Goal: Information Seeking & Learning: Learn about a topic

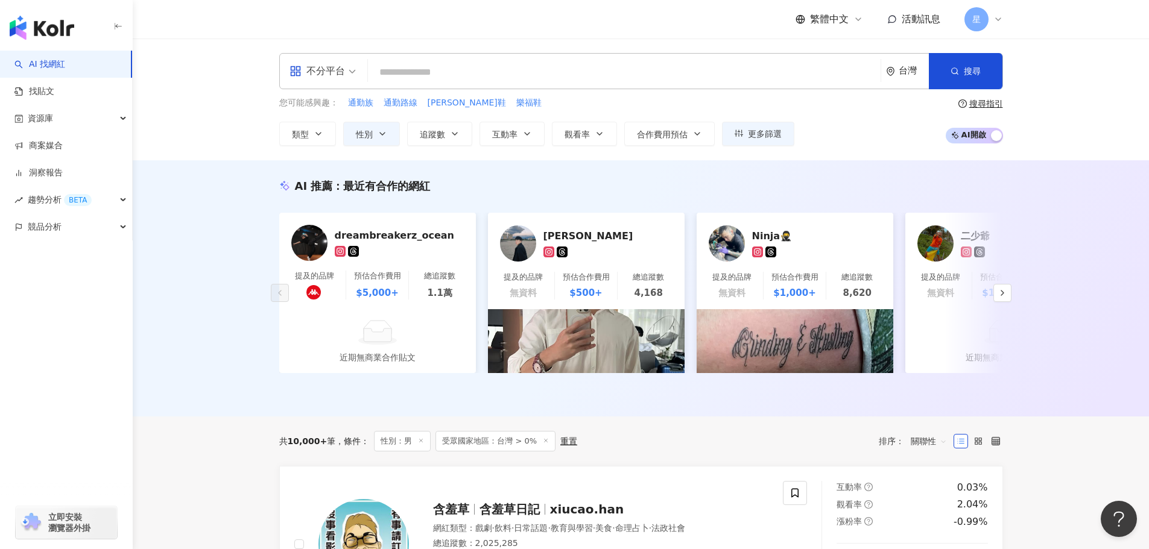
click at [454, 68] on input "search" at bounding box center [624, 72] width 503 height 23
click at [341, 74] on div "不分平台" at bounding box center [316, 71] width 55 height 19
click at [347, 124] on div "Instagram" at bounding box center [327, 126] width 68 height 15
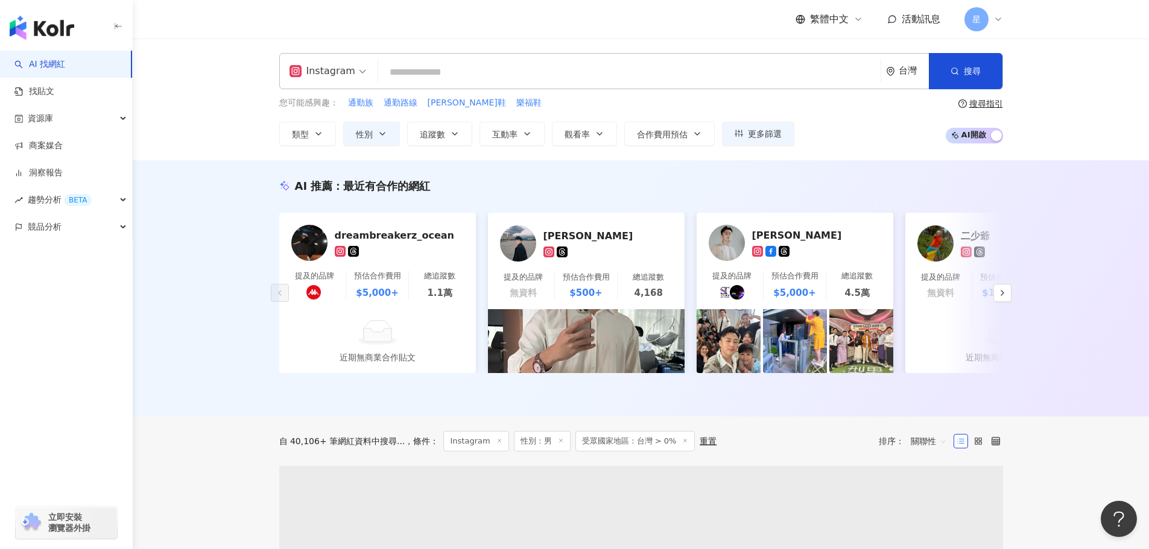
click at [420, 71] on input "search" at bounding box center [629, 72] width 493 height 23
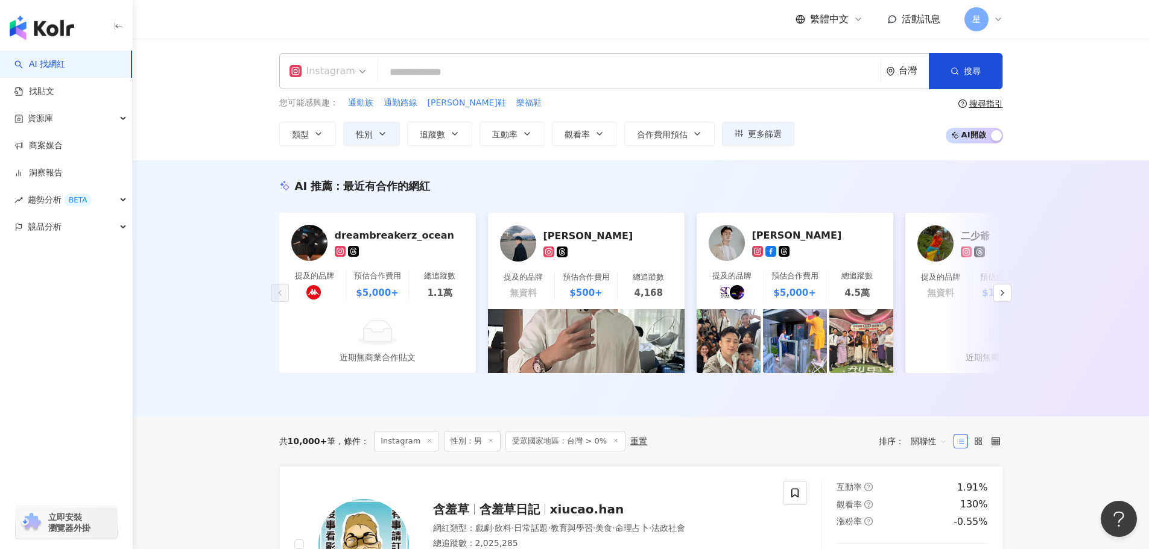
click at [347, 74] on div "Instagram" at bounding box center [322, 71] width 66 height 19
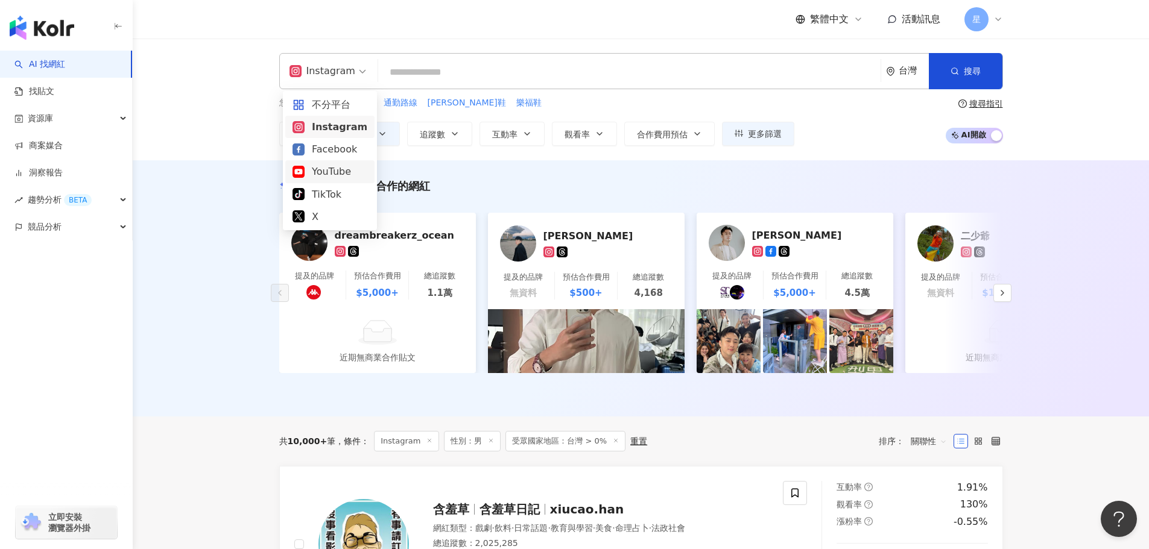
click at [408, 158] on div "ig Instagram 台灣 搜尋 您可能感興趣： 通勤族 通勤路線 柯夢波丹鞋 樂福鞋 類型 性別 追蹤數 互動率 觀看率 合作費用預估 更多篩選 搜尋指…" at bounding box center [641, 100] width 1016 height 122
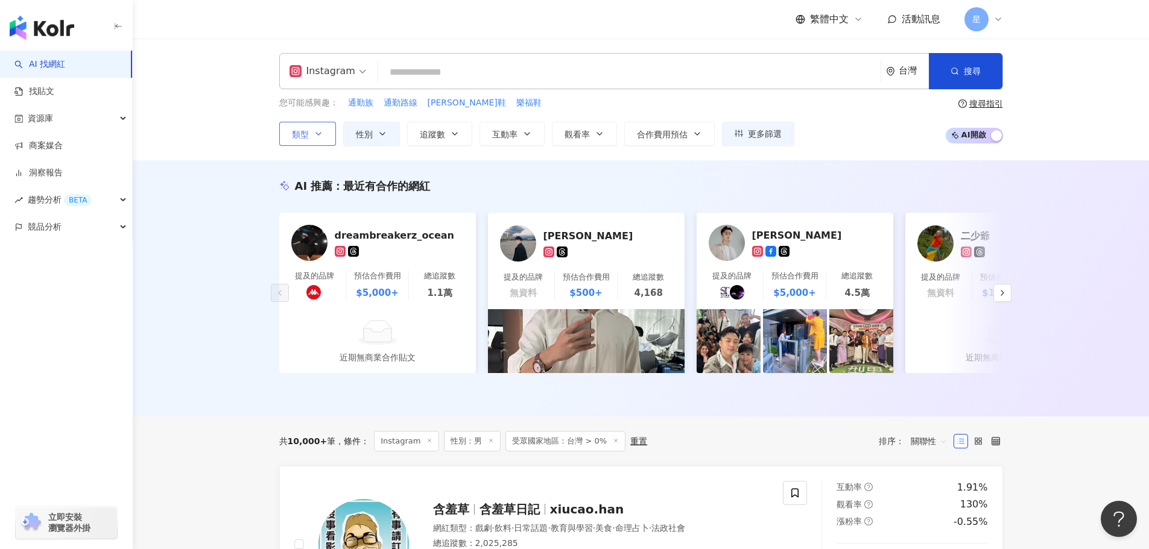
click at [314, 137] on icon "button" at bounding box center [319, 134] width 10 height 10
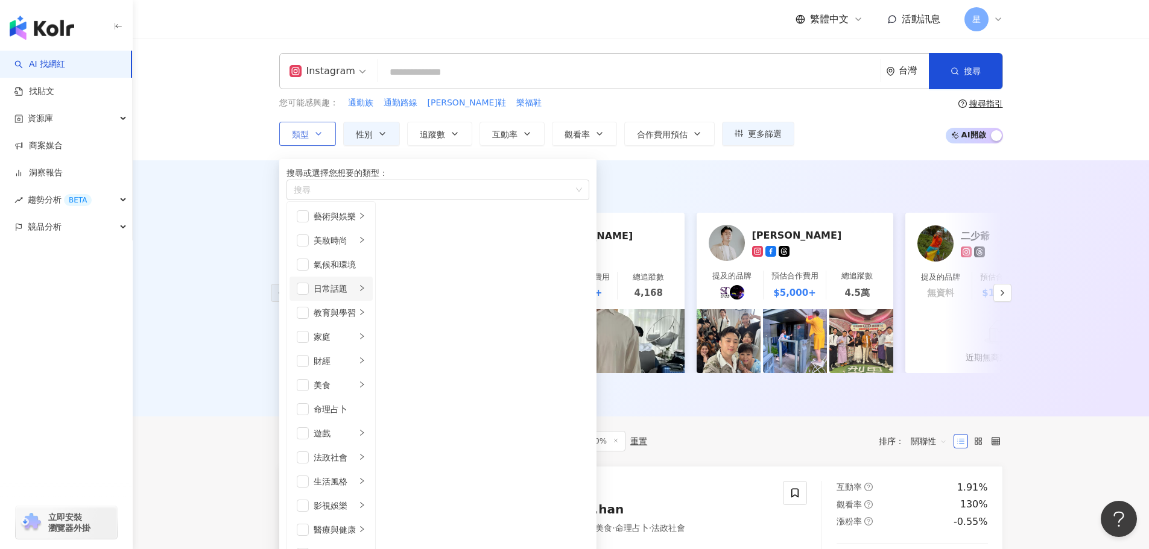
click at [373, 301] on li "日常話題" at bounding box center [330, 289] width 83 height 24
click at [364, 340] on icon "right" at bounding box center [362, 337] width 4 height 6
click at [314, 349] on li "家庭" at bounding box center [330, 337] width 83 height 24
click at [308, 343] on span "button" at bounding box center [303, 337] width 12 height 12
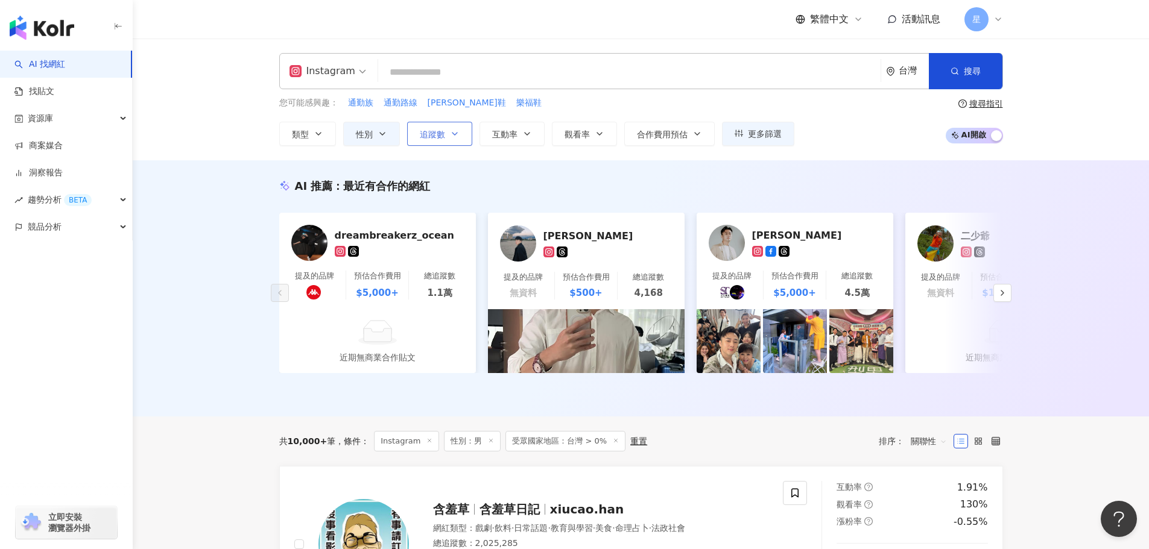
click at [431, 131] on span "追蹤數" at bounding box center [432, 135] width 25 height 10
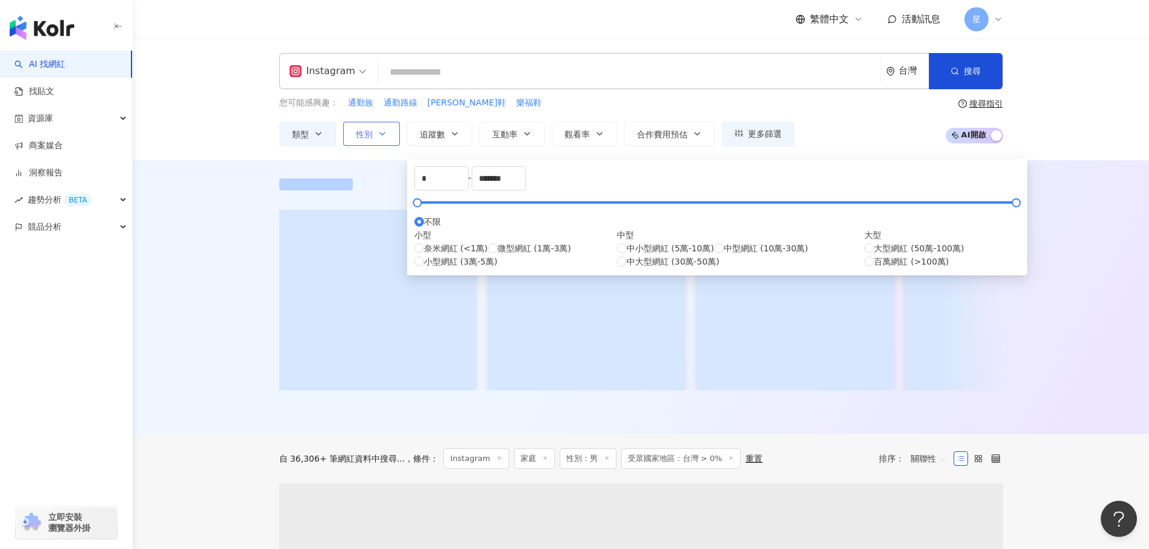
click at [386, 134] on icon "button" at bounding box center [383, 134] width 10 height 10
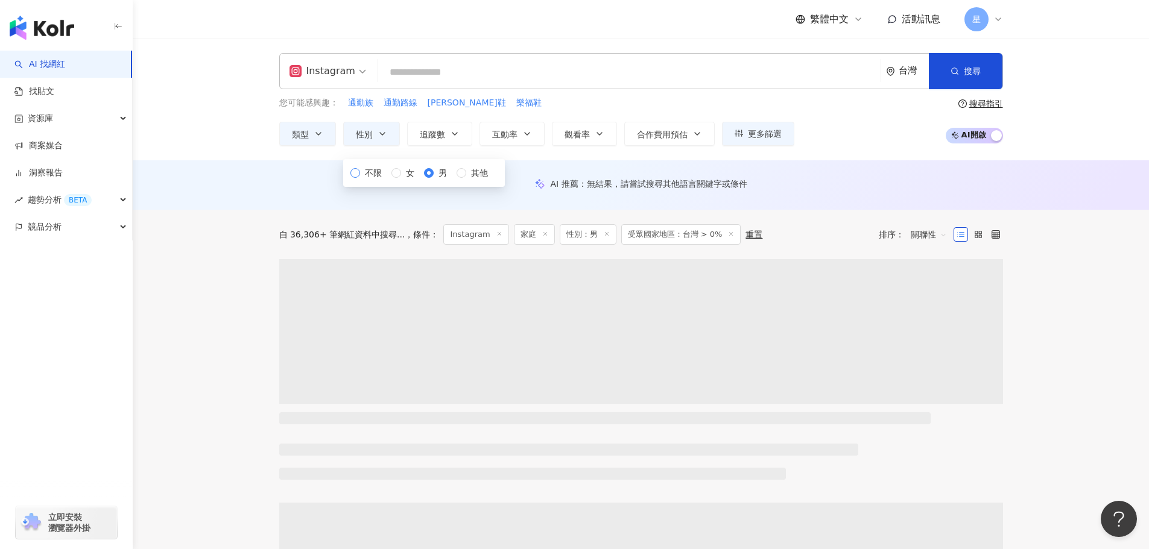
click at [375, 180] on span "不限" at bounding box center [373, 172] width 27 height 13
click at [426, 131] on span "追蹤數" at bounding box center [432, 135] width 25 height 10
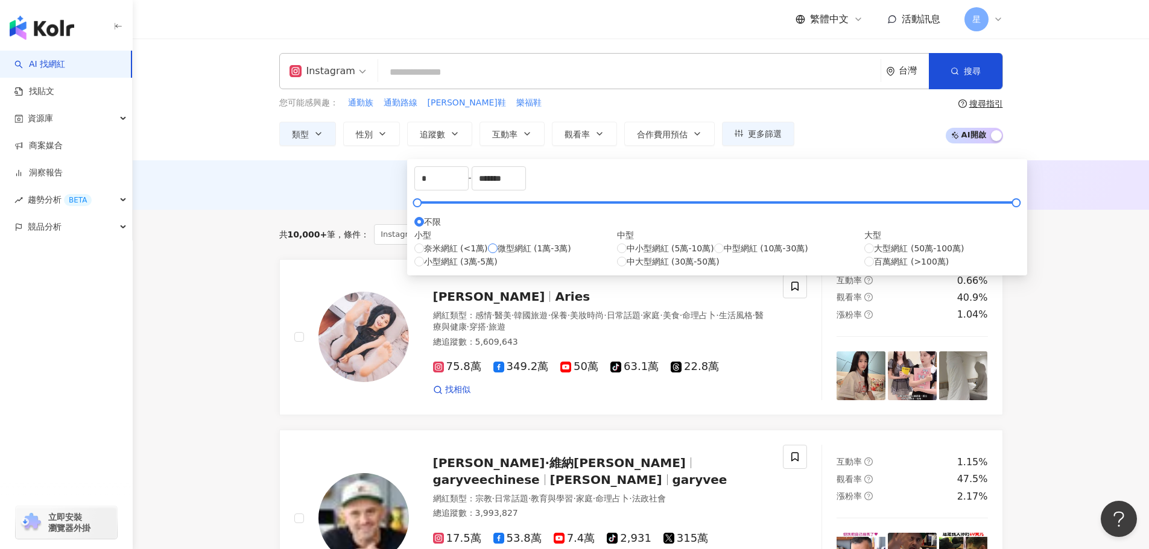
click at [498, 255] on span "微型網紅 (1萬-3萬)" at bounding box center [535, 248] width 74 height 13
type input "*****"
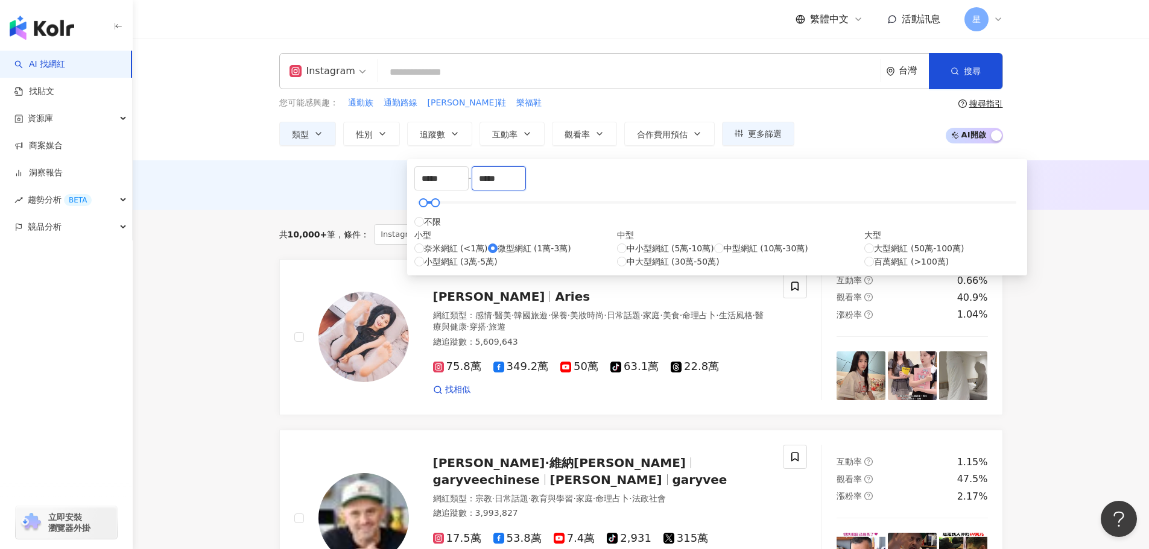
drag, startPoint x: 621, startPoint y: 190, endPoint x: 581, endPoint y: 189, distance: 40.4
click at [581, 189] on div "***** - ***** 不限 小型 奈米網紅 (<1萬) 微型網紅 (1萬-3萬) 小型網紅 (3萬-5萬) 中型 中小型網紅 (5萬-10萬) 中型網紅…" at bounding box center [717, 217] width 606 height 102
type input "*****"
click at [824, 189] on div "AI 推薦 ： 無結果，請嘗試搜尋其他語言關鍵字或條件" at bounding box center [641, 184] width 724 height 11
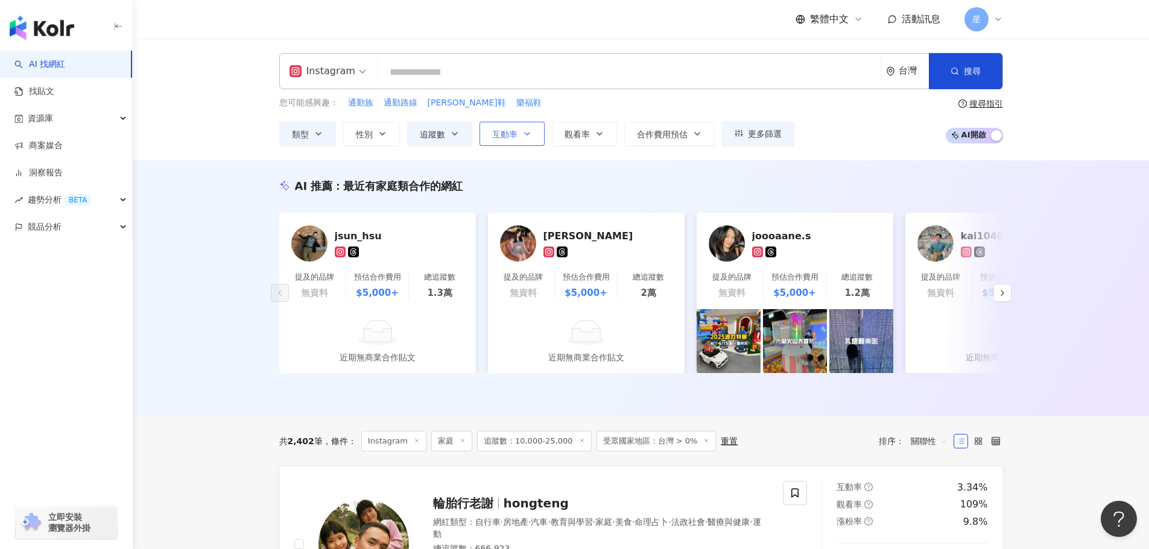
click at [507, 141] on button "互動率" at bounding box center [511, 134] width 65 height 24
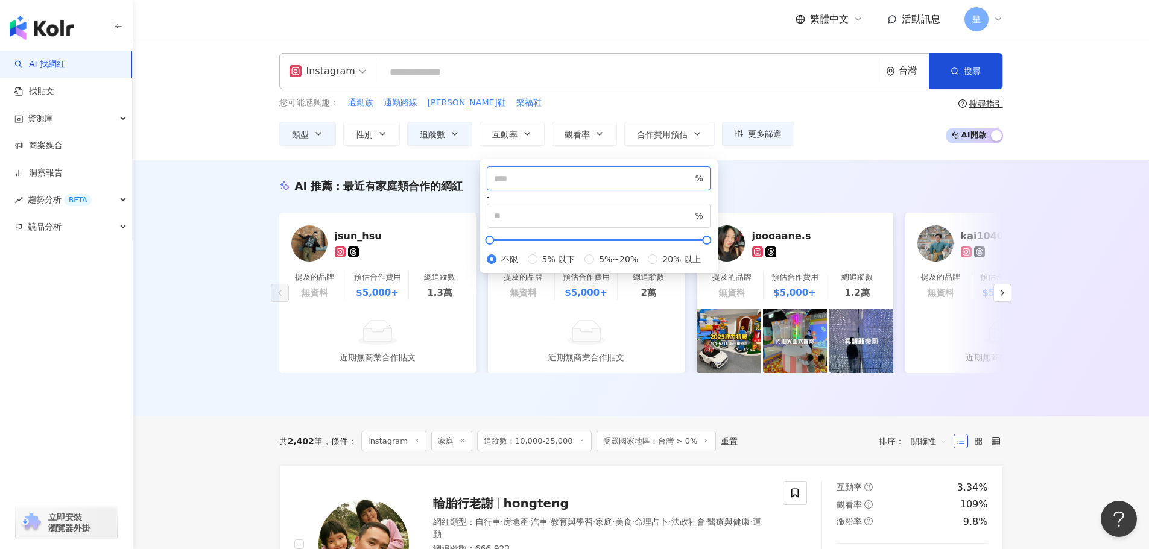
click at [546, 185] on input "number" at bounding box center [593, 178] width 199 height 13
type input "*"
click at [625, 204] on span "%" at bounding box center [599, 216] width 224 height 24
click at [625, 209] on input "number" at bounding box center [593, 215] width 199 height 13
type input "*"
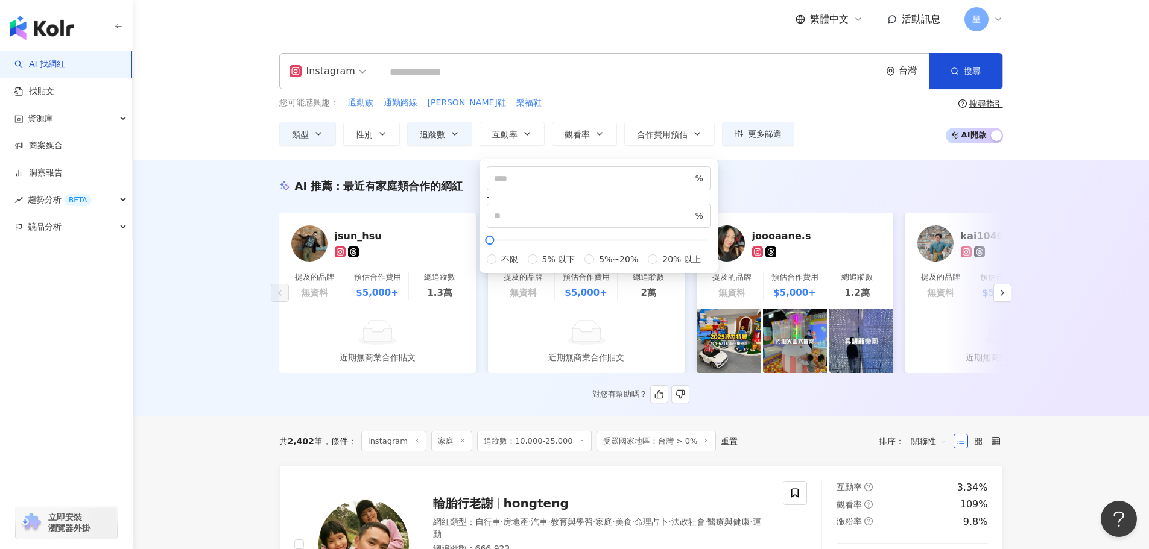
click at [772, 221] on link "joooaane.s 提及的品牌 無資料 預估合作費用 $5,000+ 總追蹤數 1.2萬" at bounding box center [795, 261] width 197 height 96
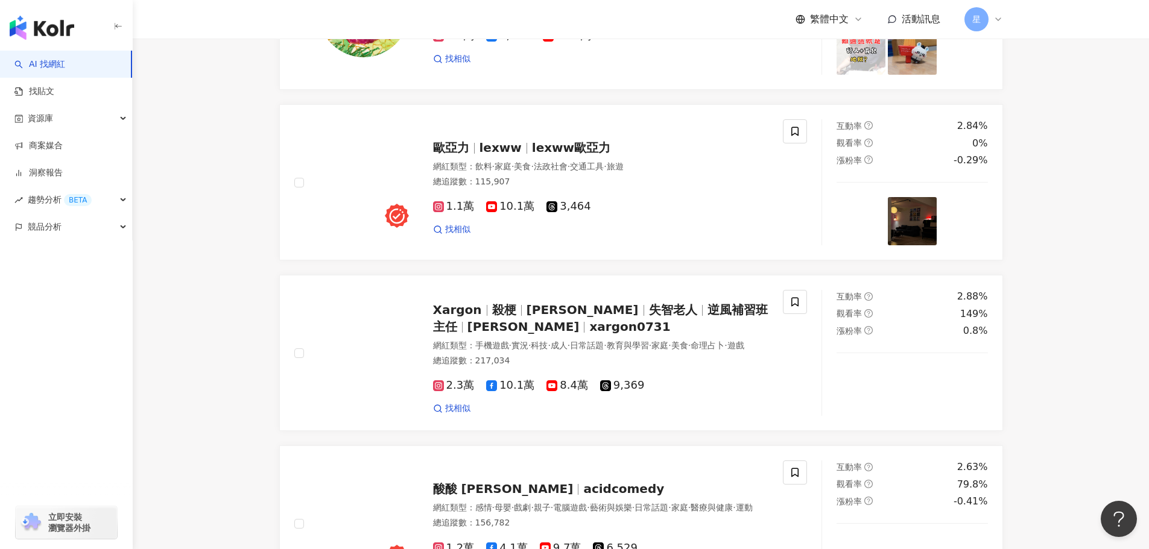
scroll to position [1749, 0]
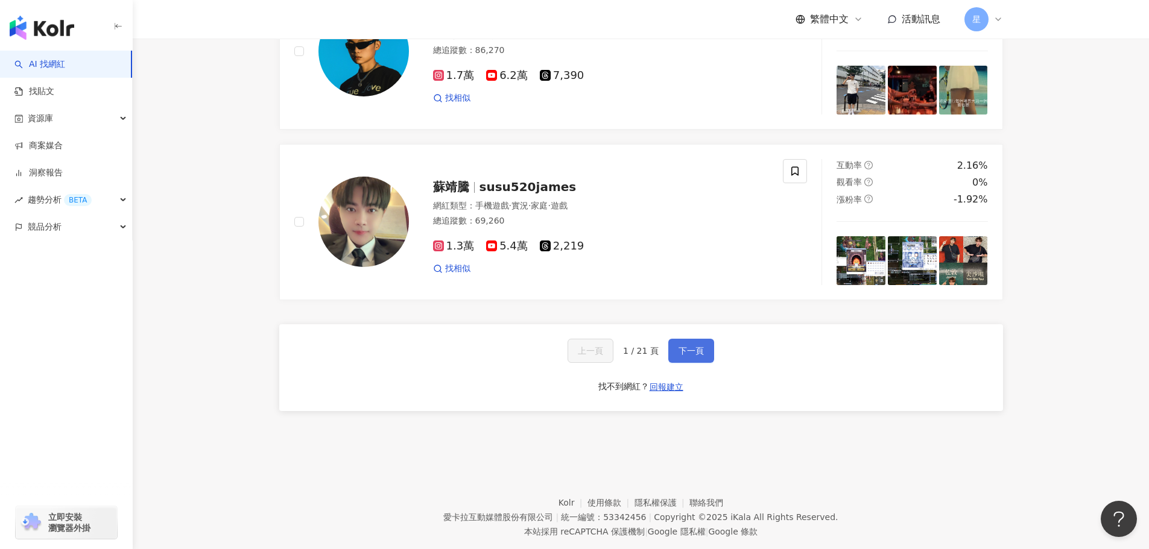
click at [685, 356] on span "下一頁" at bounding box center [690, 351] width 25 height 10
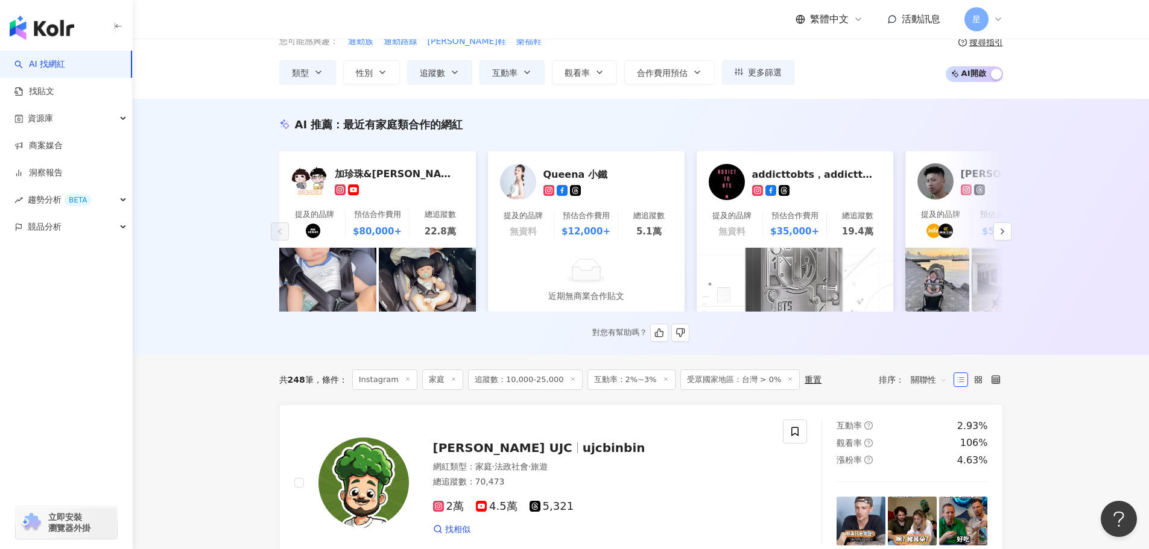
scroll to position [0, 0]
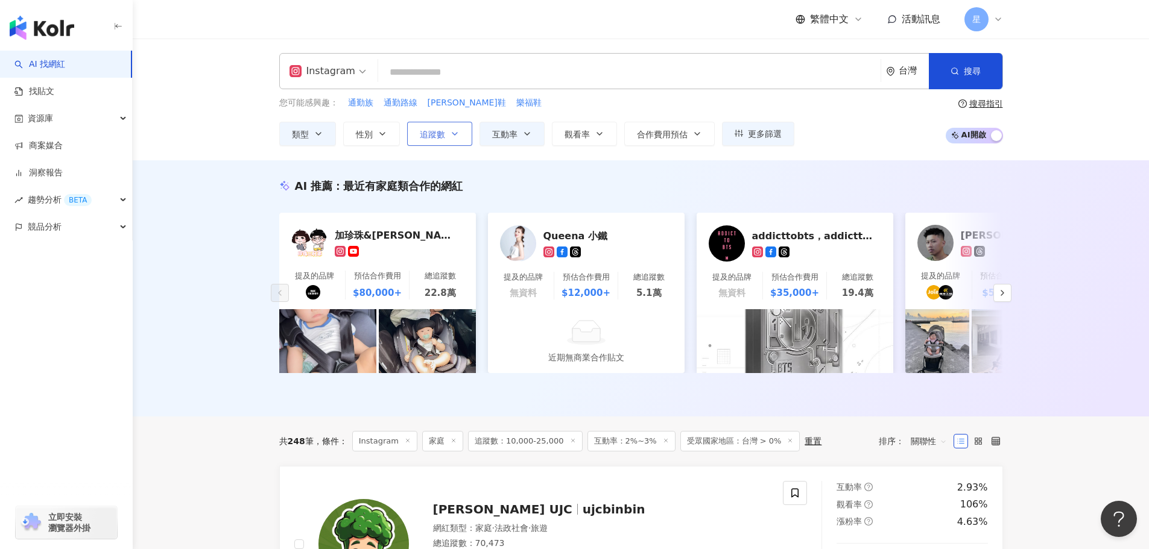
click at [461, 127] on button "追蹤數" at bounding box center [439, 134] width 65 height 24
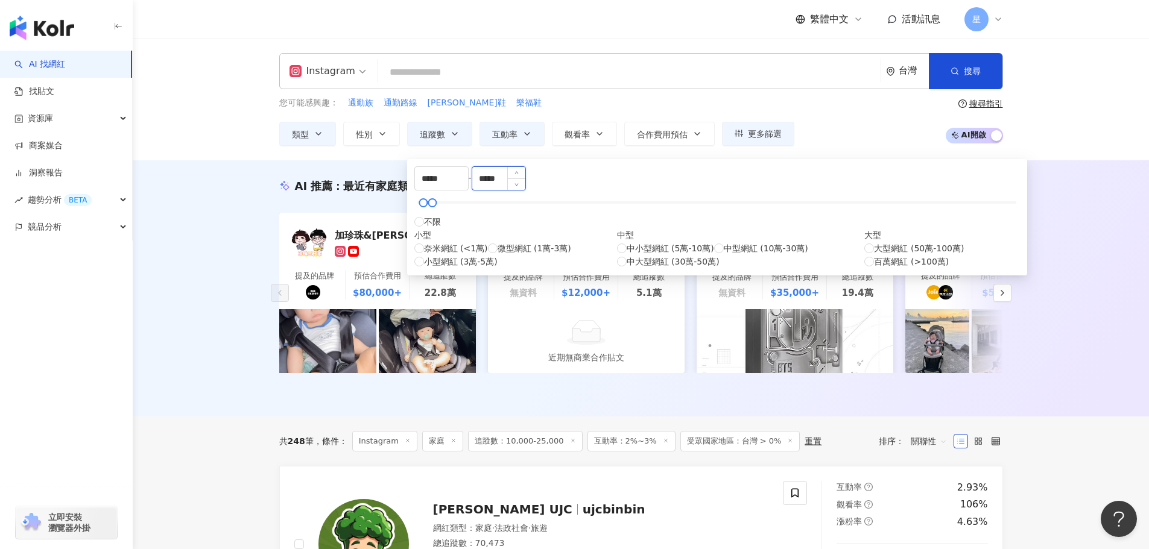
click at [525, 184] on input "*****" at bounding box center [498, 178] width 53 height 23
type input "*****"
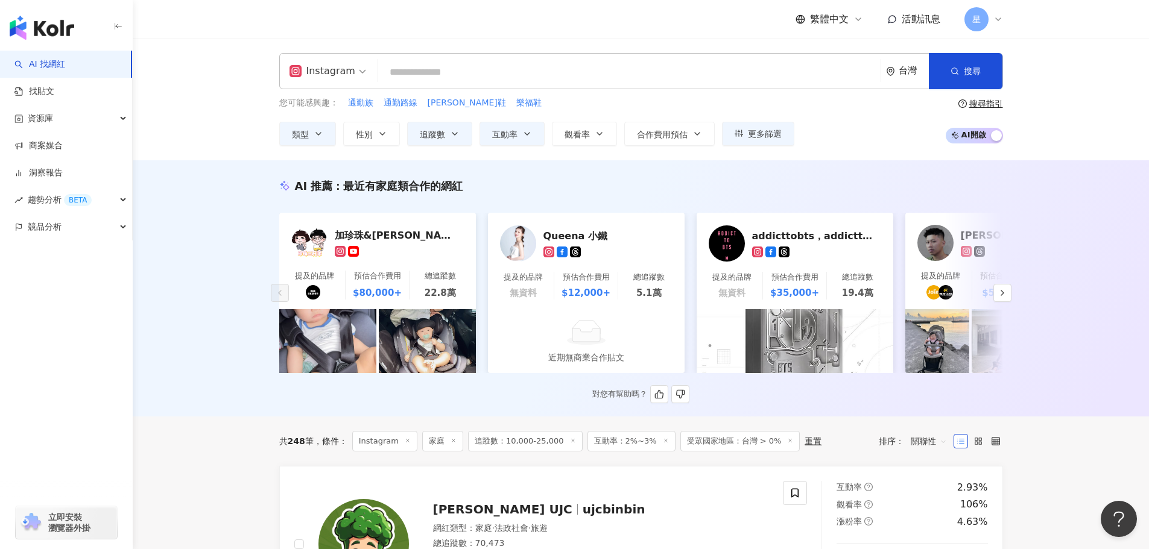
click at [842, 202] on div "AI 推薦 ： 最近有家庭類合作的網紅 加珍珠&甘那迪 提及的品牌 預估合作費用 $80,000+ 總追蹤數 22.8萬 Queena 小鐵 提及的品牌 無資…" at bounding box center [641, 291] width 772 height 225
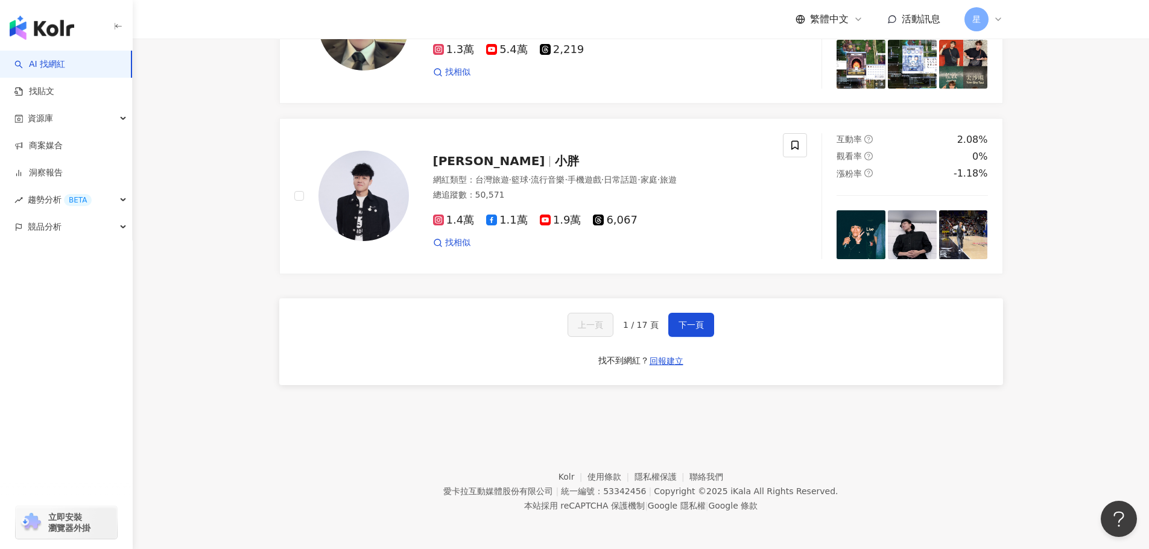
scroll to position [2235, 0]
click at [698, 324] on span "下一頁" at bounding box center [690, 325] width 25 height 10
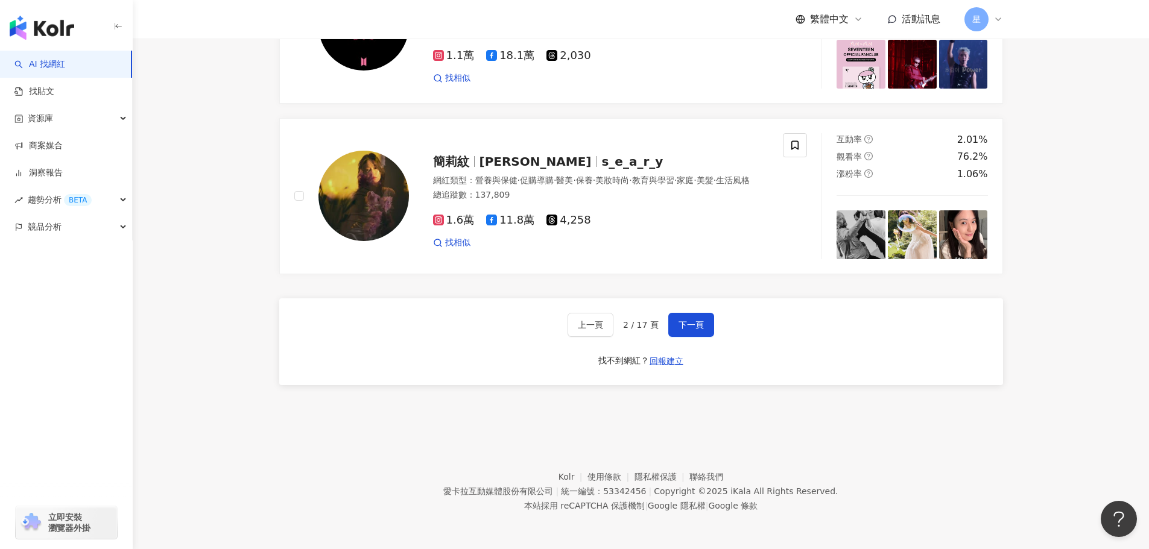
click at [958, 431] on footer "Kolr 使用條款 隱私權保護 聯絡我們 愛卡拉互動媒體股份有限公司 | 統一編號：53342456 | Copyright © 2025 iKala All…" at bounding box center [641, 483] width 1016 height 134
click at [682, 323] on span "下一頁" at bounding box center [690, 325] width 25 height 10
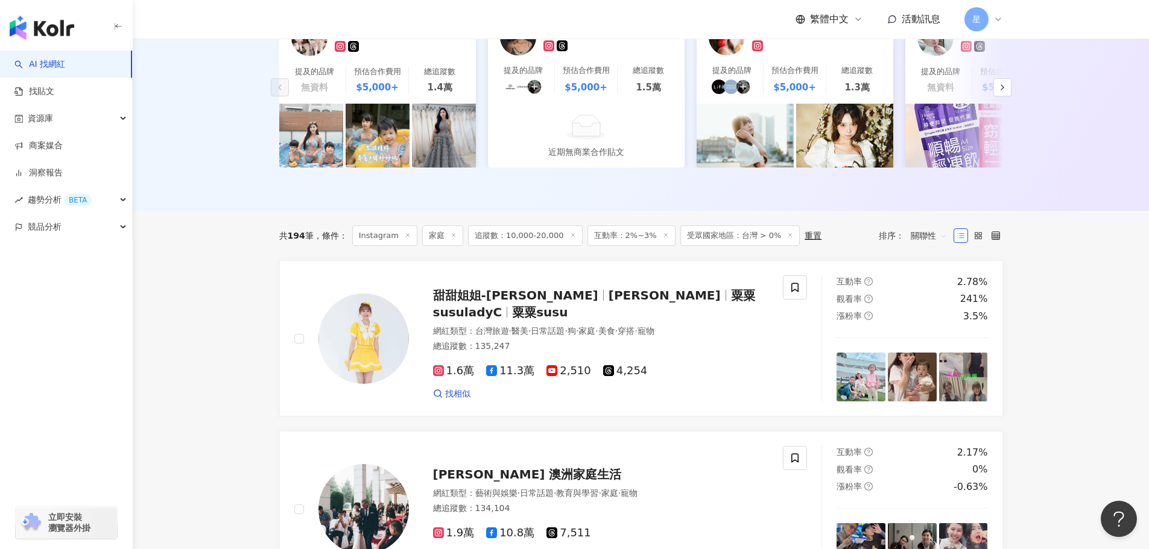
scroll to position [185, 0]
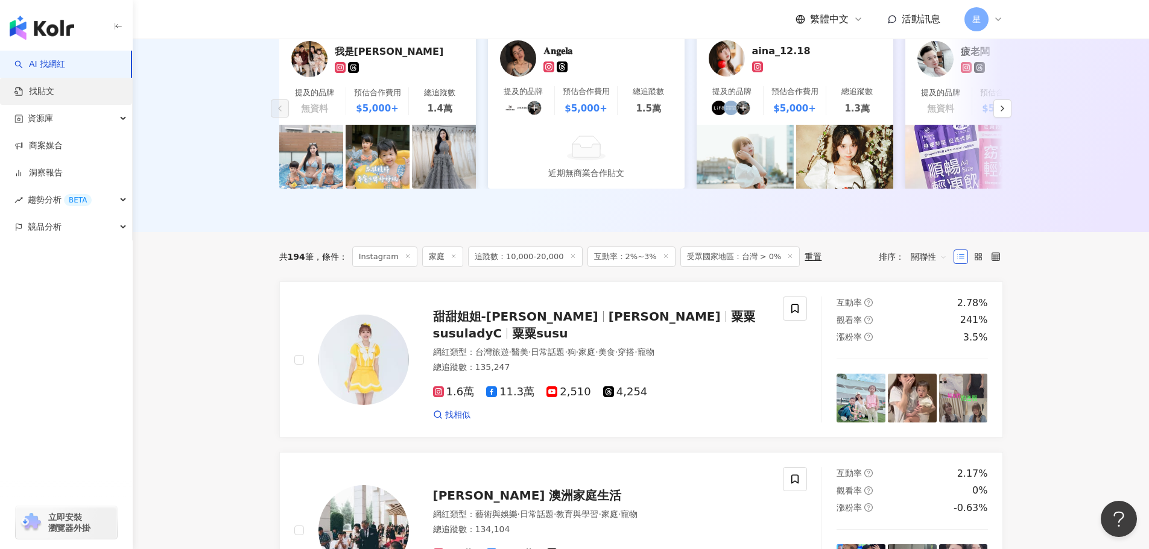
click at [46, 88] on link "找貼文" at bounding box center [34, 92] width 40 height 12
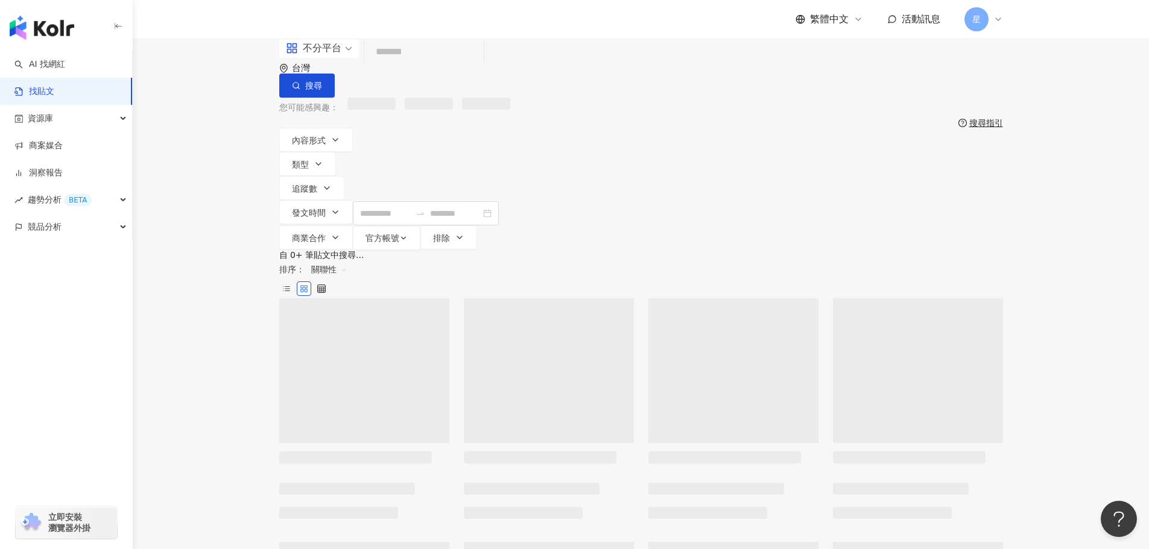
click at [405, 65] on input "search" at bounding box center [424, 52] width 110 height 26
type input "*"
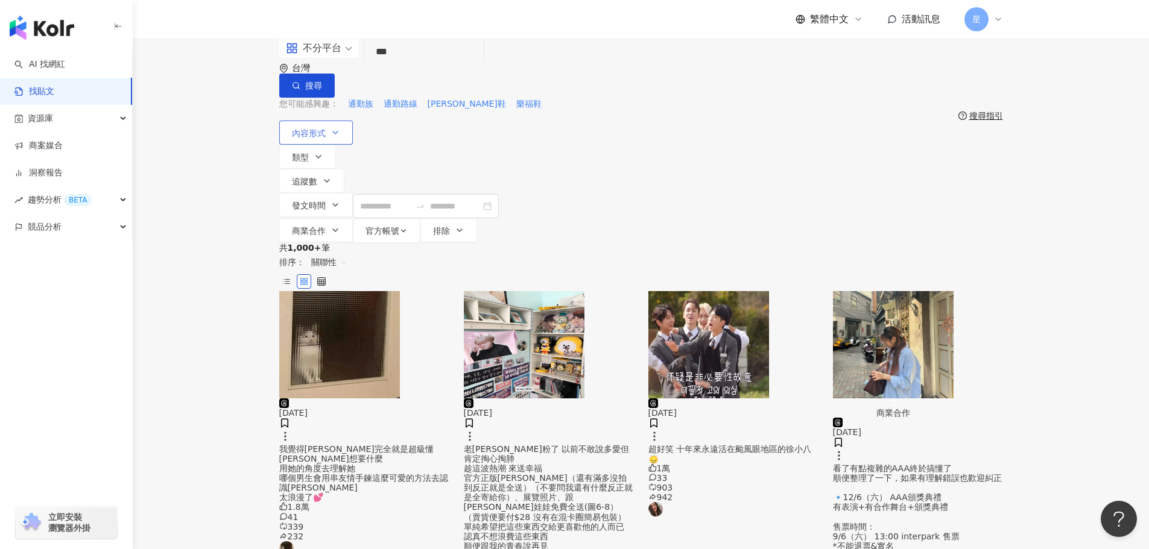
type input "***"
click at [329, 139] on button "內容形式" at bounding box center [316, 133] width 74 height 24
drag, startPoint x: 967, startPoint y: 74, endPoint x: 810, endPoint y: 83, distance: 157.1
click at [322, 81] on span "搜尋" at bounding box center [313, 86] width 17 height 10
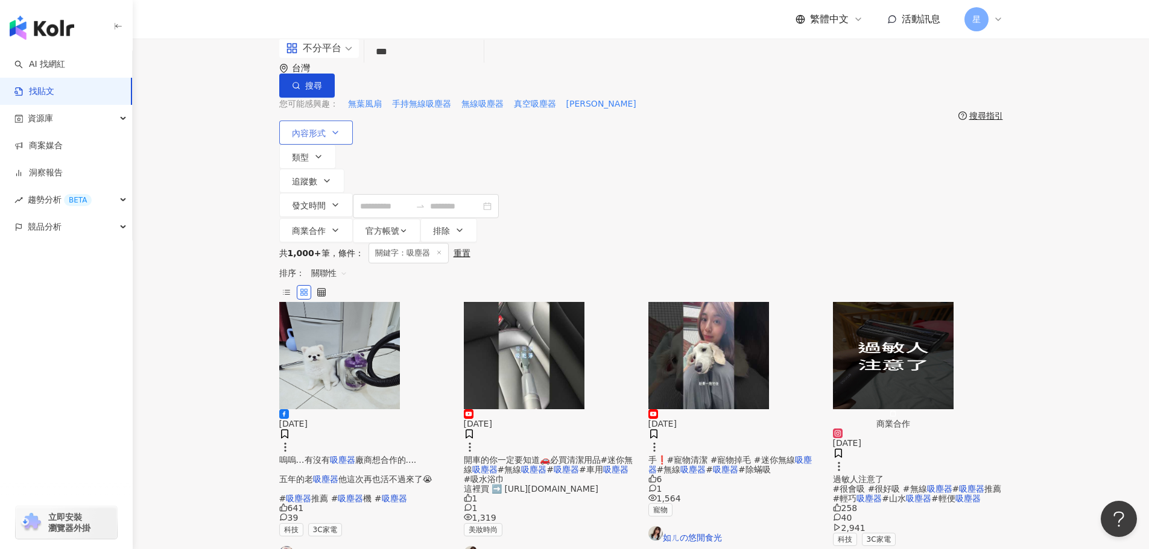
click at [323, 131] on span "內容形式" at bounding box center [309, 133] width 34 height 10
click at [337, 157] on span "貼文" at bounding box center [350, 150] width 27 height 13
click at [309, 153] on span "類型" at bounding box center [300, 158] width 17 height 10
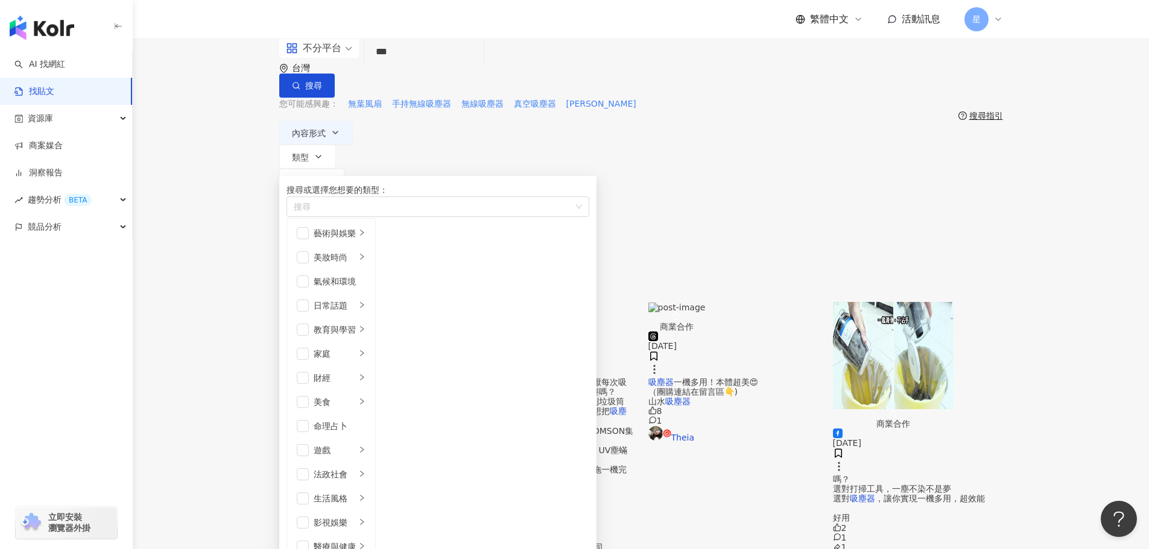
click at [325, 58] on input "search" at bounding box center [319, 48] width 66 height 19
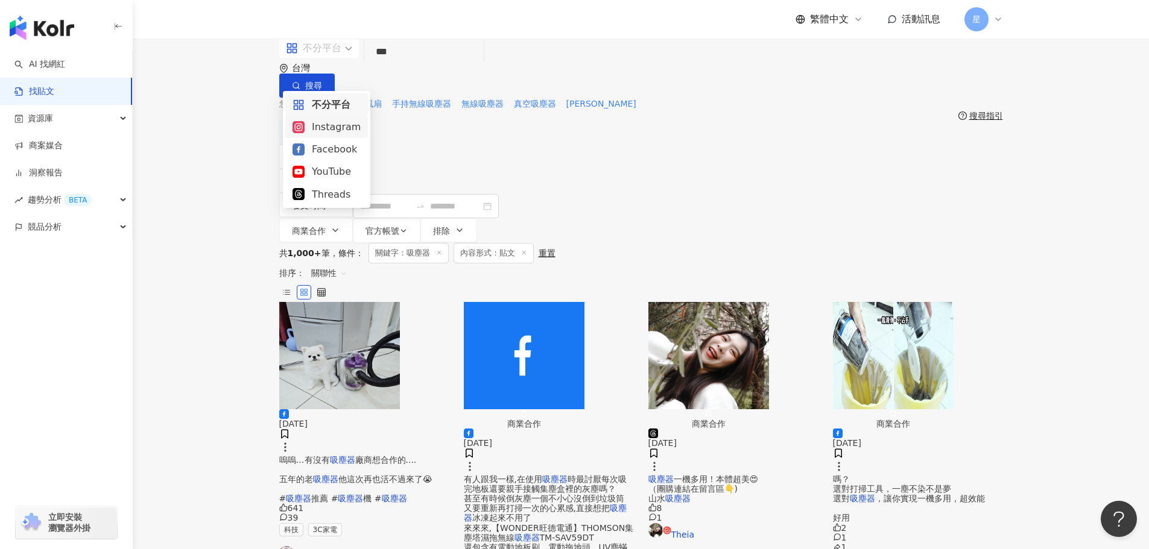
click at [329, 131] on div "Instagram" at bounding box center [327, 126] width 68 height 15
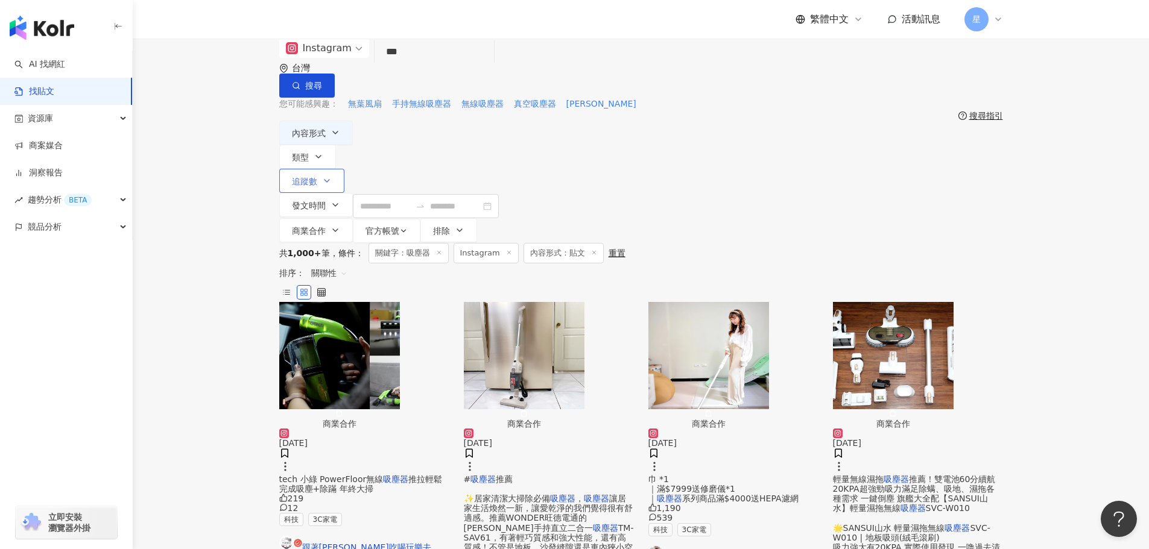
click at [317, 177] on span "追蹤數" at bounding box center [304, 182] width 25 height 10
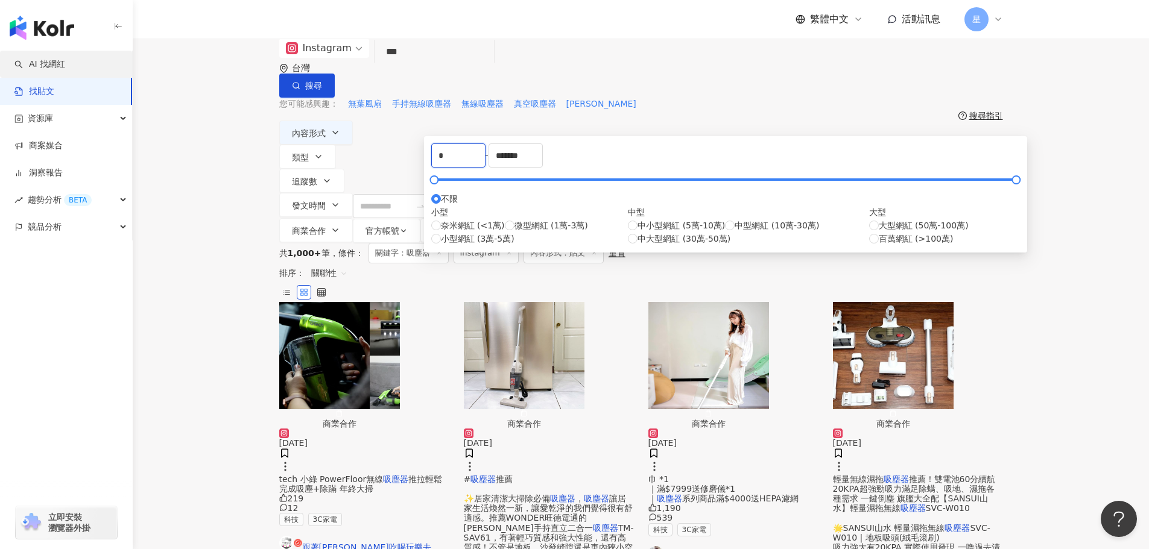
drag, startPoint x: 477, startPoint y: 183, endPoint x: 0, endPoint y: 55, distance: 494.0
type input "*****"
drag, startPoint x: 625, startPoint y: 184, endPoint x: 184, endPoint y: 95, distance: 449.8
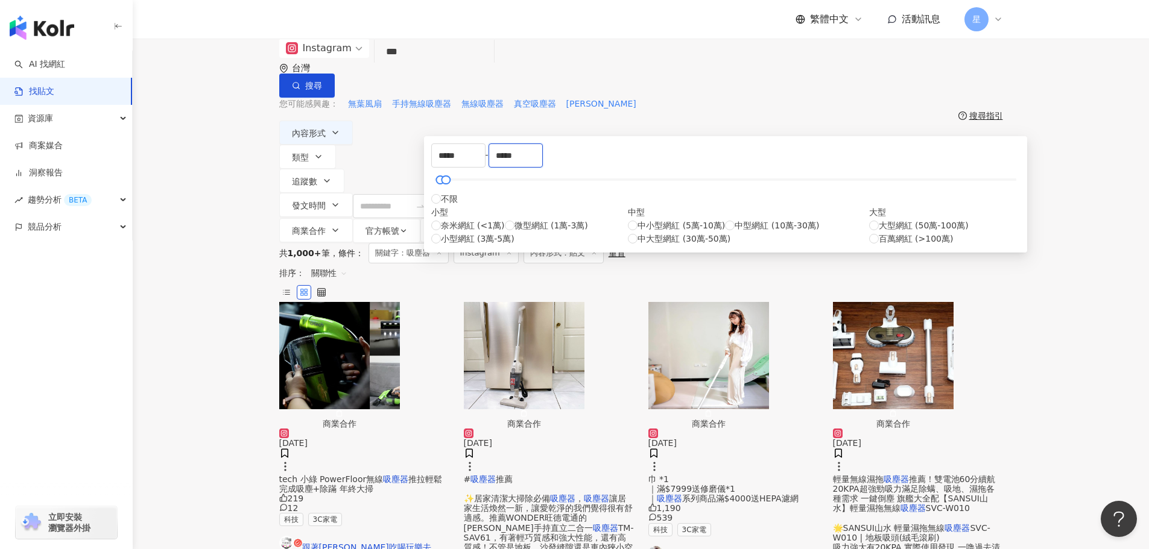
type input "*****"
click at [973, 151] on div "Instagram *** 台灣 搜尋 searchOperator 插入語法 完全符合 "" 聯集 OR 交集 AND 排除 - 群組 {} 您可能感興趣：…" at bounding box center [641, 141] width 1016 height 204
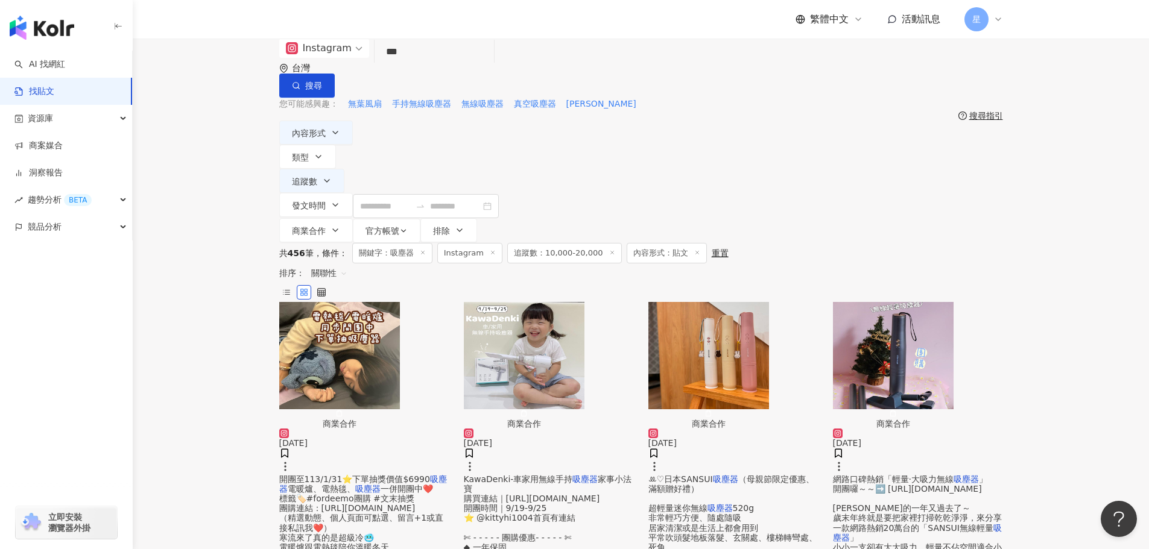
click at [531, 302] on img "button" at bounding box center [524, 355] width 121 height 107
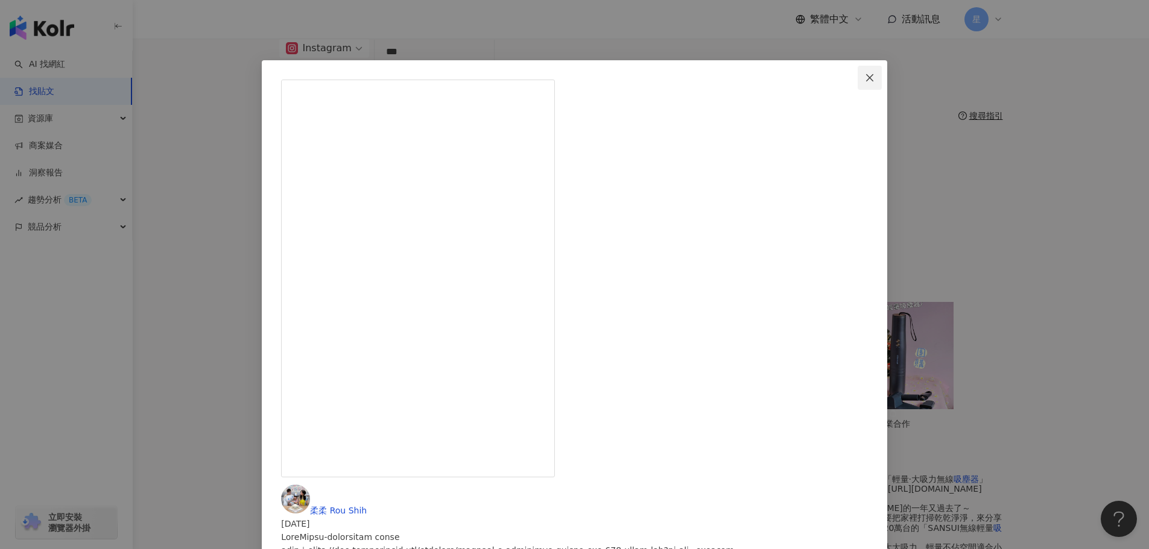
click at [858, 74] on span "Close" at bounding box center [870, 78] width 24 height 10
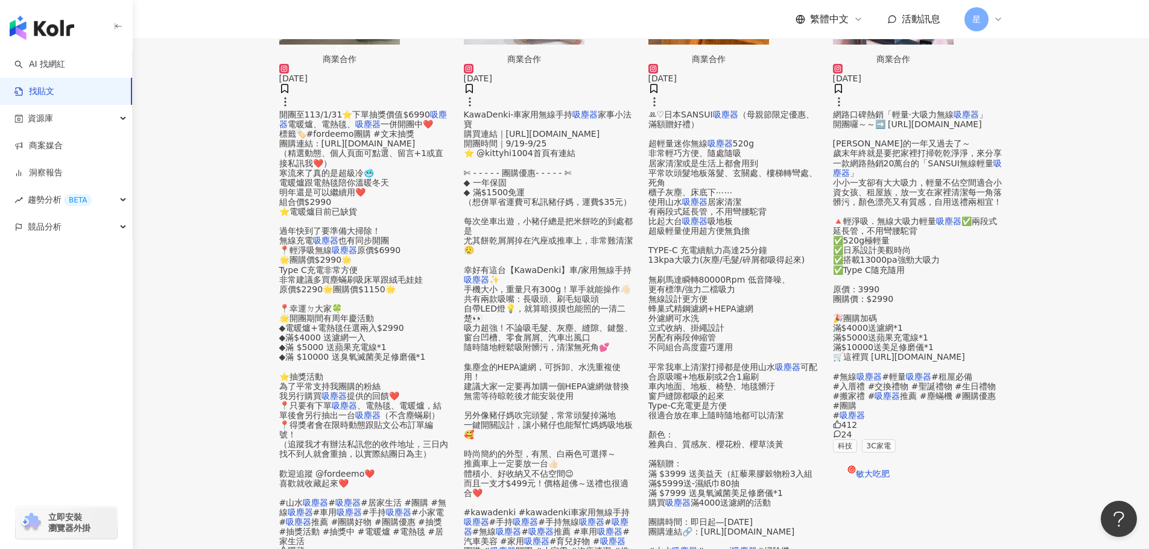
scroll to position [482, 0]
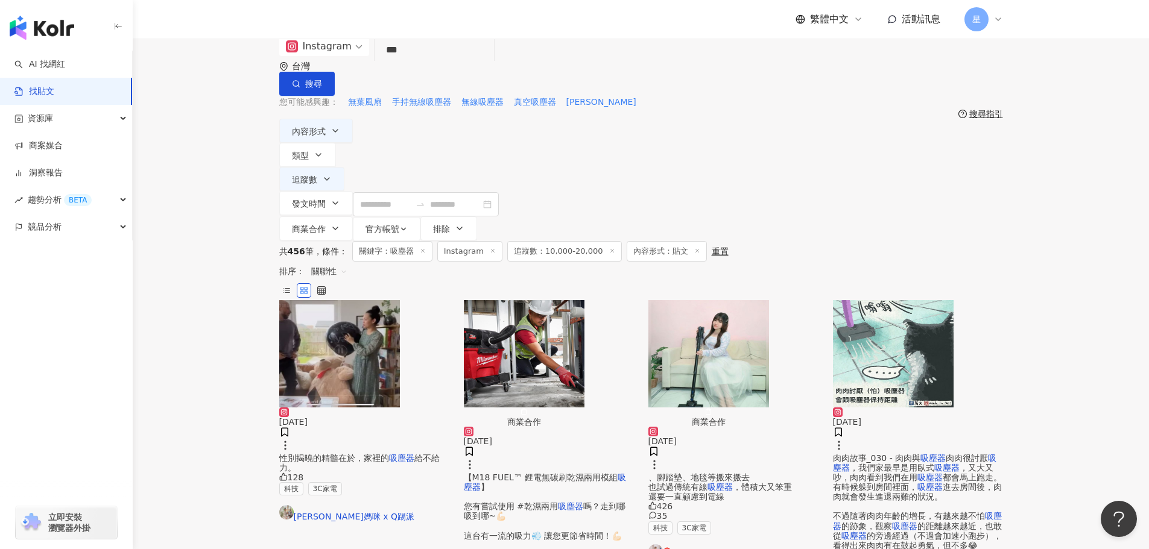
scroll to position [0, 0]
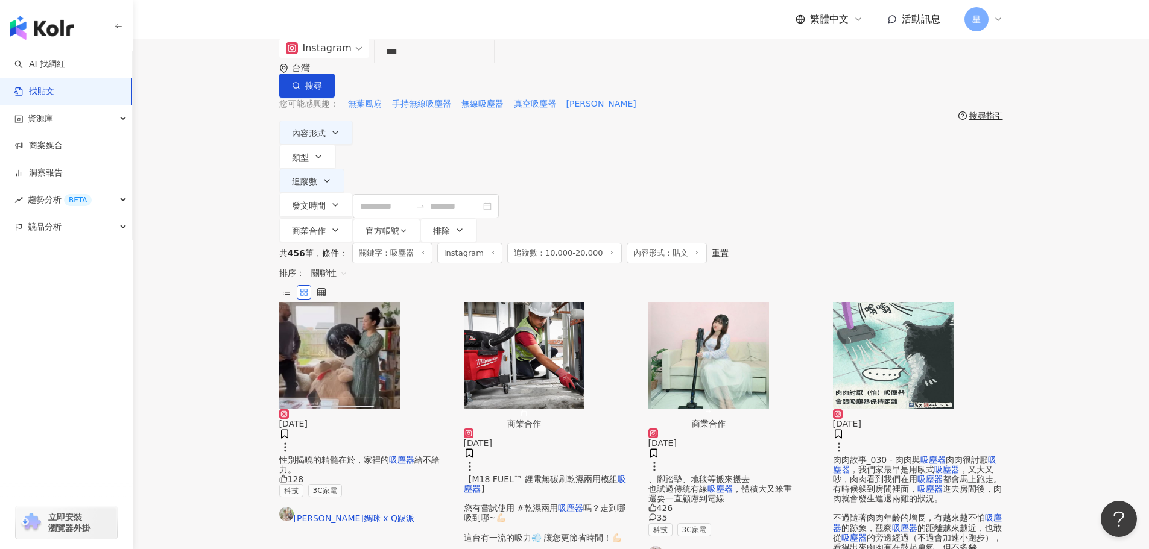
click at [726, 546] on link "。糖果的甜蜜小屋。" at bounding box center [733, 554] width 170 height 16
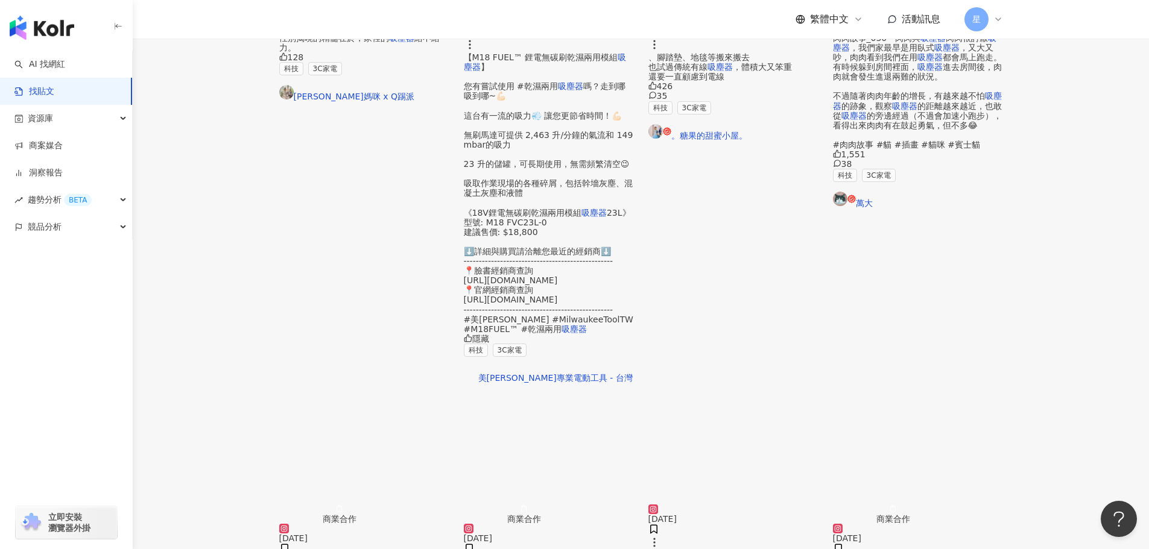
scroll to position [482, 0]
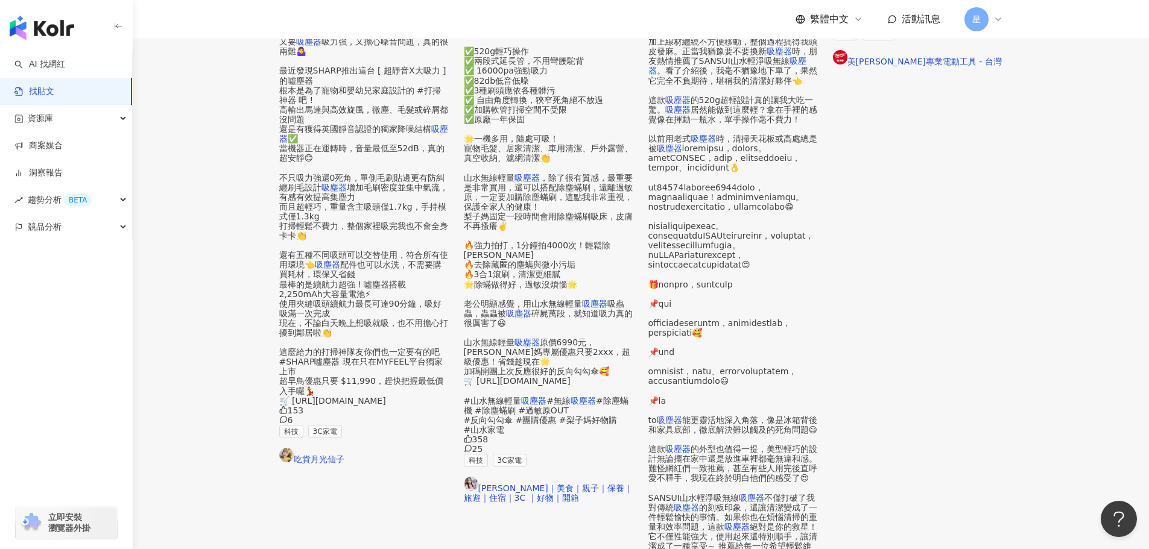
scroll to position [622, 0]
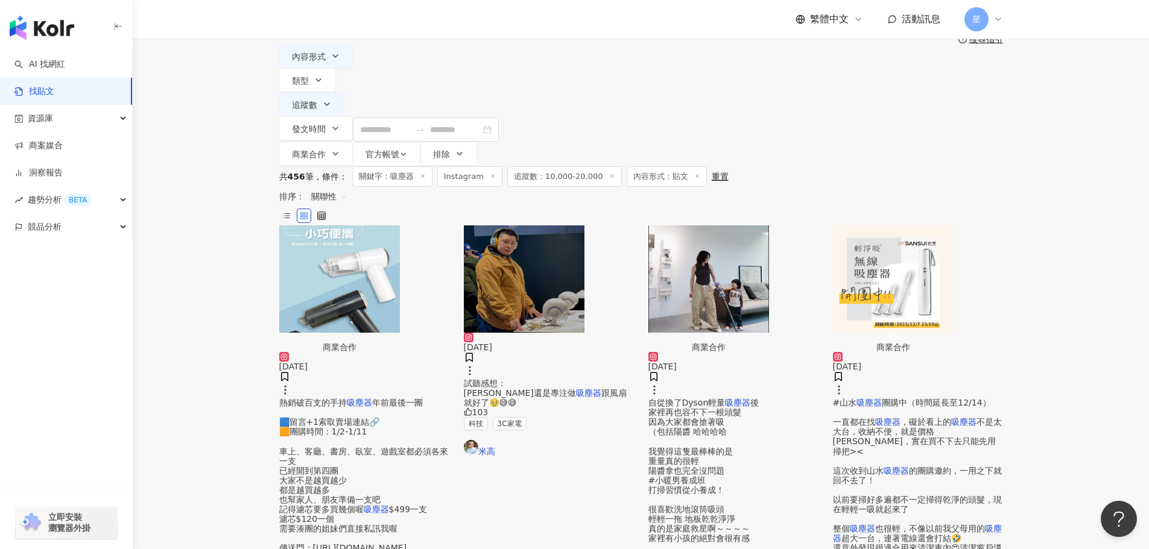
scroll to position [73, 0]
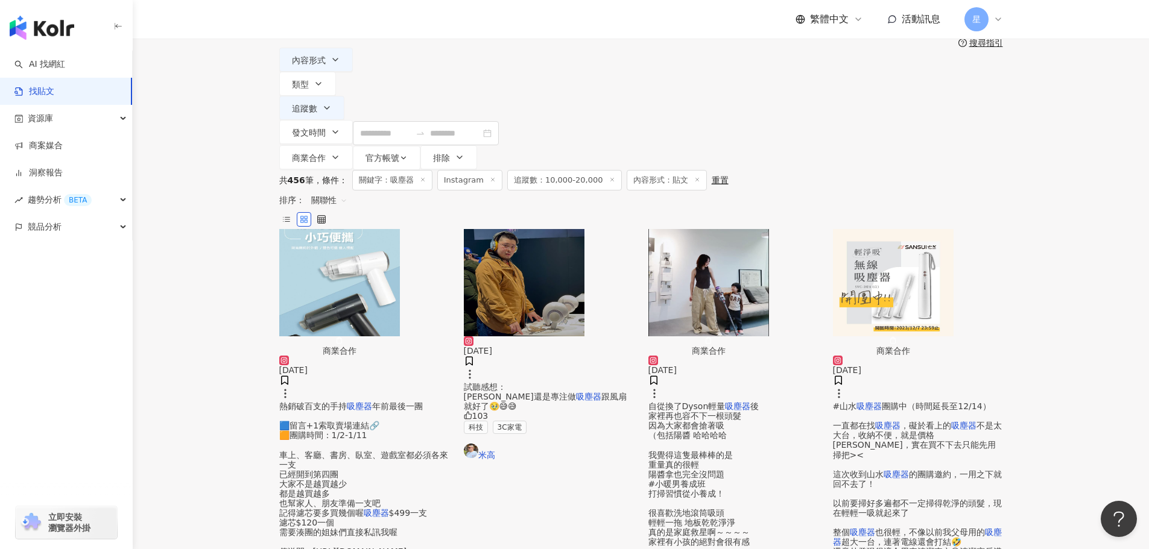
click at [743, 229] on img "button" at bounding box center [708, 282] width 121 height 107
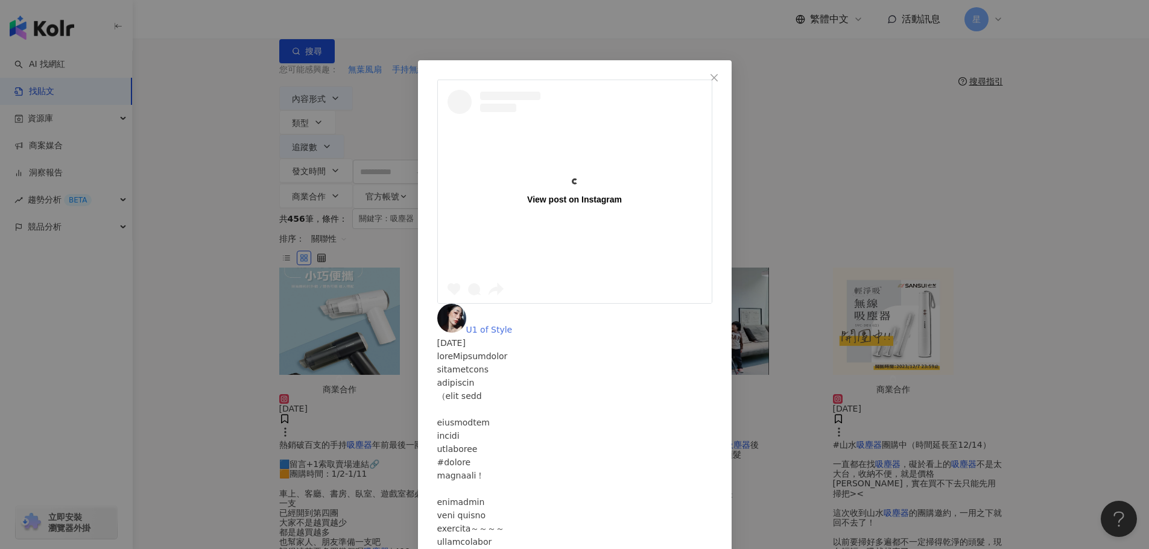
scroll to position [13, 0]
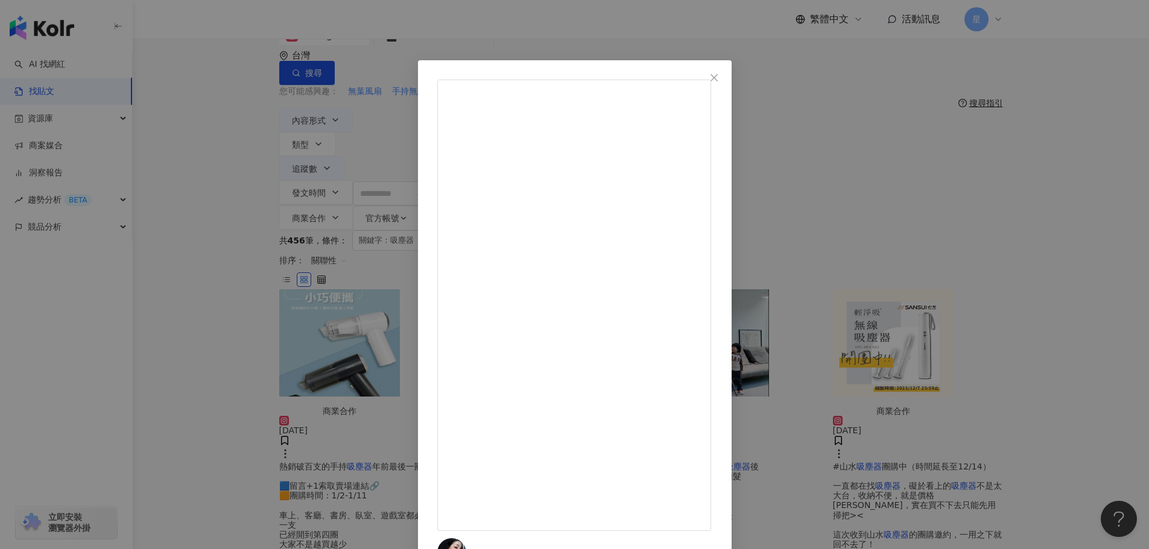
click at [912, 221] on div "U1 of Style 2024/4/1 隱藏 6 查看原始貼文" at bounding box center [574, 274] width 1149 height 549
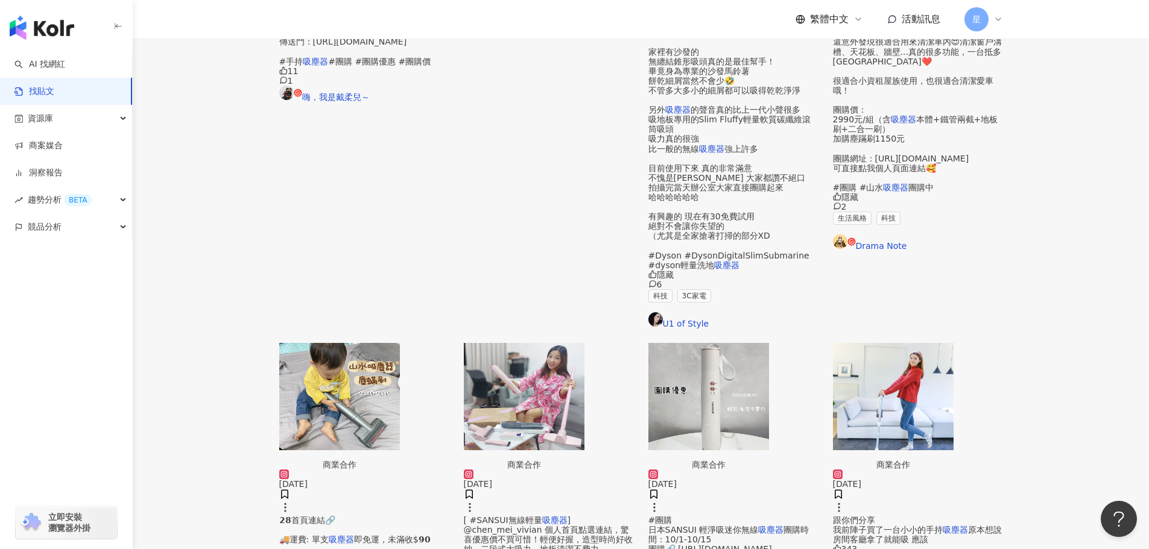
scroll to position [616, 0]
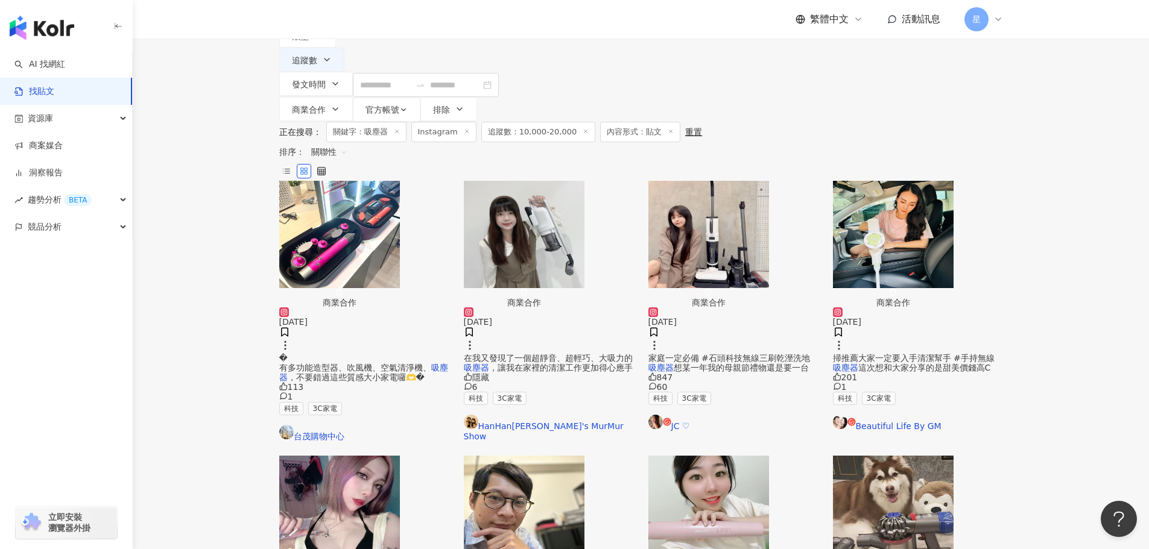
scroll to position [68, 0]
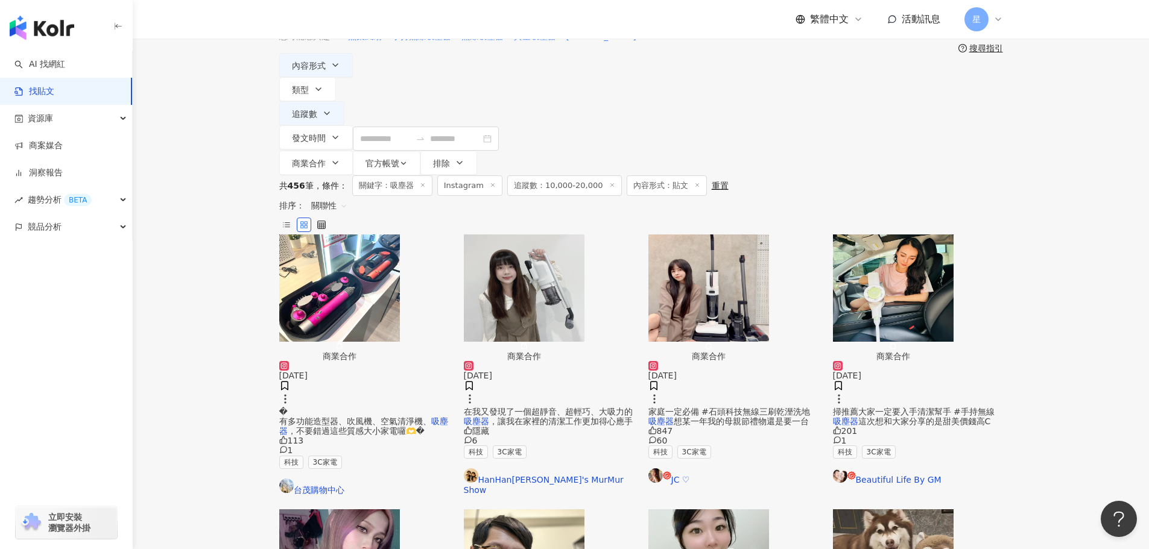
click at [903, 235] on img "button" at bounding box center [893, 288] width 121 height 107
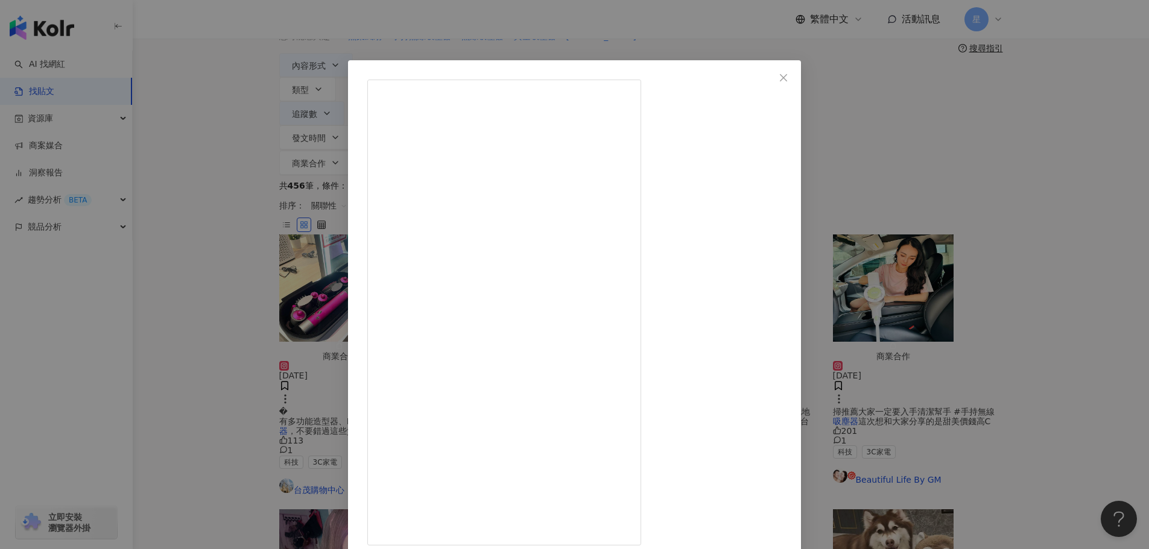
click at [1128, 223] on div "Beautiful Life By GM 2024/5/30 201 1 查看原始貼文" at bounding box center [574, 274] width 1149 height 549
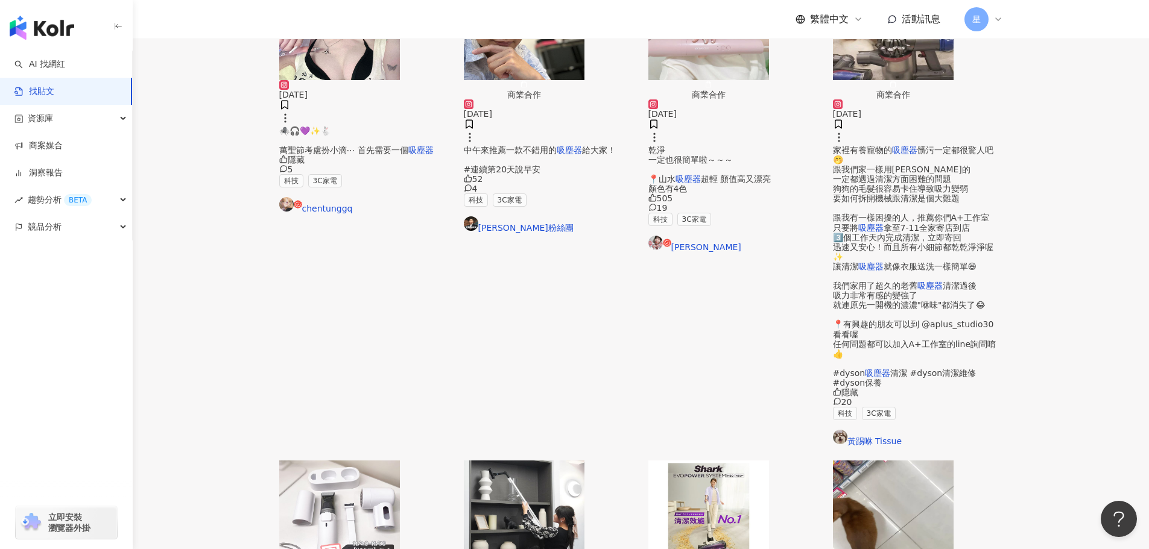
scroll to position [610, 0]
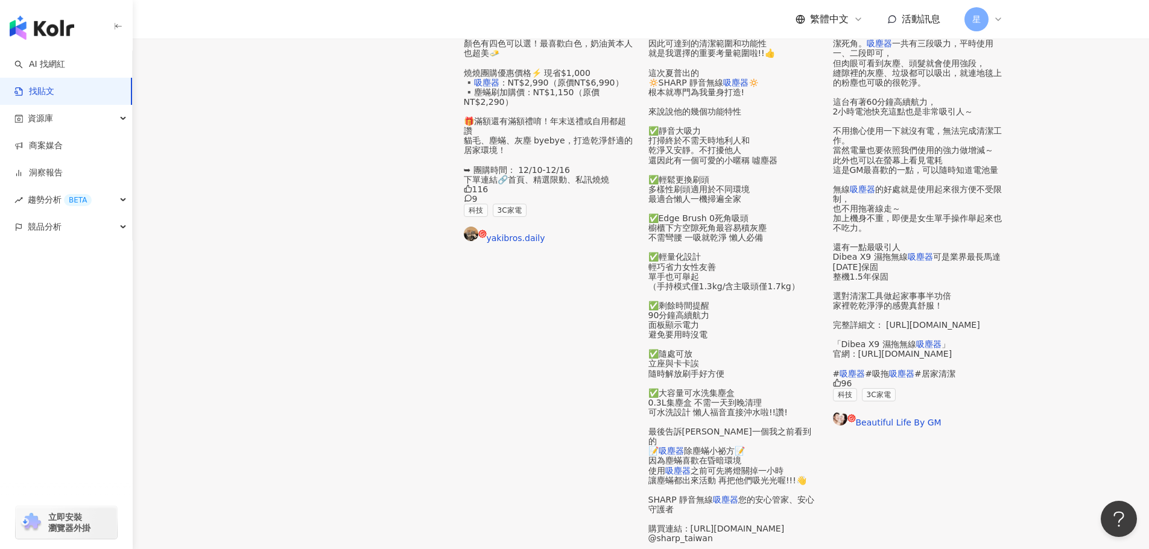
scroll to position [429, 0]
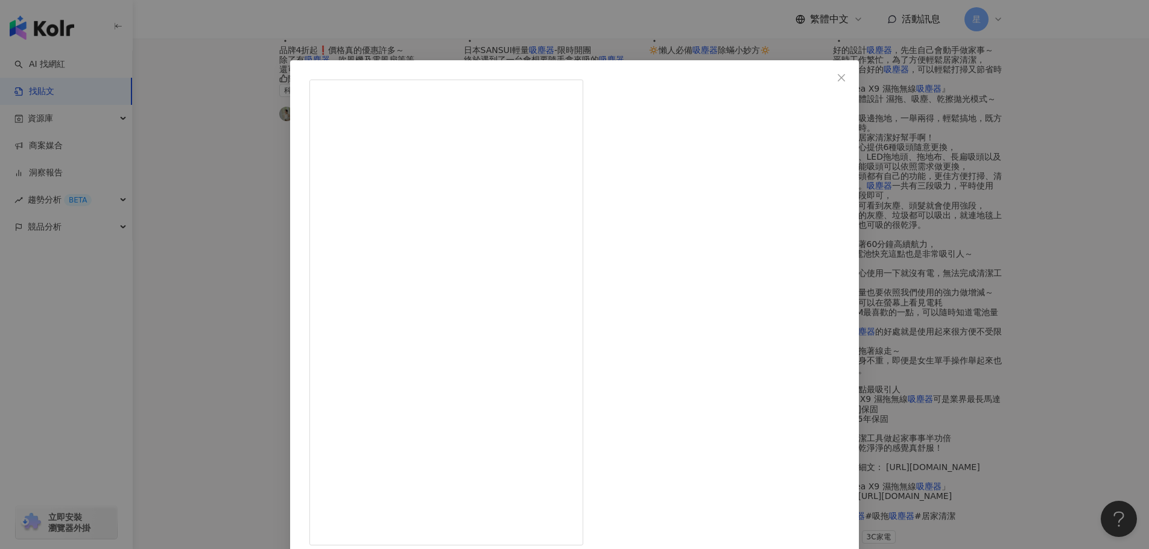
click at [834, 82] on span "Close" at bounding box center [841, 78] width 24 height 10
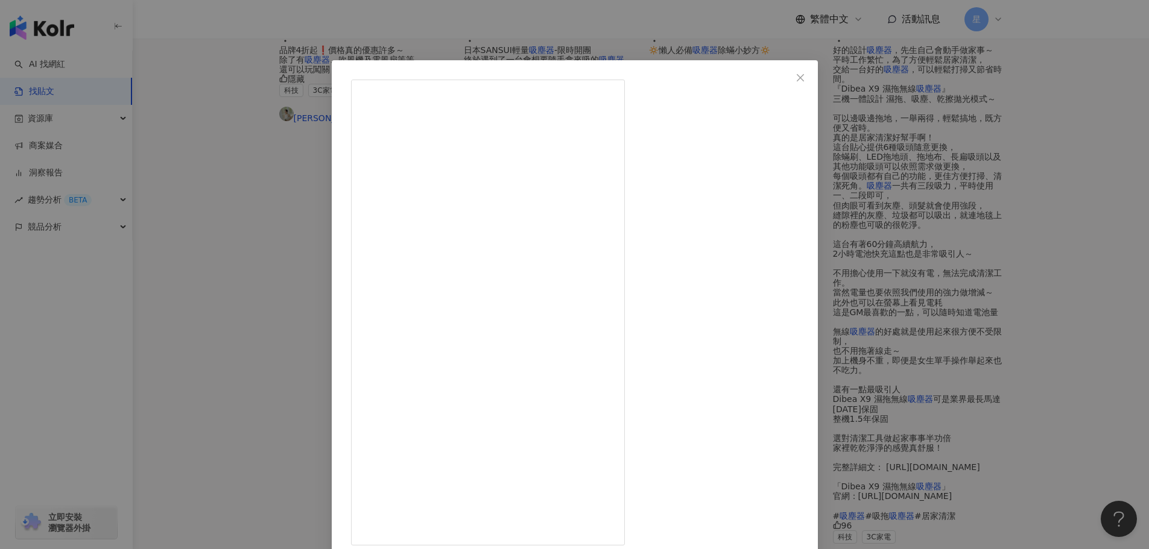
click at [1045, 259] on div "仙子elise ू(ʚ̴̶̷́ .̠ ʚ̴̶̷̥̀ ू) 2025/5/8 416 301 查看原始貼文" at bounding box center [574, 274] width 1149 height 549
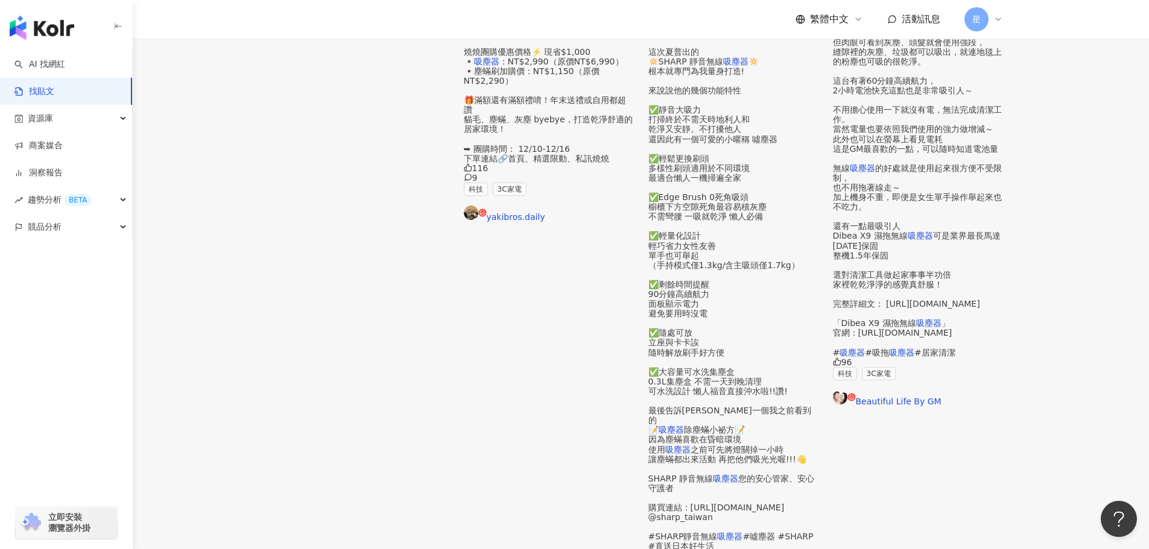
scroll to position [610, 0]
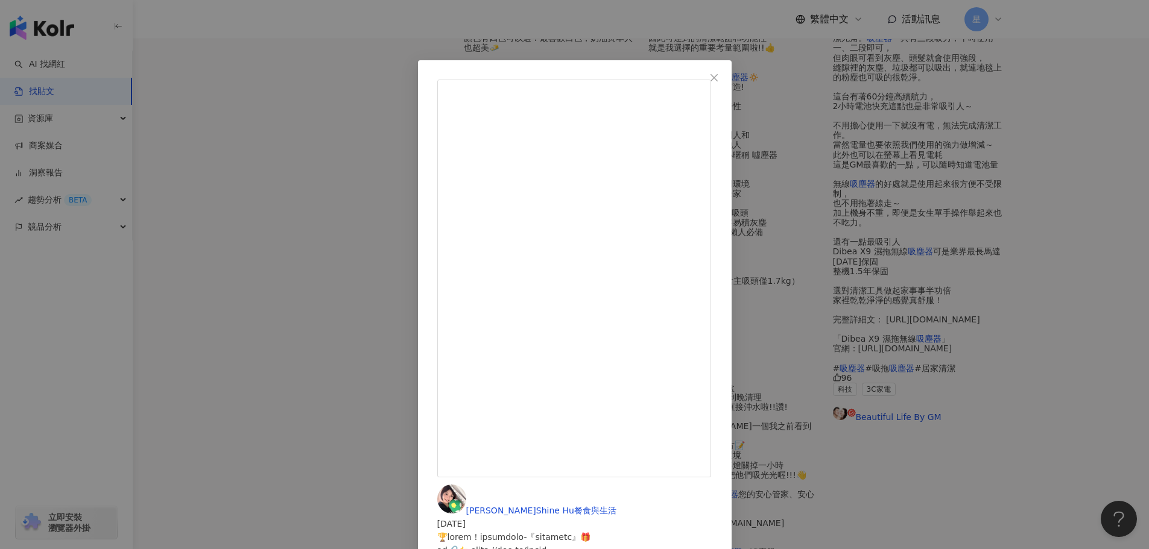
scroll to position [550, 0]
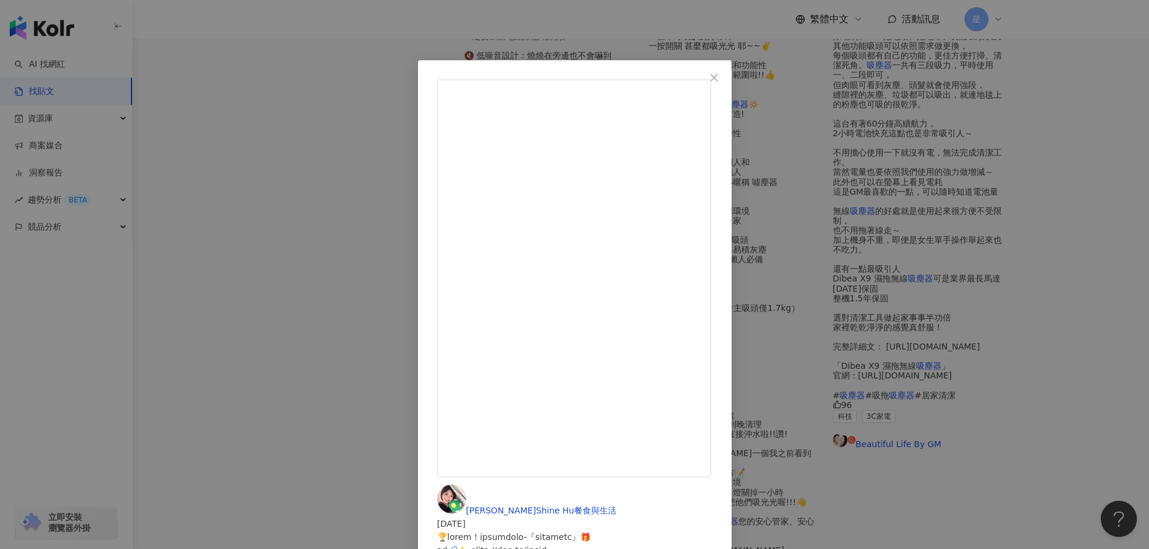
click at [1046, 332] on div "胡小嫺 Shine Hu餐食與生活 2025/1/14 109 11 查看原始貼文" at bounding box center [574, 274] width 1149 height 549
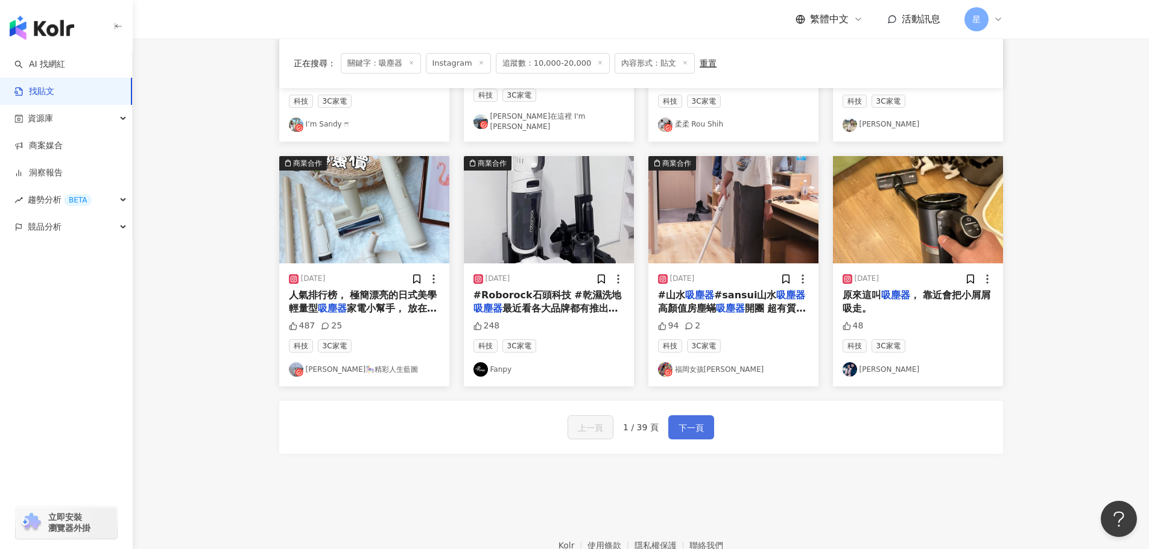
click at [683, 423] on span "下一頁" at bounding box center [690, 428] width 25 height 14
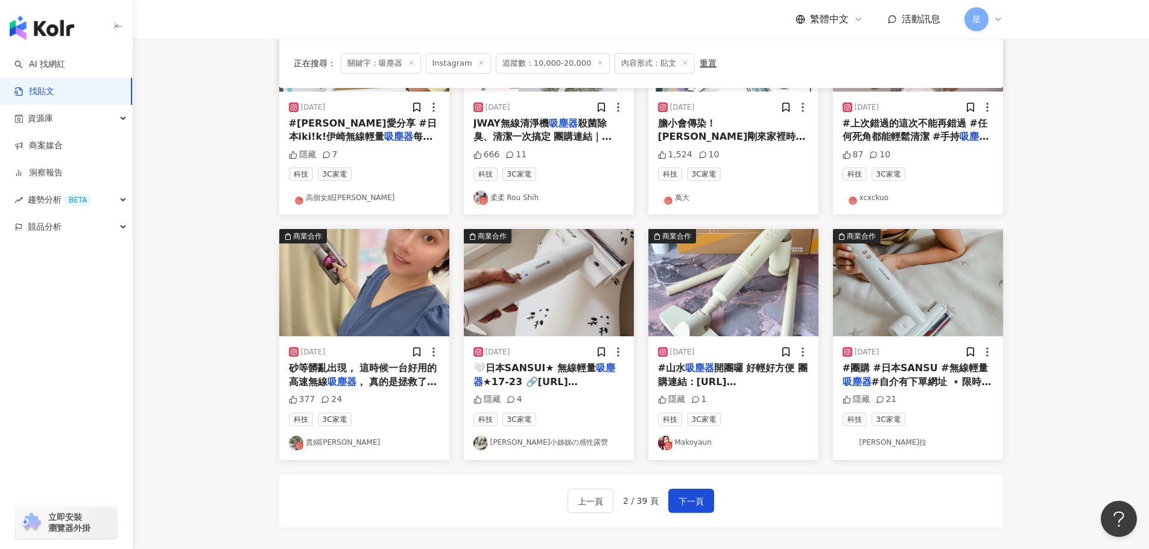
scroll to position [548, 0]
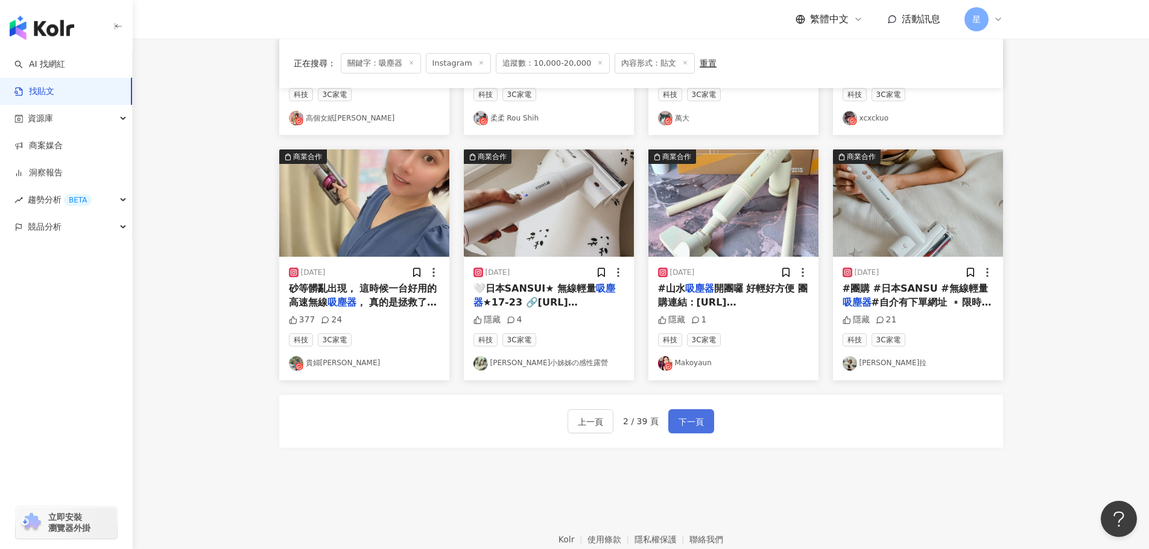
click at [698, 432] on button "下一頁" at bounding box center [691, 422] width 46 height 24
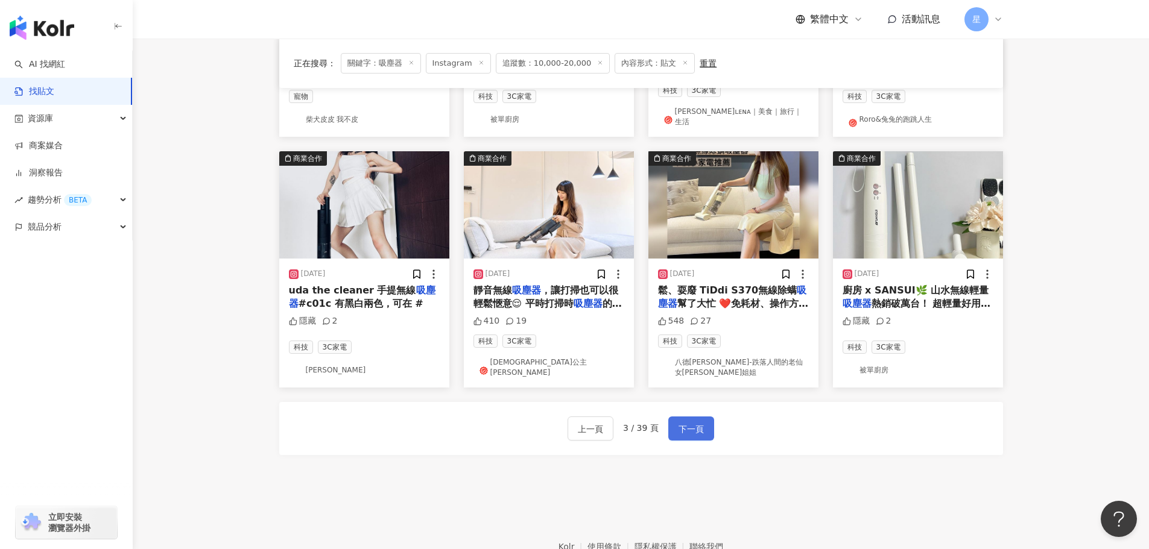
scroll to position [559, 0]
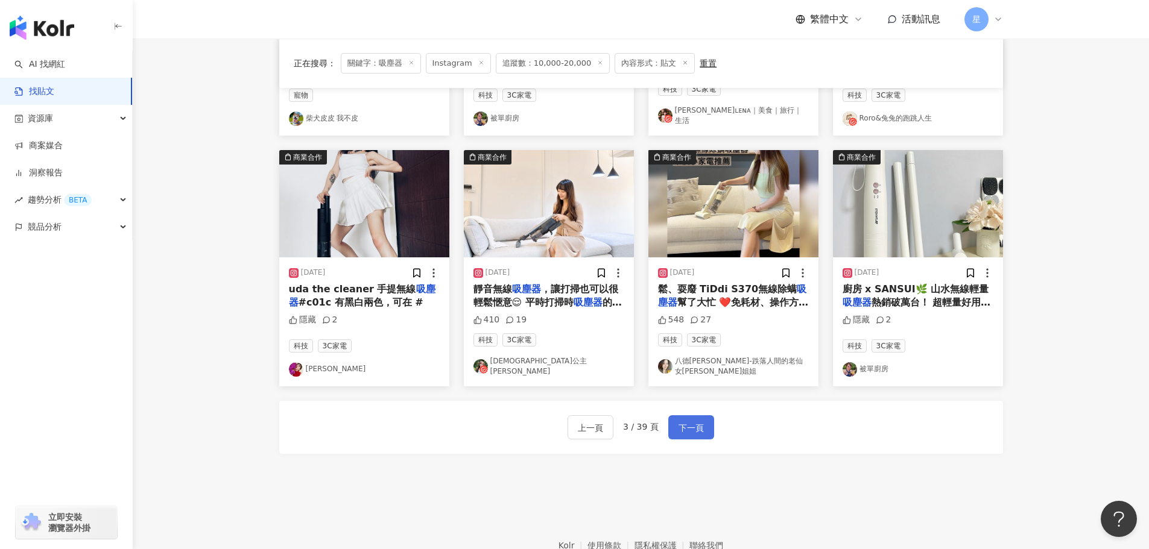
click at [698, 432] on button "下一頁" at bounding box center [691, 428] width 46 height 24
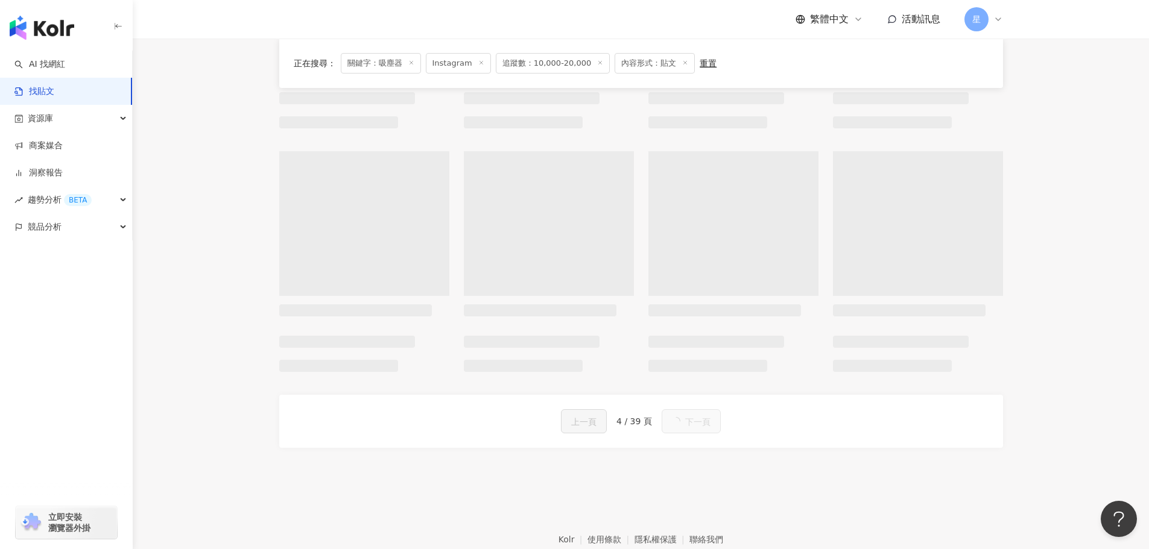
scroll to position [553, 0]
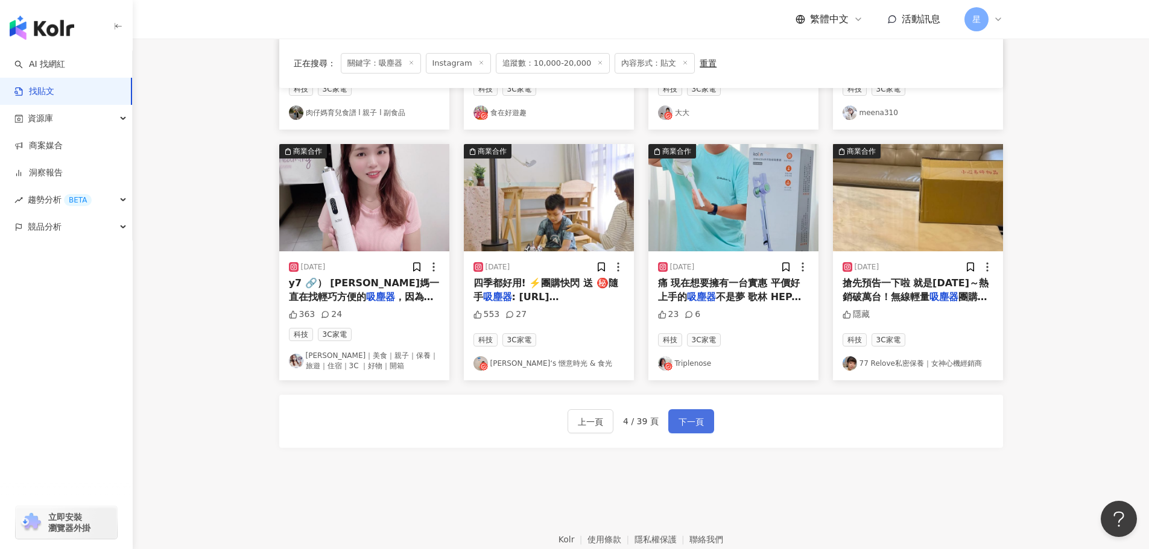
click at [688, 425] on span "下一頁" at bounding box center [690, 422] width 25 height 14
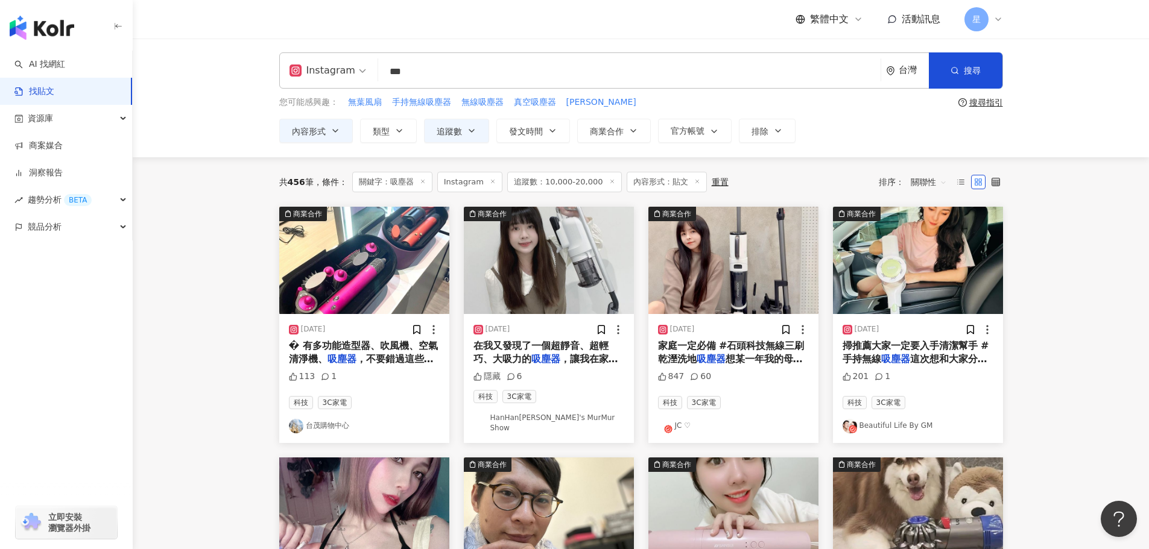
scroll to position [0, 0]
click at [924, 186] on span "關聯性" at bounding box center [929, 182] width 36 height 19
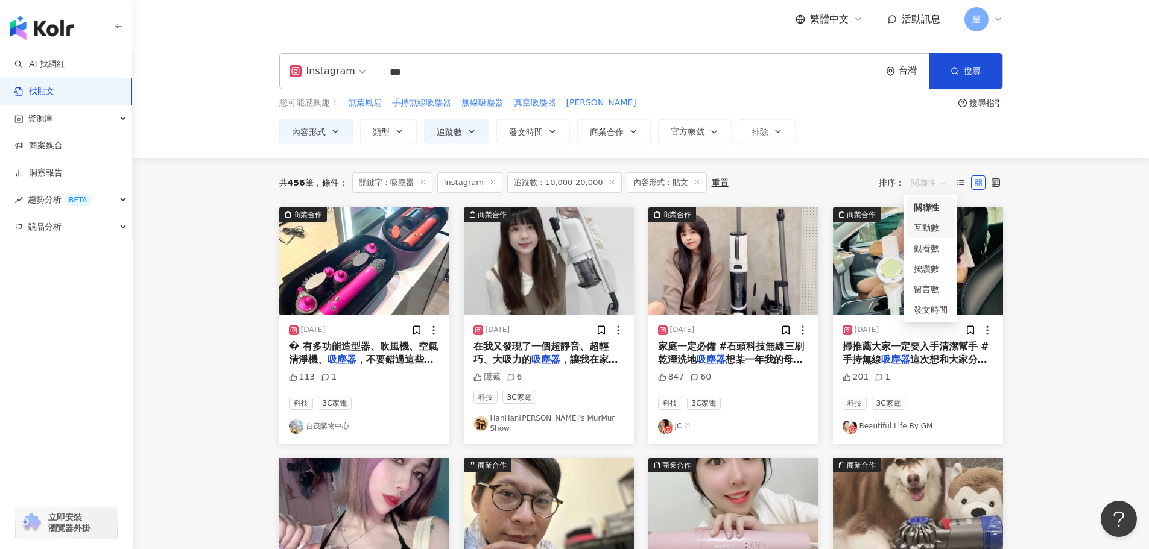
click at [931, 230] on div "互動數" at bounding box center [931, 227] width 34 height 13
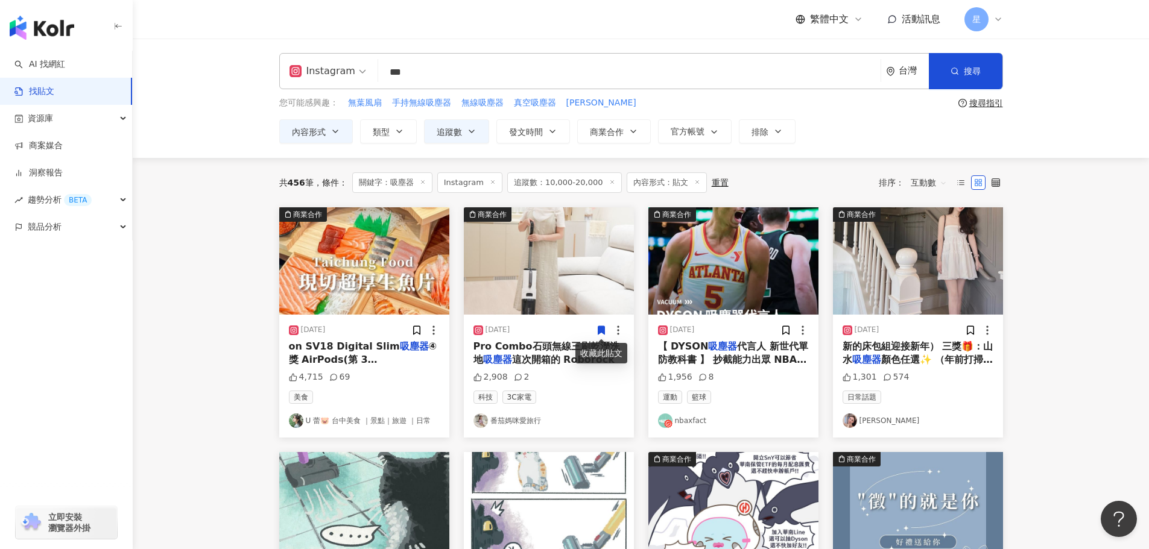
click at [557, 267] on img "button" at bounding box center [549, 260] width 170 height 107
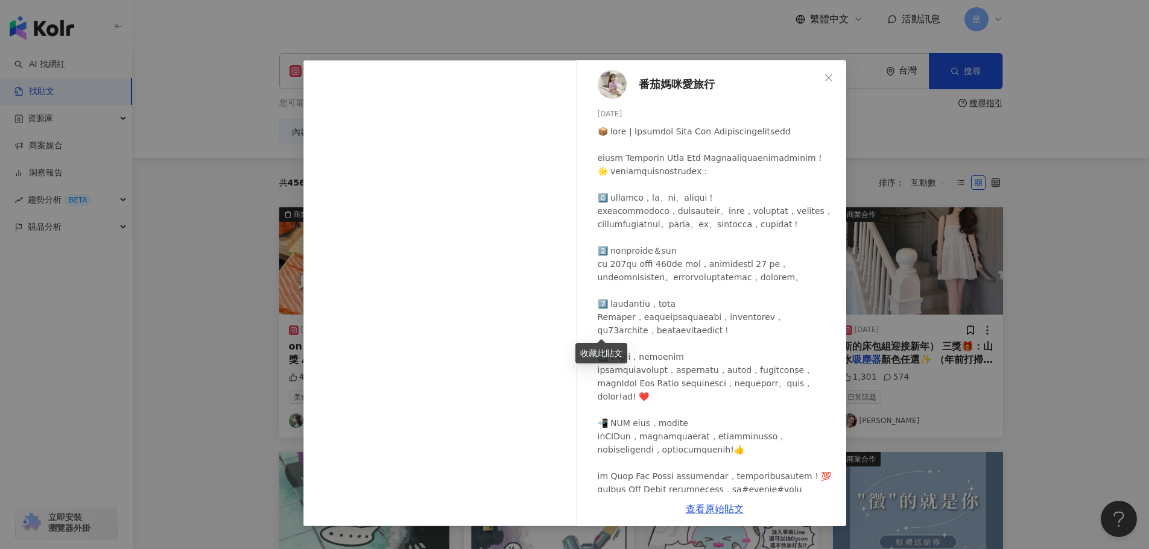
click at [1009, 306] on div "番茄媽咪愛旅行 2024/9/24 2,908 2 查看原始貼文" at bounding box center [574, 274] width 1149 height 549
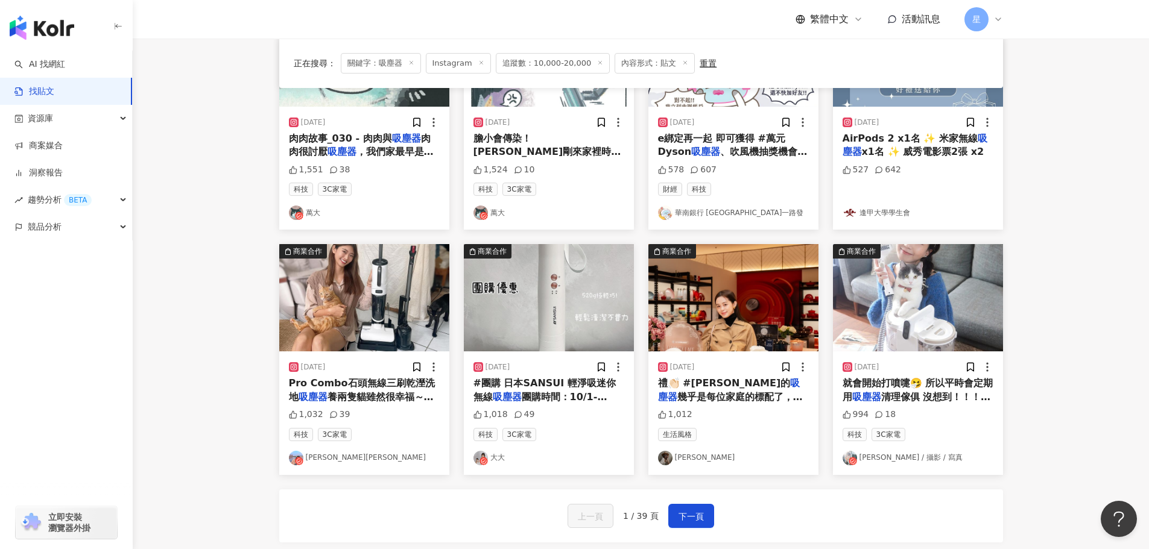
scroll to position [482, 0]
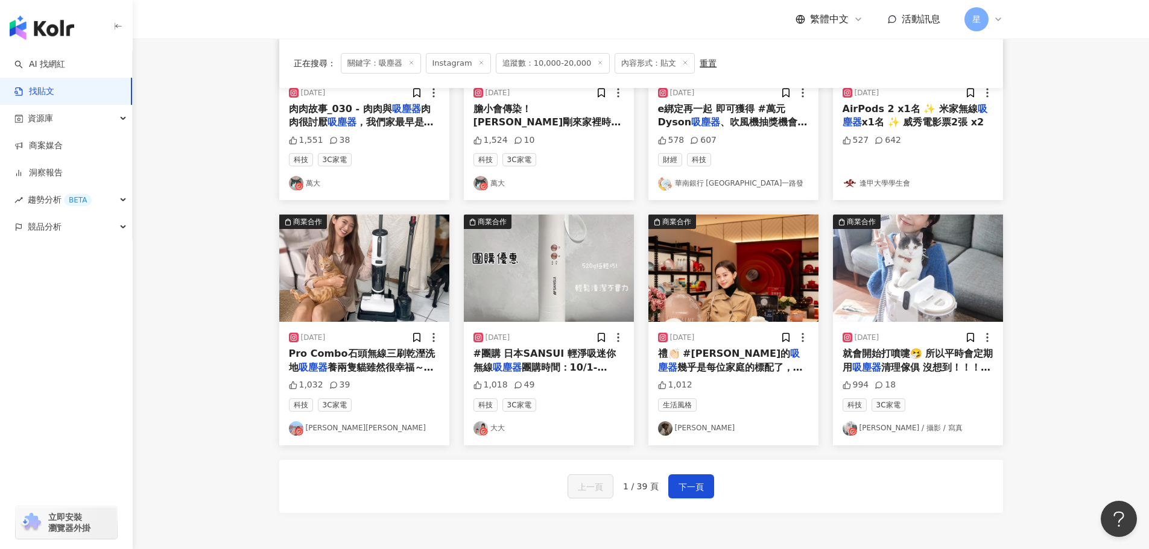
click at [901, 299] on img "button" at bounding box center [918, 268] width 170 height 107
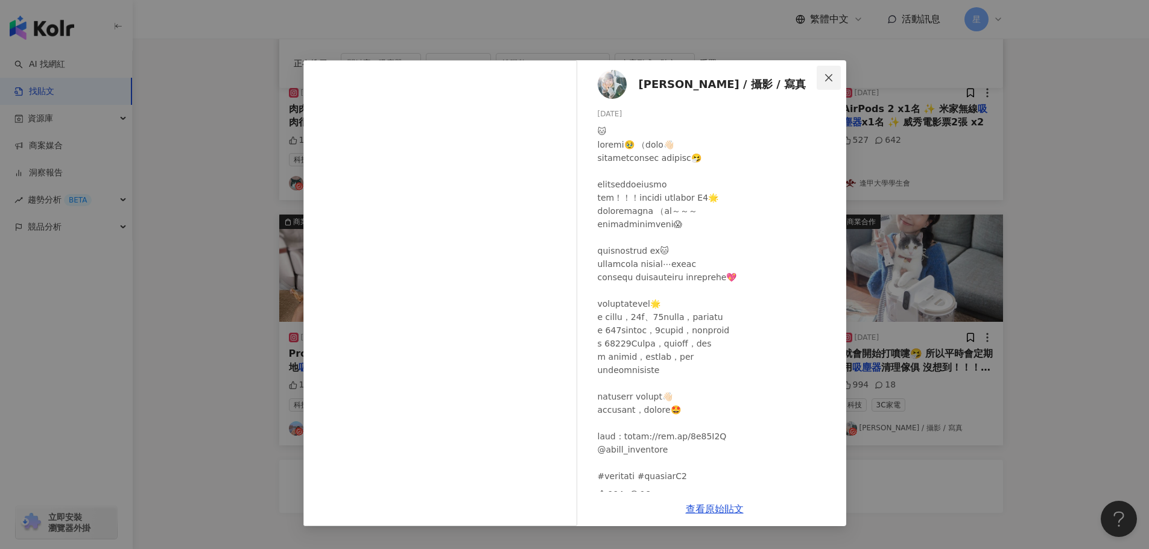
click at [832, 74] on icon "close" at bounding box center [829, 78] width 10 height 10
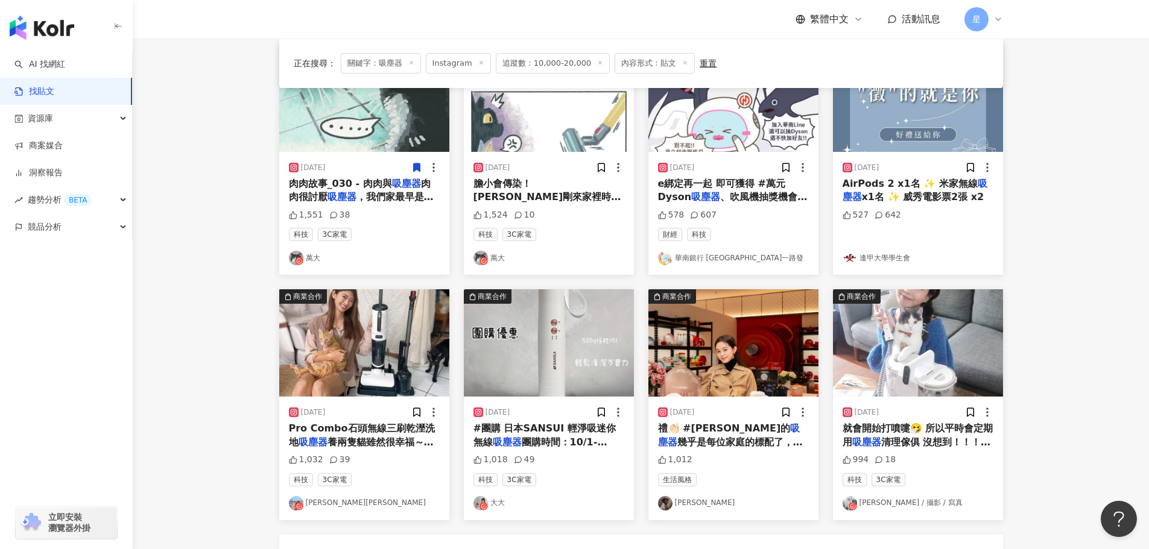
scroll to position [422, 0]
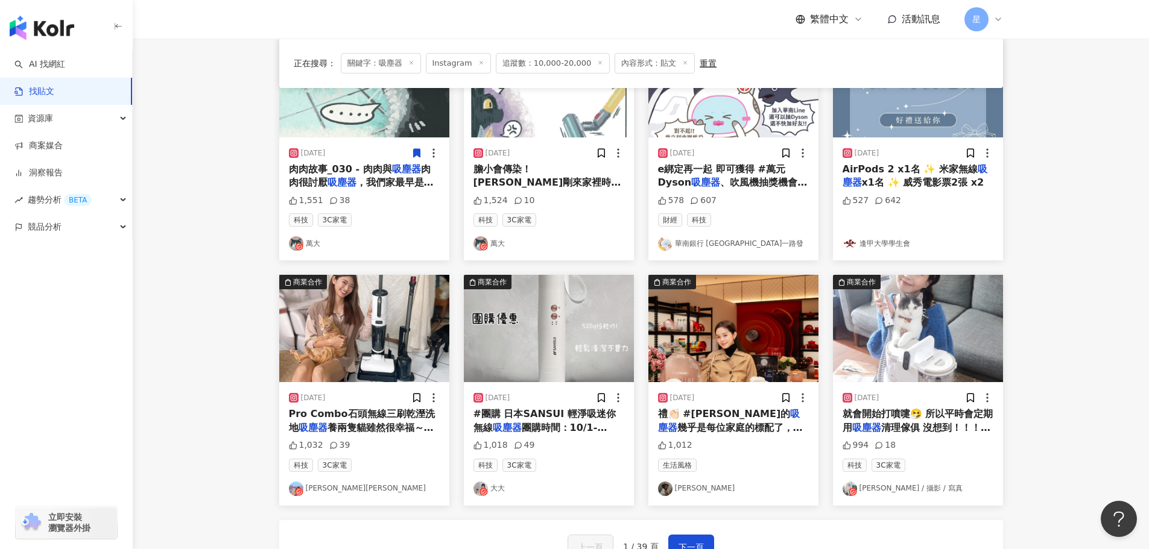
click at [374, 327] on img "button" at bounding box center [364, 328] width 170 height 107
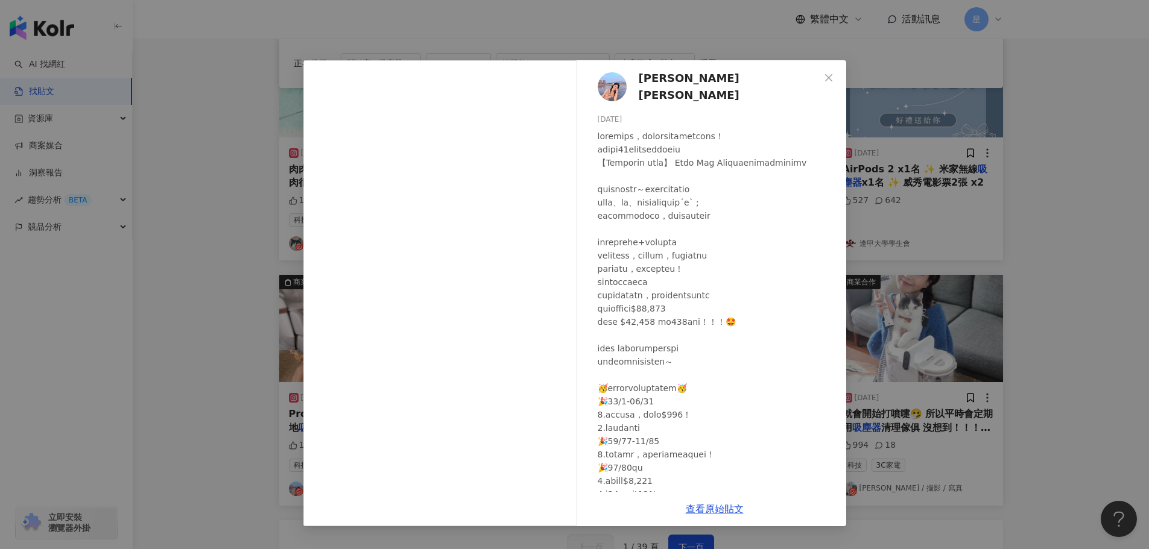
drag, startPoint x: 1008, startPoint y: 432, endPoint x: 995, endPoint y: 435, distance: 13.6
click at [1005, 431] on div "陳貝瑀Betty 2023/12/8 1,032 39 查看原始貼文" at bounding box center [574, 274] width 1149 height 549
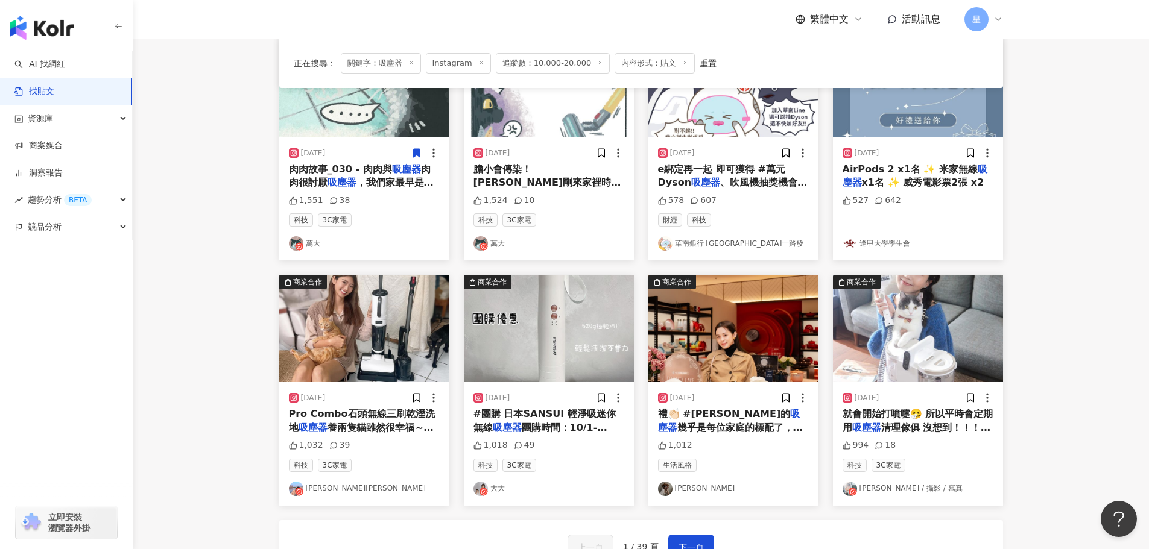
click at [745, 324] on img "button" at bounding box center [733, 328] width 170 height 107
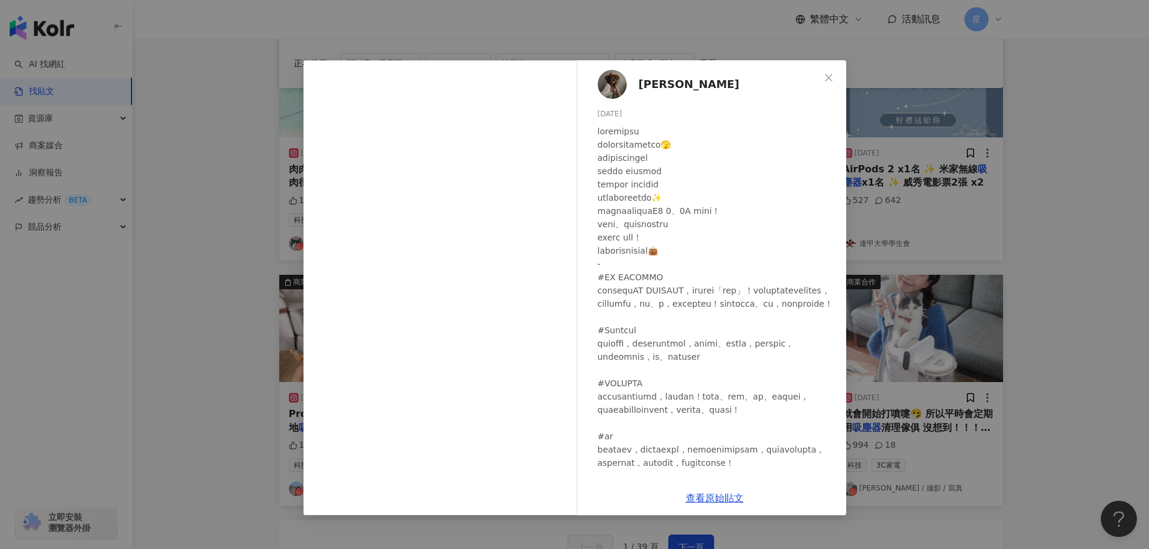
click at [950, 466] on div "Ko Shan Chang 2025/1/22 1,012 查看原始貼文" at bounding box center [574, 274] width 1149 height 549
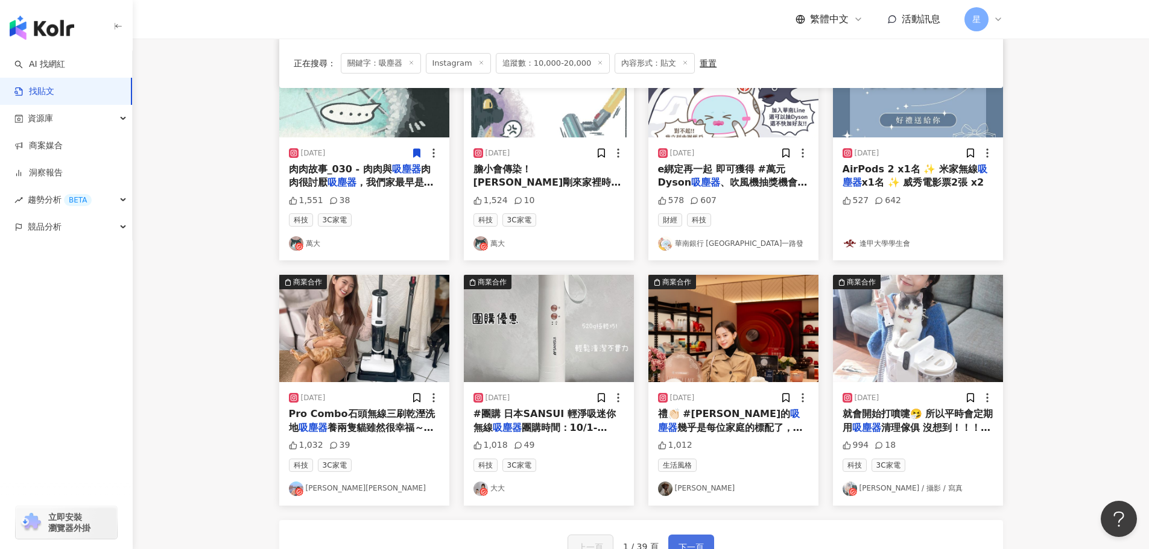
click at [694, 539] on button "下一頁" at bounding box center [691, 547] width 46 height 24
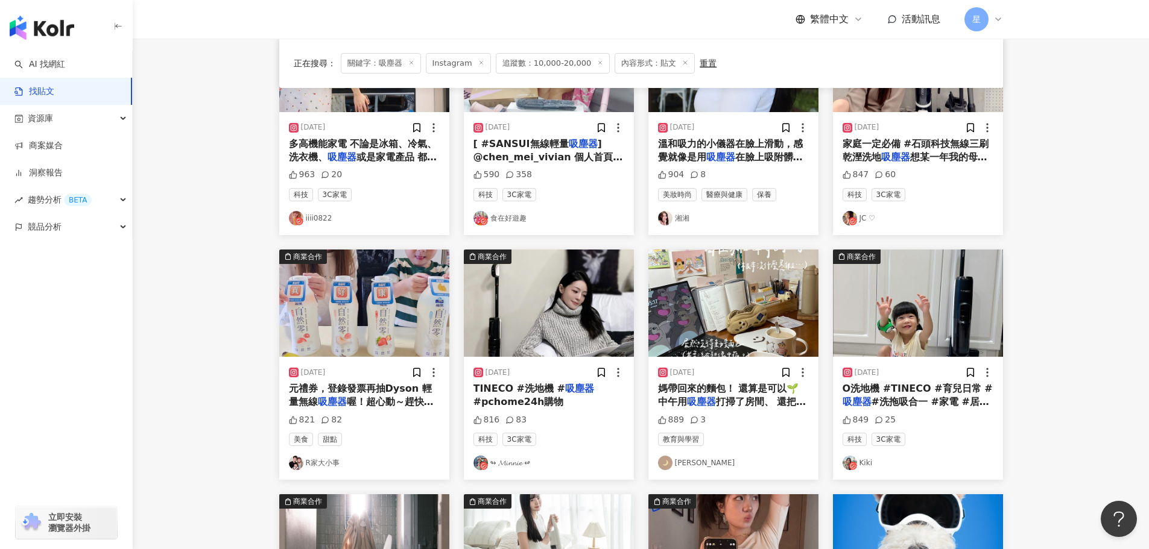
scroll to position [181, 0]
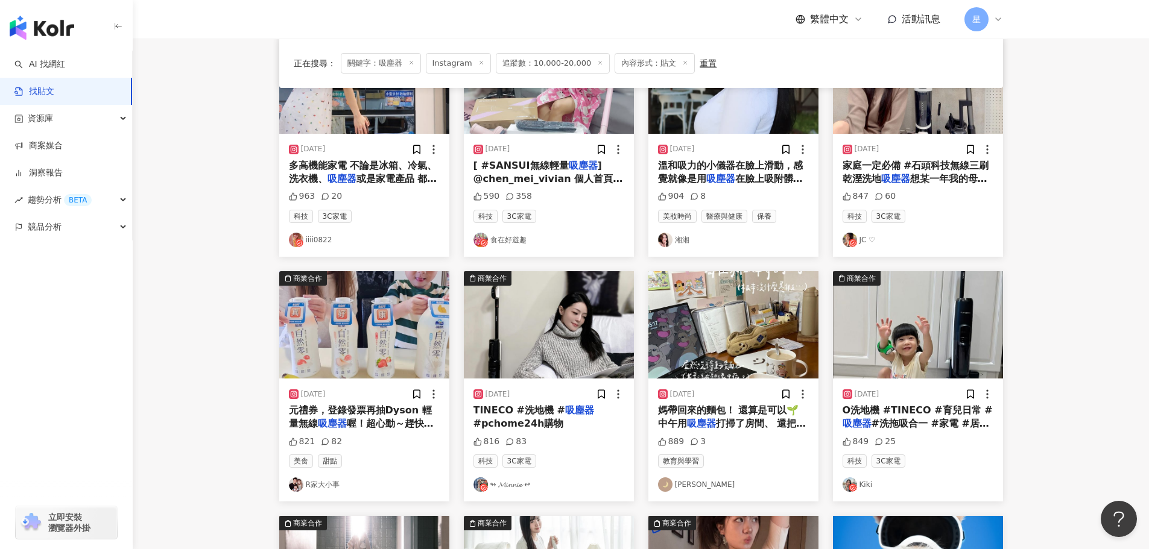
click at [568, 329] on img "button" at bounding box center [549, 324] width 170 height 107
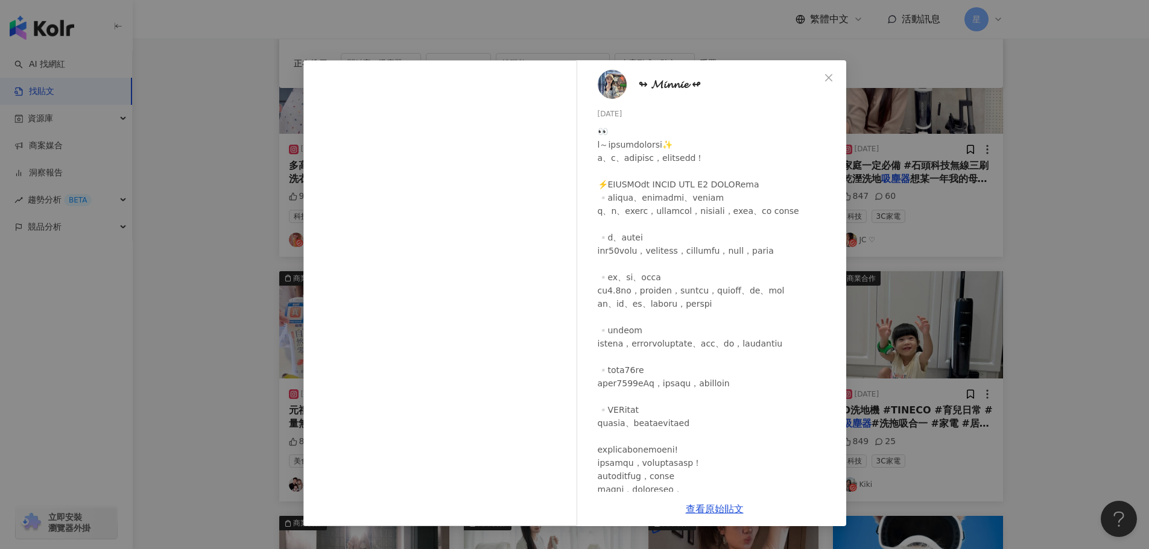
click at [1072, 260] on div "↬ 𝓜𝓲𝓷𝓷𝓲𝓮 ↫ 2023/12/27 816 83 查看原始貼文" at bounding box center [574, 274] width 1149 height 549
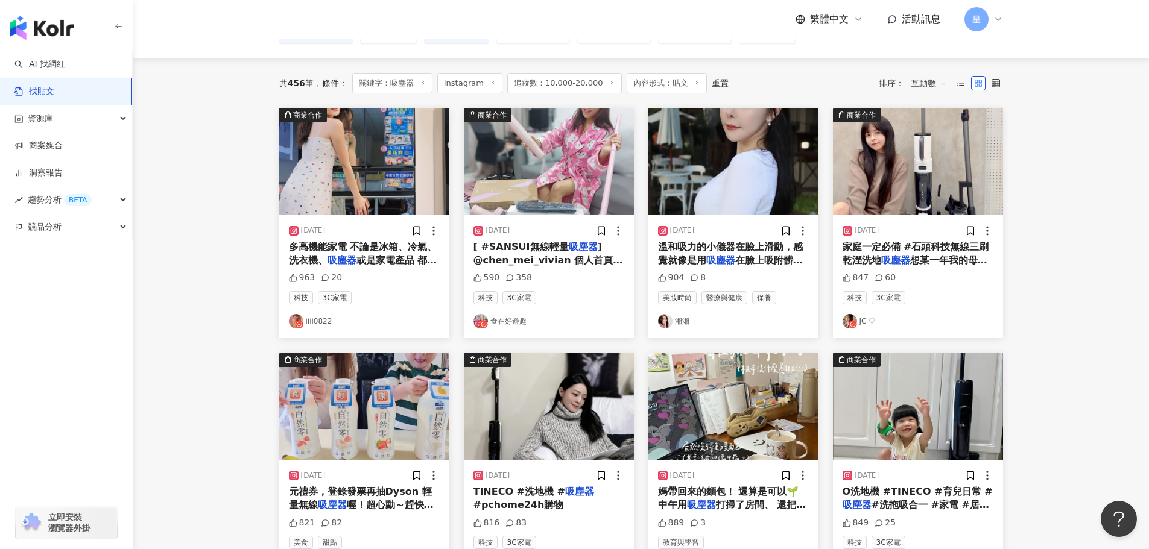
scroll to position [121, 0]
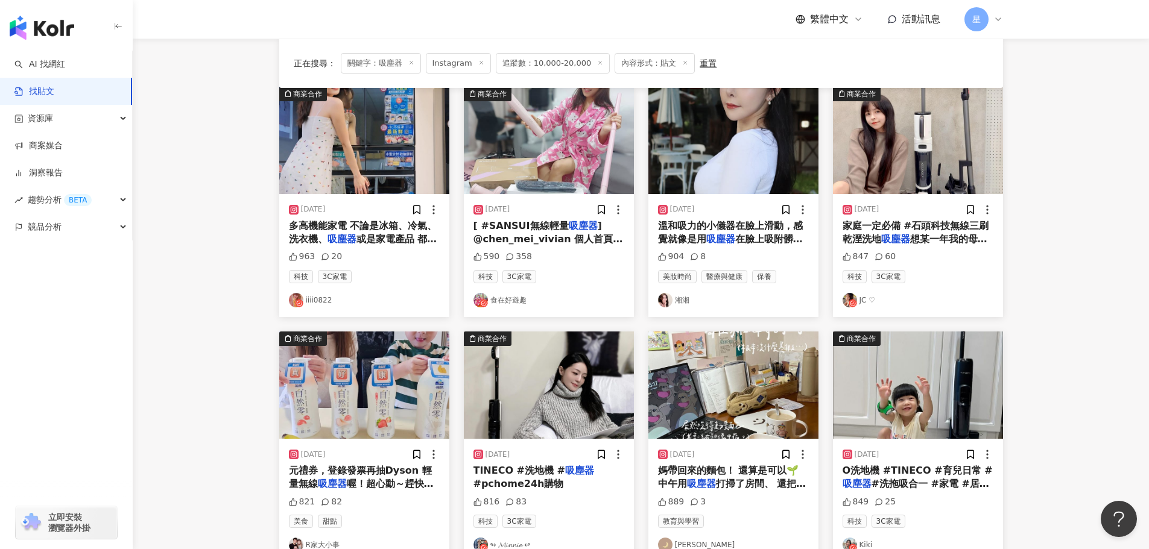
click at [362, 124] on img "button" at bounding box center [364, 140] width 170 height 107
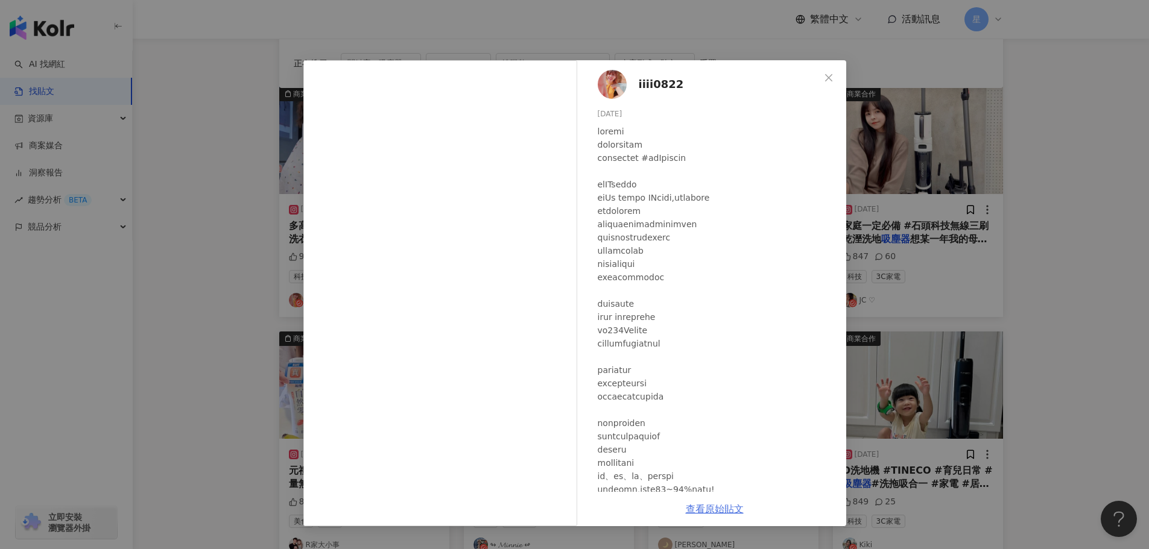
click at [732, 507] on link "查看原始貼文" at bounding box center [715, 509] width 58 height 11
click at [818, 81] on span "Close" at bounding box center [829, 78] width 24 height 10
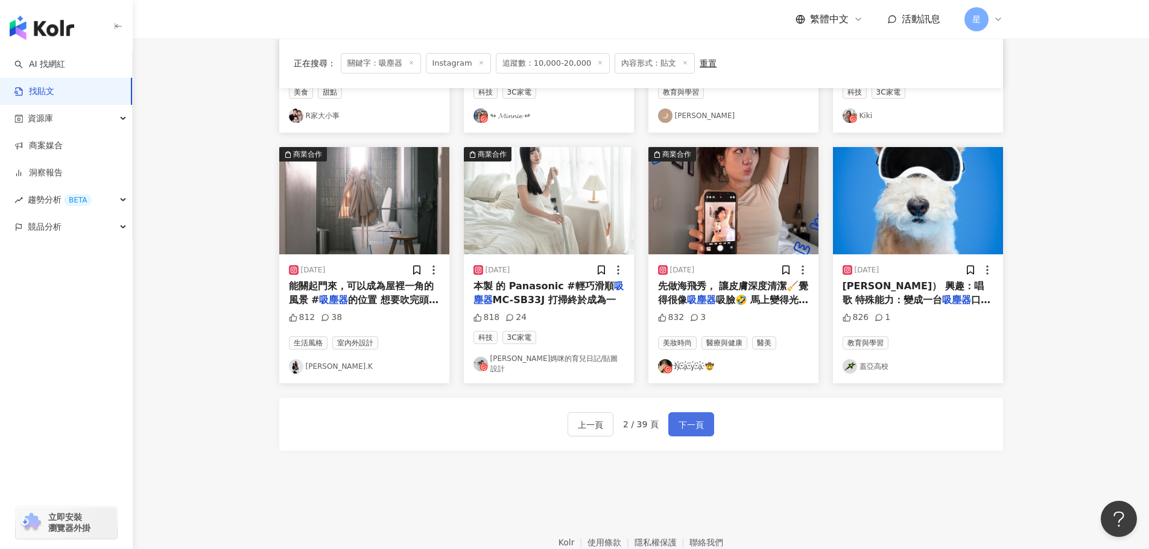
click at [685, 418] on span "下一頁" at bounding box center [690, 425] width 25 height 14
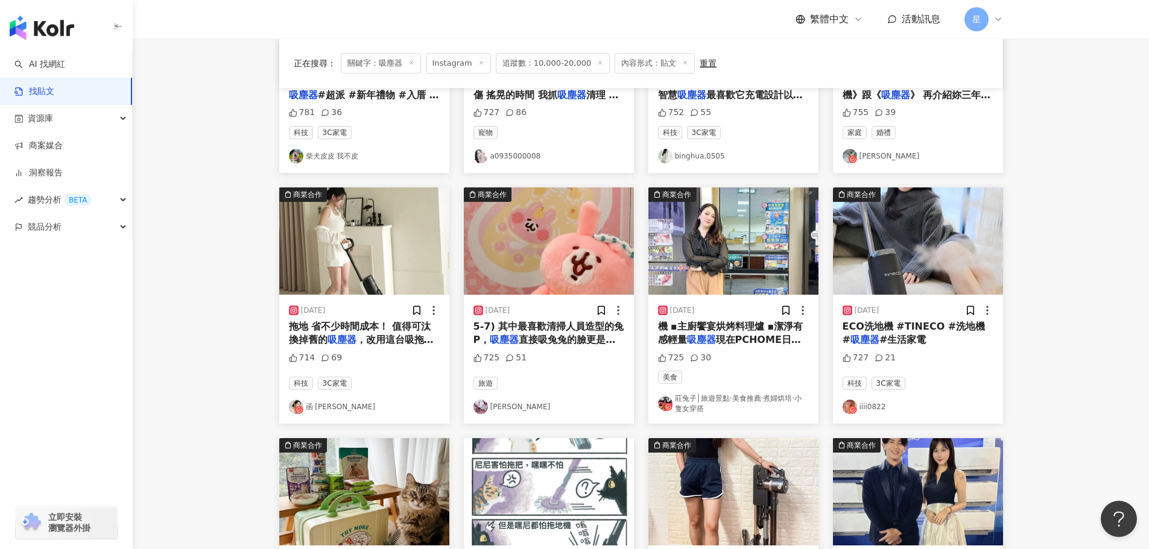
scroll to position [194, 0]
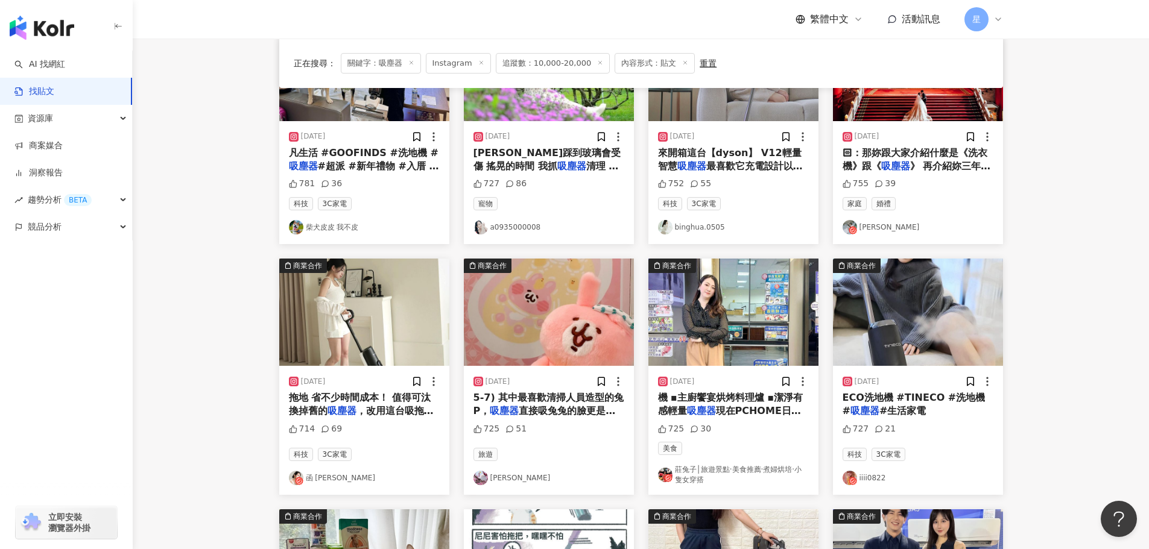
click at [325, 312] on img "button" at bounding box center [364, 312] width 170 height 107
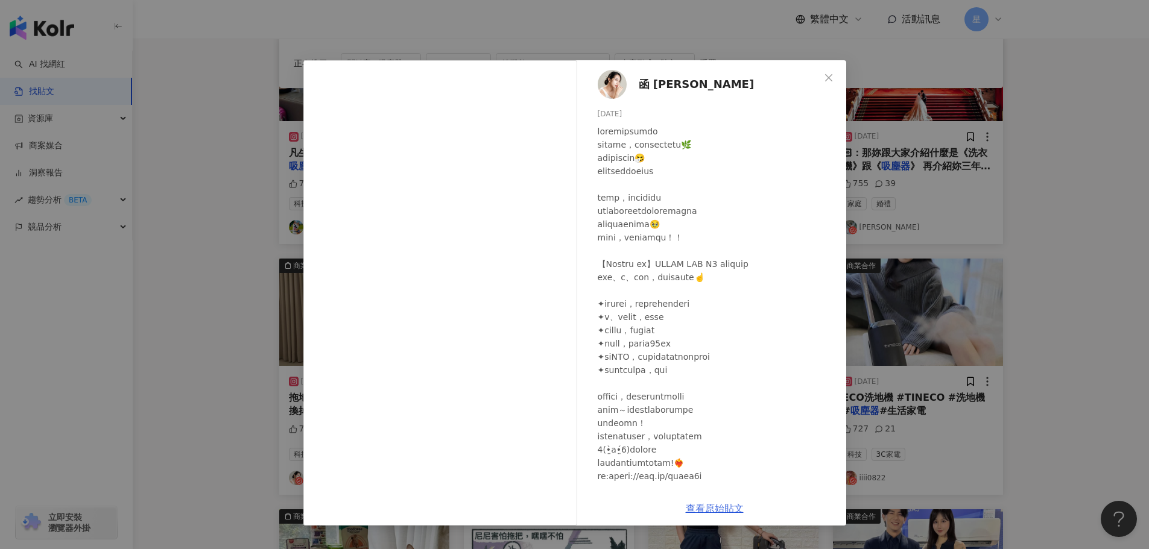
click at [732, 510] on link "查看原始貼文" at bounding box center [715, 508] width 58 height 11
click at [1011, 284] on div "函 Helen Hsu 2023/10/6 714 69 查看原始貼文" at bounding box center [574, 274] width 1149 height 549
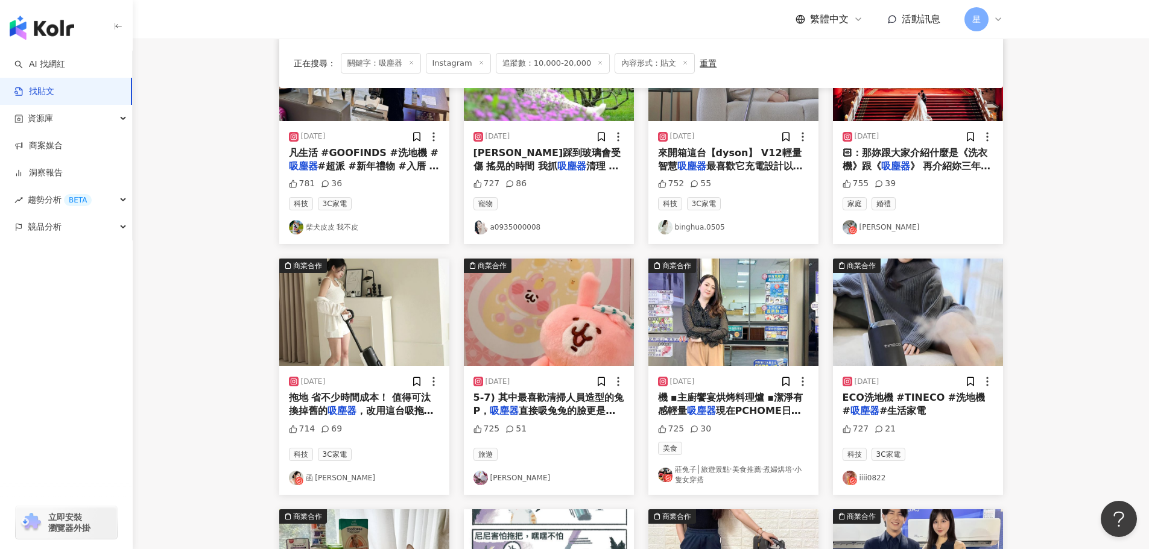
click at [943, 324] on img "button" at bounding box center [918, 312] width 170 height 107
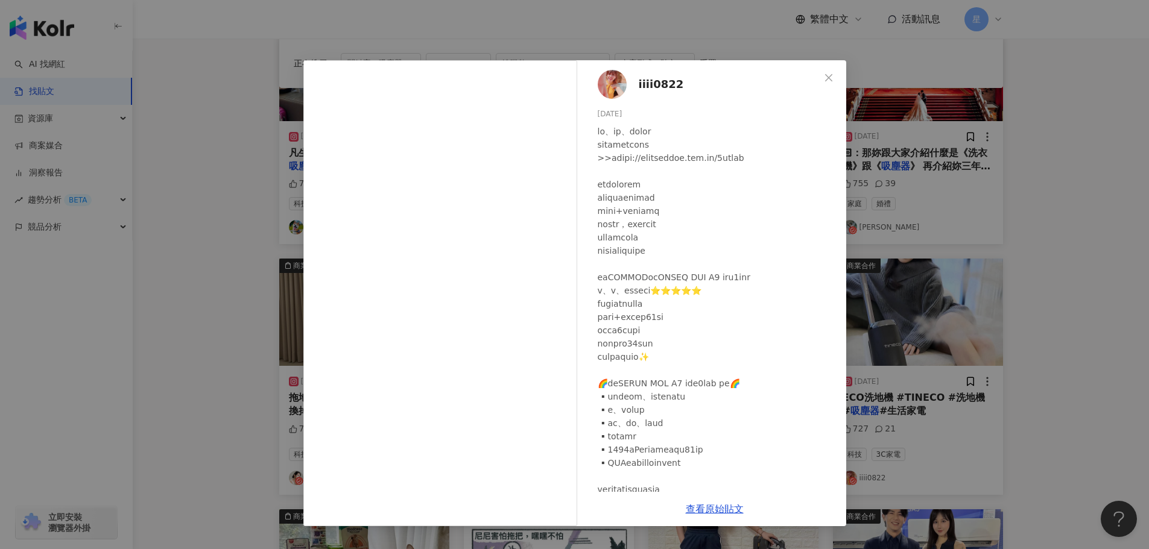
click at [1133, 212] on div "iiii0822 2023/12/27 727 21 查看原始貼文" at bounding box center [574, 274] width 1149 height 549
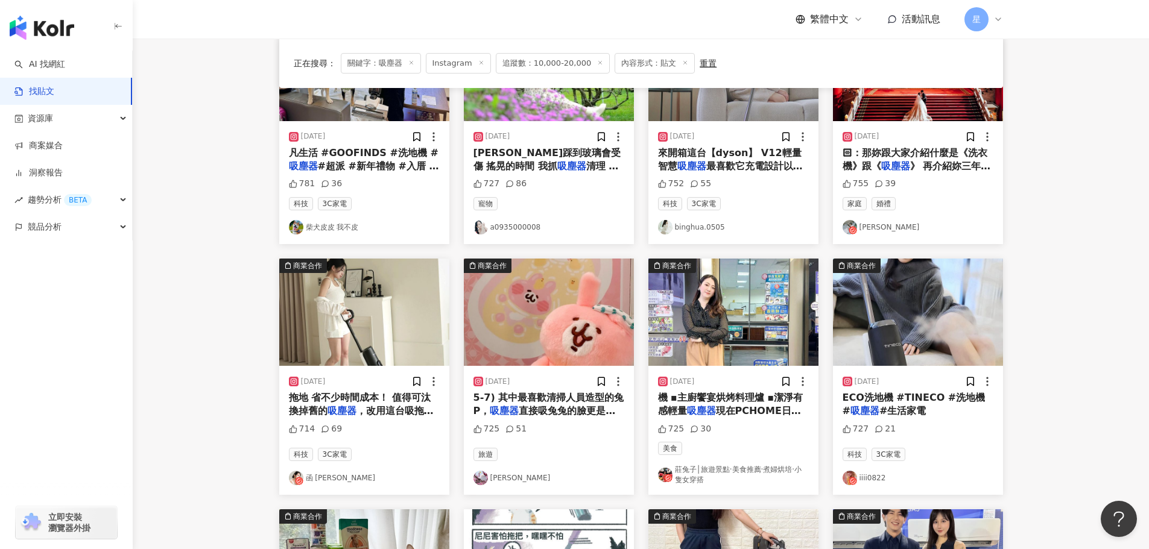
click at [722, 312] on img "button" at bounding box center [733, 312] width 170 height 107
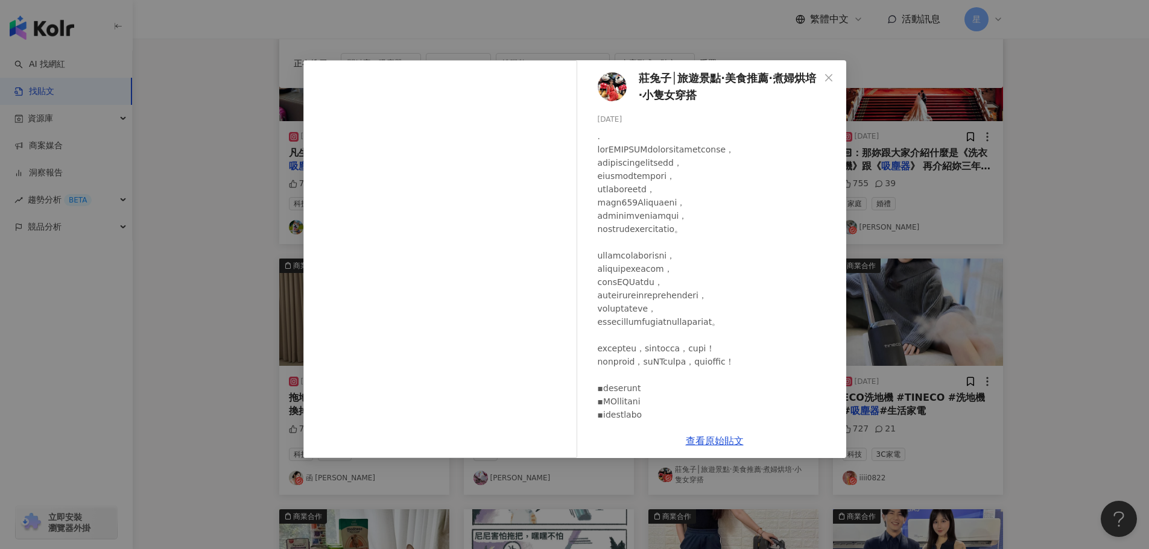
click at [1074, 76] on div "莊兔子│旅遊景點·美食推薦·煮婦烘培·小隻女穿搭 2024/4/10 725 30 查看原始貼文" at bounding box center [574, 274] width 1149 height 549
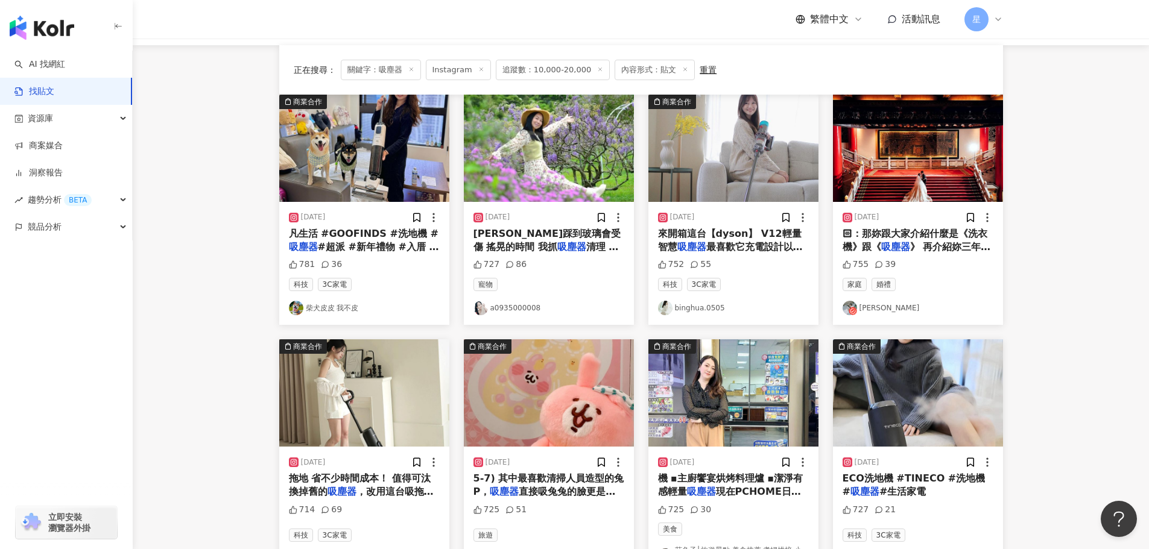
scroll to position [13, 0]
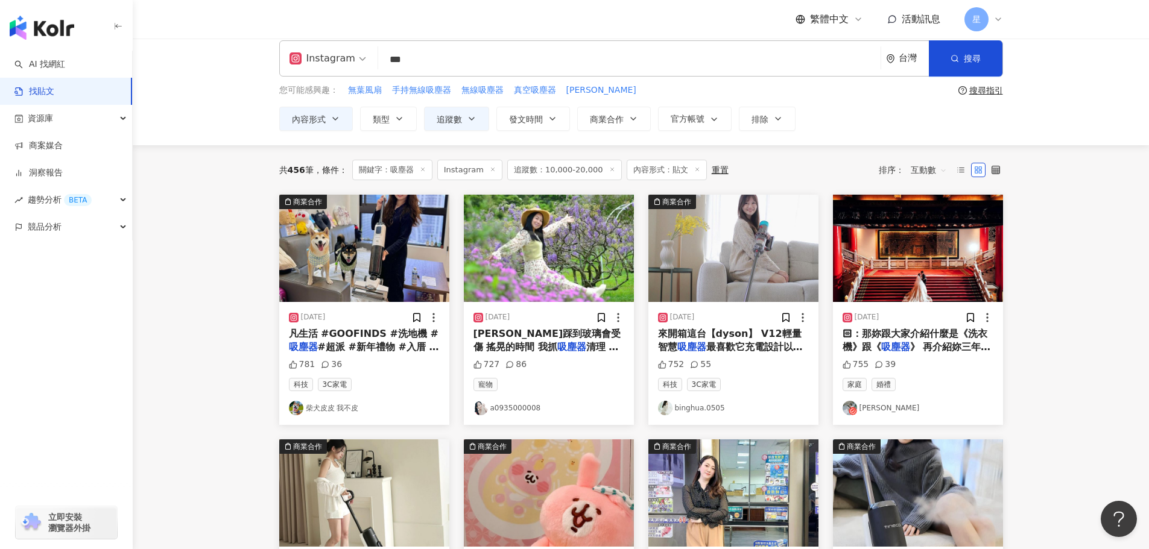
click at [731, 262] on img "button" at bounding box center [733, 248] width 170 height 107
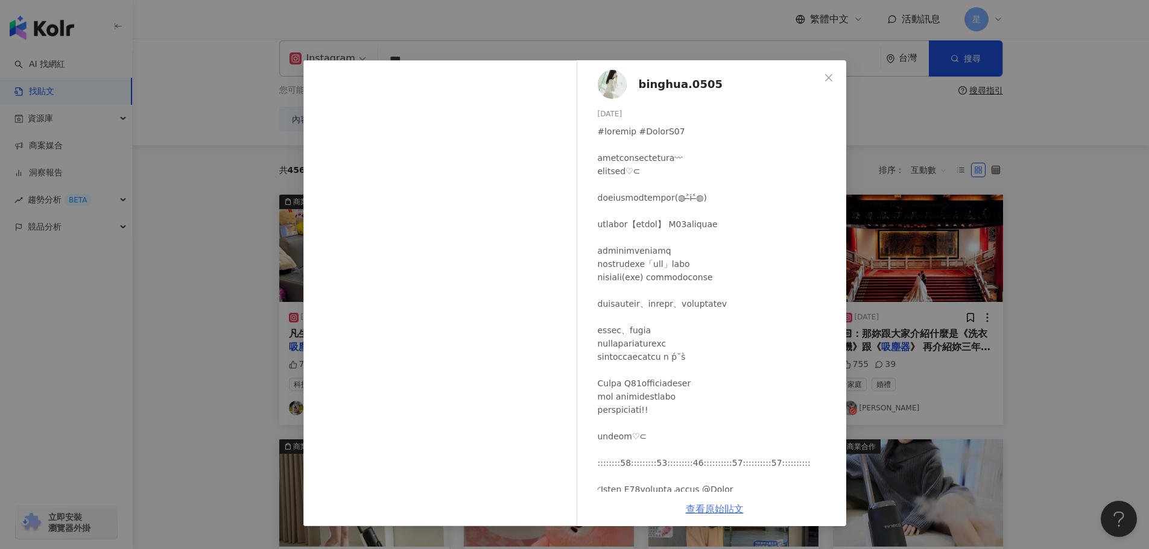
click at [721, 507] on link "查看原始貼文" at bounding box center [715, 509] width 58 height 11
drag, startPoint x: 984, startPoint y: 147, endPoint x: 969, endPoint y: 104, distance: 44.8
click at [982, 147] on div "binghua.0505 2024/1/8 752 55 查看原始貼文" at bounding box center [574, 274] width 1149 height 549
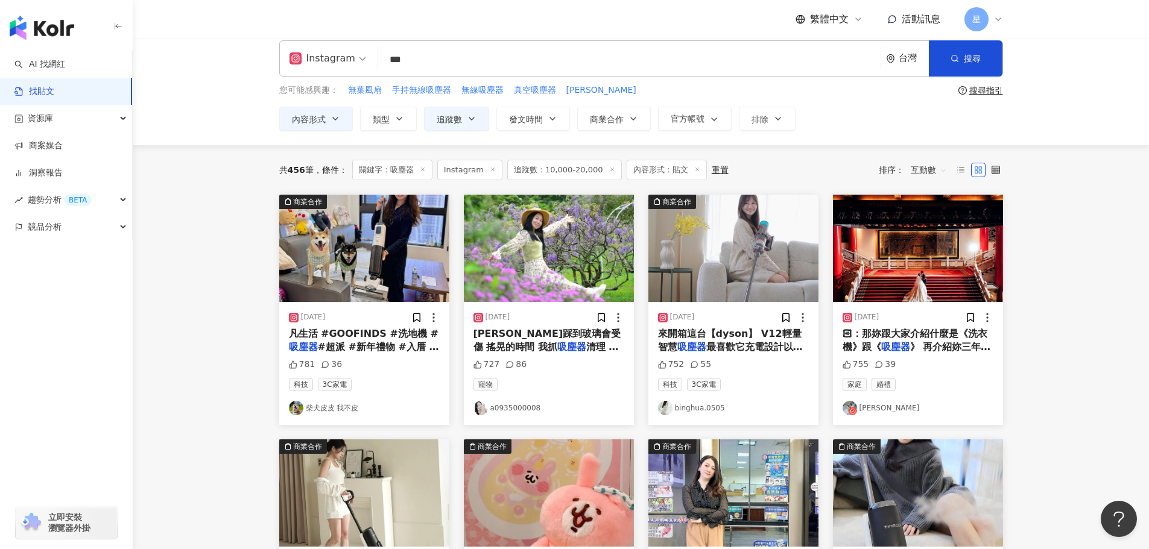
click at [543, 250] on img "button" at bounding box center [549, 248] width 170 height 107
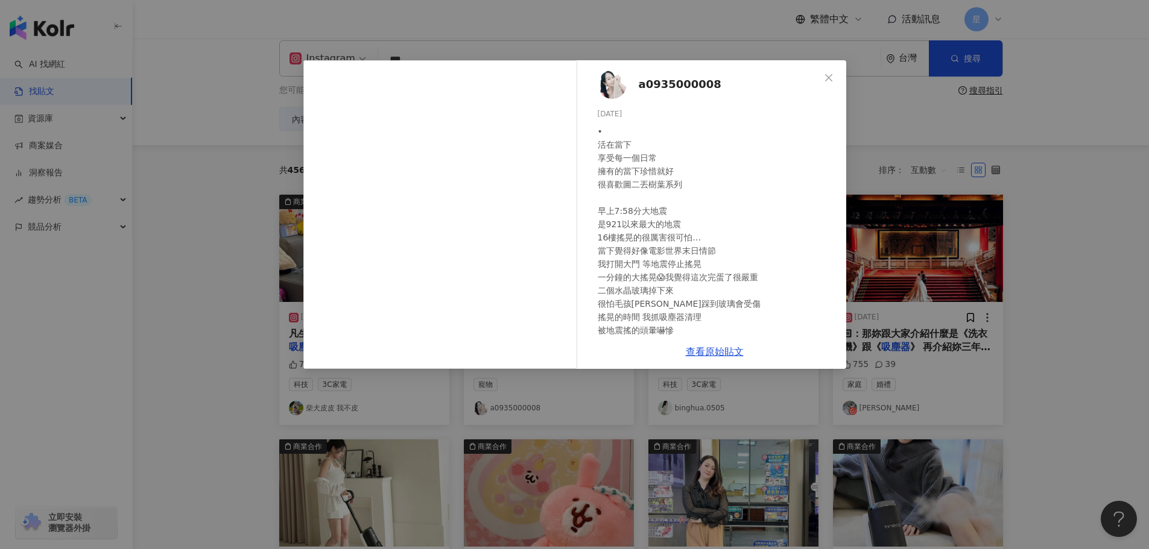
click at [1001, 347] on div "a0935000008 2024/4/3 • 活在當下 享受每一個日常 擁有的當下珍惜就好 很喜歡圖二丟樹葉系列 早上7:58分大地震 是921以來最大的地震…" at bounding box center [574, 274] width 1149 height 549
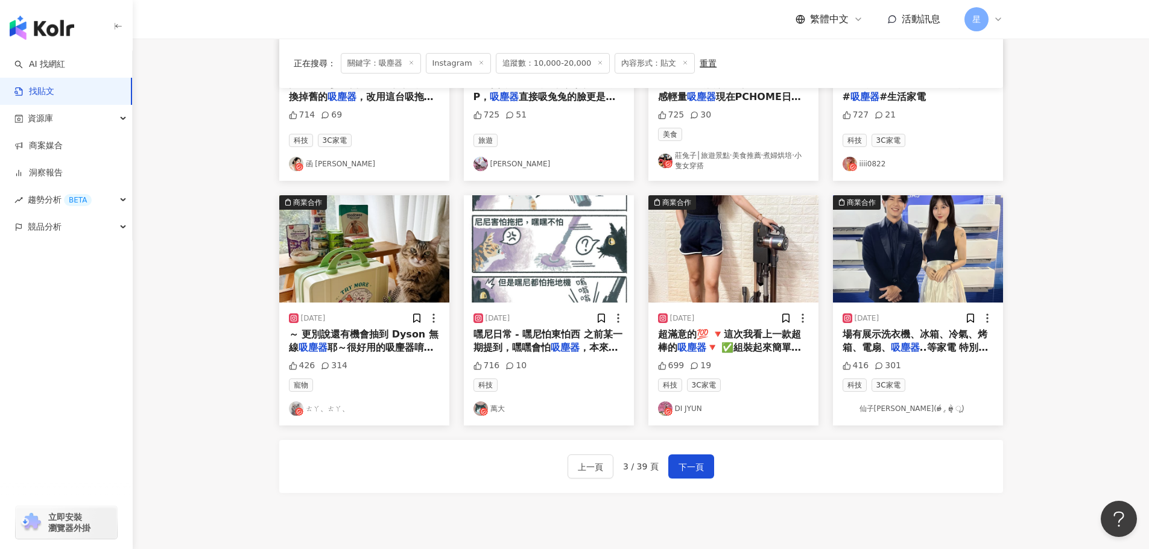
scroll to position [616, 0]
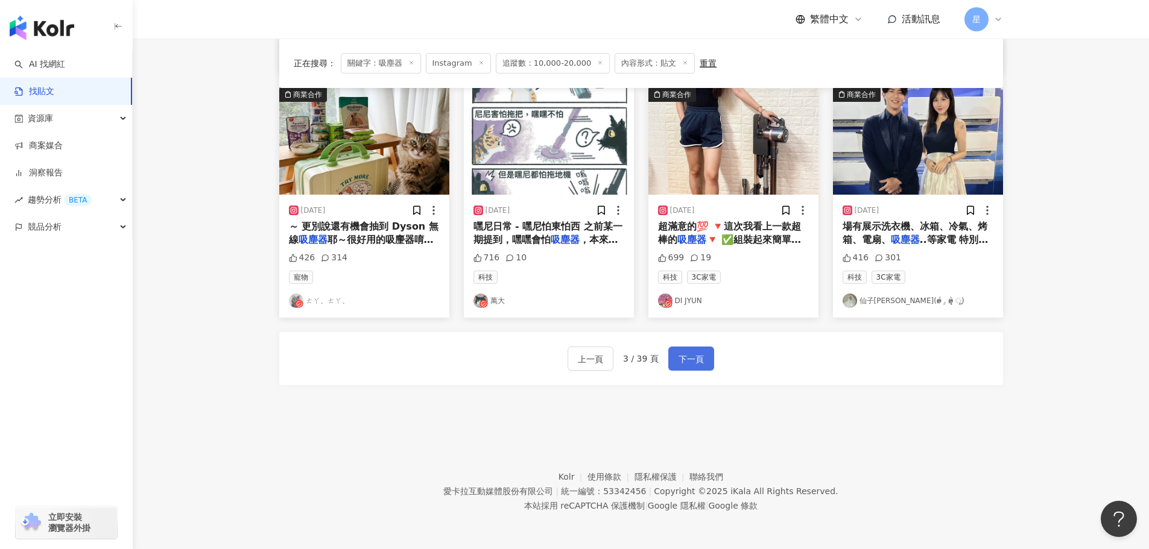
click at [695, 356] on span "下一頁" at bounding box center [690, 359] width 25 height 14
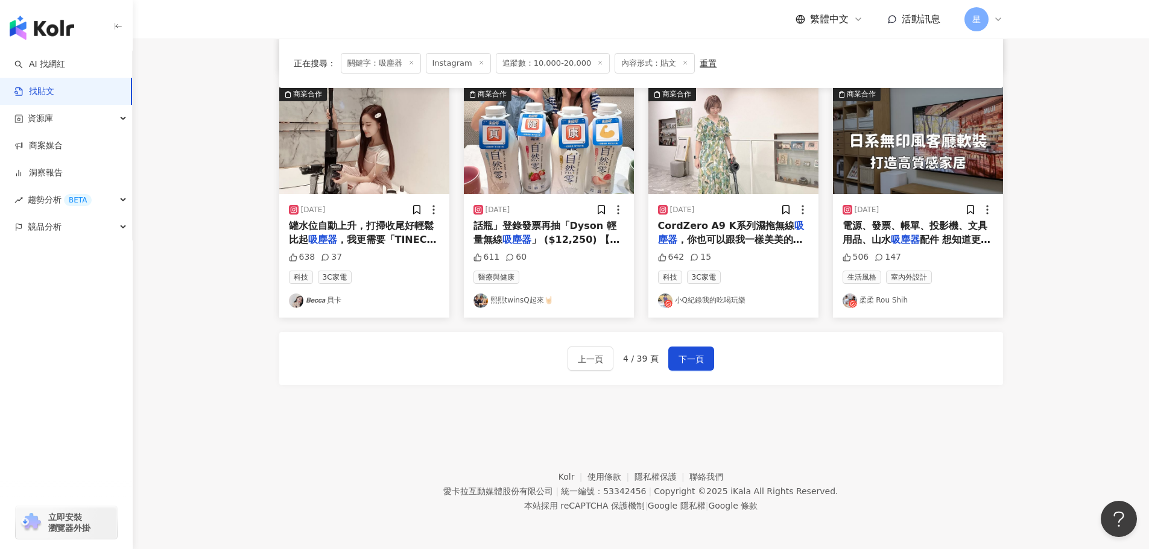
scroll to position [610, 0]
click at [761, 156] on img "button" at bounding box center [733, 140] width 170 height 107
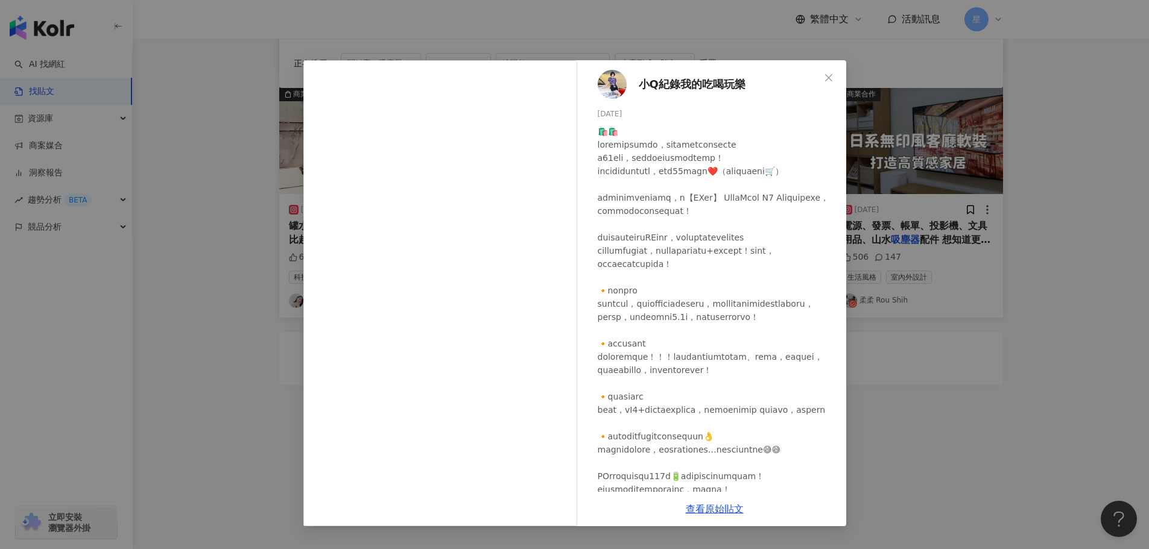
click at [1014, 367] on div "小Q紀錄我的吃喝玩樂 2023/10/28 642 15 查看原始貼文" at bounding box center [574, 274] width 1149 height 549
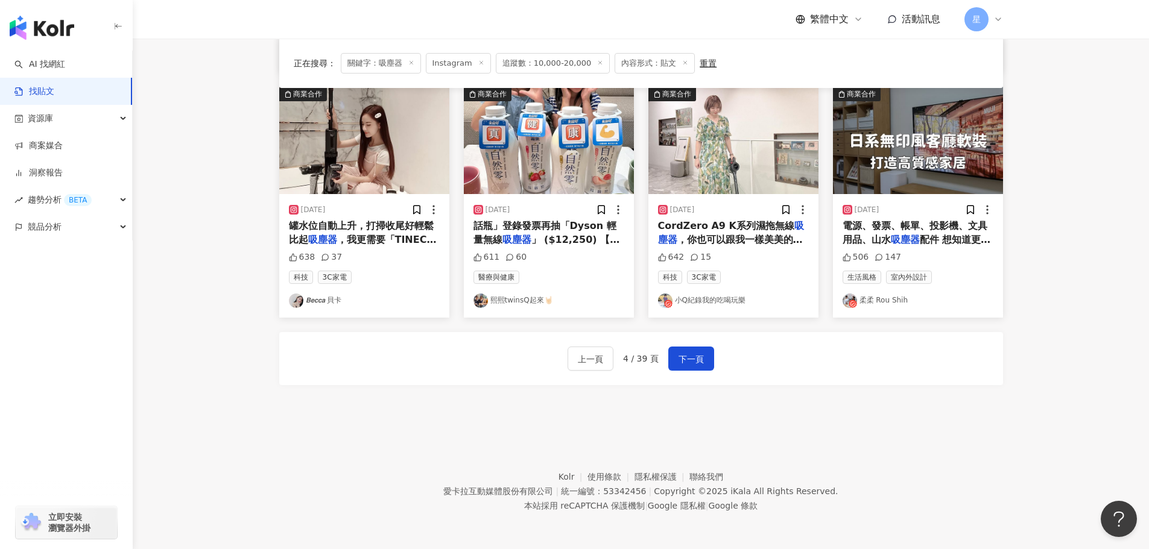
click at [378, 160] on img "button" at bounding box center [364, 140] width 170 height 107
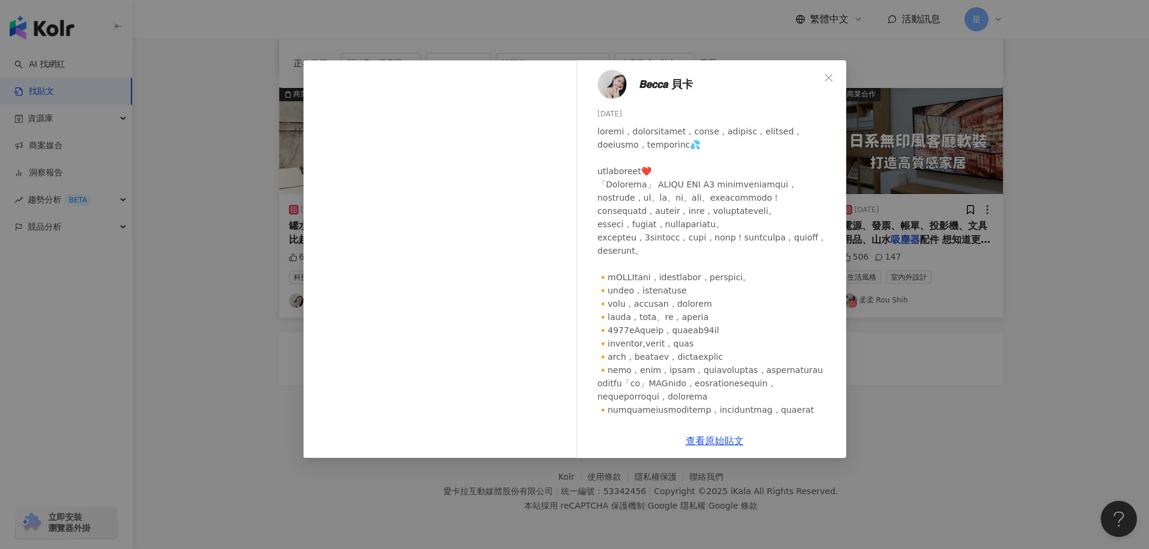
drag, startPoint x: 1045, startPoint y: 402, endPoint x: 1039, endPoint y: 379, distance: 23.1
click at [1045, 402] on div "𝘽𝙚𝙘𝙘𝙖 貝卡 2023/11/21 638 37 查看原始貼文" at bounding box center [574, 274] width 1149 height 549
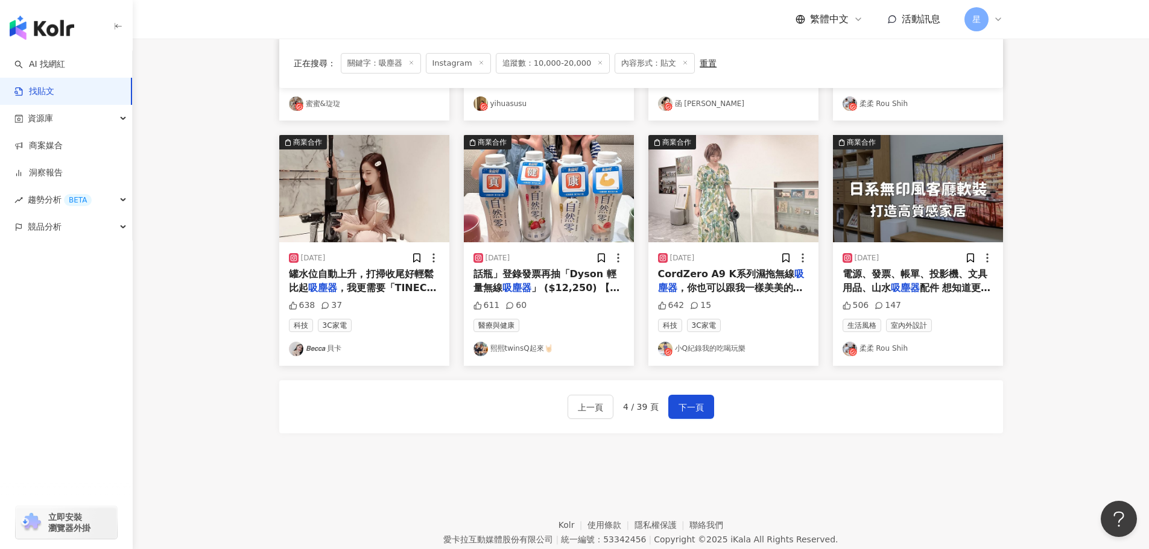
scroll to position [248, 0]
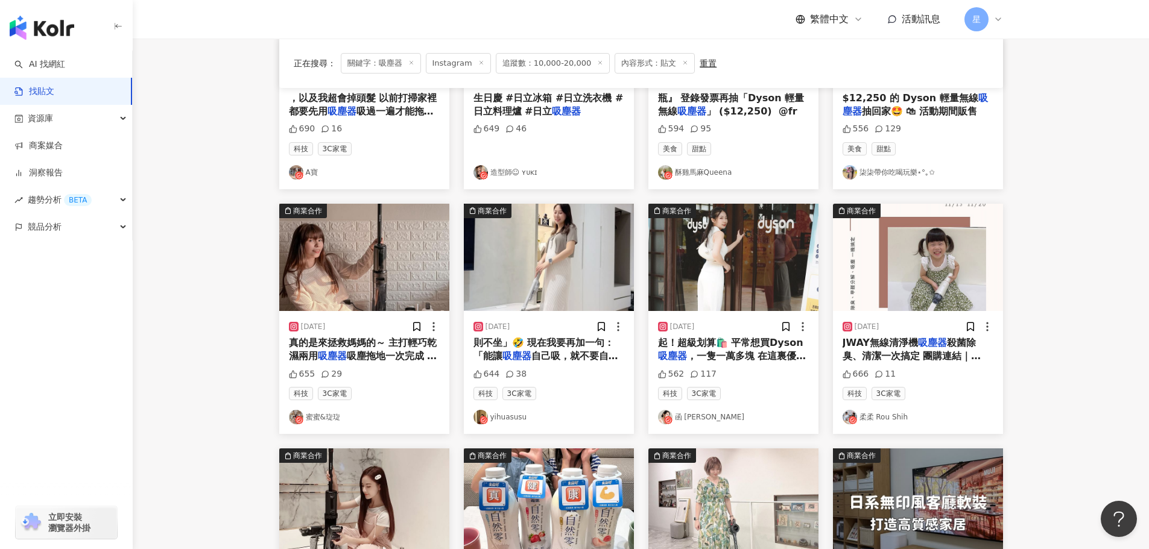
click at [563, 271] on img "button" at bounding box center [549, 257] width 170 height 107
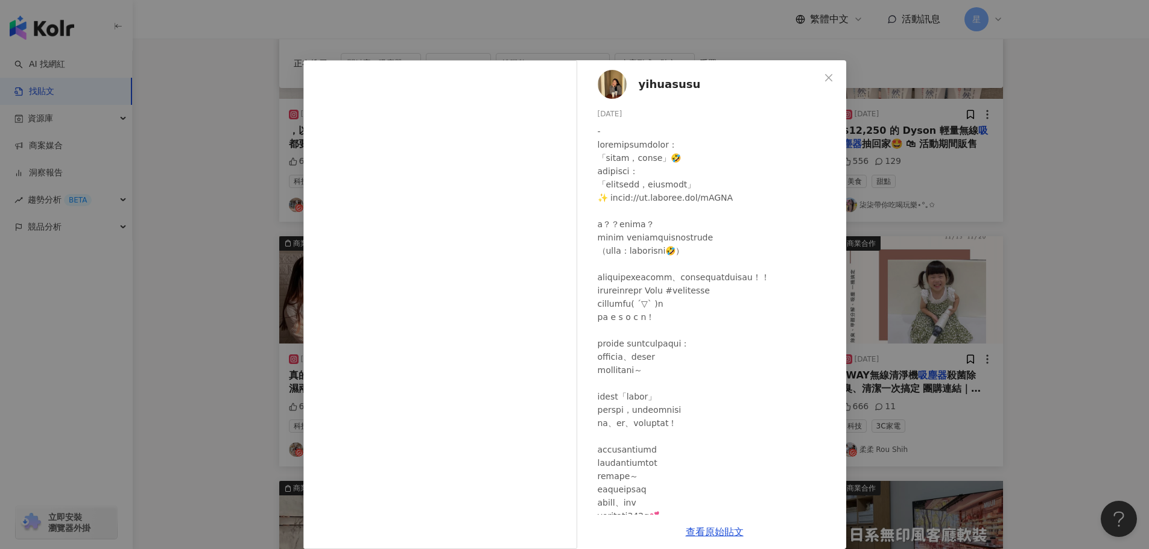
scroll to position [188, 0]
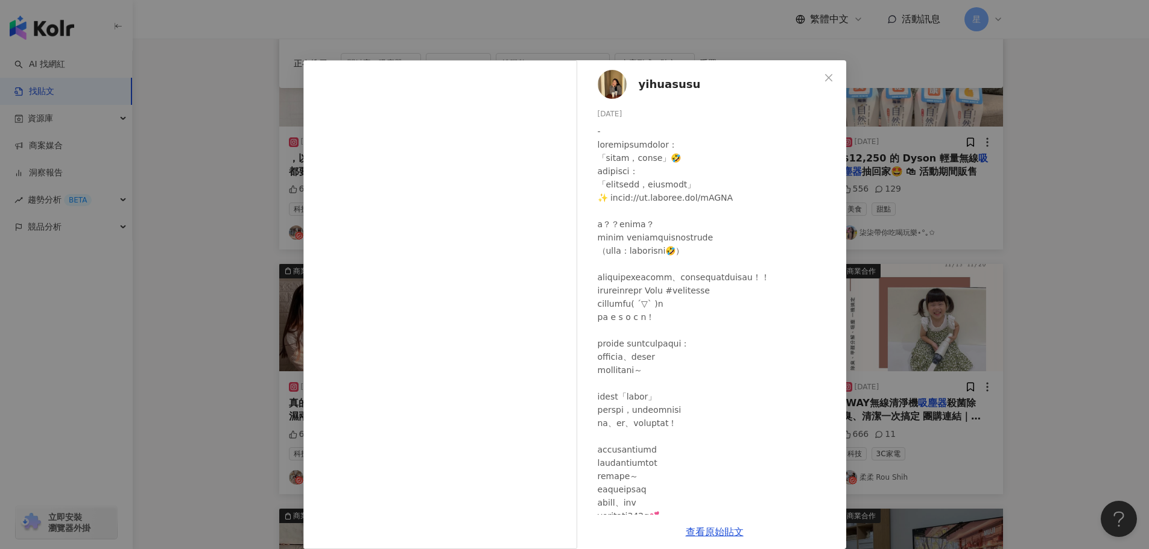
click at [1056, 332] on div "yihuasusu 2025/7/10 644 38 查看原始貼文" at bounding box center [574, 274] width 1149 height 549
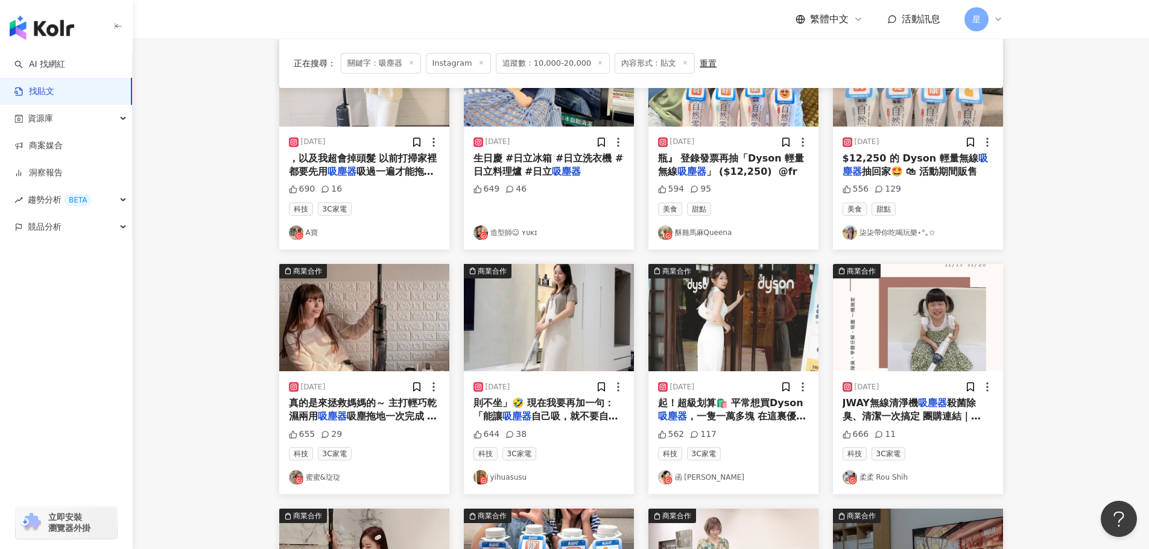
click at [363, 324] on img "button" at bounding box center [364, 317] width 170 height 107
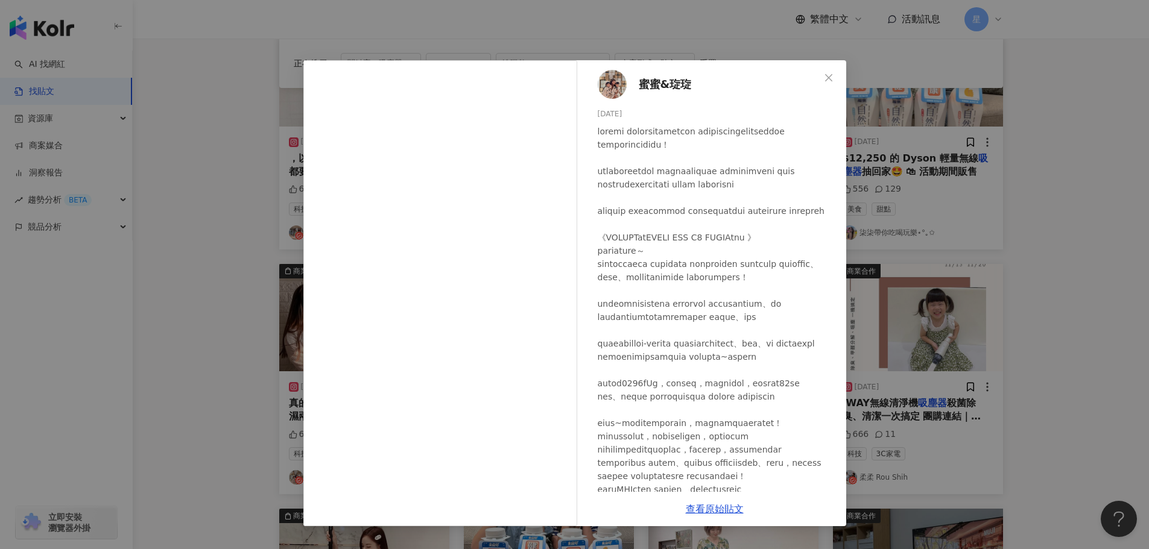
click at [1068, 218] on div "蜜蜜&琁琁 2023/12/29 655 29 查看原始貼文" at bounding box center [574, 274] width 1149 height 549
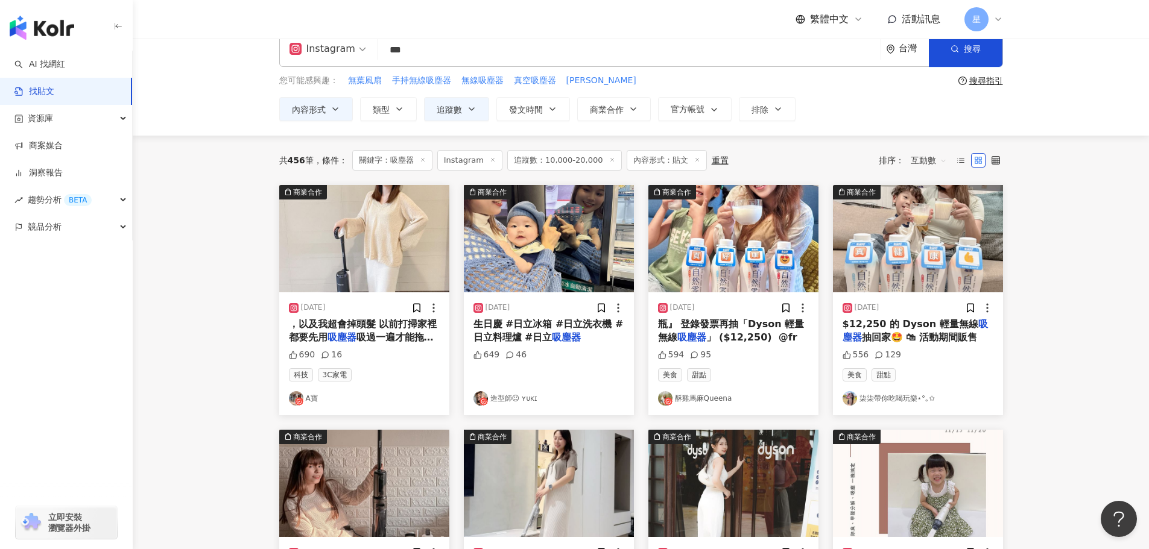
scroll to position [0, 0]
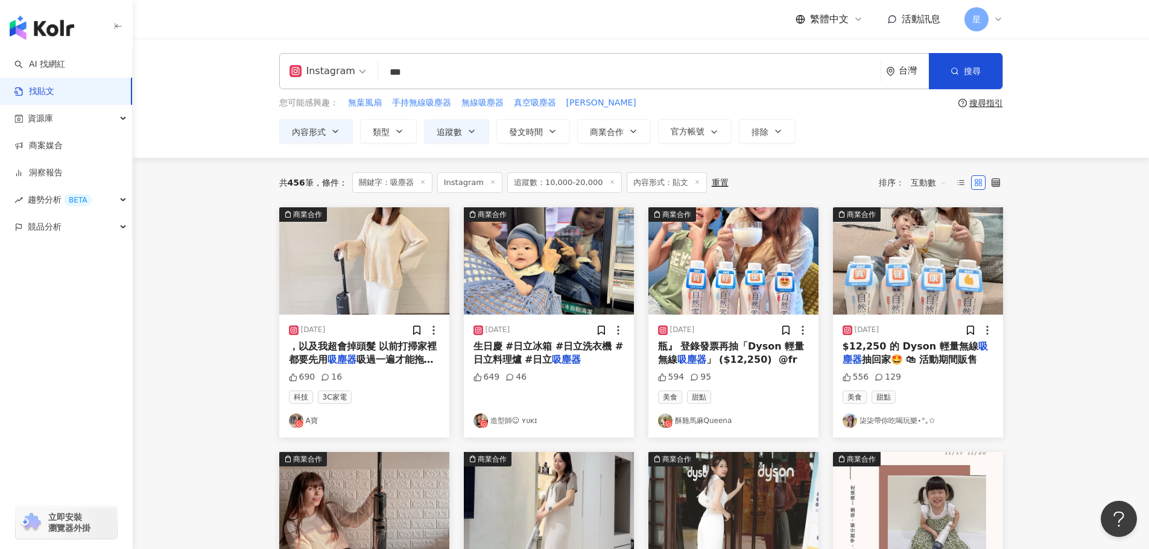
click at [537, 258] on img "button" at bounding box center [549, 260] width 170 height 107
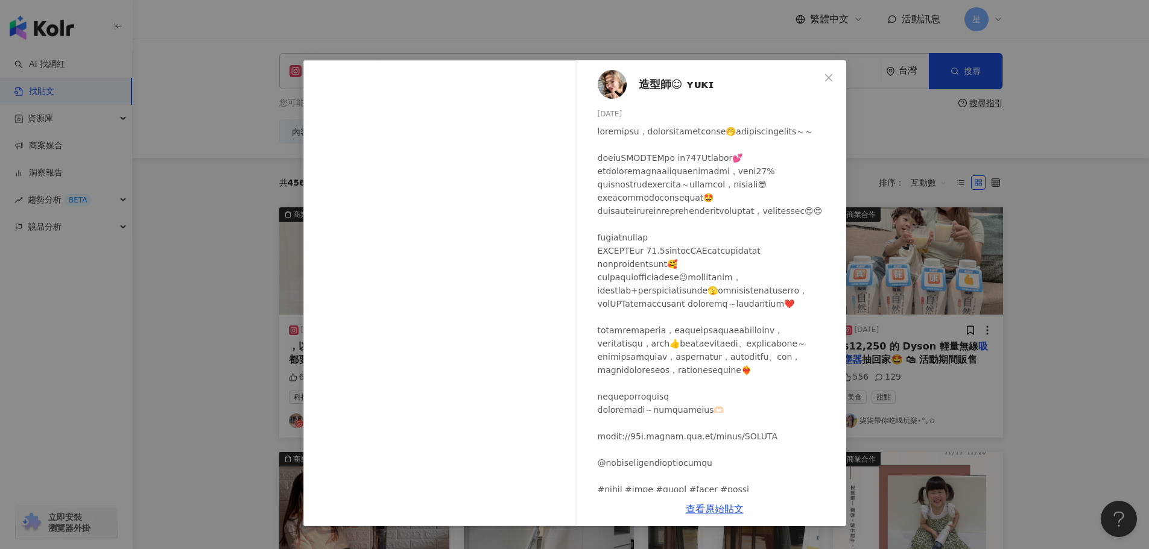
click at [1118, 271] on div "造型師☺︎︎ ʏᴜᴋɪ 2024/4/10 649 46 查看原始貼文" at bounding box center [574, 274] width 1149 height 549
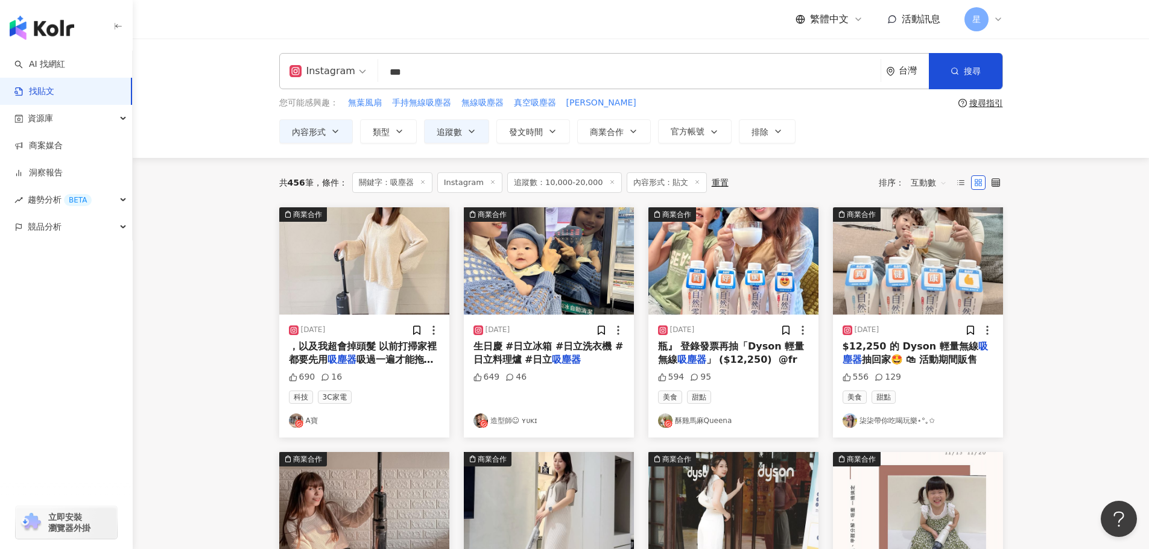
click at [555, 294] on img "button" at bounding box center [549, 260] width 170 height 107
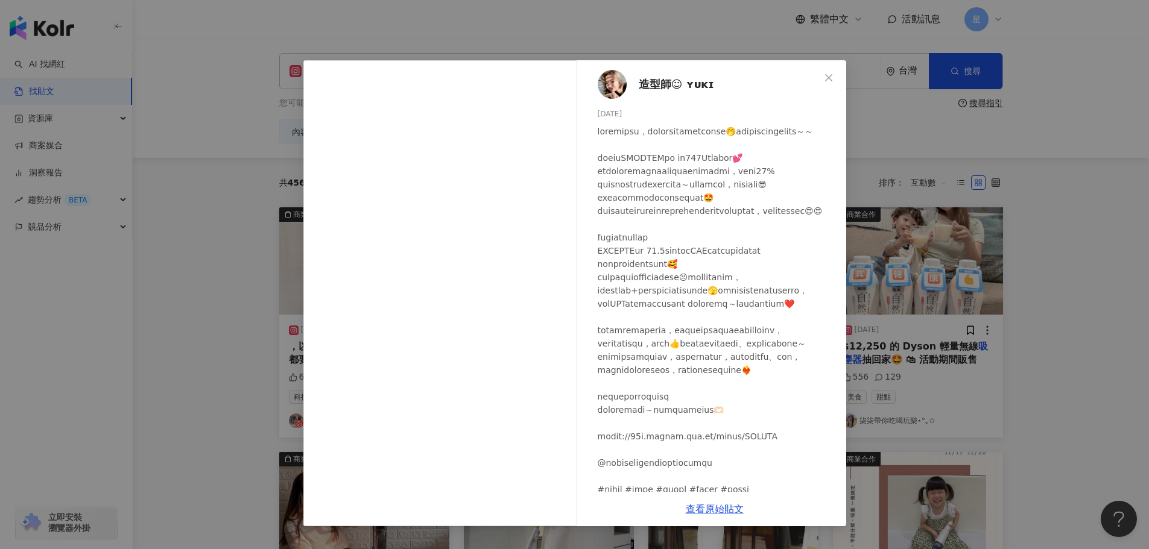
click at [1061, 257] on div "造型師☺︎︎ ʏᴜᴋɪ 2024/4/10 649 46 查看原始貼文" at bounding box center [574, 274] width 1149 height 549
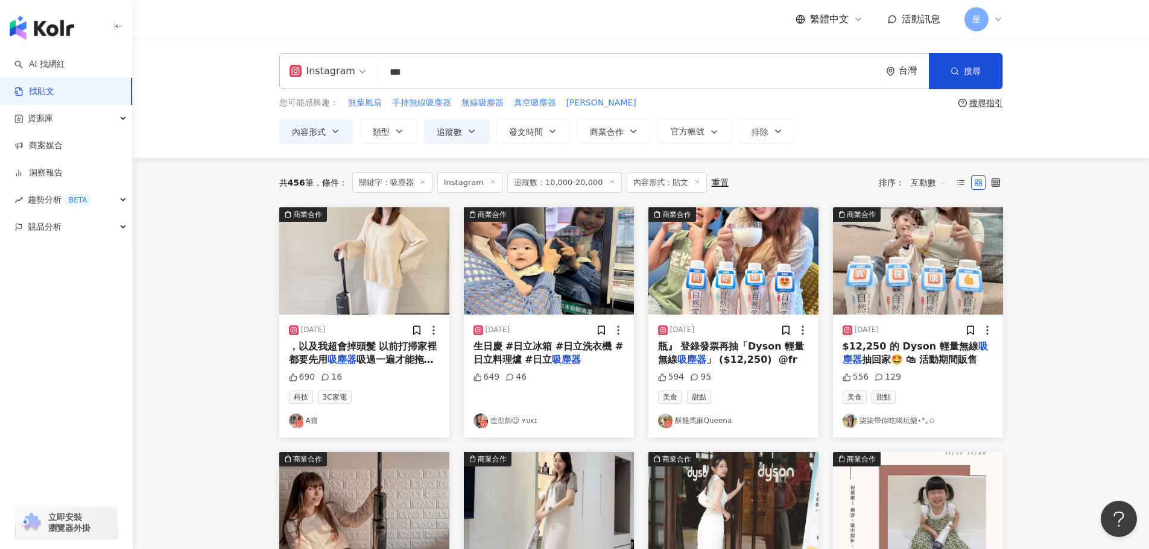
click at [371, 294] on img "button" at bounding box center [364, 260] width 170 height 107
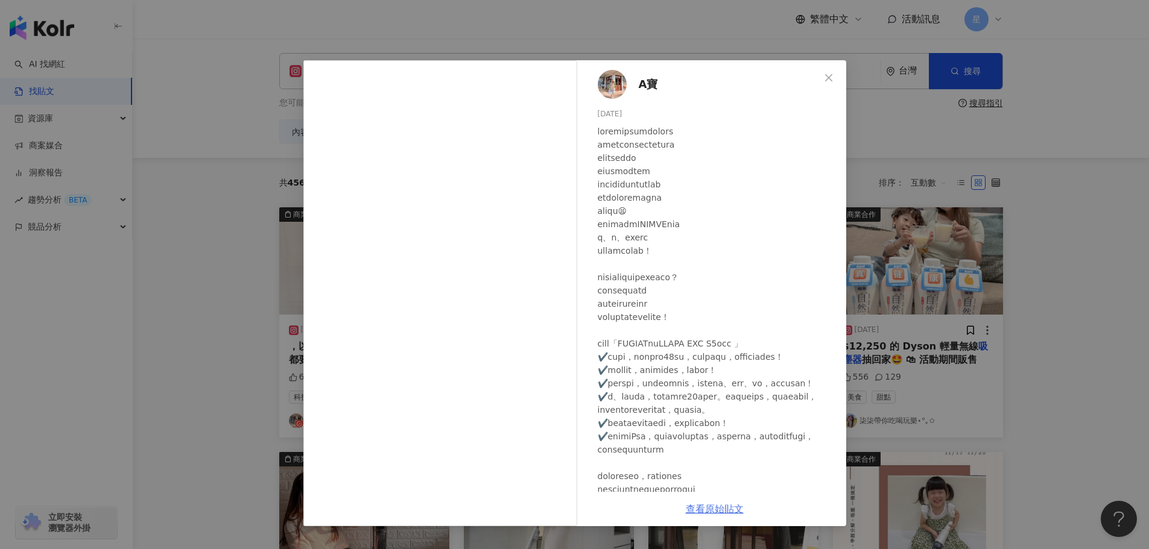
drag, startPoint x: 736, startPoint y: 510, endPoint x: 735, endPoint y: 438, distance: 72.4
click at [821, 80] on span "Close" at bounding box center [829, 78] width 24 height 10
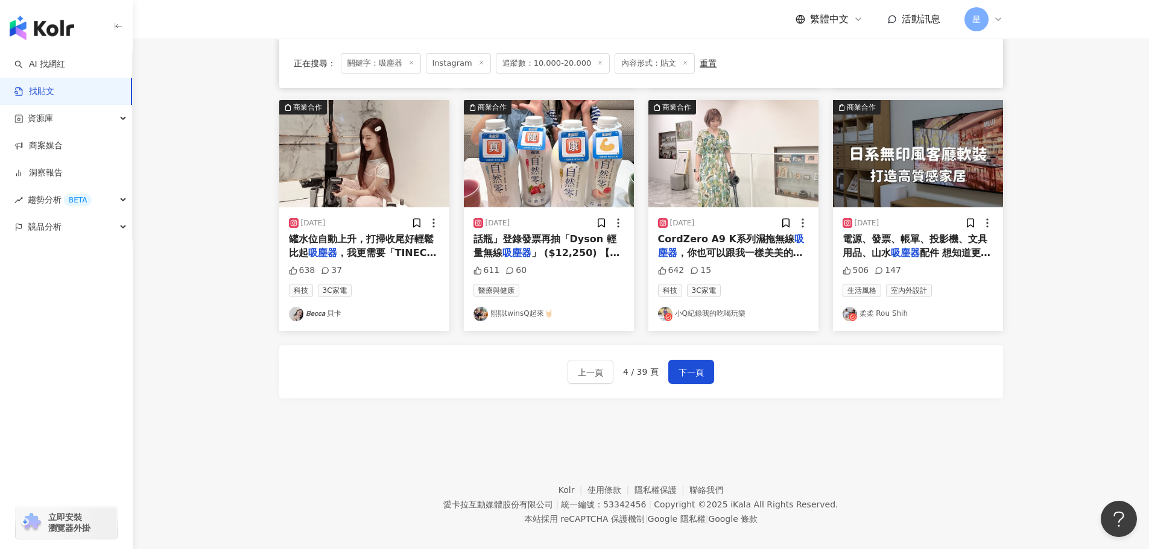
scroll to position [610, 0]
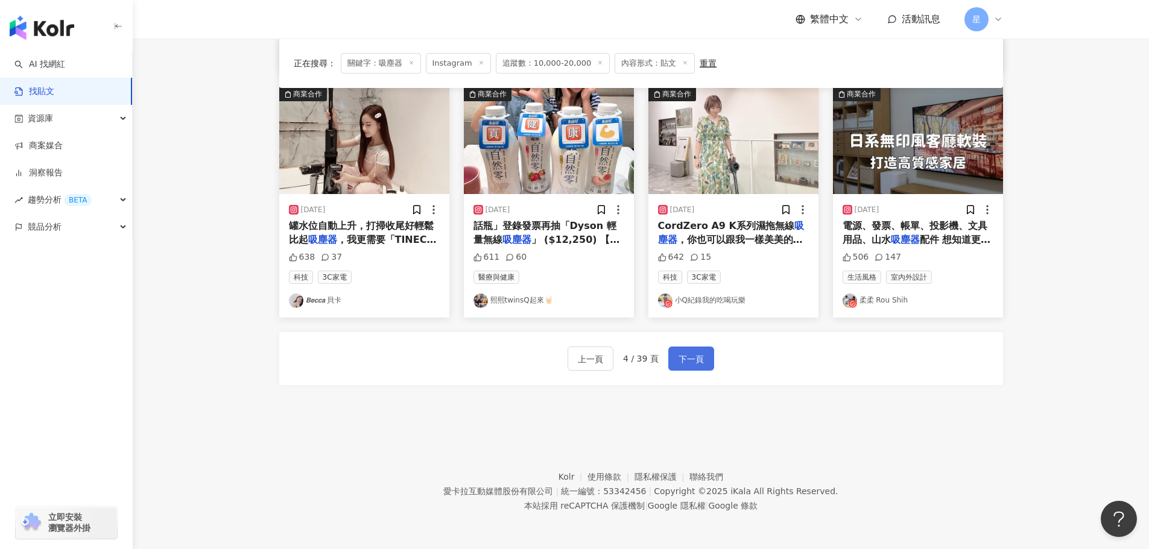
click at [681, 361] on span "下一頁" at bounding box center [690, 359] width 25 height 14
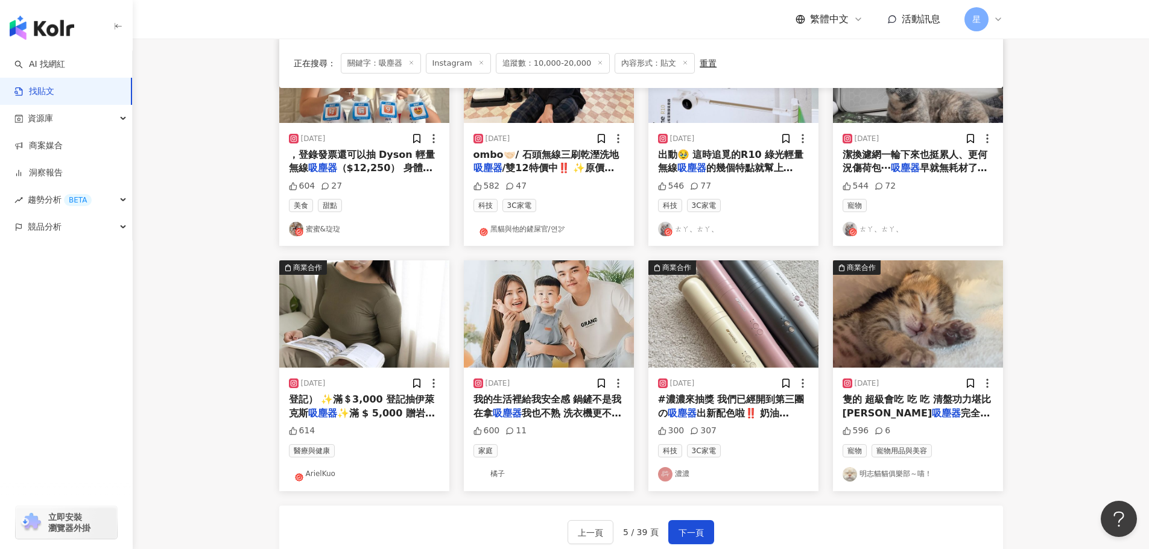
scroll to position [429, 0]
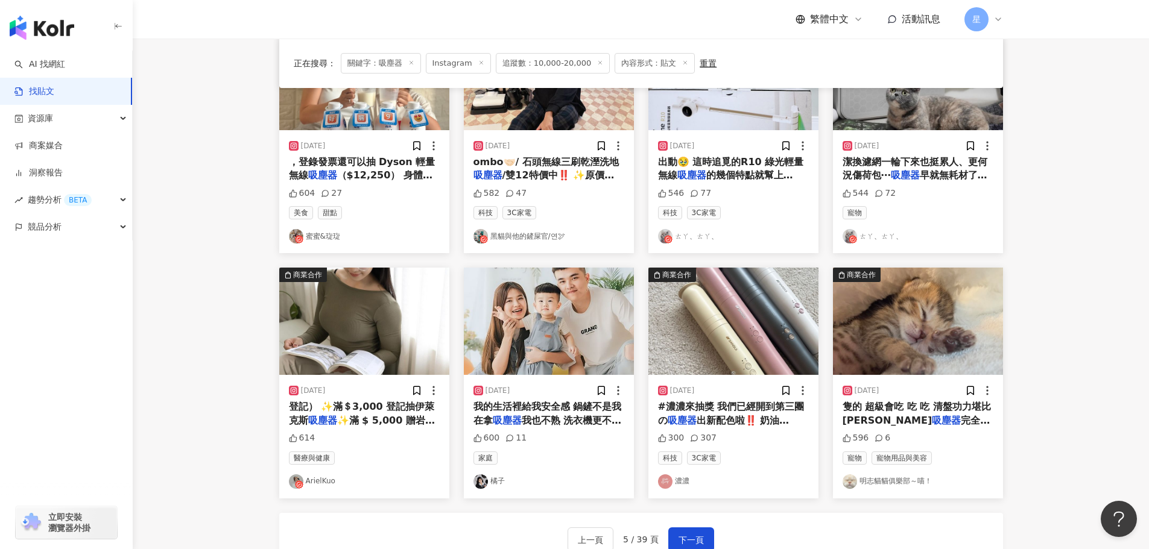
click at [536, 329] on img "button" at bounding box center [549, 321] width 170 height 107
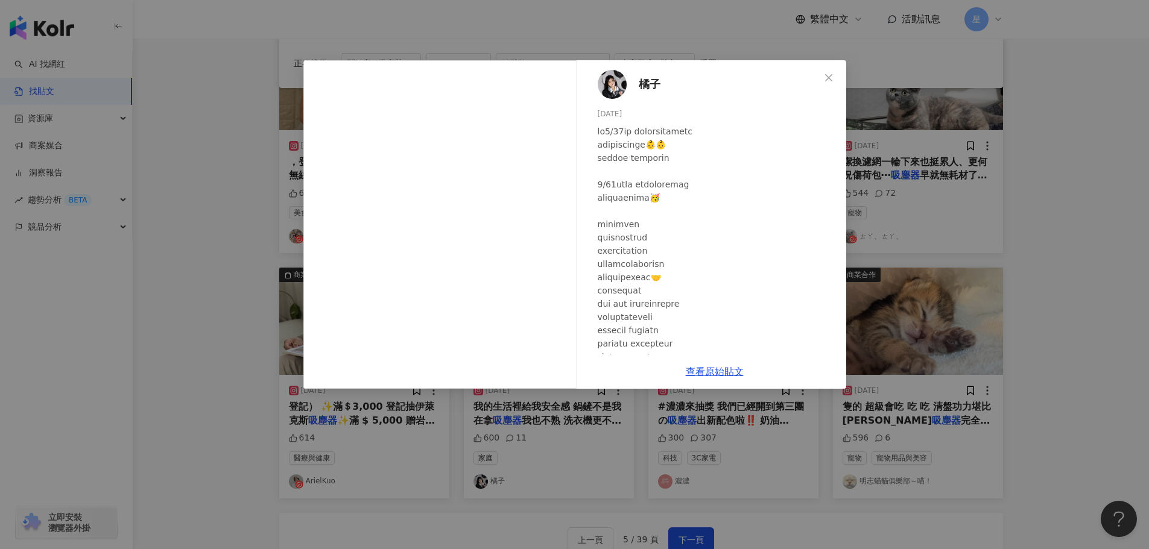
click at [1057, 294] on div "橘子 2024/8/17 600 11 查看原始貼文" at bounding box center [574, 274] width 1149 height 549
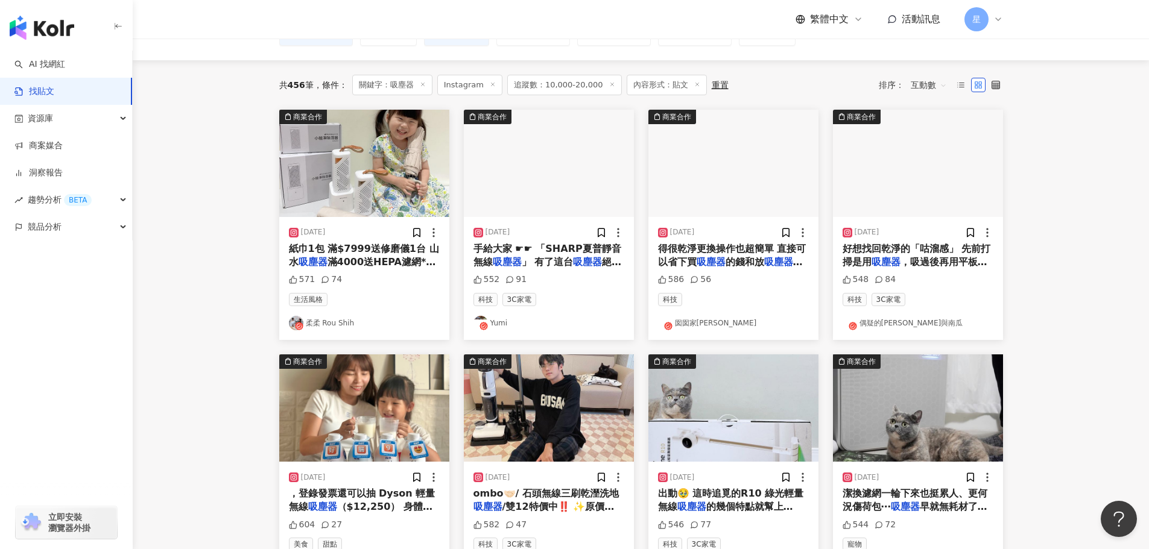
scroll to position [0, 0]
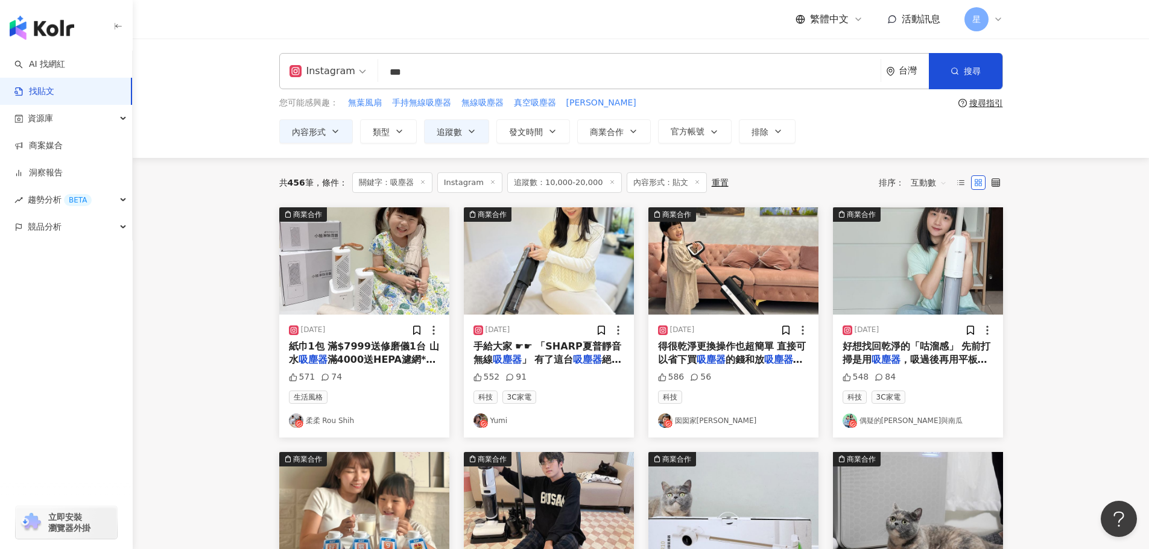
click at [557, 260] on img "button" at bounding box center [549, 260] width 170 height 107
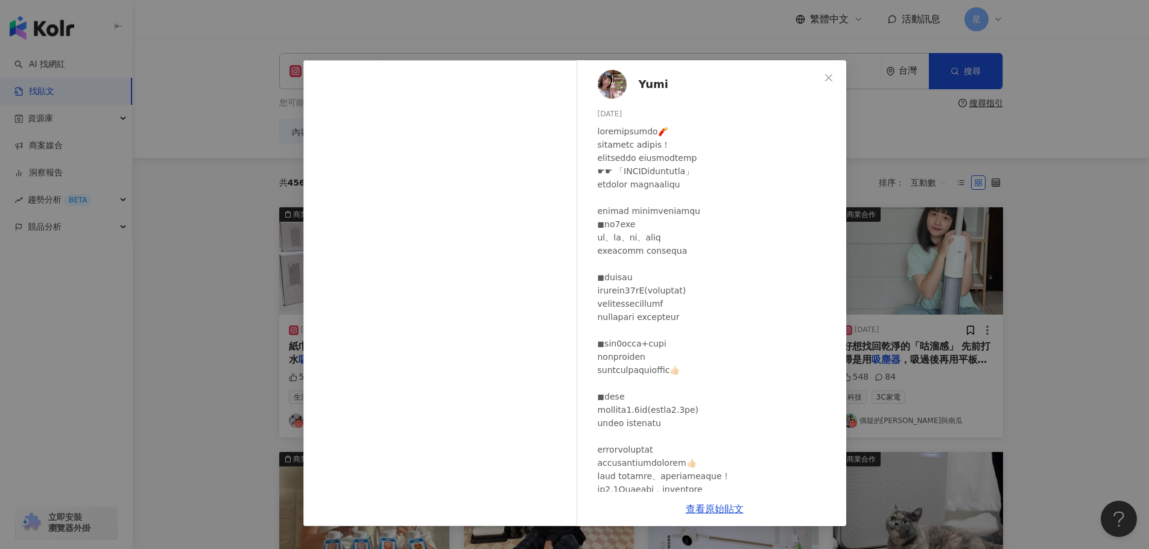
click at [1061, 310] on div "Yumi 2024/1/18 552 91 查看原始貼文" at bounding box center [574, 274] width 1149 height 549
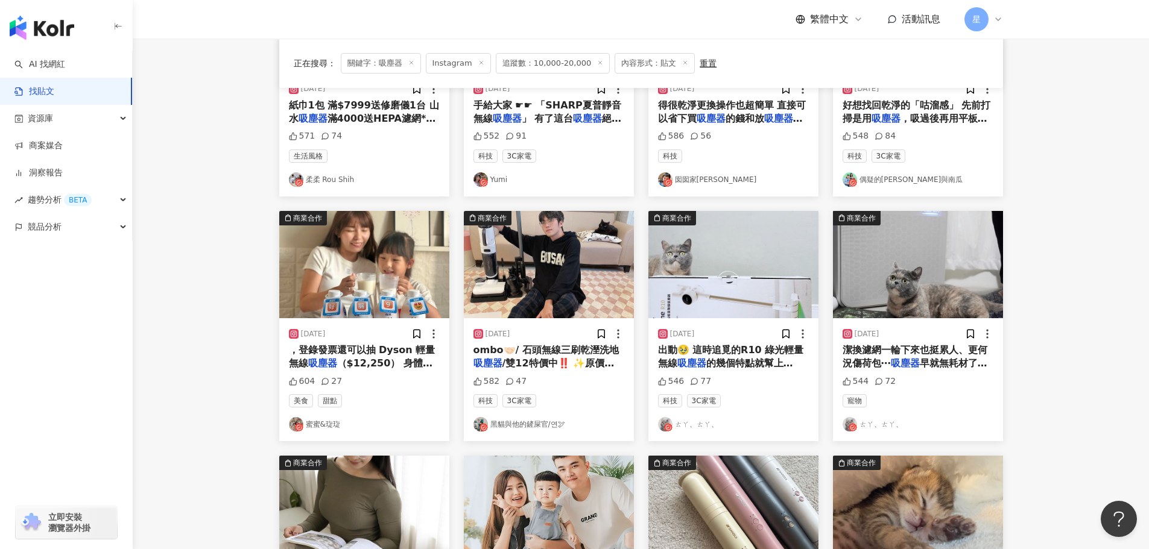
scroll to position [610, 0]
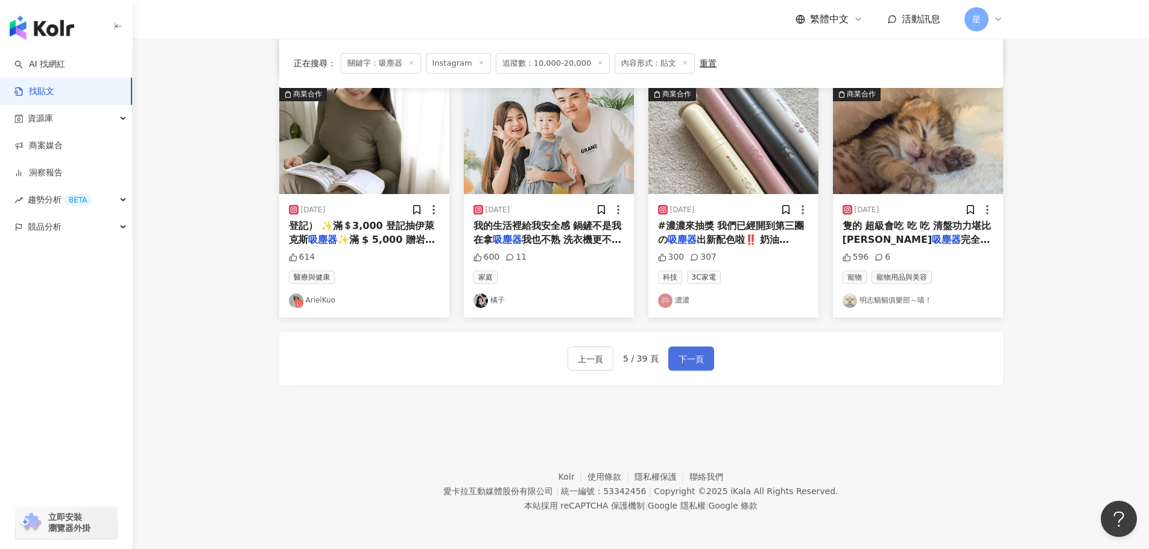
click at [671, 358] on button "下一頁" at bounding box center [691, 359] width 46 height 24
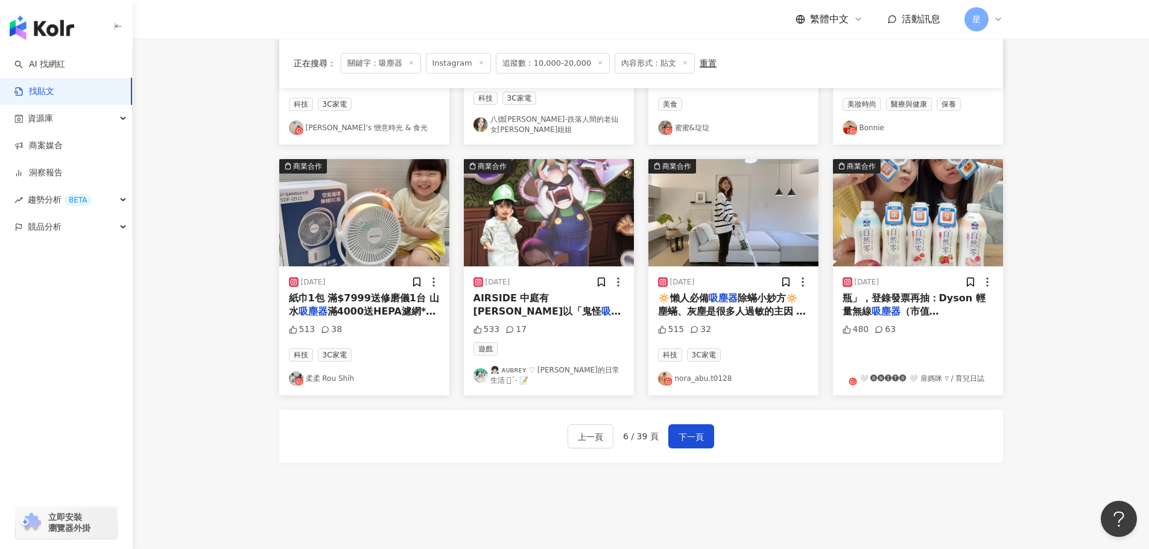
scroll to position [616, 0]
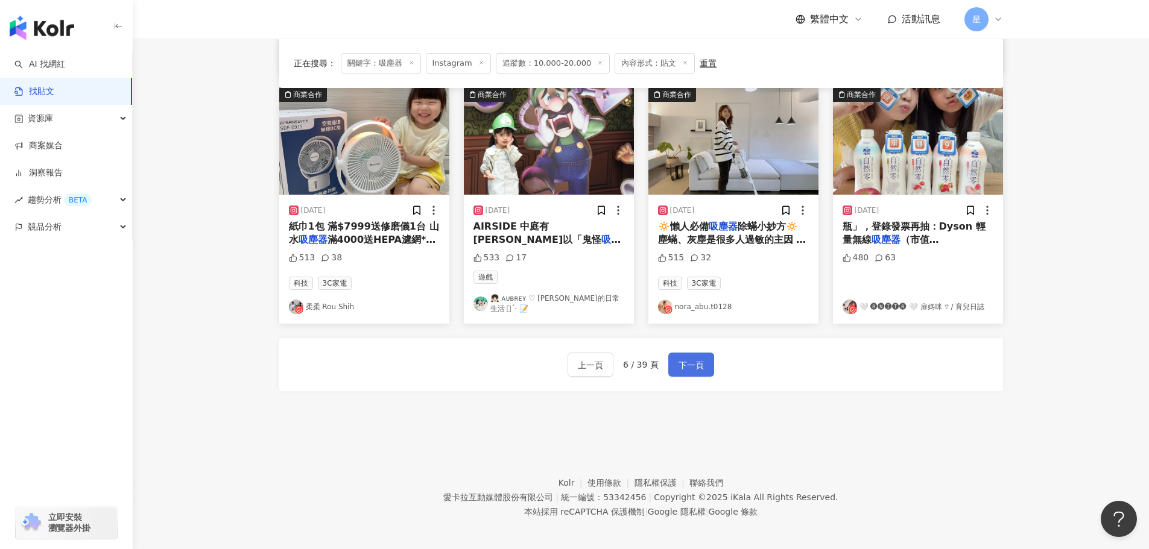
click at [698, 363] on span "下一頁" at bounding box center [690, 365] width 25 height 14
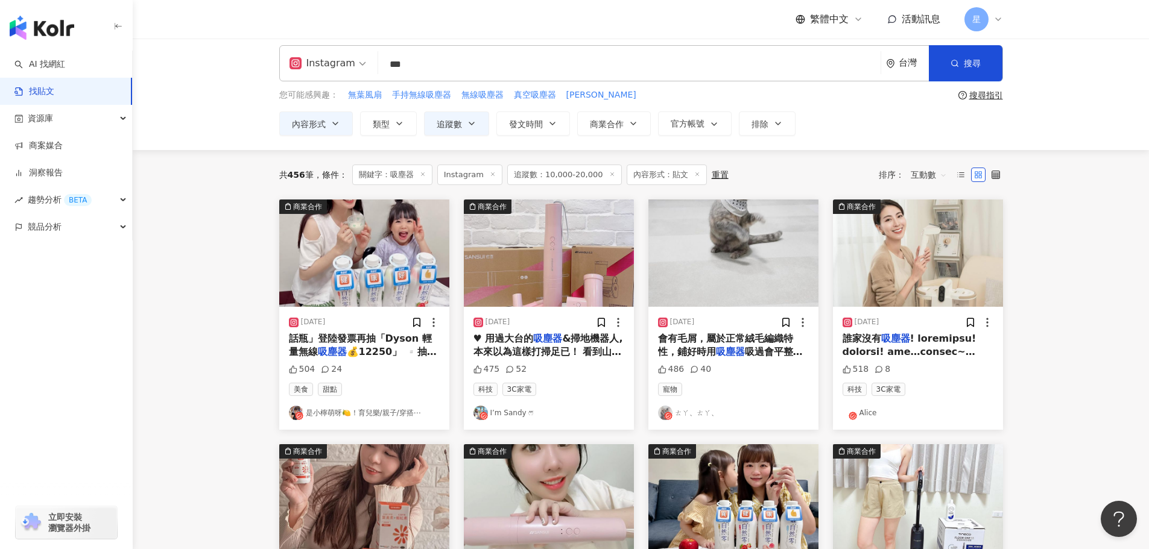
scroll to position [7, 0]
click at [937, 271] on img "button" at bounding box center [918, 253] width 170 height 107
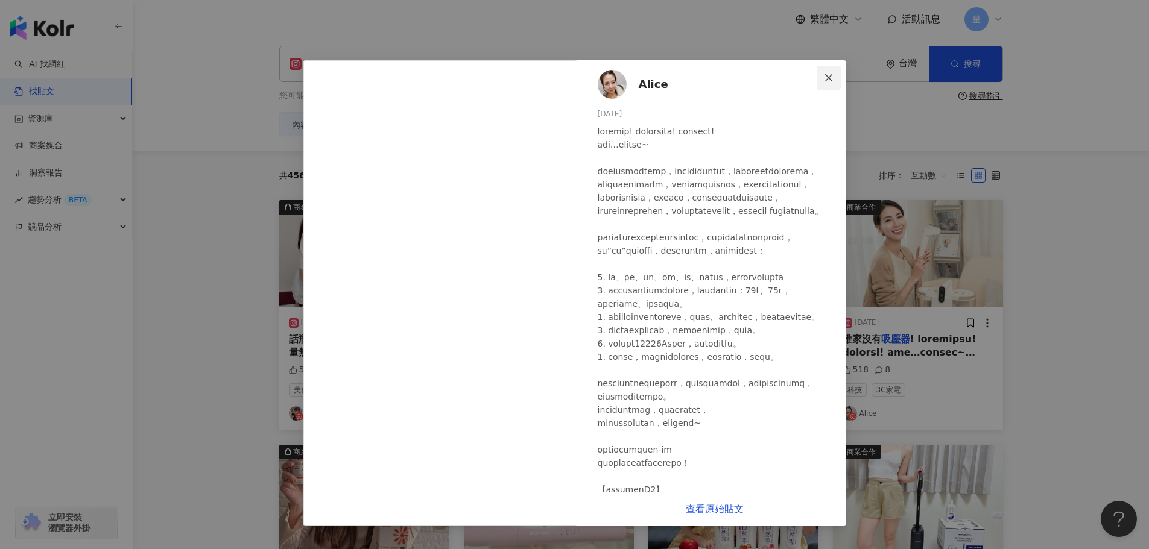
click at [828, 74] on icon "close" at bounding box center [829, 78] width 10 height 10
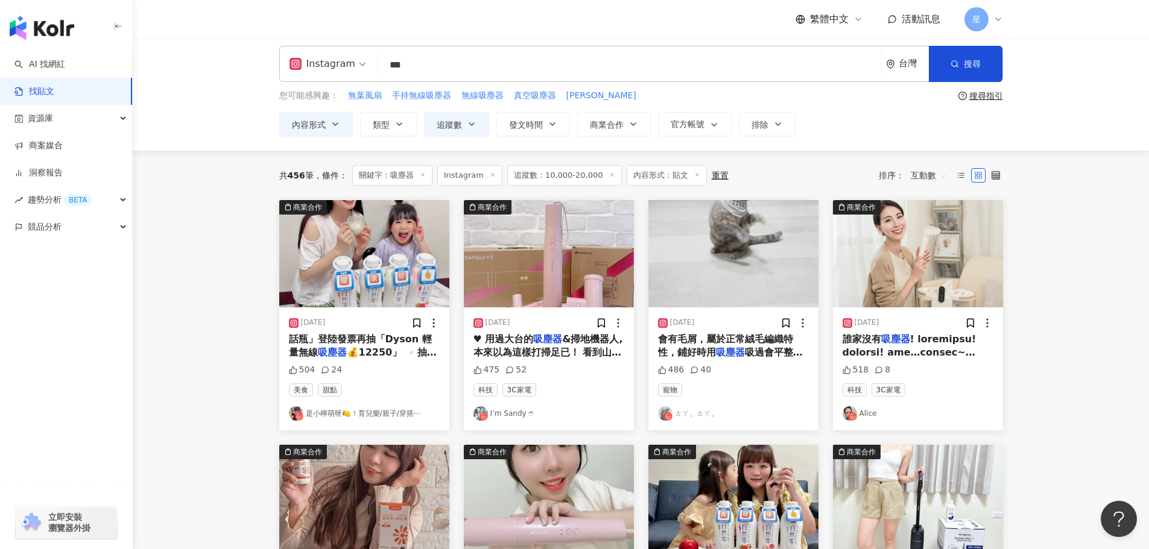
drag, startPoint x: 422, startPoint y: 73, endPoint x: 257, endPoint y: 61, distance: 165.7
click at [280, 72] on div "Instagram 吸塵器 *** 台灣 搜尋" at bounding box center [641, 64] width 724 height 36
type input "*"
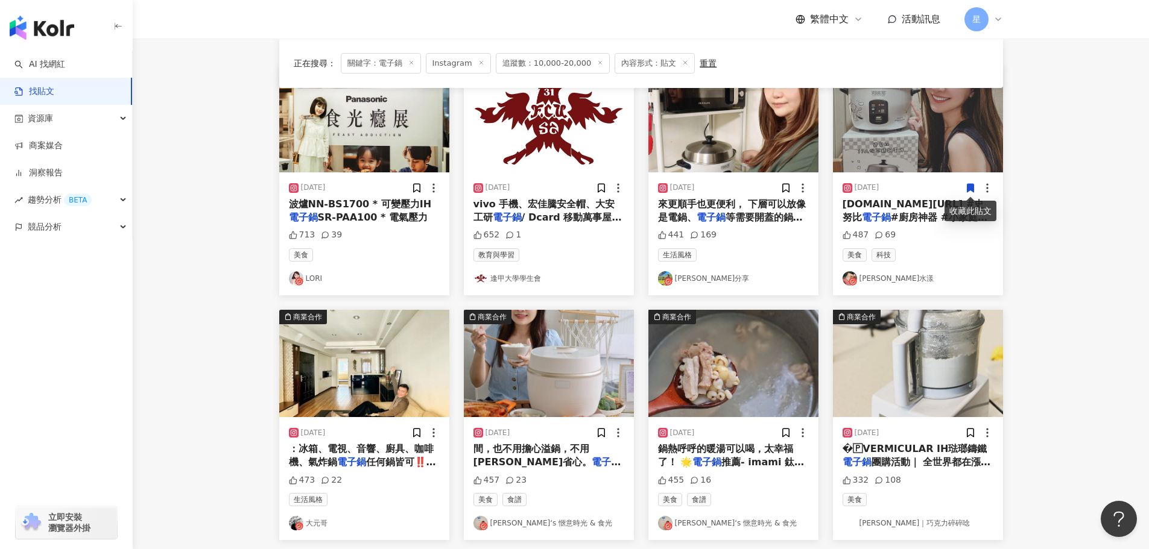
scroll to position [121, 0]
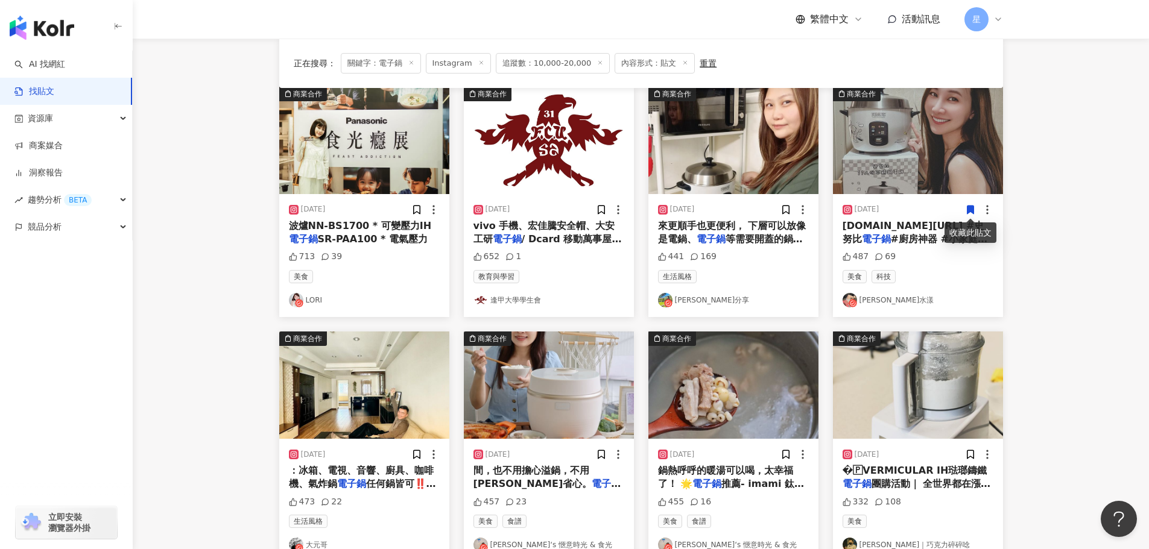
click at [345, 147] on img "button" at bounding box center [364, 140] width 170 height 107
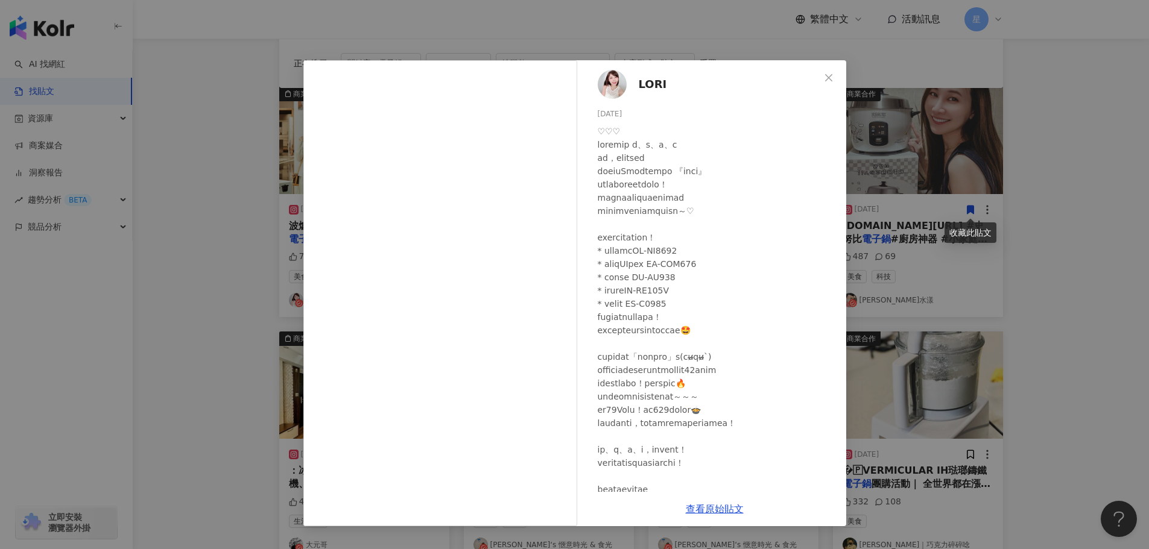
click at [240, 304] on div "LORI 2024/11/29 713 39 查看原始貼文" at bounding box center [574, 274] width 1149 height 549
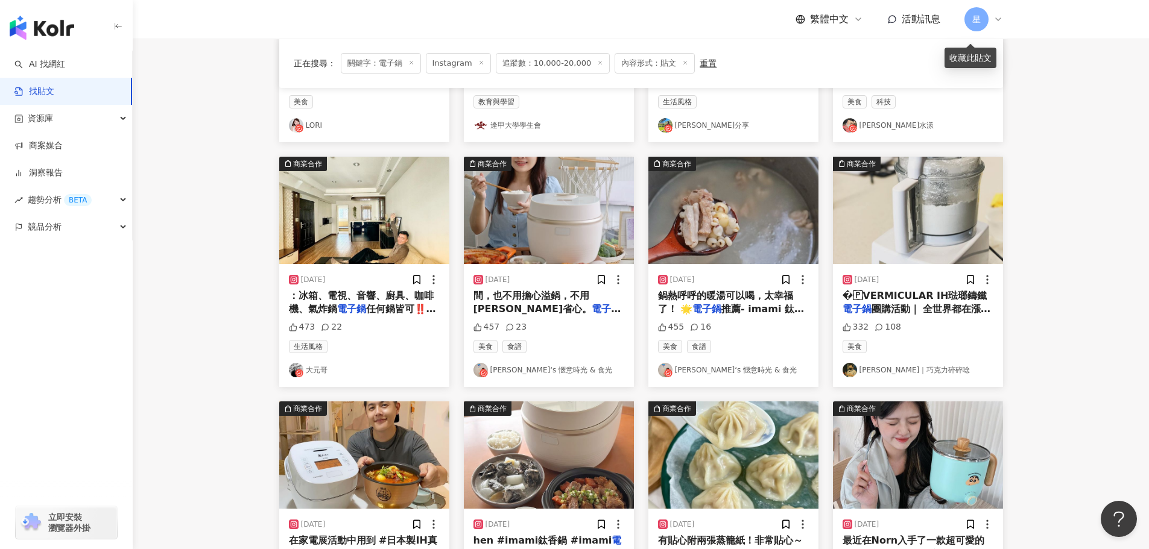
scroll to position [302, 0]
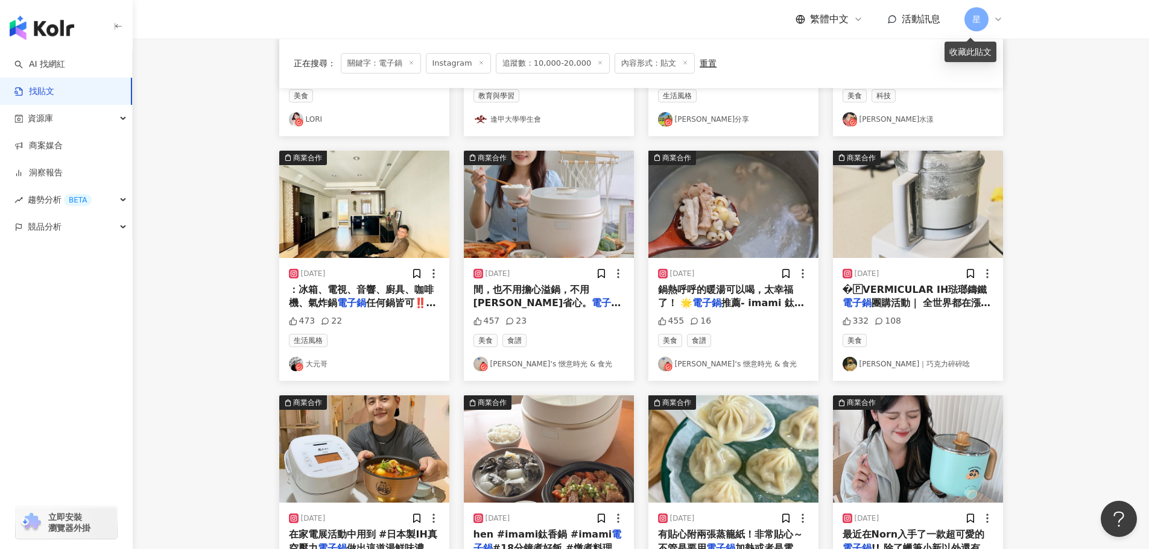
click at [580, 220] on img "button" at bounding box center [549, 204] width 170 height 107
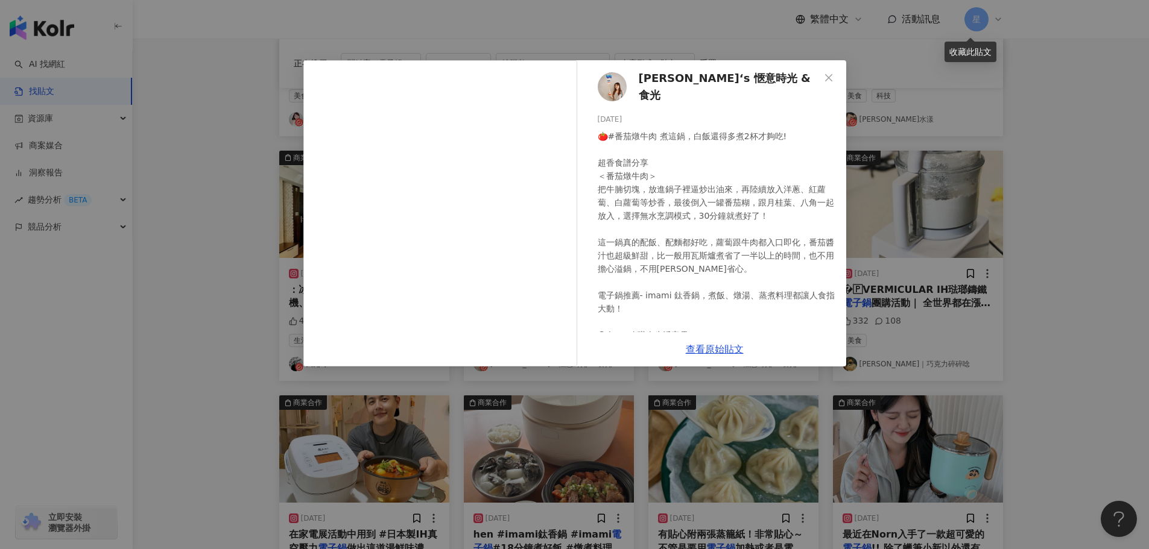
click at [1122, 233] on div "Sunny‘s 愜意時光 & 食光 2024/11/26 🍅#番茄燉牛肉 煮這鍋，白飯還得多煮2杯才夠吃! 超香食譜分享 ＜番茄燉牛肉＞ 把牛腩切塊，放進鍋子…" at bounding box center [574, 274] width 1149 height 549
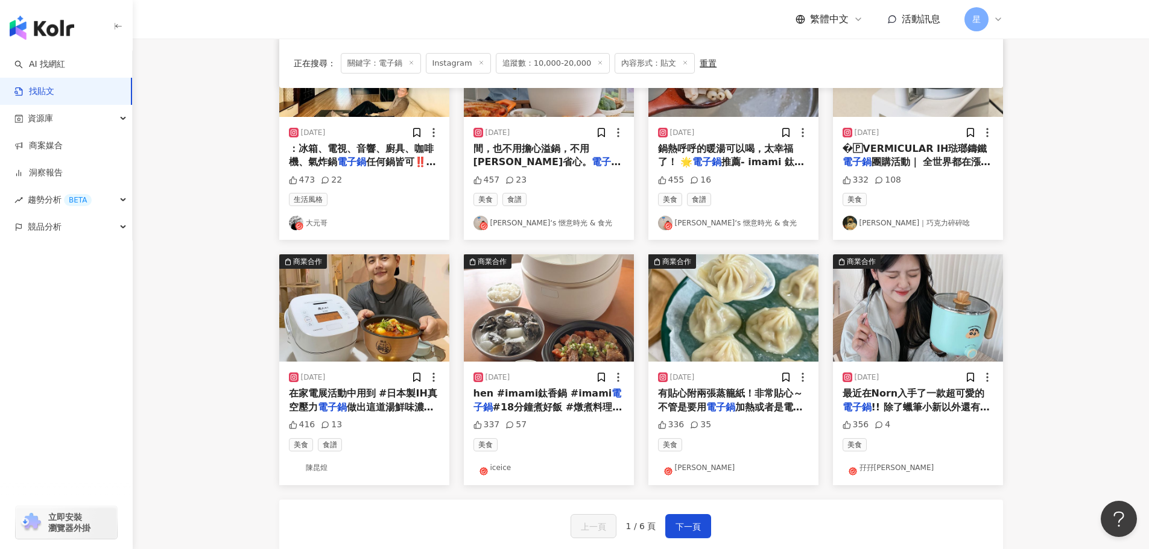
scroll to position [482, 0]
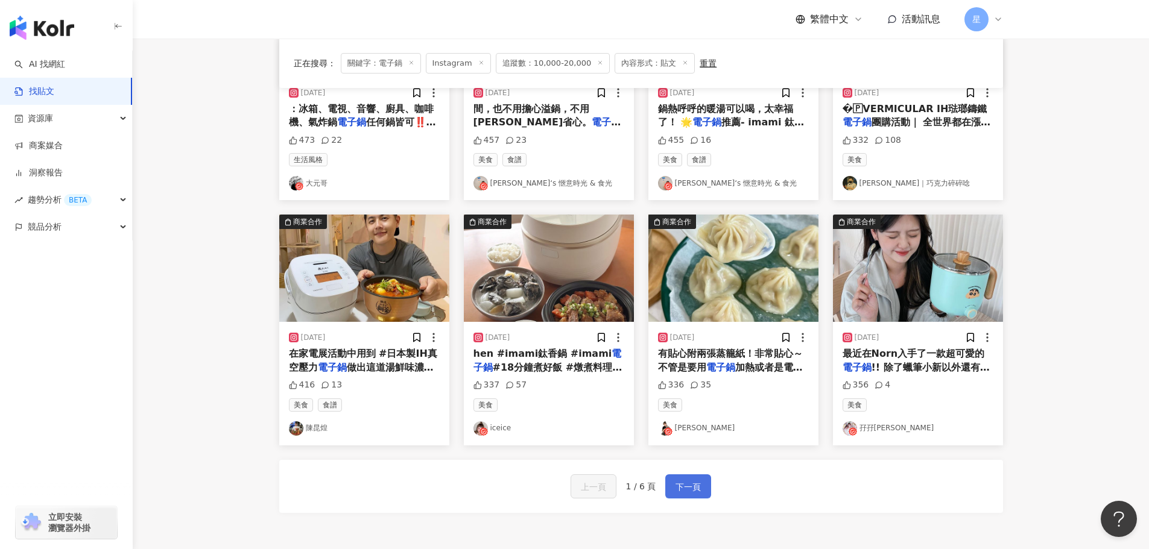
click at [688, 490] on span "下一頁" at bounding box center [687, 487] width 25 height 14
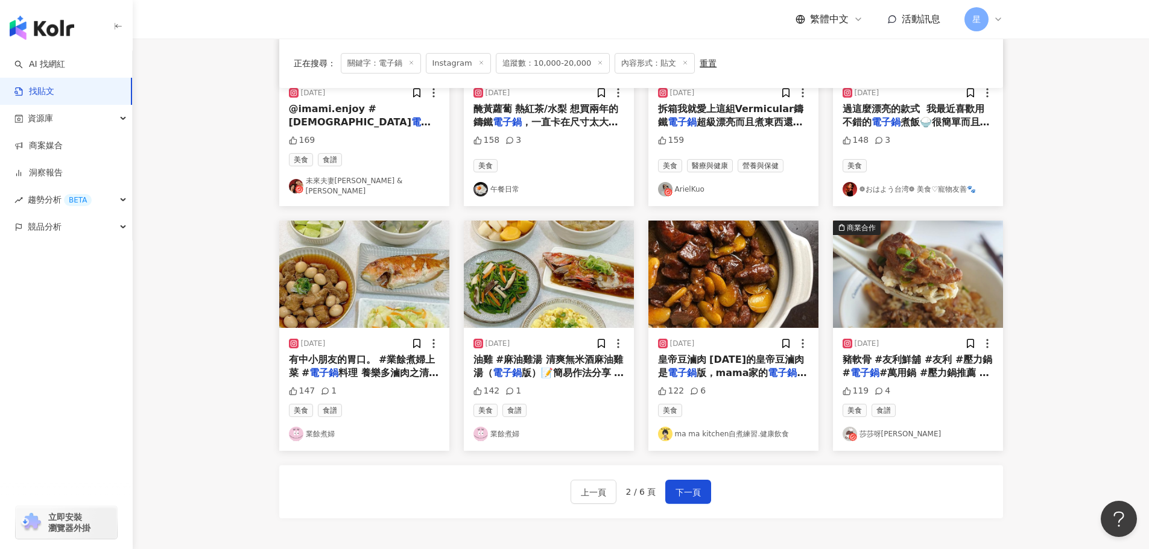
click at [933, 273] on img "button" at bounding box center [918, 274] width 170 height 107
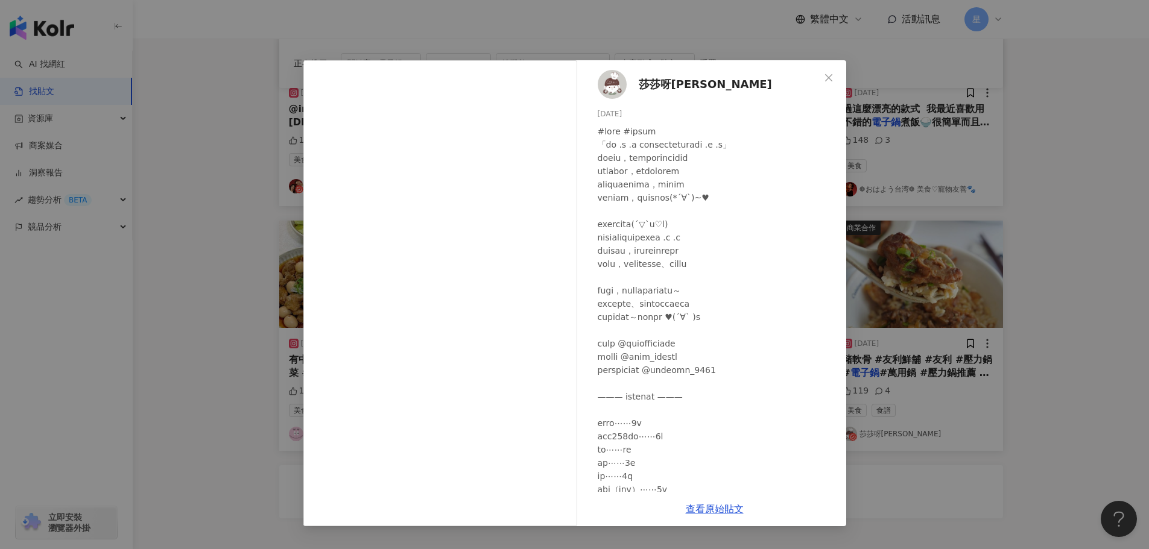
click at [969, 220] on div "莎莎呀sasaya 2023/11/3 119 4 查看原始貼文" at bounding box center [574, 274] width 1149 height 549
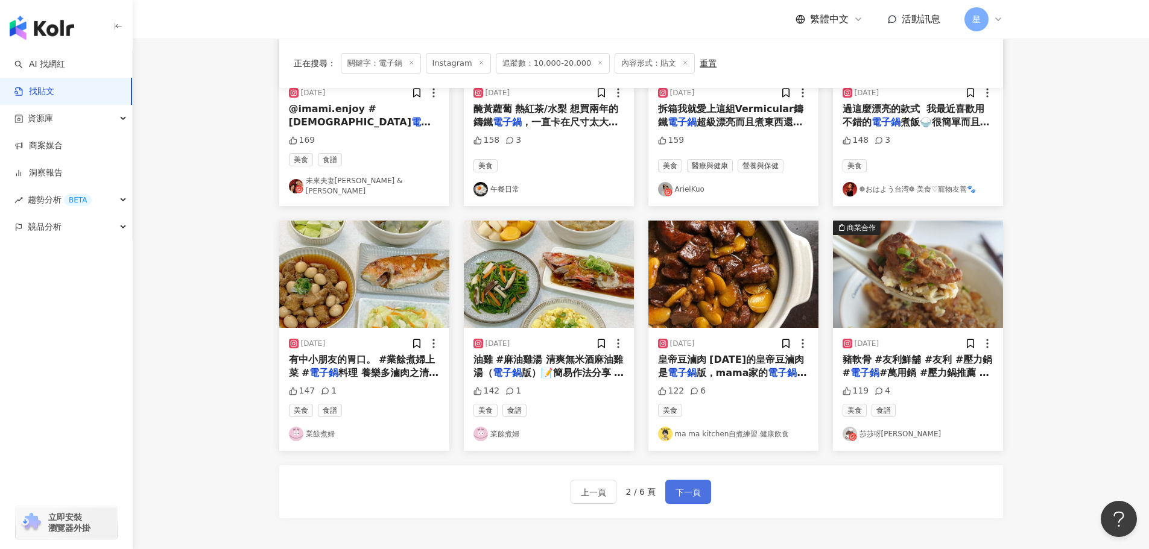
click at [697, 480] on button "下一頁" at bounding box center [688, 492] width 46 height 24
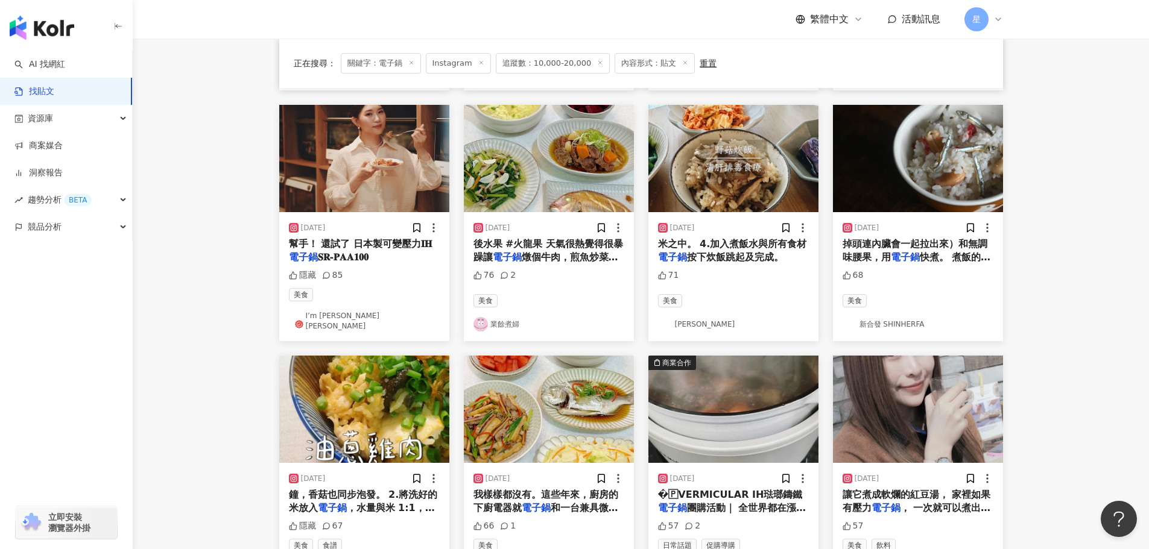
scroll to position [422, 0]
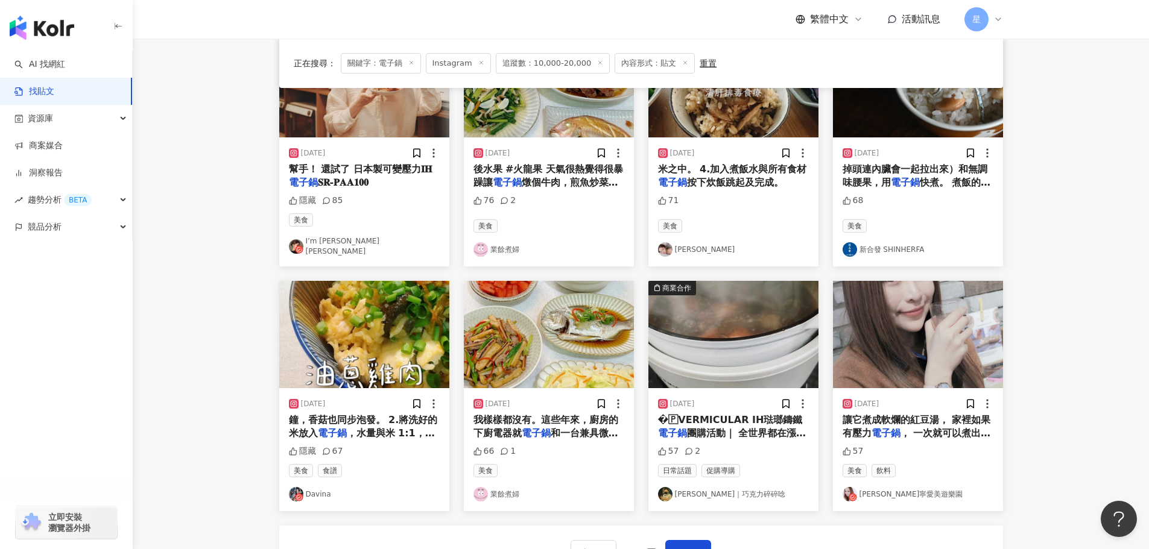
click at [354, 342] on img "button" at bounding box center [364, 334] width 170 height 107
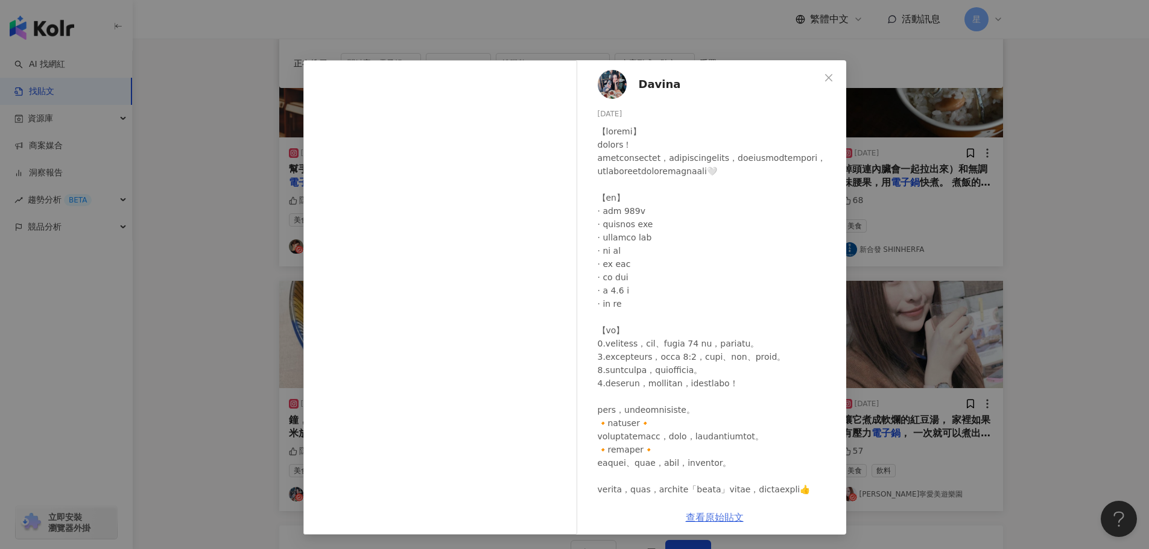
click at [714, 523] on link "查看原始貼文" at bounding box center [715, 517] width 58 height 11
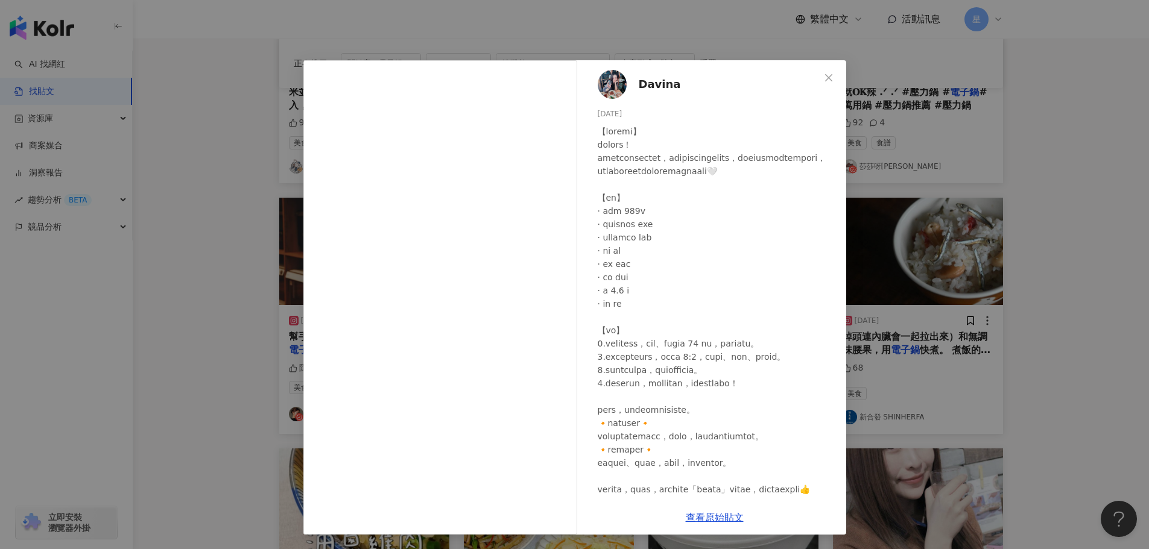
scroll to position [60, 0]
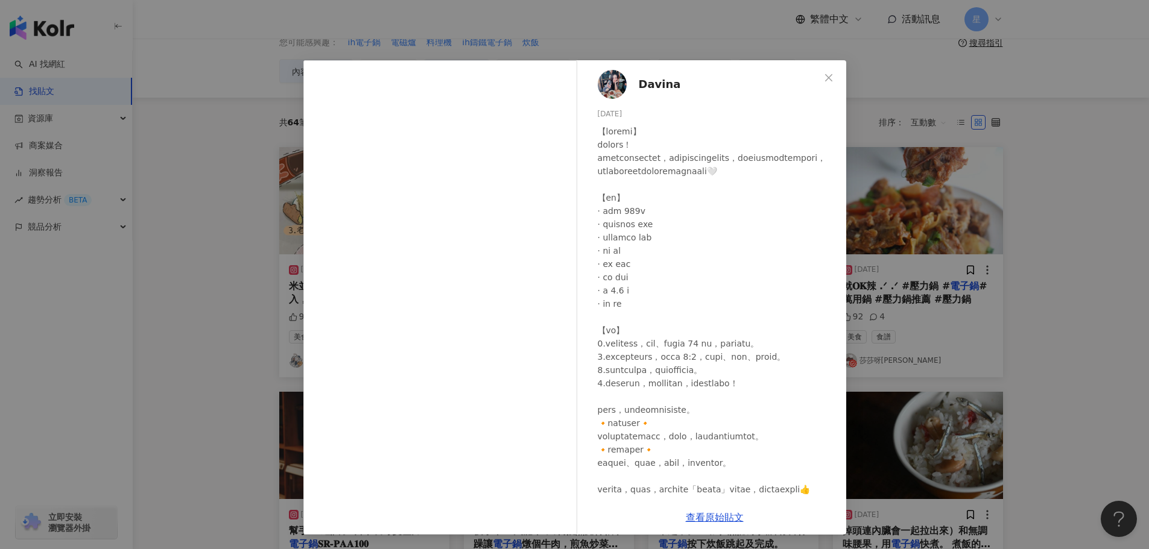
click at [1092, 245] on div "Davina 2025/7/21 隱藏 67 查看原始貼文" at bounding box center [574, 274] width 1149 height 549
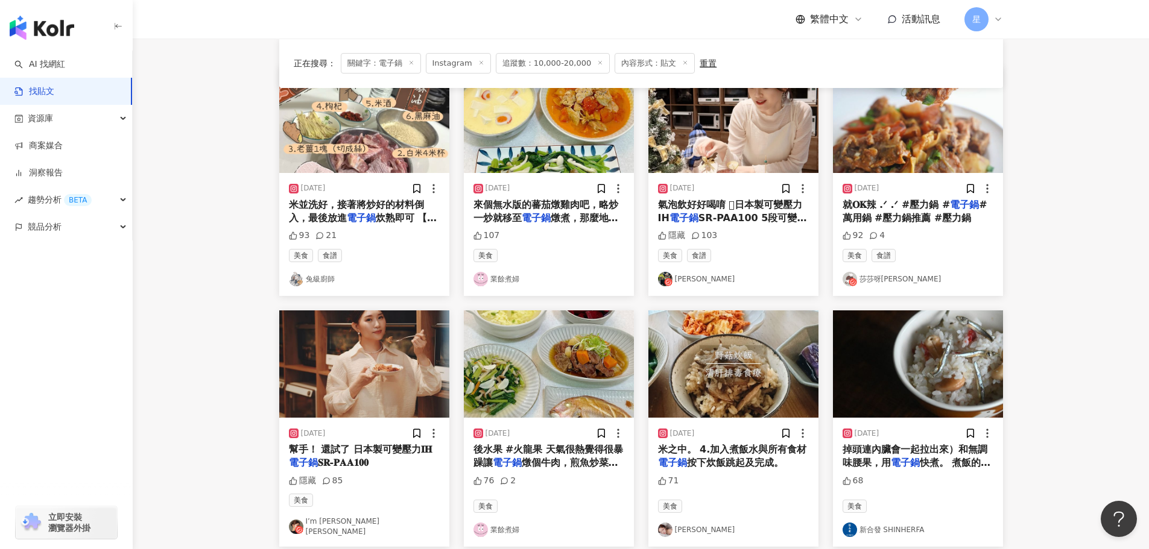
scroll to position [121, 0]
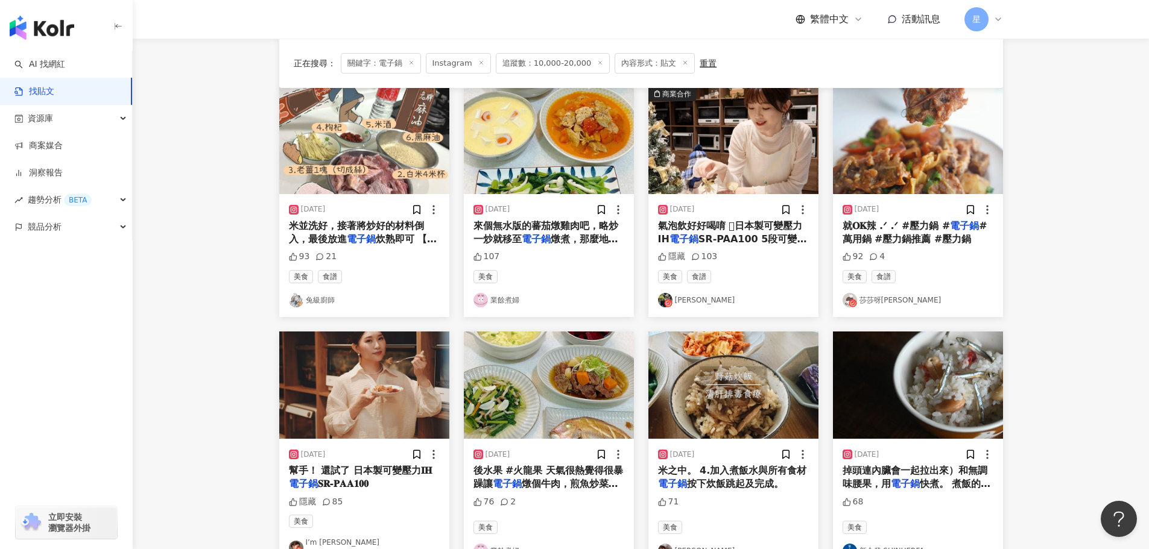
click at [710, 160] on img "button" at bounding box center [733, 140] width 170 height 107
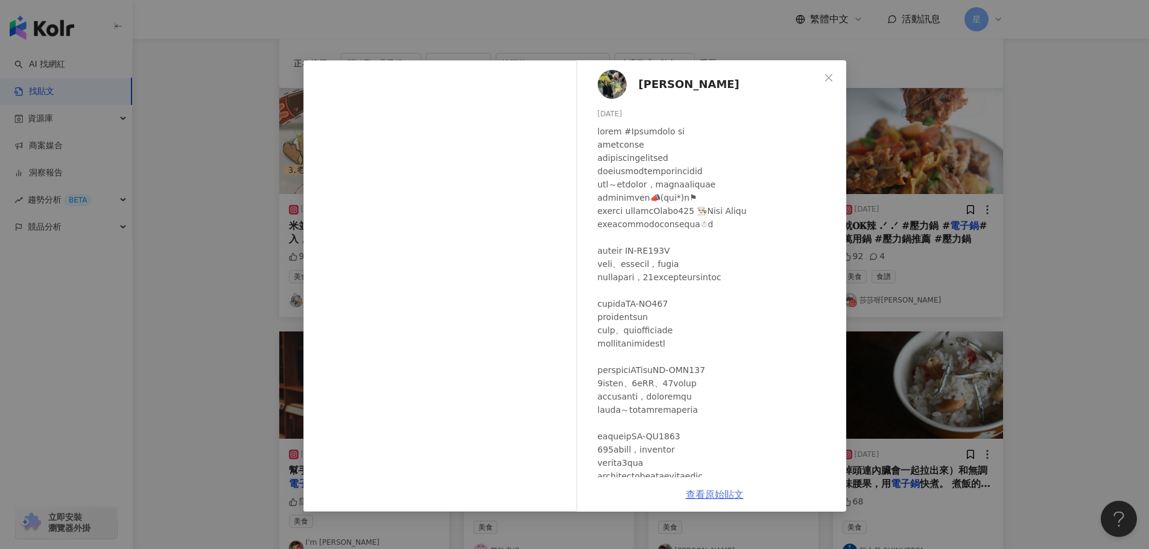
click at [734, 492] on link "查看原始貼文" at bounding box center [715, 494] width 58 height 11
click at [830, 81] on icon "close" at bounding box center [829, 78] width 10 height 10
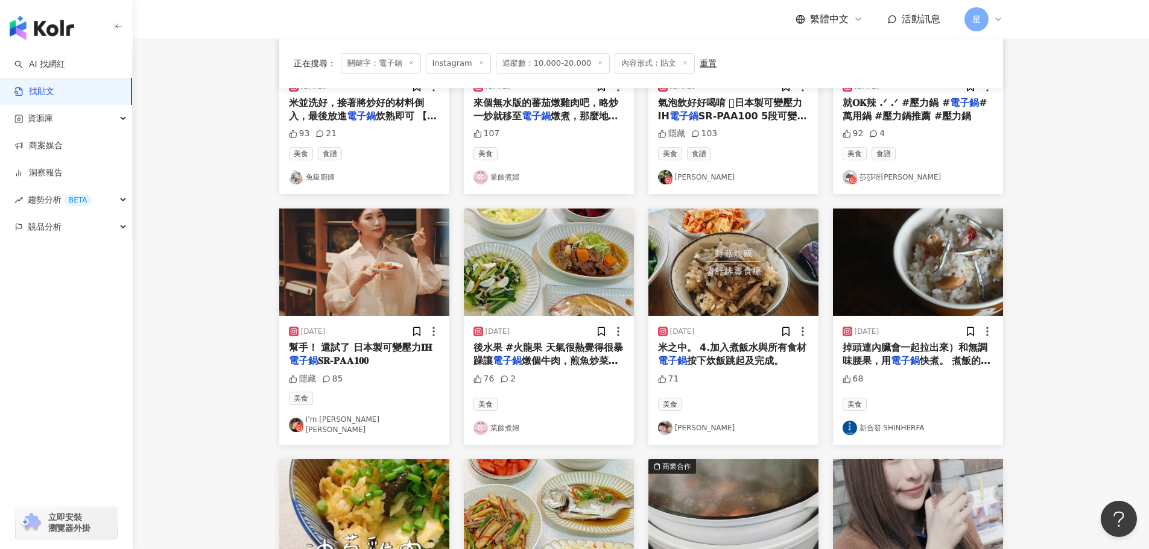
scroll to position [610, 0]
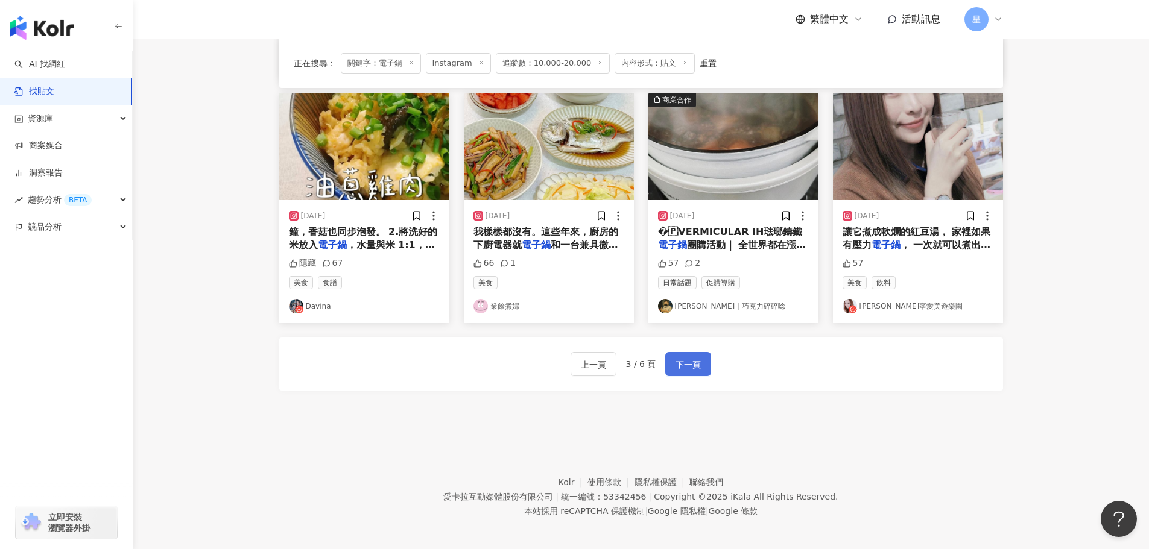
click at [694, 361] on span "下一頁" at bounding box center [687, 365] width 25 height 14
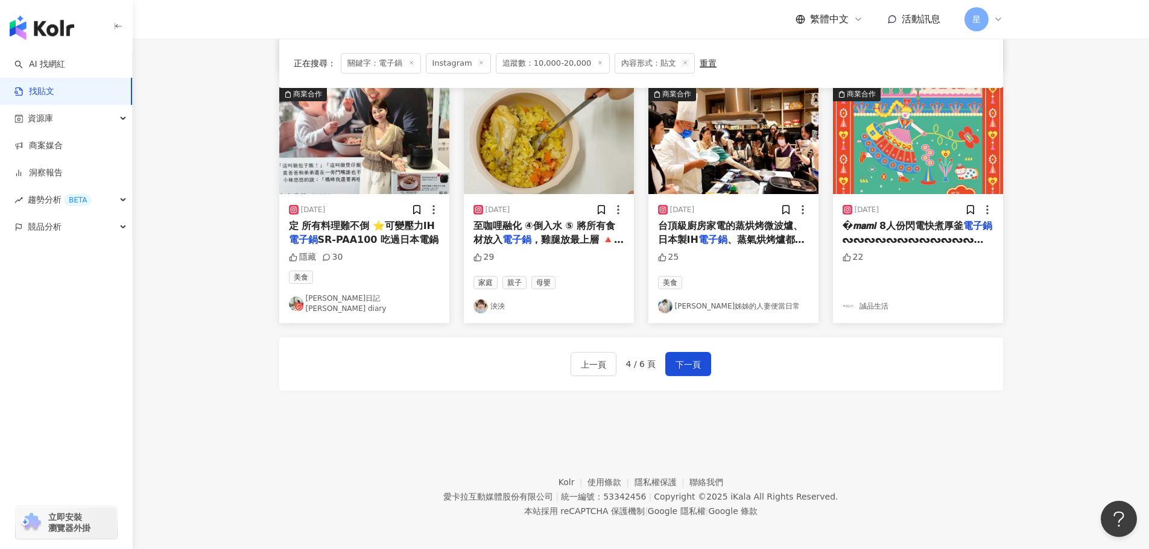
click at [716, 156] on img "button" at bounding box center [733, 140] width 170 height 107
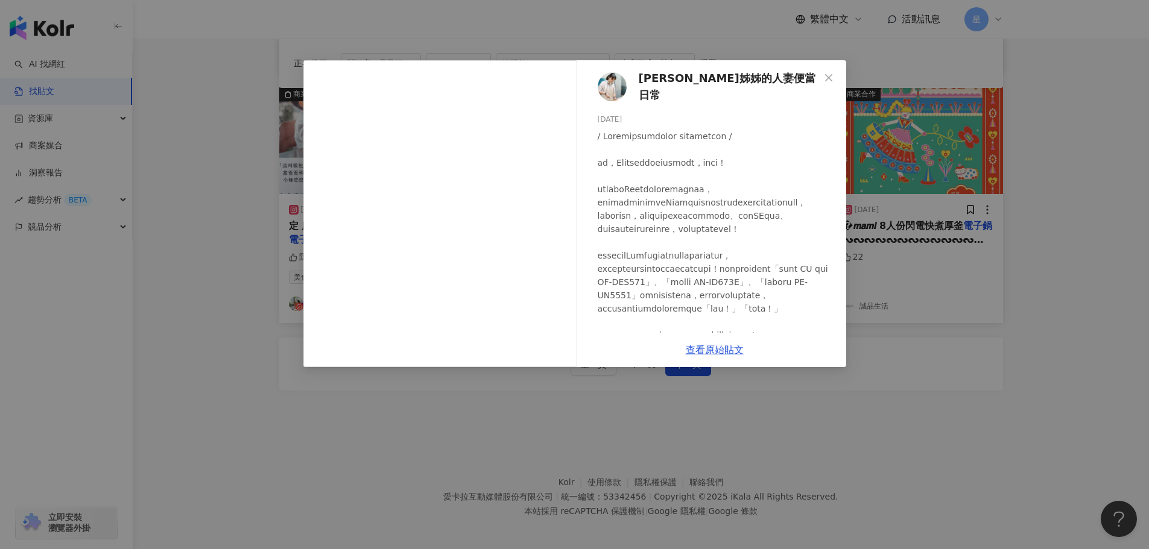
click at [921, 455] on div "蘇菲姊姊的人妻便當日常 2024/5/10 25 查看原始貼文" at bounding box center [574, 274] width 1149 height 549
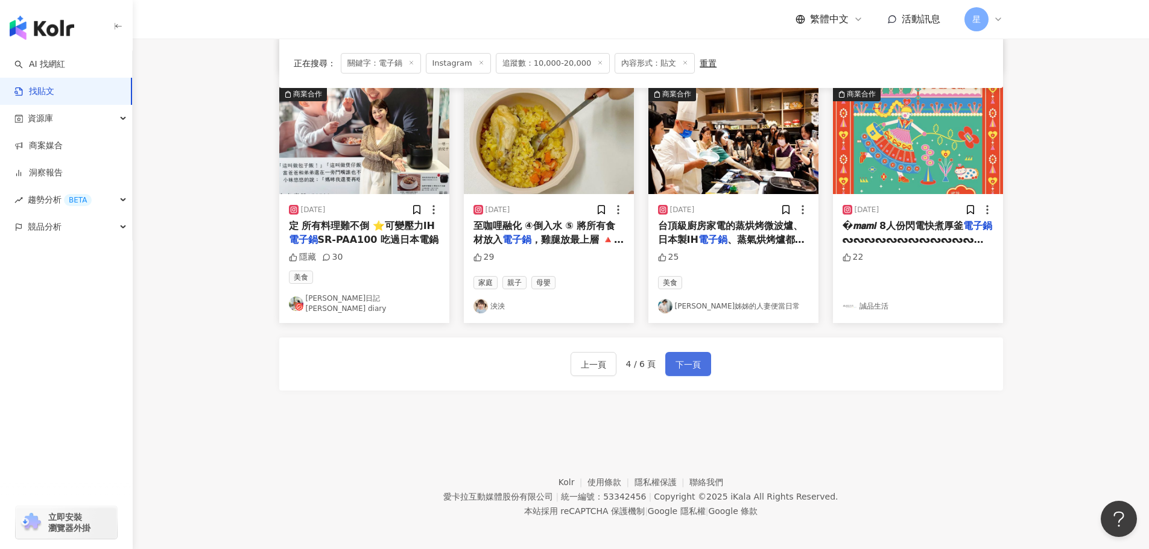
click at [694, 361] on span "下一頁" at bounding box center [687, 365] width 25 height 14
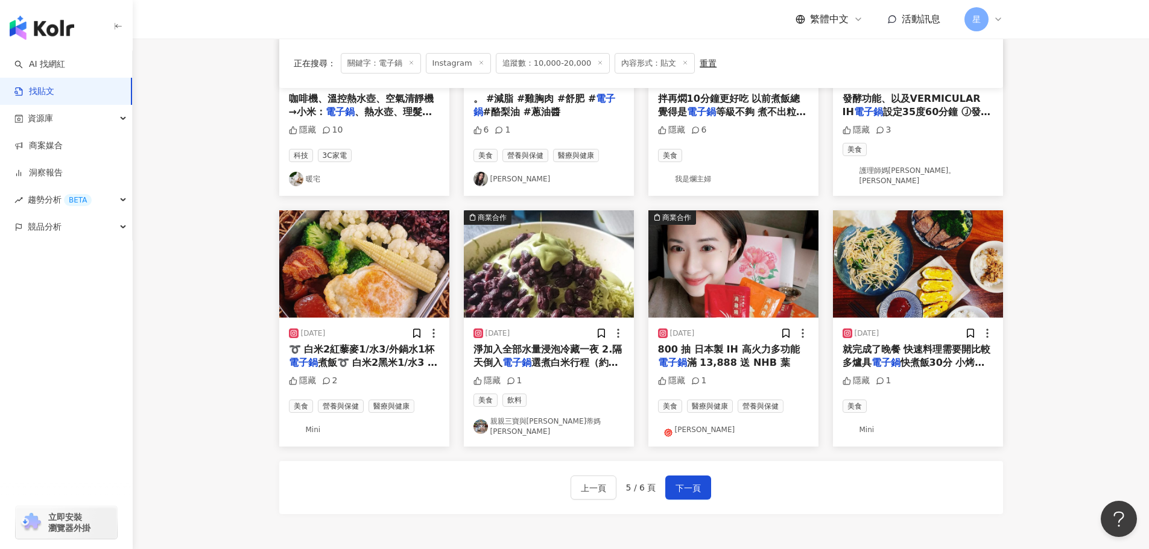
scroll to position [490, 0]
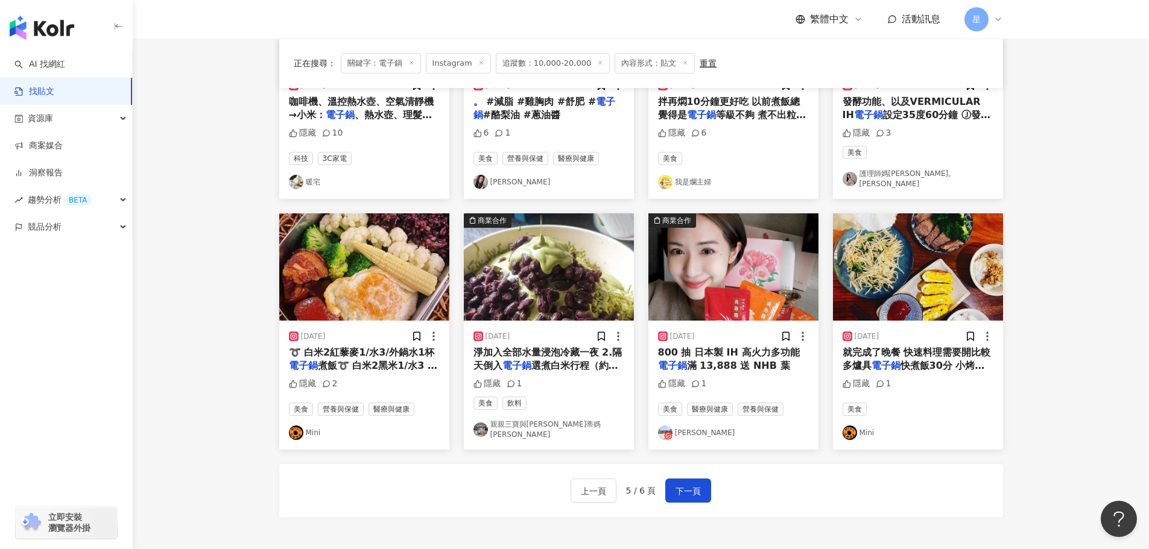
click at [581, 261] on img "button" at bounding box center [549, 266] width 170 height 107
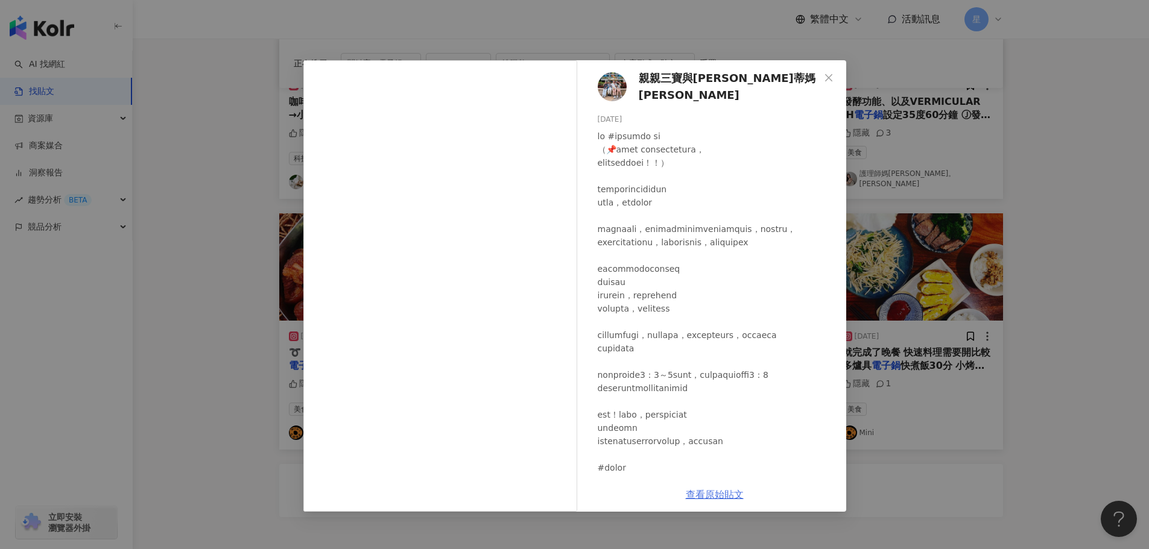
click at [737, 499] on link "查看原始貼文" at bounding box center [715, 494] width 58 height 11
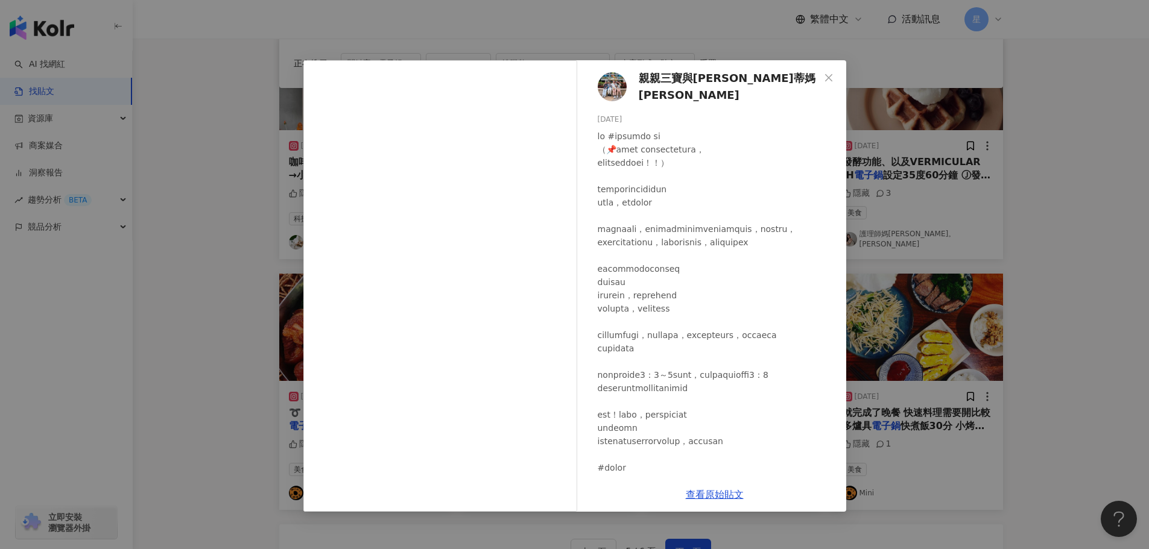
click at [1047, 368] on div "親親三寶與曼蒂媽咪 2024/5/31 隱藏 1 查看原始貼文" at bounding box center [574, 274] width 1149 height 549
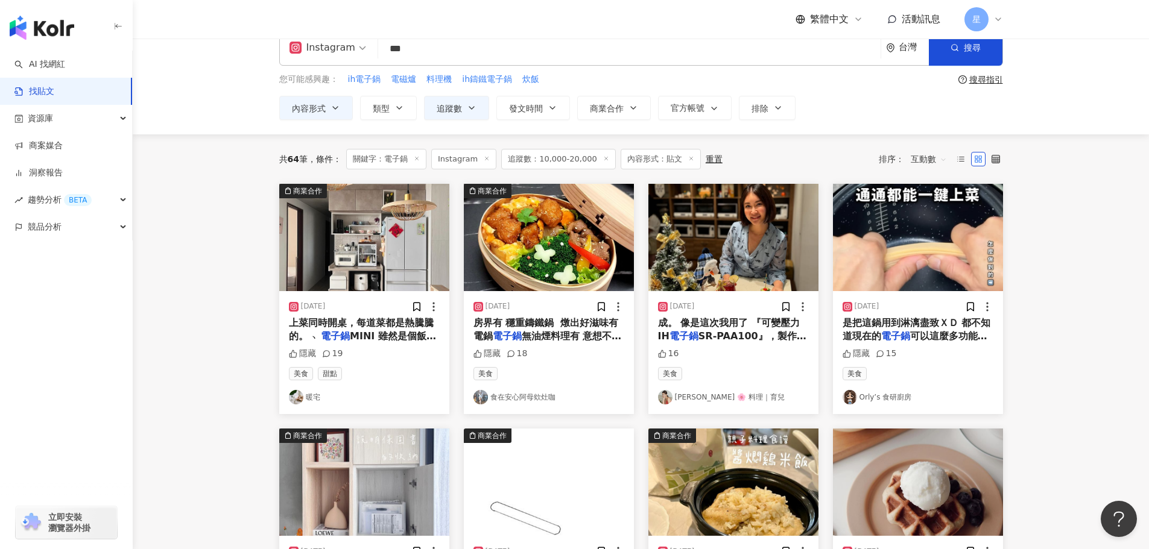
scroll to position [7, 0]
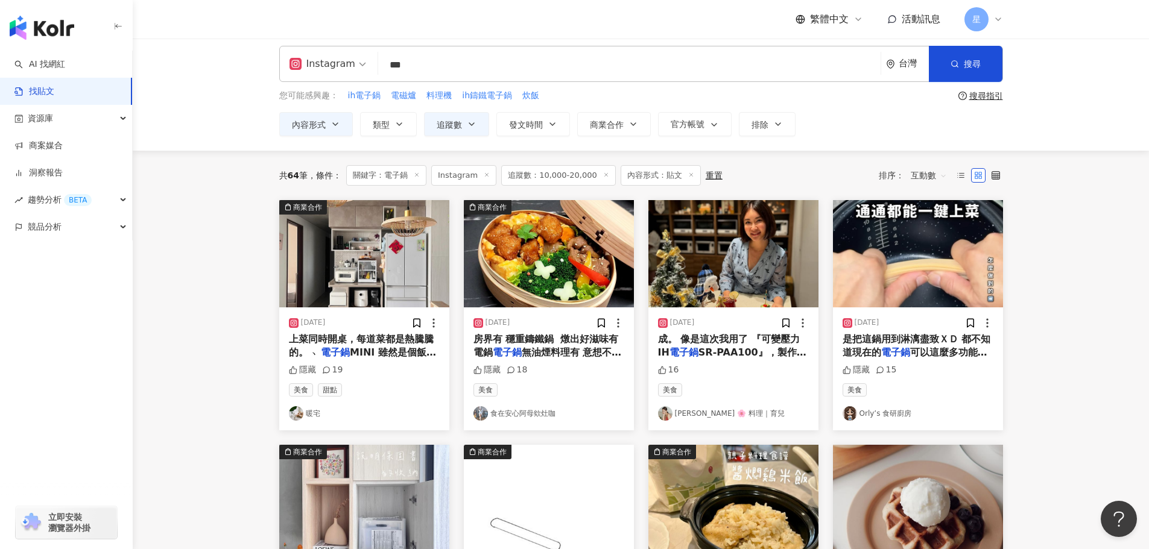
click at [343, 278] on img "button" at bounding box center [364, 253] width 170 height 107
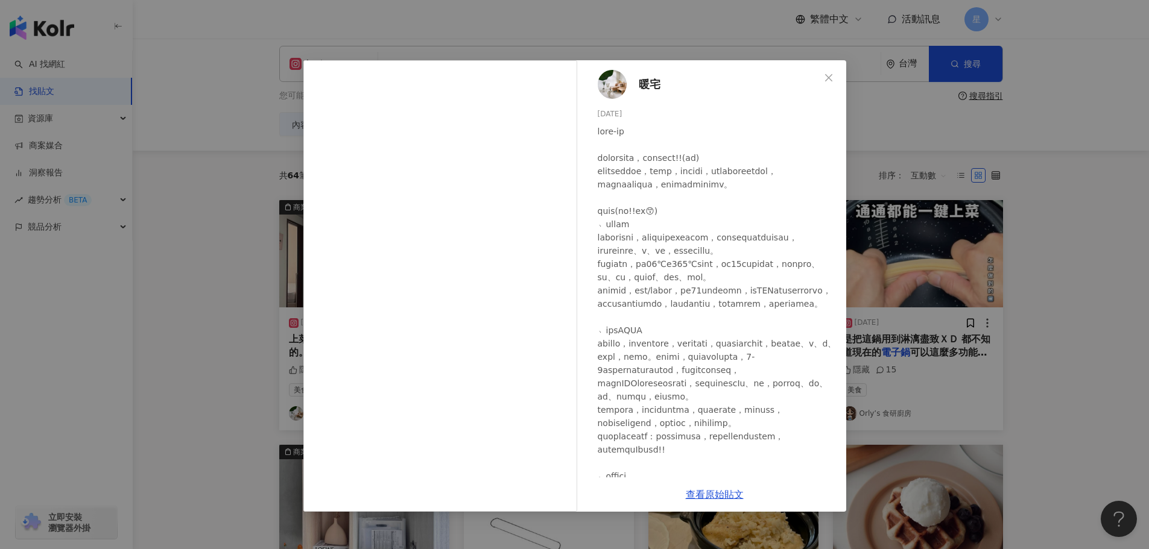
click at [1045, 200] on div "暖宅 2024/6/2 隱藏 19 查看原始貼文" at bounding box center [574, 274] width 1149 height 549
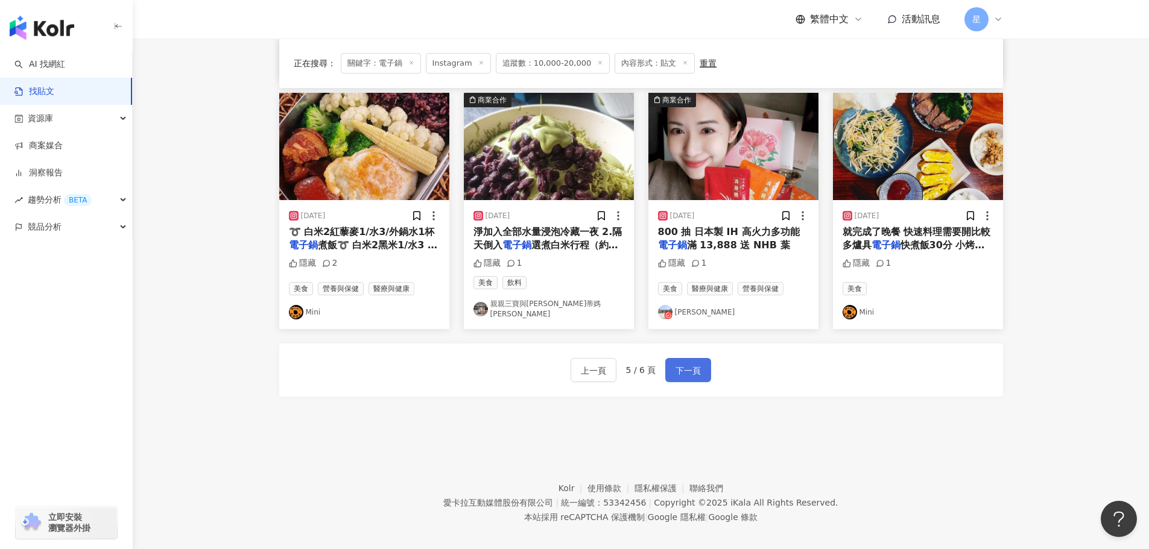
click at [694, 364] on span "下一頁" at bounding box center [687, 371] width 25 height 14
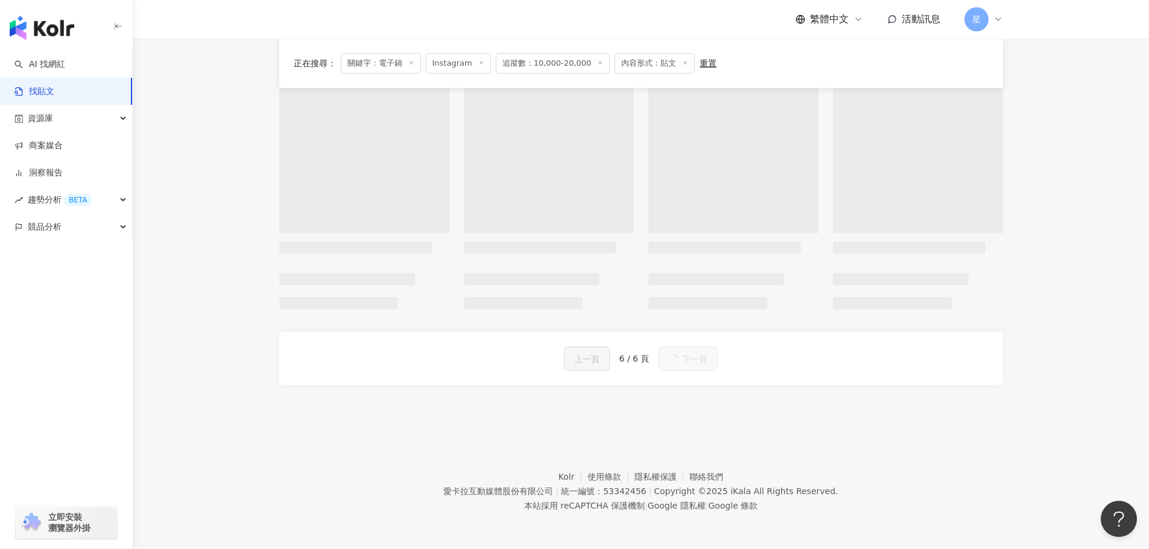
scroll to position [120, 0]
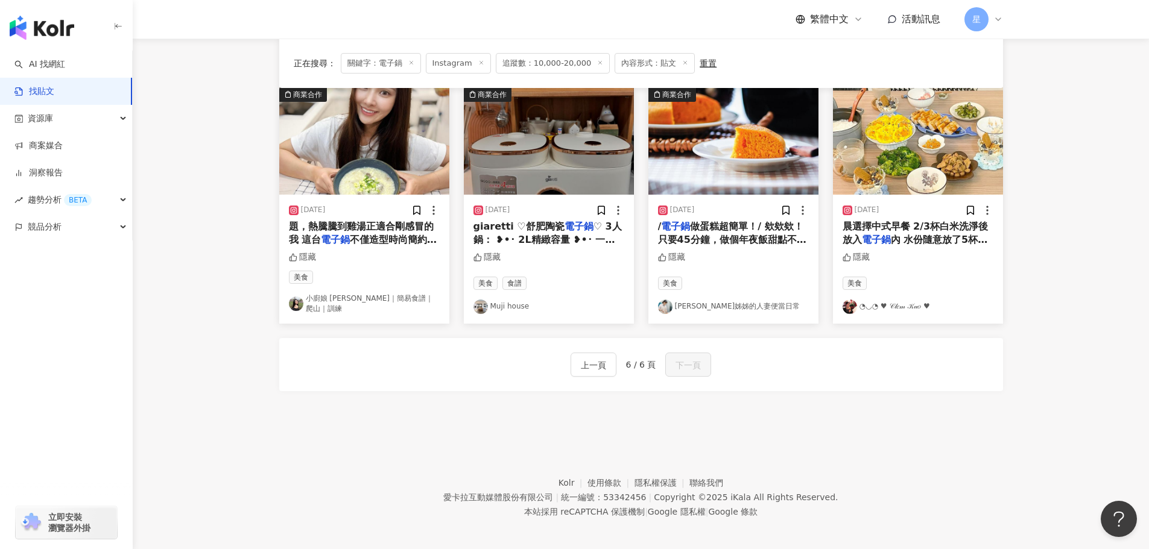
click at [367, 113] on img "button" at bounding box center [364, 140] width 170 height 107
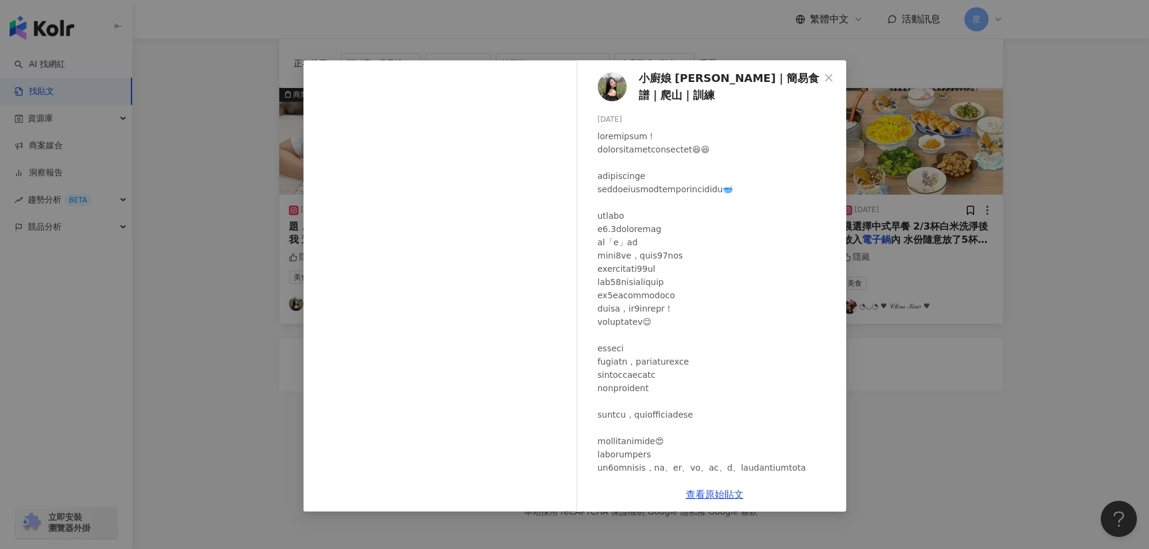
click at [1058, 286] on div "小廚娘 安｜簡易食譜｜爬山｜訓練 2024/5/23 隱藏 查看原始貼文" at bounding box center [574, 274] width 1149 height 549
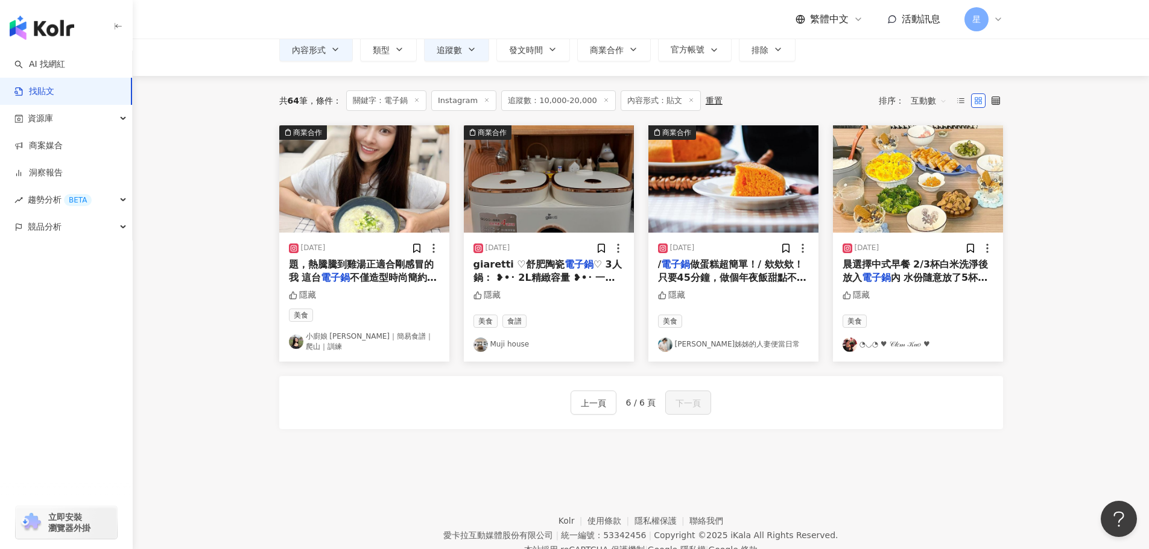
scroll to position [0, 0]
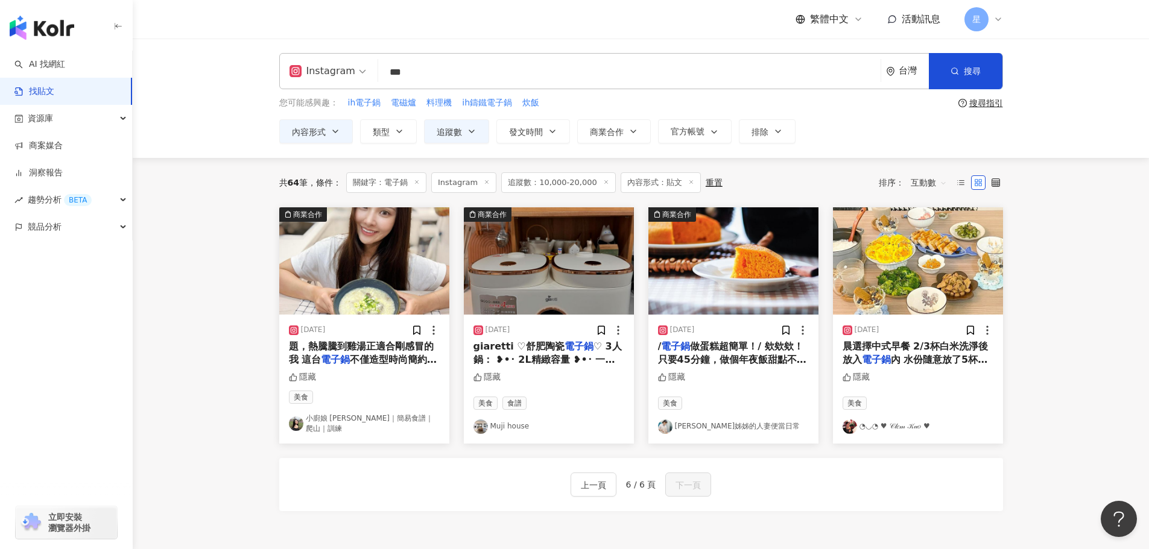
click at [927, 244] on img "button" at bounding box center [918, 260] width 170 height 107
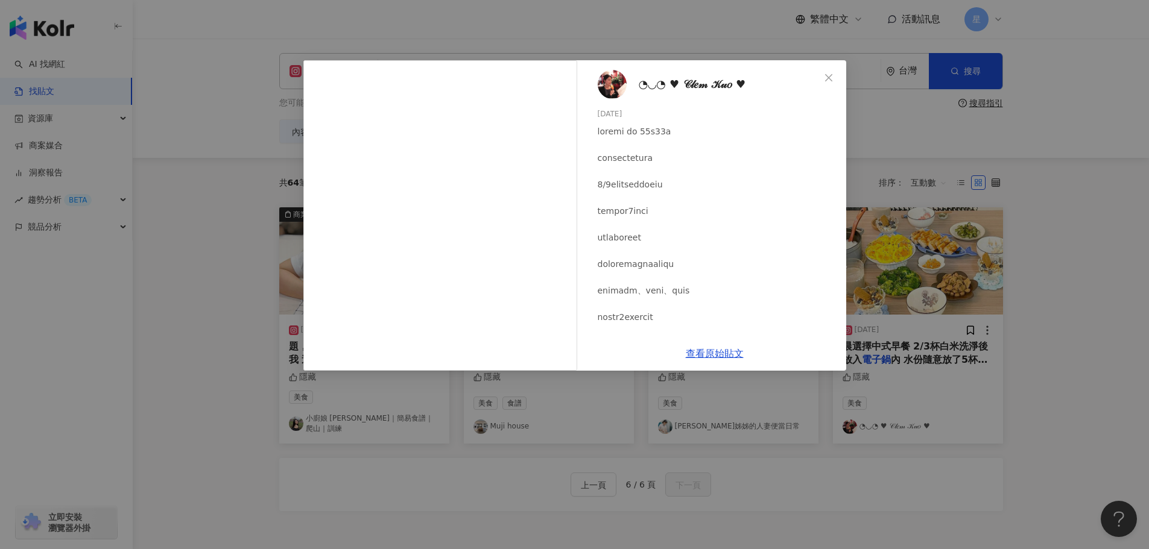
click at [1049, 153] on div "◔◡◔ ♥ 𝒞𝓁𝑒𝓂 𝒦𝓊𝑜 ♥ 2023/12/24 隱藏 查看原始貼文" at bounding box center [574, 274] width 1149 height 549
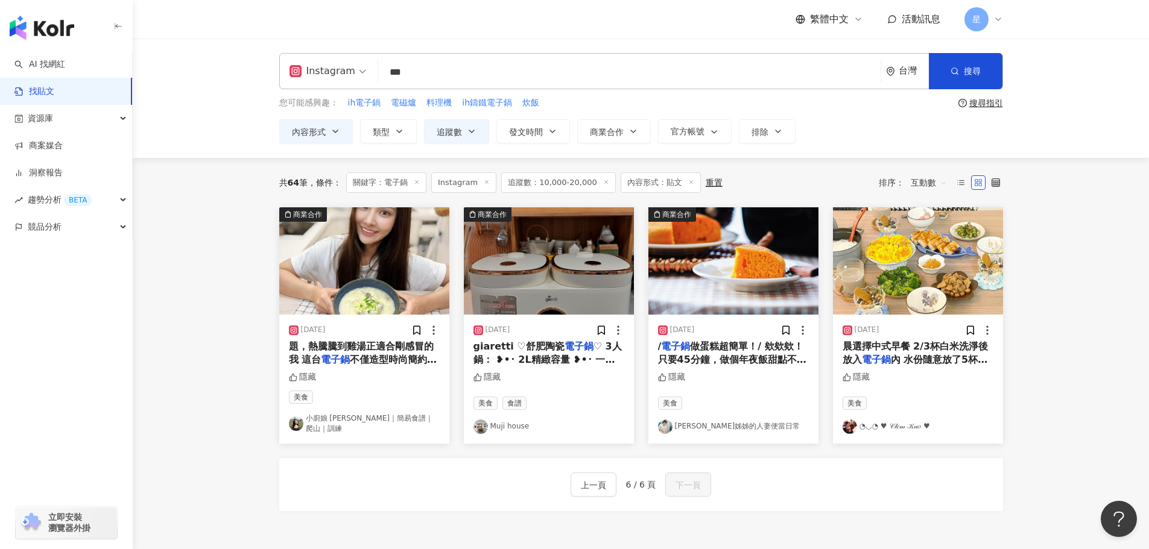
drag, startPoint x: 463, startPoint y: 70, endPoint x: 0, endPoint y: 10, distance: 466.4
click at [107, 46] on div "AI 找網紅 找貼文 資源庫 商案媒合 洞察報告 趨勢分析 BETA 競品分析 立即安裝 瀏覽器外掛 繁體中文 活動訊息 星 Instagram 電子鍋 **…" at bounding box center [574, 337] width 1149 height 675
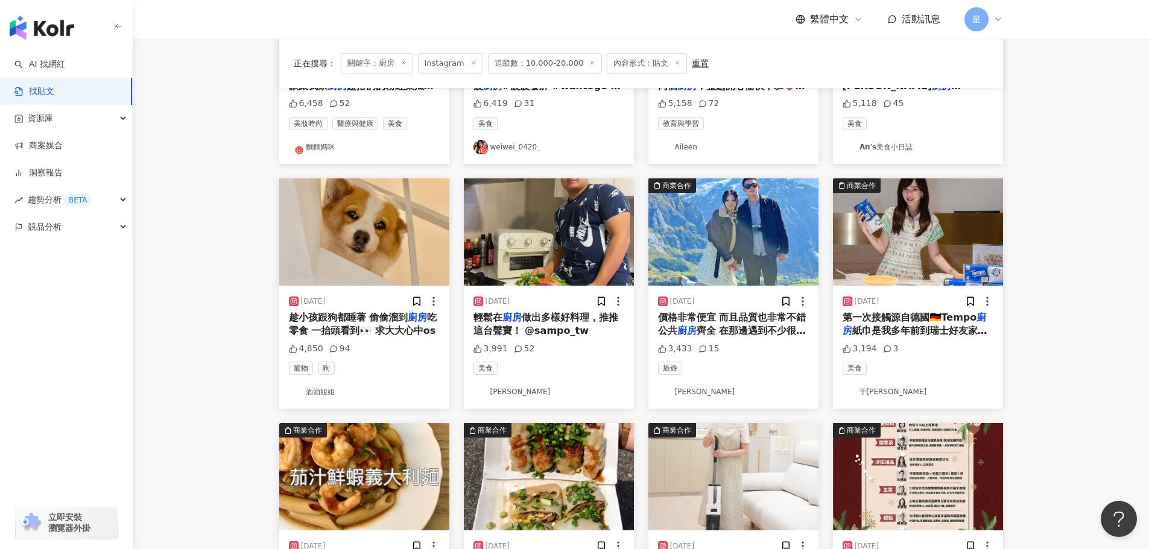
scroll to position [302, 0]
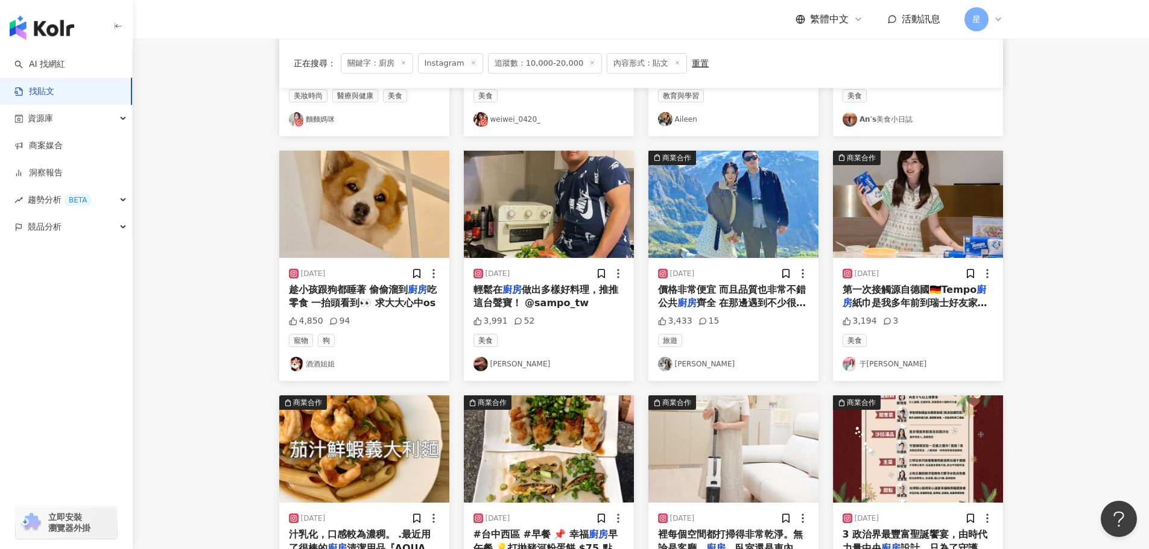
click at [917, 214] on img "button" at bounding box center [918, 204] width 170 height 107
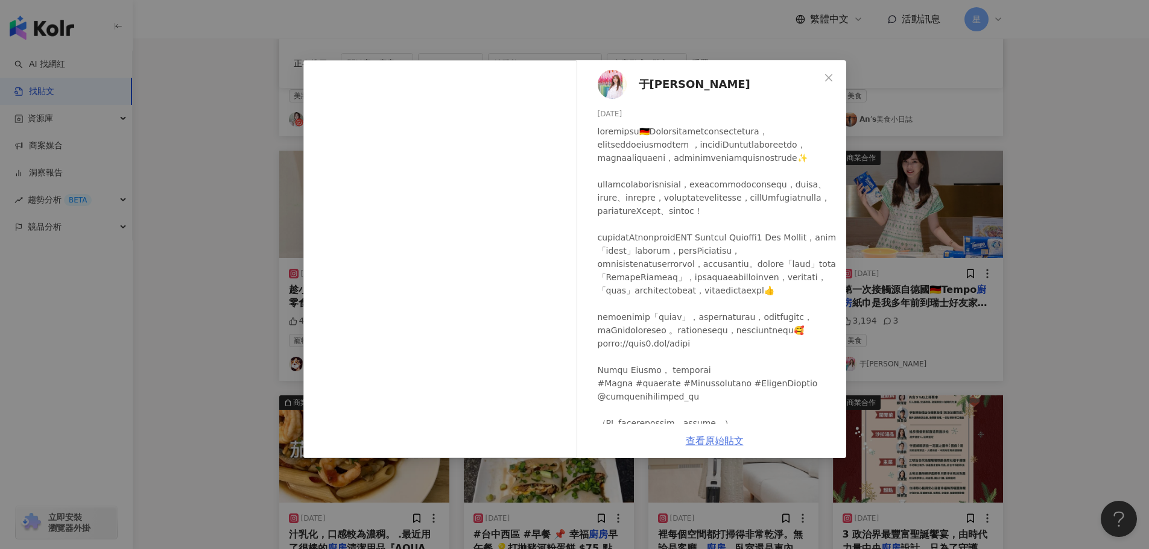
click at [739, 435] on link "查看原始貼文" at bounding box center [715, 440] width 58 height 11
click at [1113, 297] on div "于恬 2023/9/12 3,194 3 查看原始貼文" at bounding box center [574, 274] width 1149 height 549
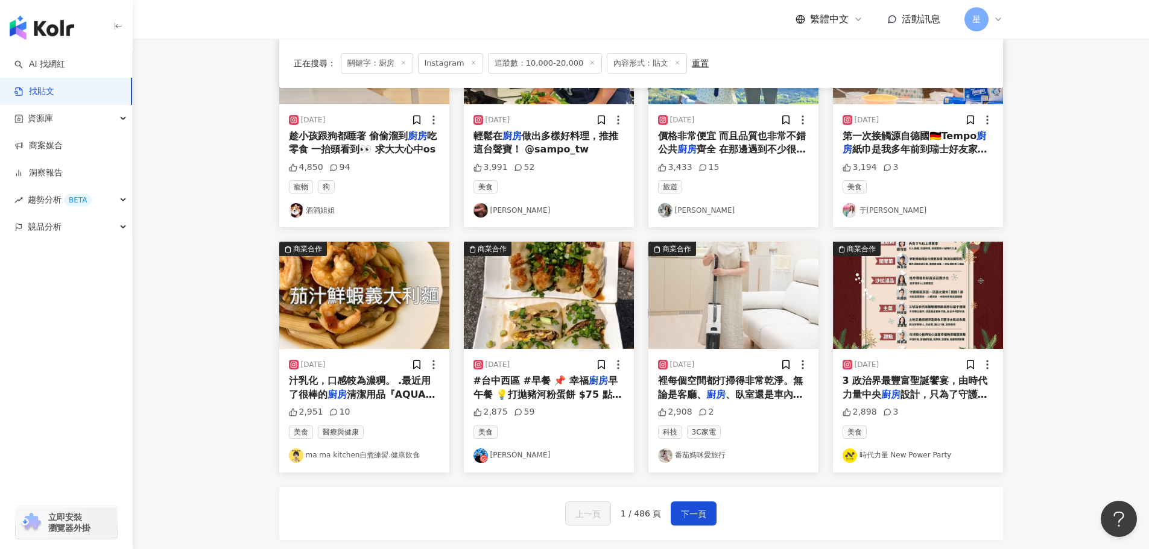
scroll to position [482, 0]
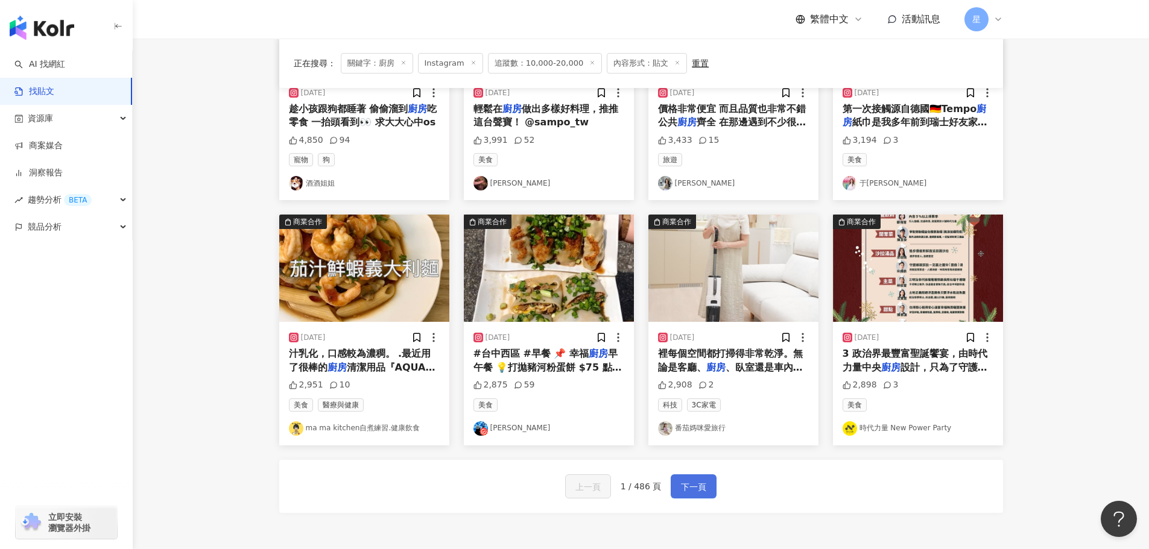
click at [694, 491] on span "下一頁" at bounding box center [693, 487] width 25 height 14
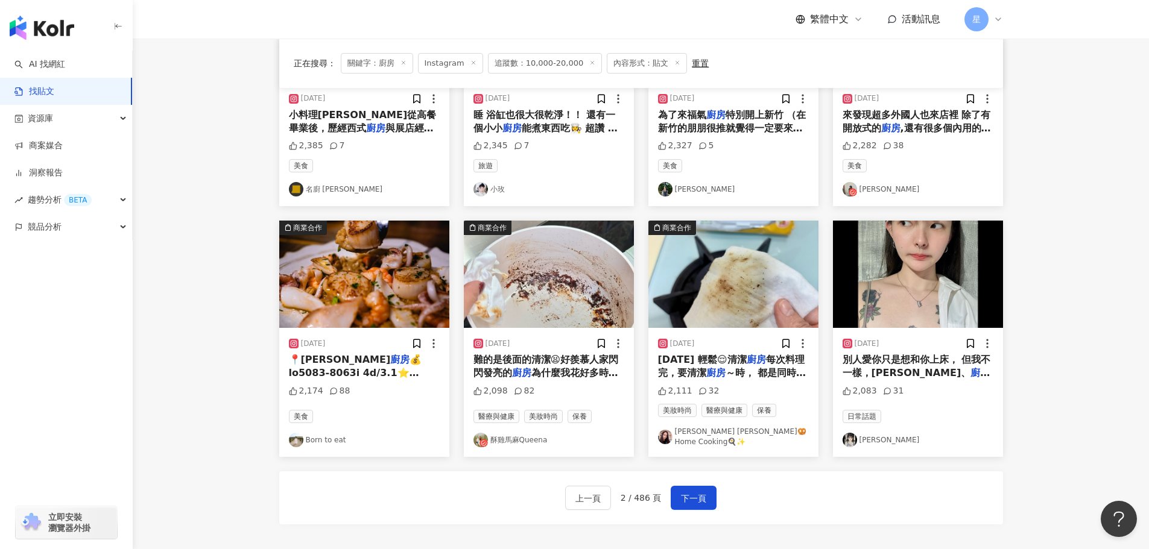
click at [531, 272] on img "button" at bounding box center [549, 274] width 170 height 107
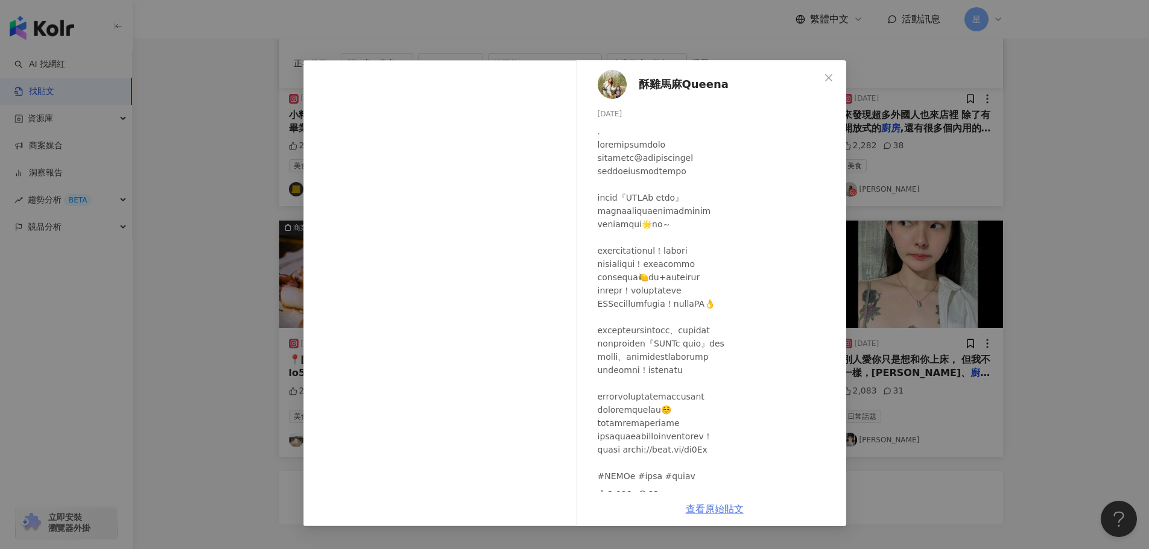
click at [731, 508] on link "查看原始貼文" at bounding box center [715, 509] width 58 height 11
click at [949, 302] on div "酥雞馬麻Queena 2025/2/13 2,098 82 查看原始貼文" at bounding box center [574, 274] width 1149 height 549
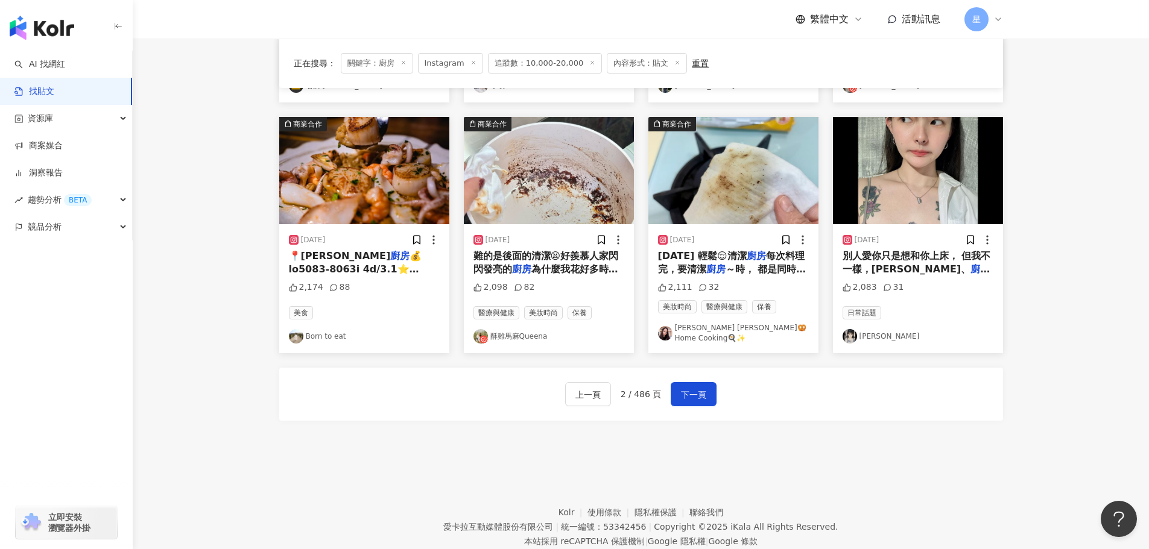
scroll to position [610, 0]
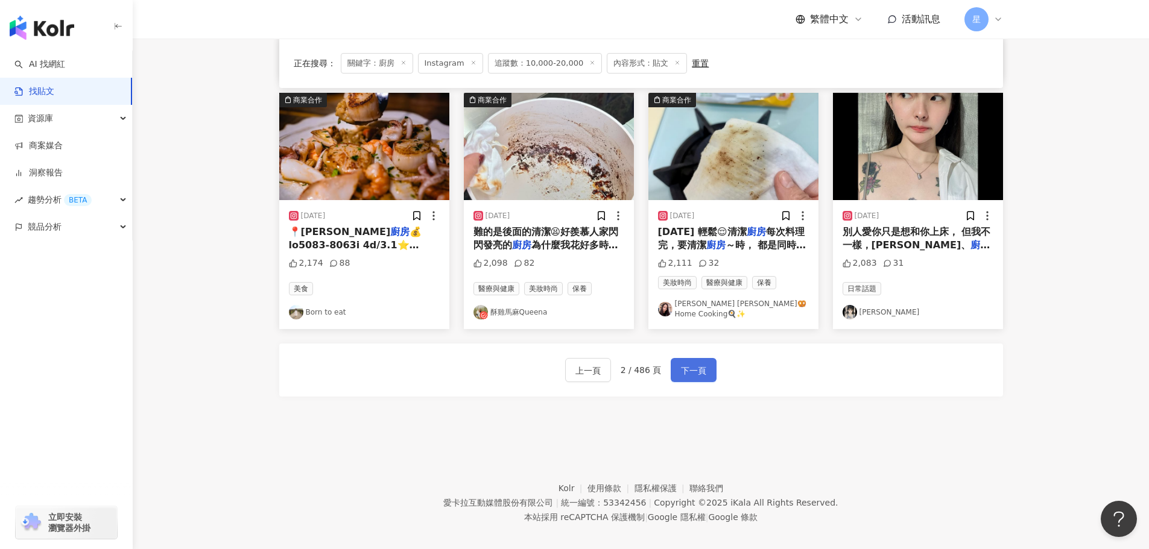
click at [678, 367] on button "下一頁" at bounding box center [694, 370] width 46 height 24
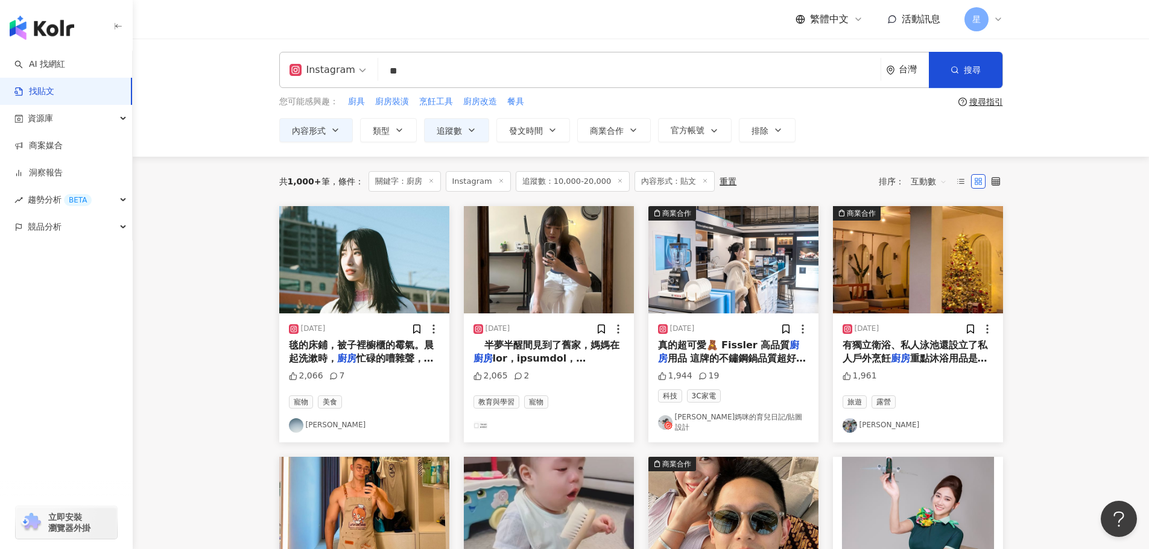
scroll to position [0, 0]
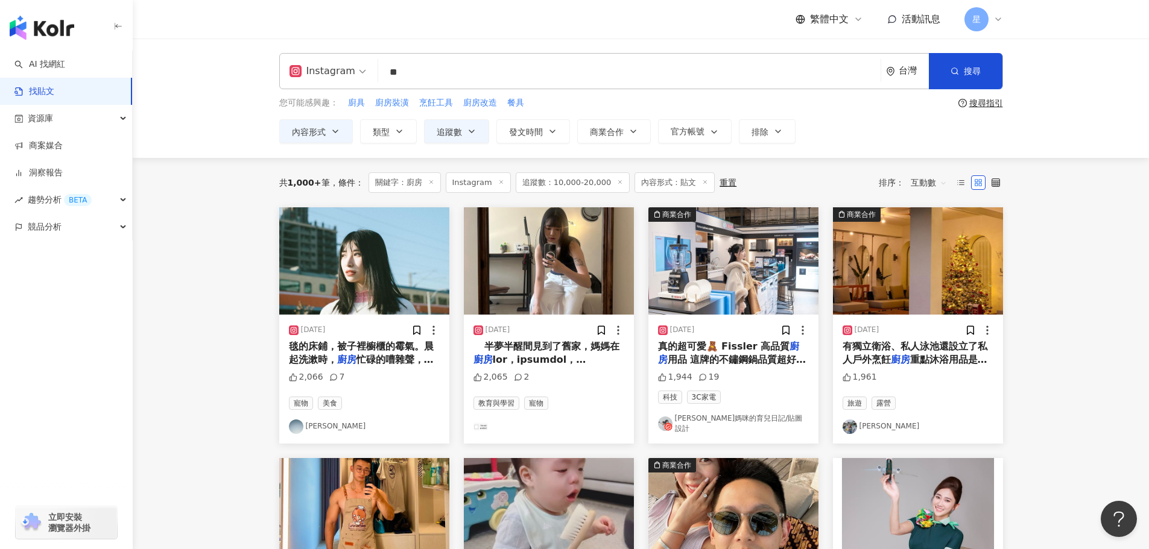
drag, startPoint x: 504, startPoint y: 64, endPoint x: 0, endPoint y: 14, distance: 506.1
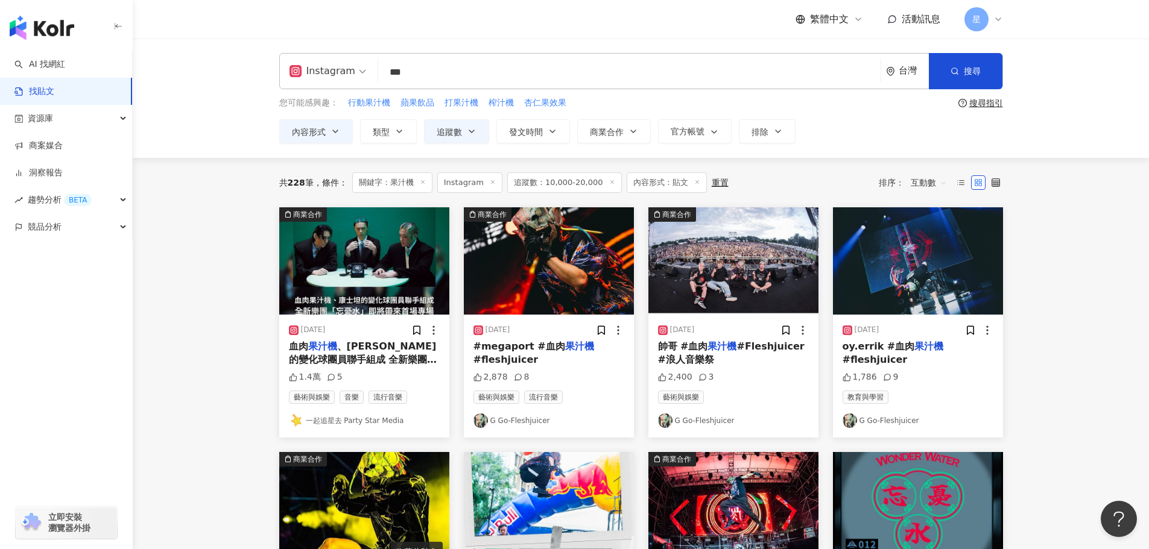
drag, startPoint x: 427, startPoint y: 71, endPoint x: 246, endPoint y: 59, distance: 181.4
click at [301, 62] on div "Instagram 果汁機 *** 台灣 搜尋" at bounding box center [641, 71] width 724 height 36
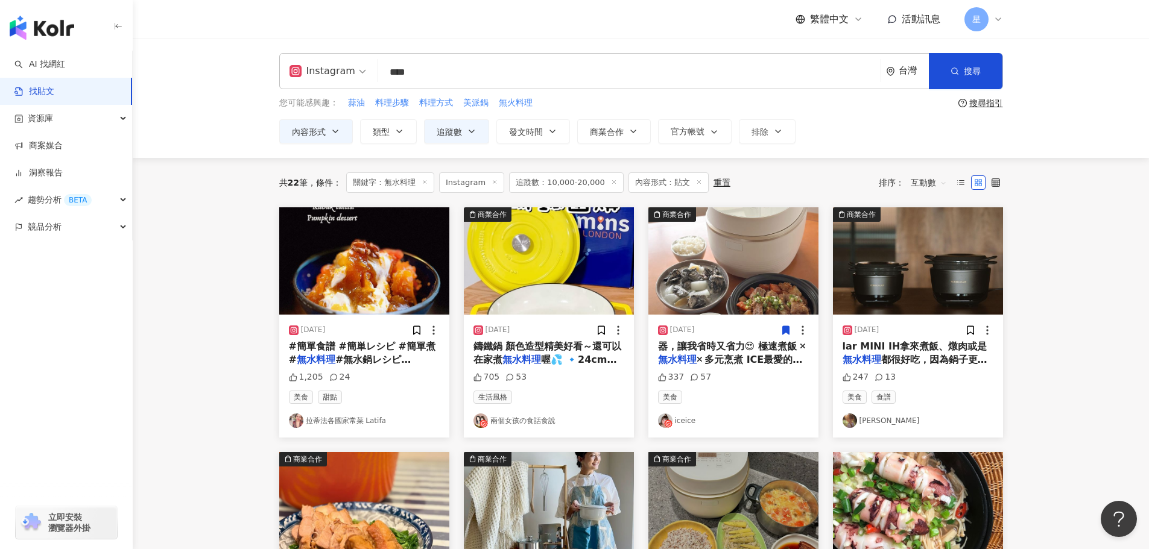
click at [374, 270] on img "button" at bounding box center [364, 260] width 170 height 107
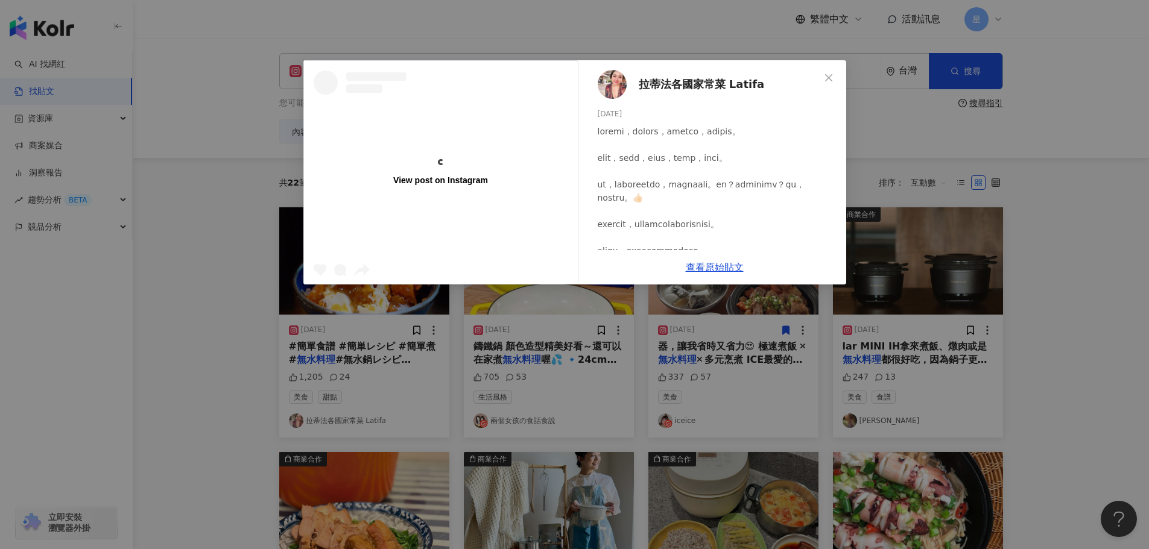
click at [281, 399] on div "View post on Instagram 拉蒂法各國家常菜 Latifa 2023/10/31 1,205 24 查看原始貼文" at bounding box center [574, 274] width 1149 height 549
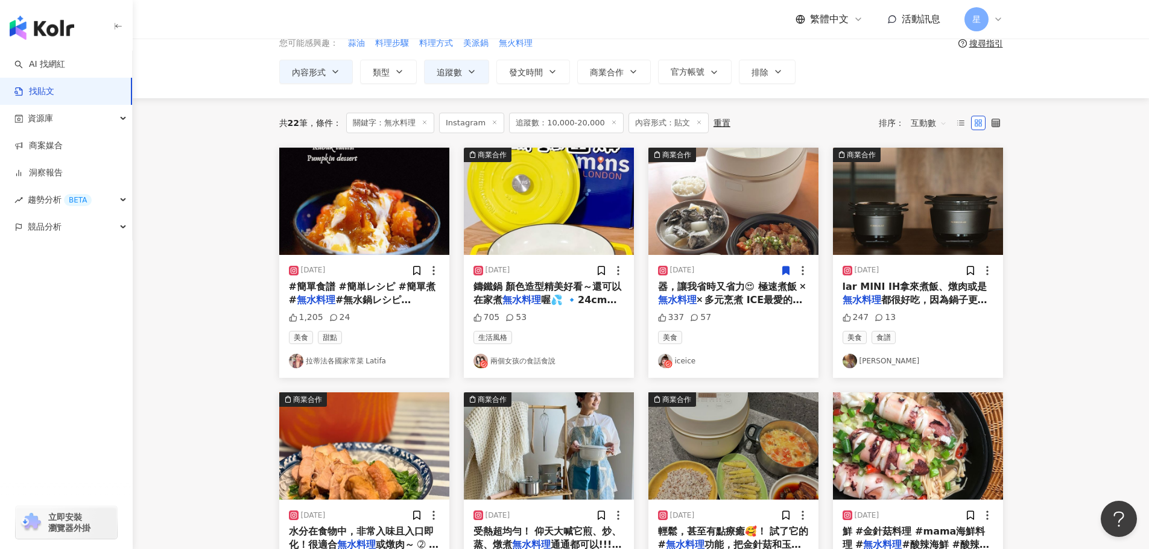
scroll to position [60, 0]
click at [915, 213] on img "button" at bounding box center [918, 200] width 170 height 107
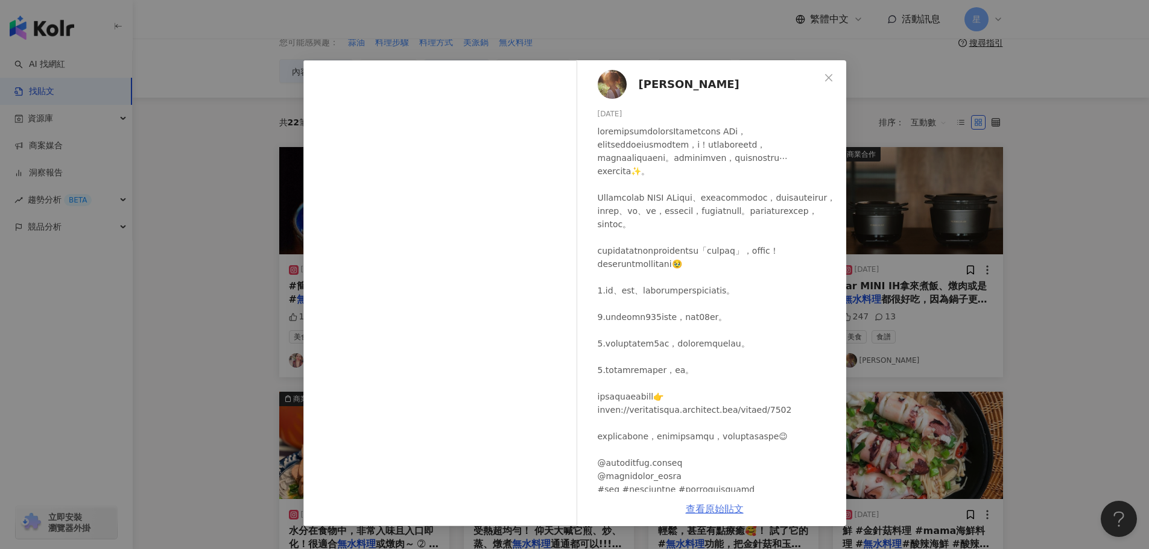
click at [733, 508] on link "查看原始貼文" at bounding box center [715, 509] width 58 height 11
click at [934, 291] on div "Sara Su 2024/5/20 247 13 查看原始貼文" at bounding box center [574, 274] width 1149 height 549
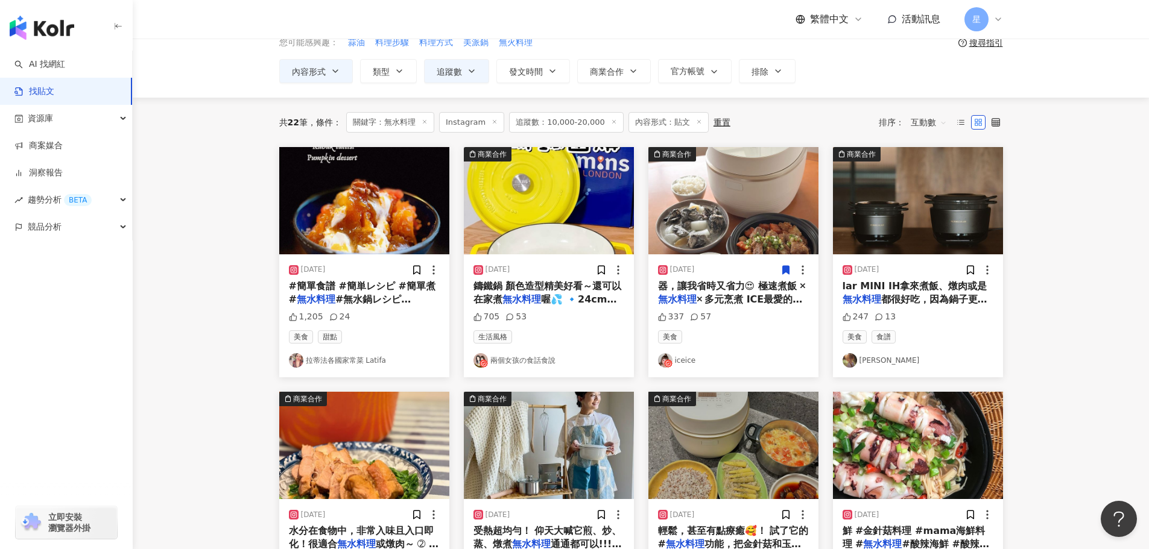
click at [769, 208] on img "button" at bounding box center [733, 200] width 170 height 107
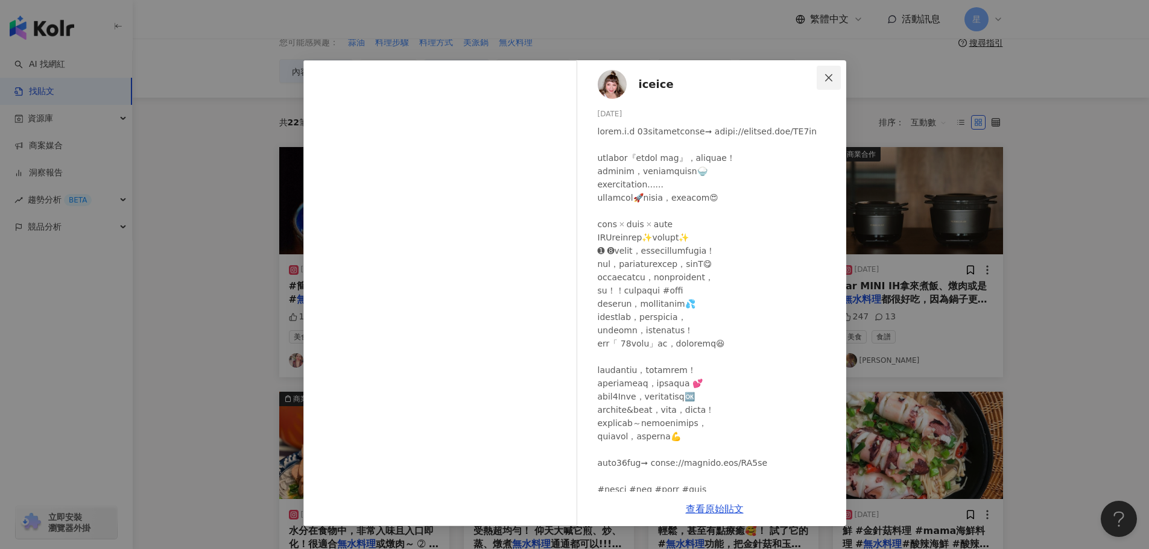
click at [830, 74] on icon "close" at bounding box center [829, 78] width 10 height 10
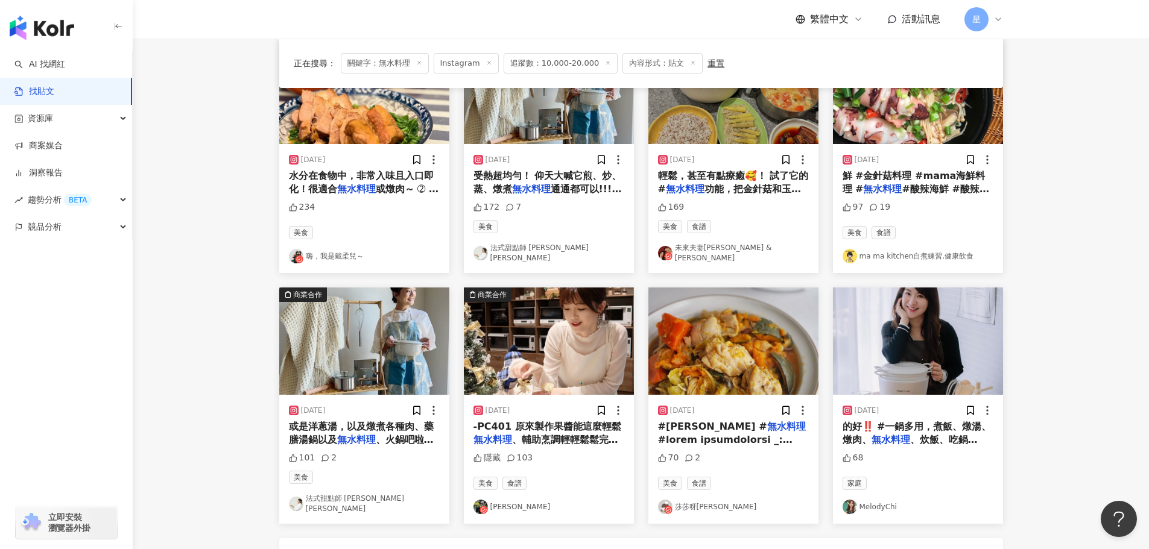
scroll to position [422, 0]
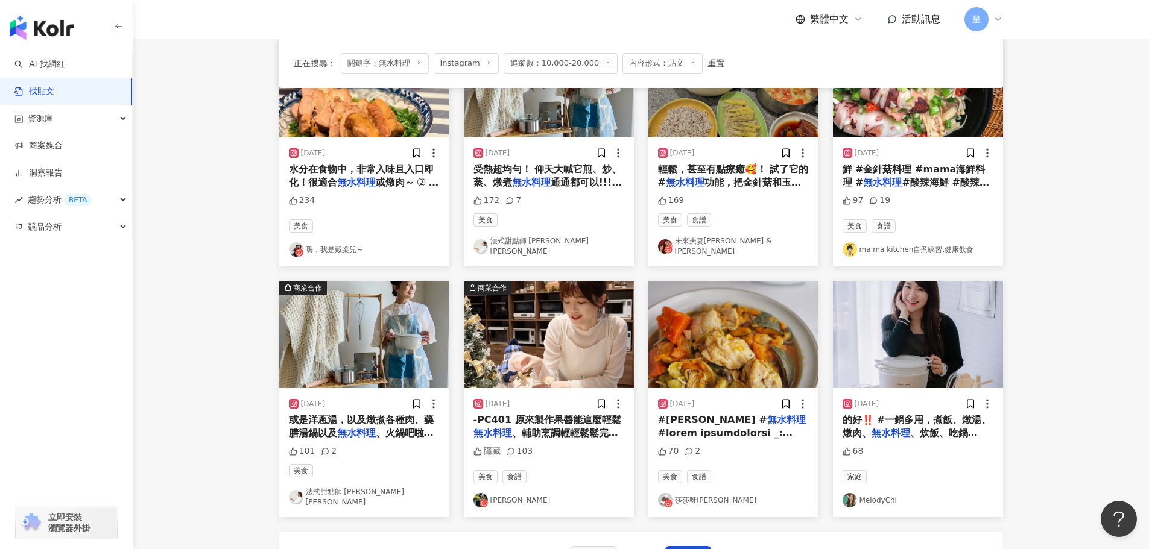
click at [913, 343] on img "button" at bounding box center [918, 334] width 170 height 107
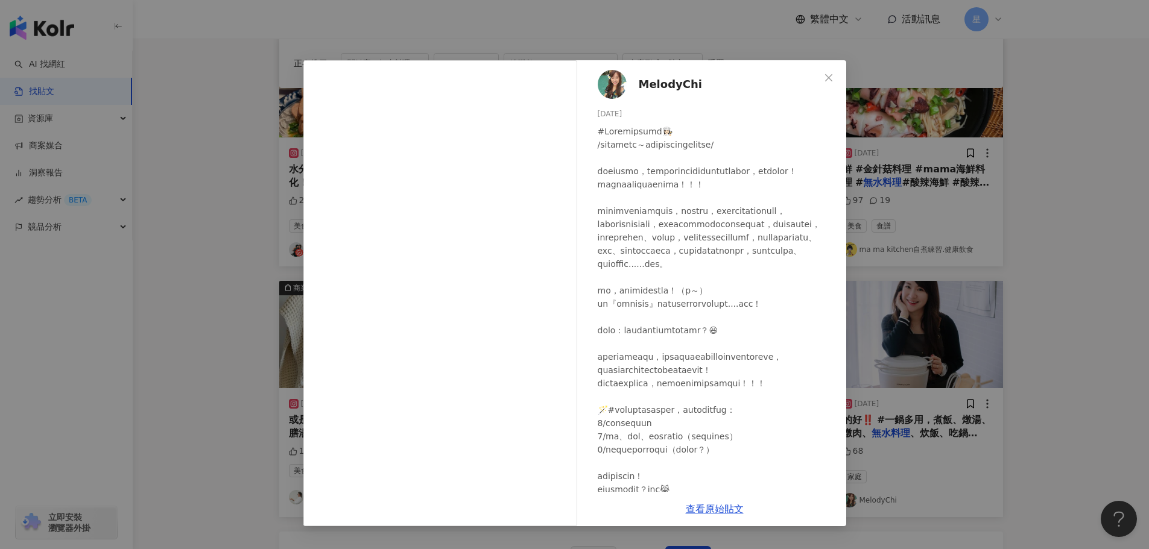
drag, startPoint x: 1094, startPoint y: 141, endPoint x: 1089, endPoint y: 138, distance: 6.2
click at [1092, 140] on div "MelodyChi 2024/1/3 68 查看原始貼文" at bounding box center [574, 274] width 1149 height 549
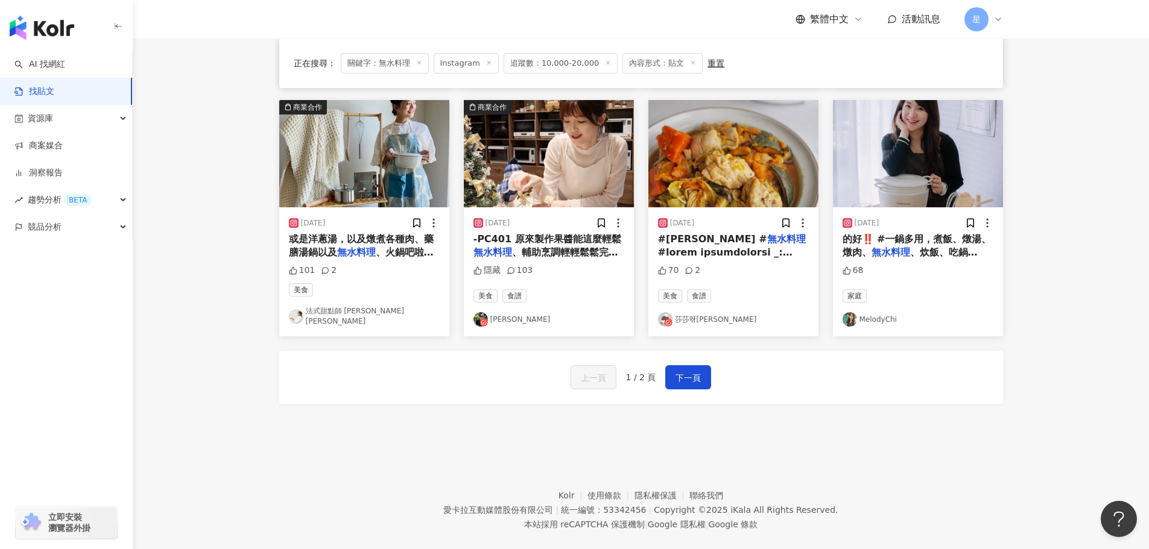
scroll to position [610, 0]
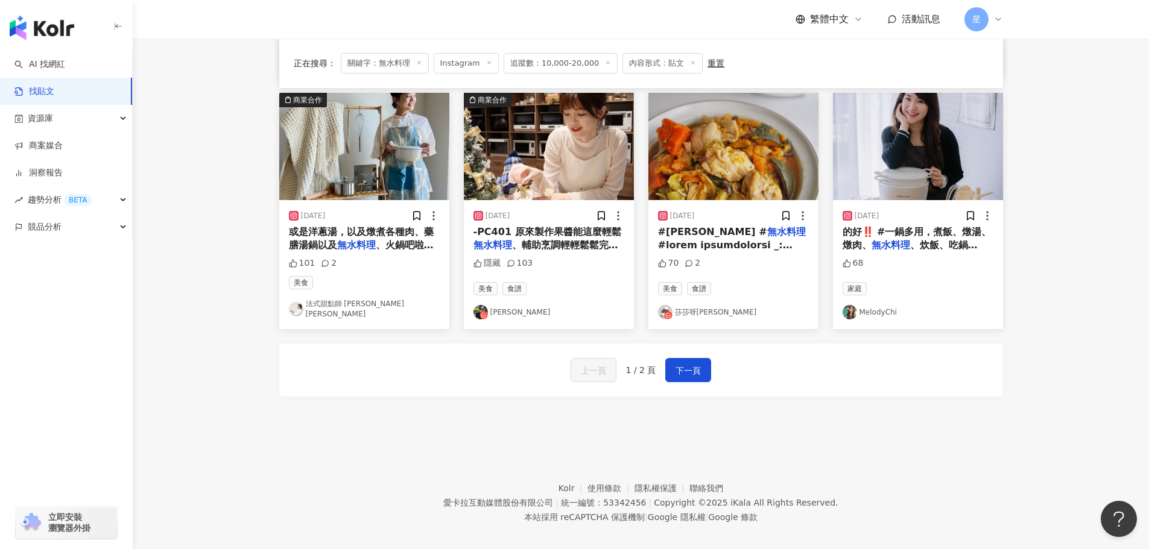
drag, startPoint x: 690, startPoint y: 354, endPoint x: 681, endPoint y: 343, distance: 14.1
click at [689, 358] on button "下一頁" at bounding box center [688, 370] width 46 height 24
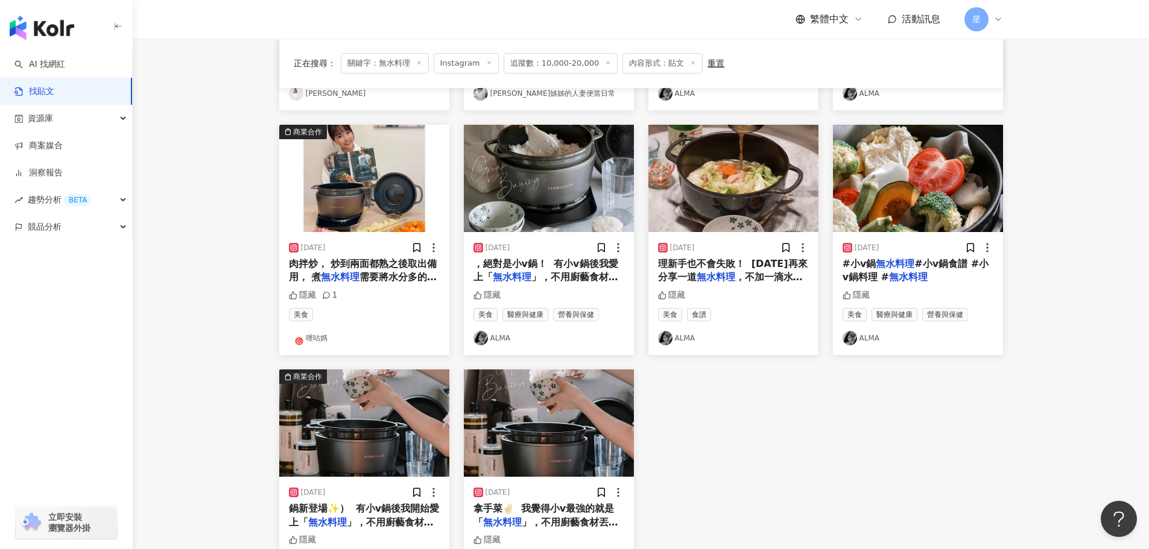
scroll to position [188, 0]
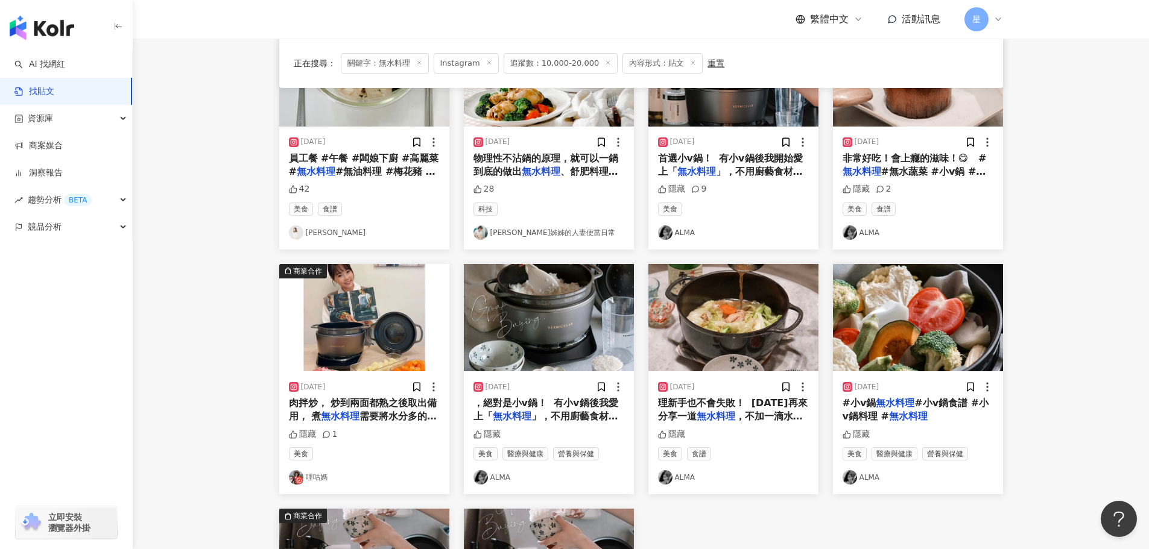
click at [360, 310] on img "button" at bounding box center [364, 317] width 170 height 107
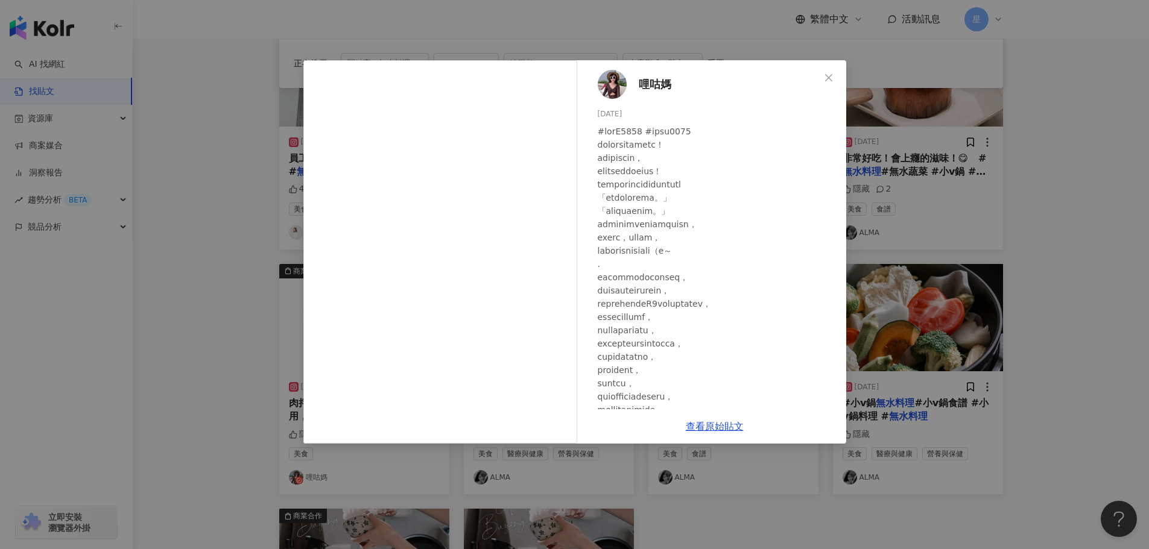
drag, startPoint x: 828, startPoint y: 79, endPoint x: 836, endPoint y: 92, distance: 14.9
click at [827, 79] on icon "close" at bounding box center [829, 78] width 10 height 10
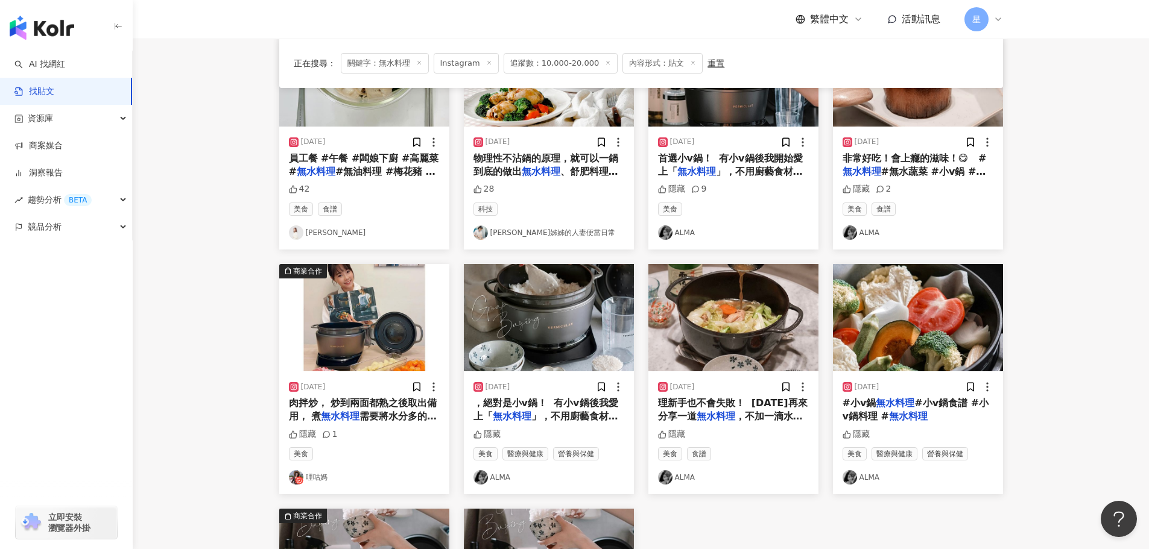
click at [739, 291] on img "button" at bounding box center [733, 317] width 170 height 107
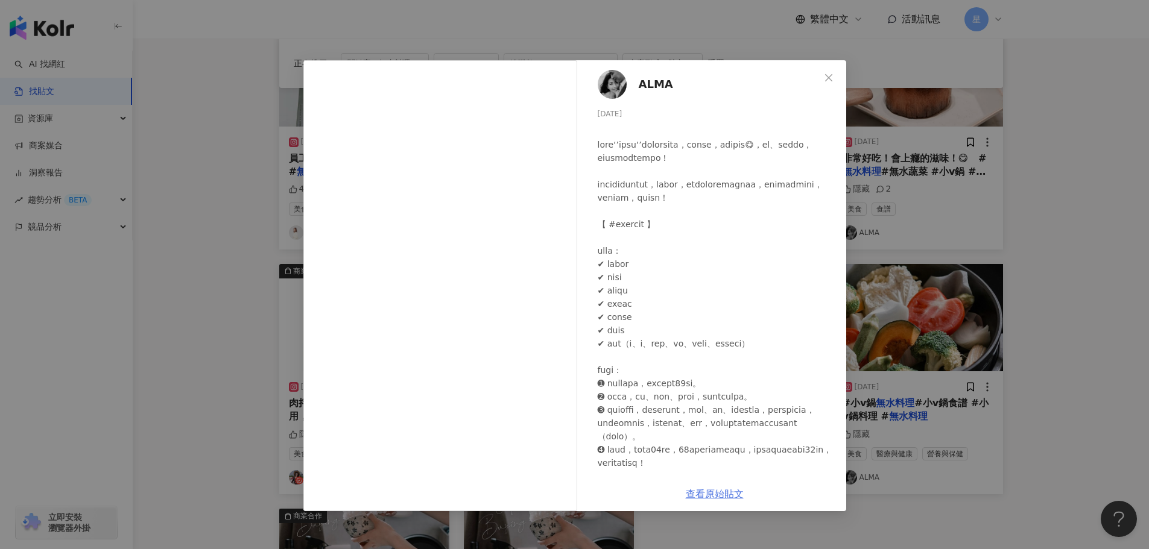
click at [721, 495] on link "查看原始貼文" at bounding box center [715, 494] width 58 height 11
click at [830, 75] on icon "close" at bounding box center [828, 77] width 7 height 7
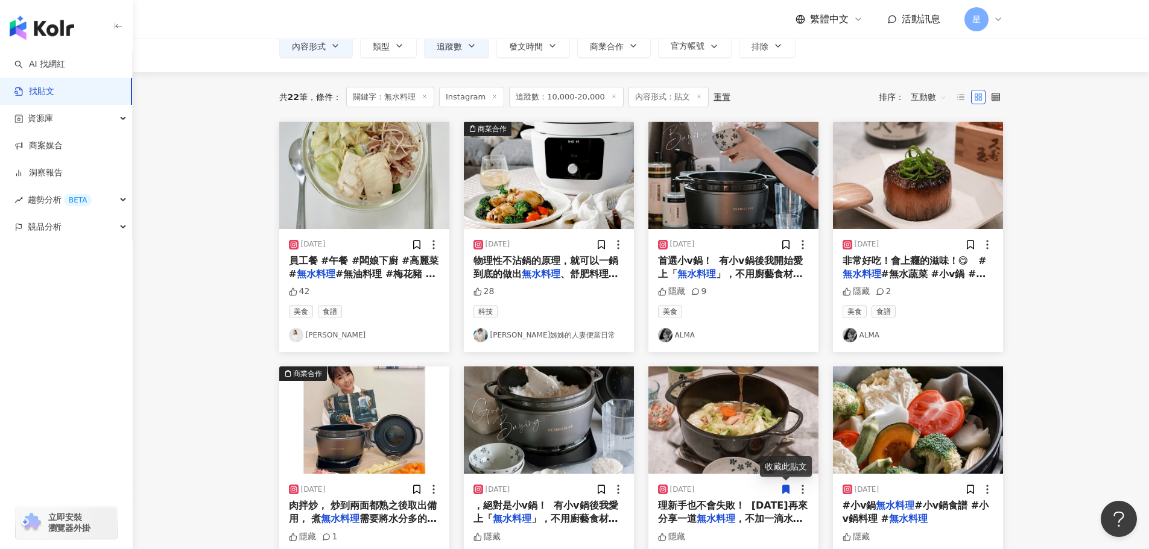
scroll to position [0, 0]
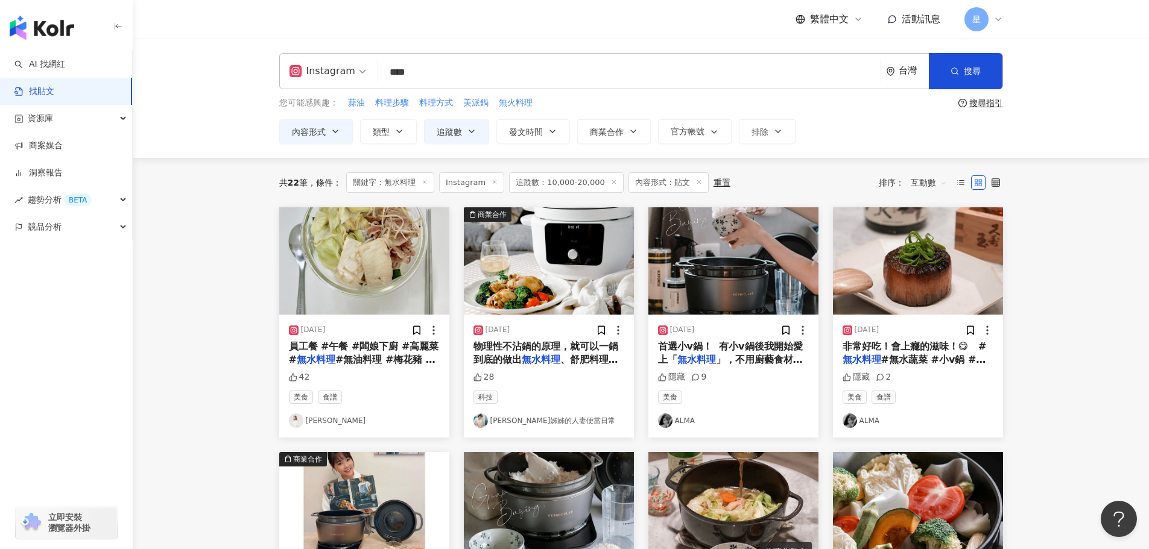
drag, startPoint x: 430, startPoint y: 74, endPoint x: 322, endPoint y: 54, distance: 109.7
click at [324, 56] on div "Instagram **** 台灣 搜尋" at bounding box center [641, 71] width 724 height 36
type input "*"
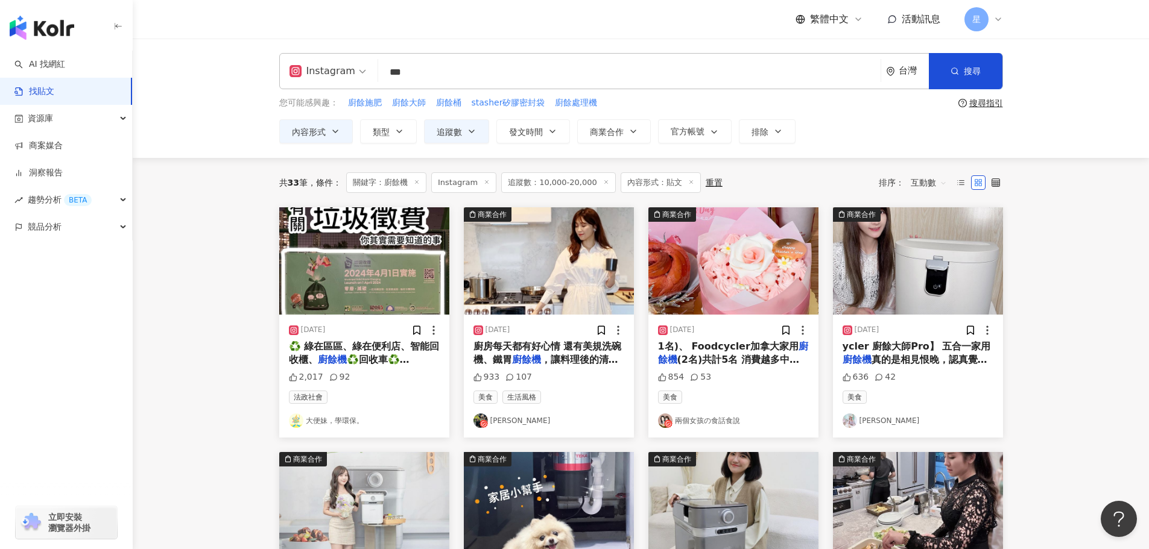
click at [564, 282] on img "button" at bounding box center [549, 260] width 170 height 107
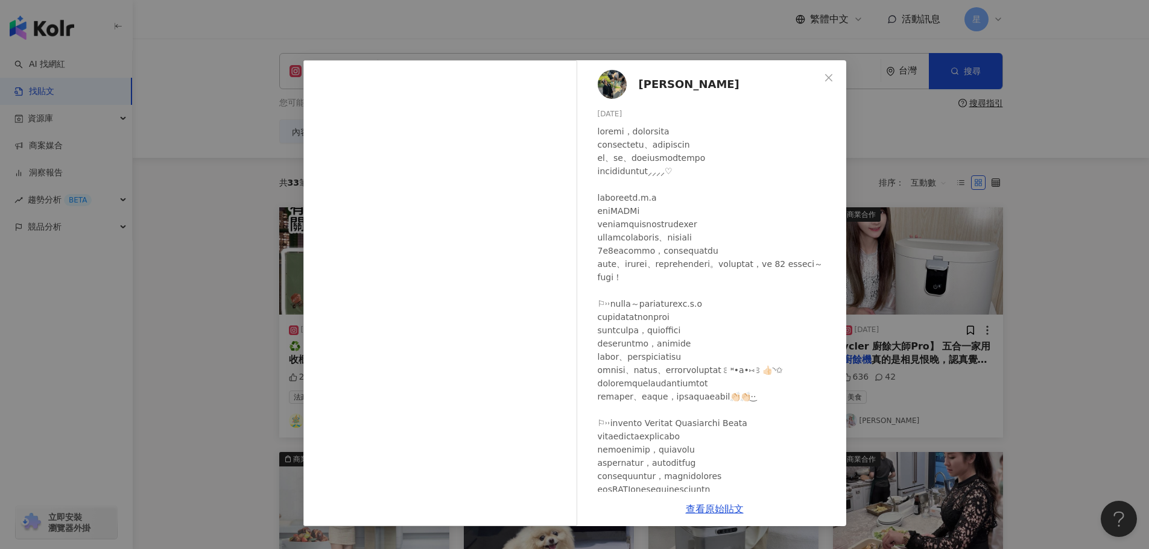
scroll to position [481, 0]
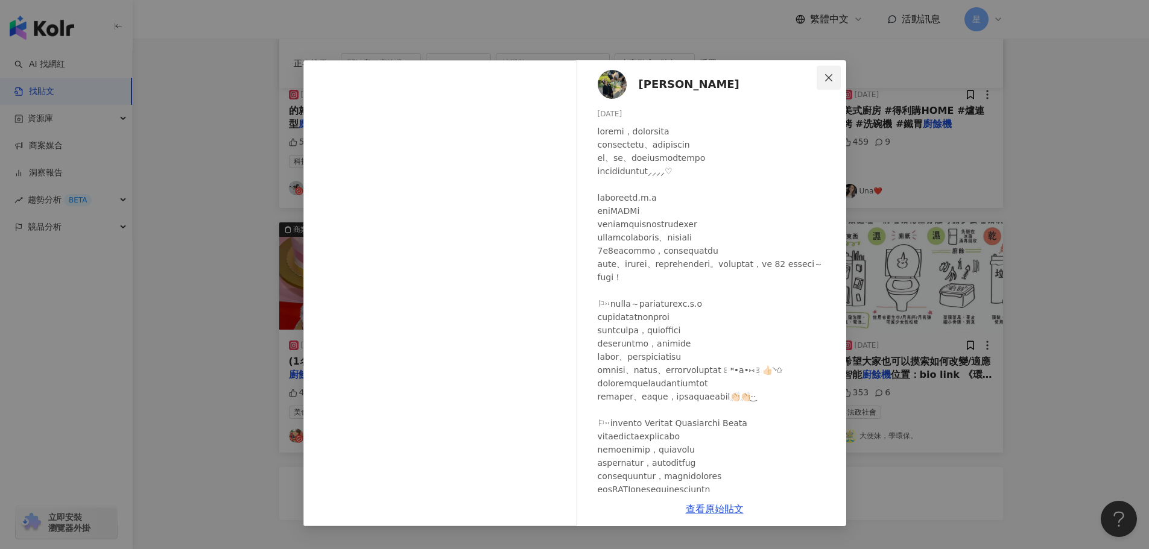
click at [827, 79] on icon "close" at bounding box center [828, 77] width 7 height 7
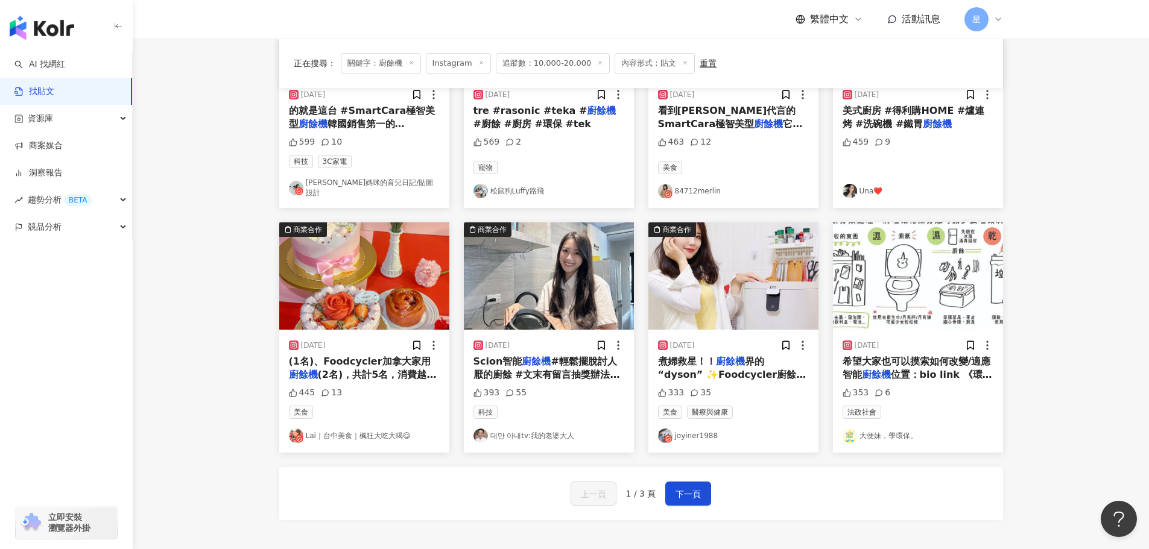
click at [571, 267] on img "button" at bounding box center [549, 276] width 170 height 107
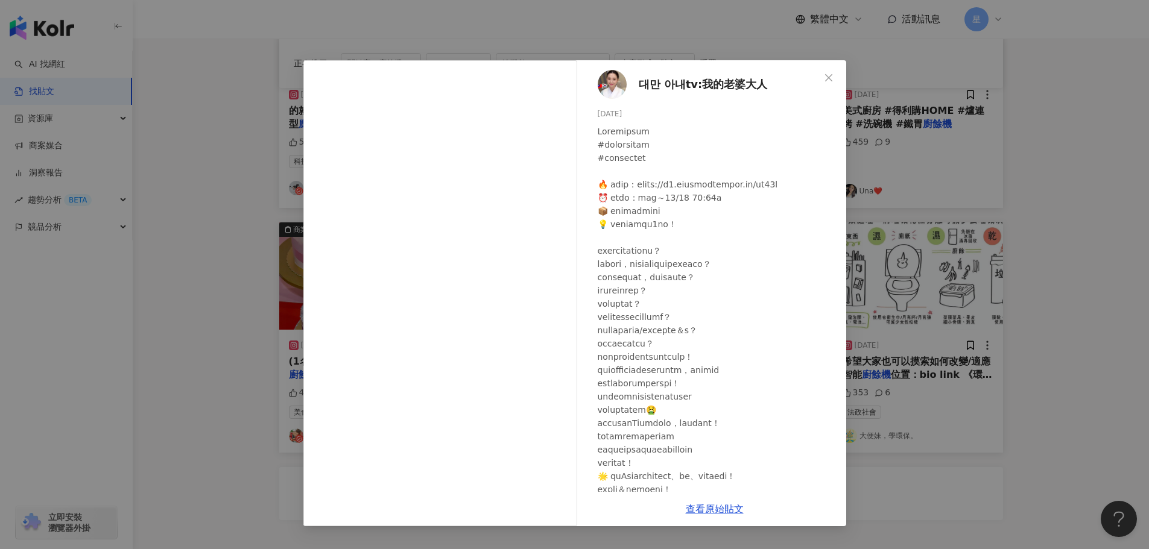
click at [996, 296] on div "대만 아내tv:我的老婆大人 2023/11/14 393 55 查看原始貼文" at bounding box center [574, 274] width 1149 height 549
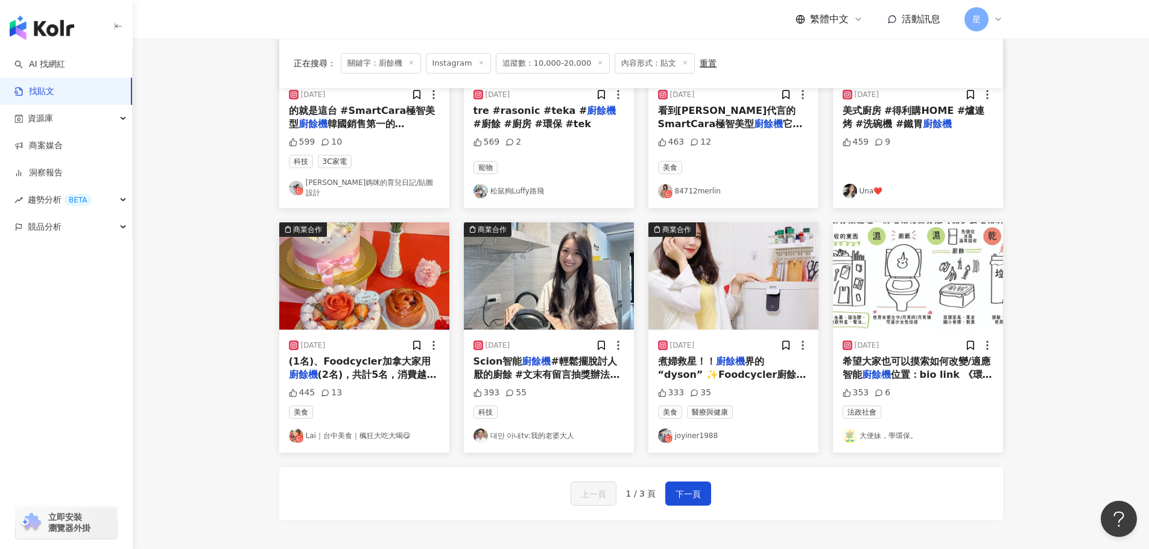
click at [737, 264] on img "button" at bounding box center [733, 276] width 170 height 107
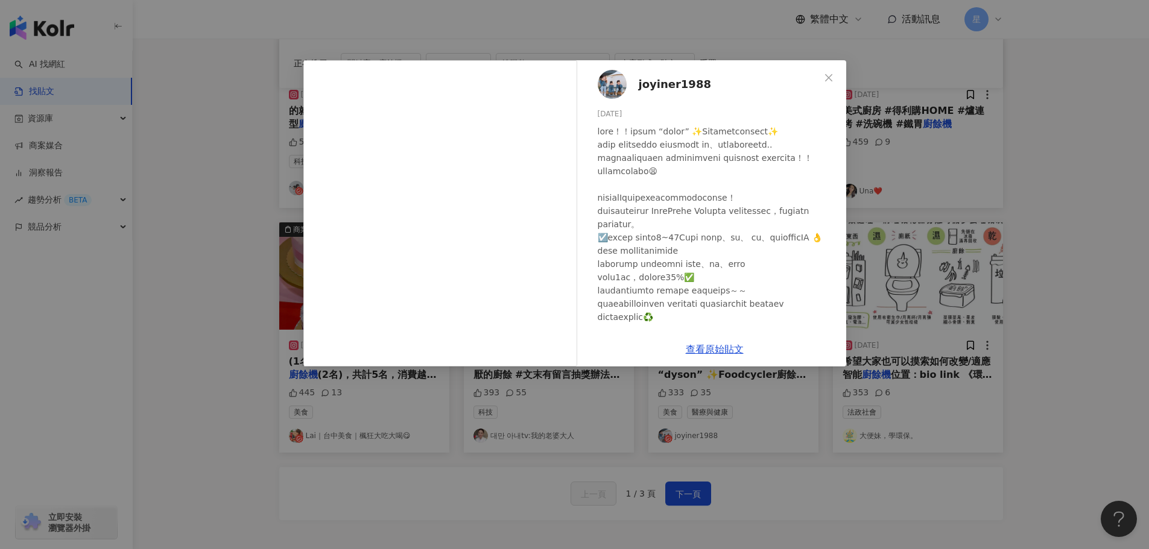
click at [1064, 282] on div "joyiner1988 2023/9/18 333 35 查看原始貼文" at bounding box center [574, 274] width 1149 height 549
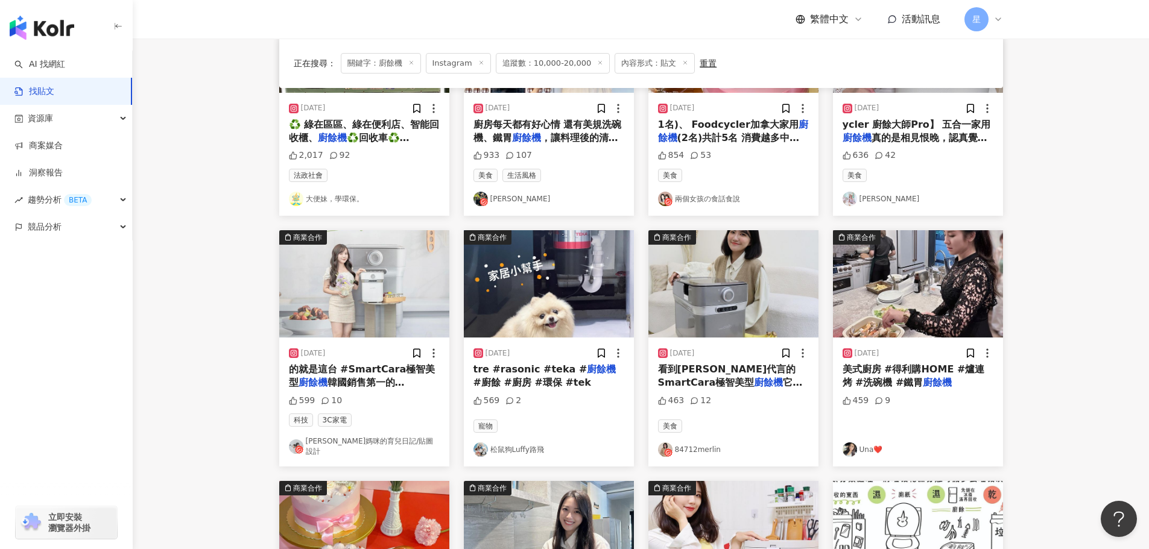
scroll to position [179, 0]
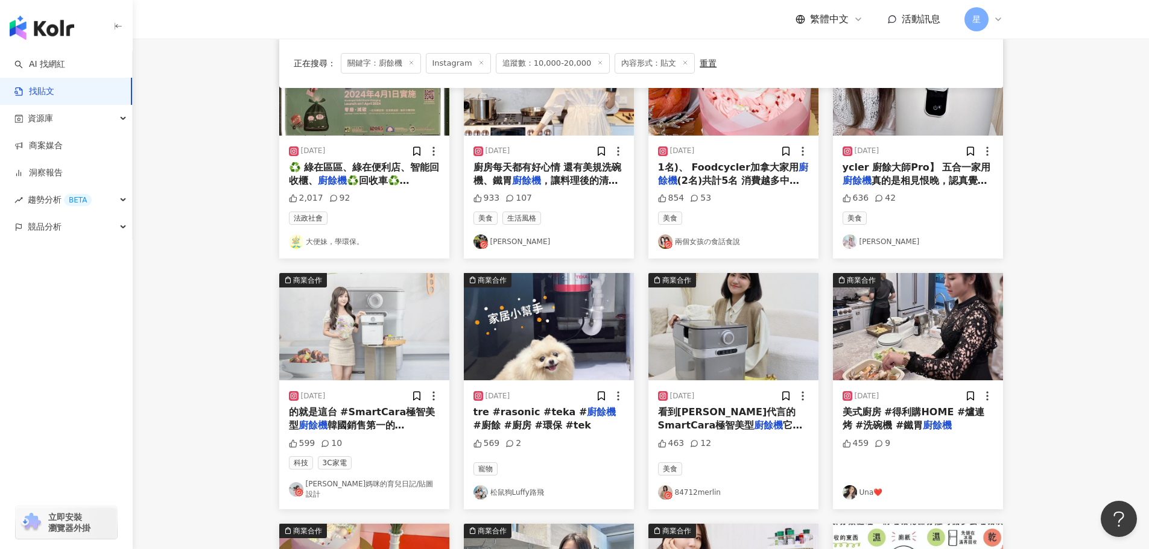
click at [906, 334] on img "button" at bounding box center [918, 326] width 170 height 107
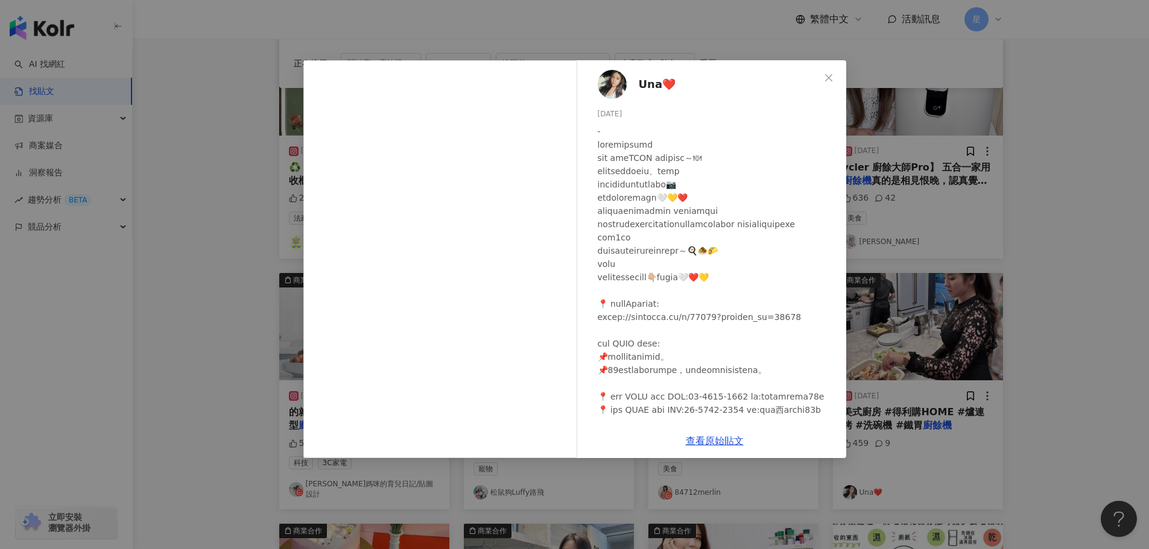
click at [929, 141] on div "Una❤️ 2023/10/3 459 9 查看原始貼文" at bounding box center [574, 274] width 1149 height 549
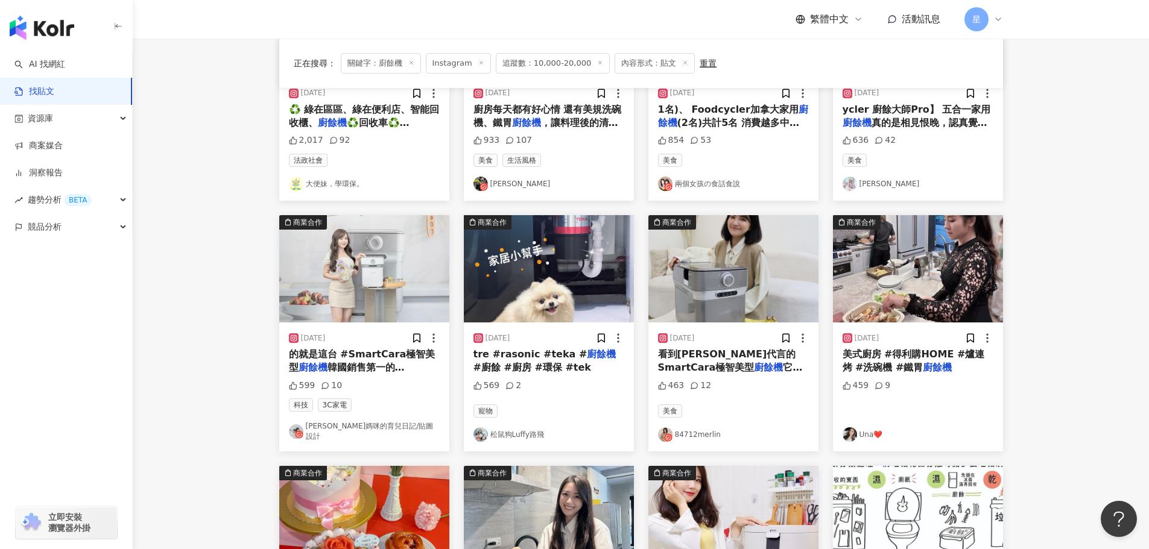
scroll to position [241, 0]
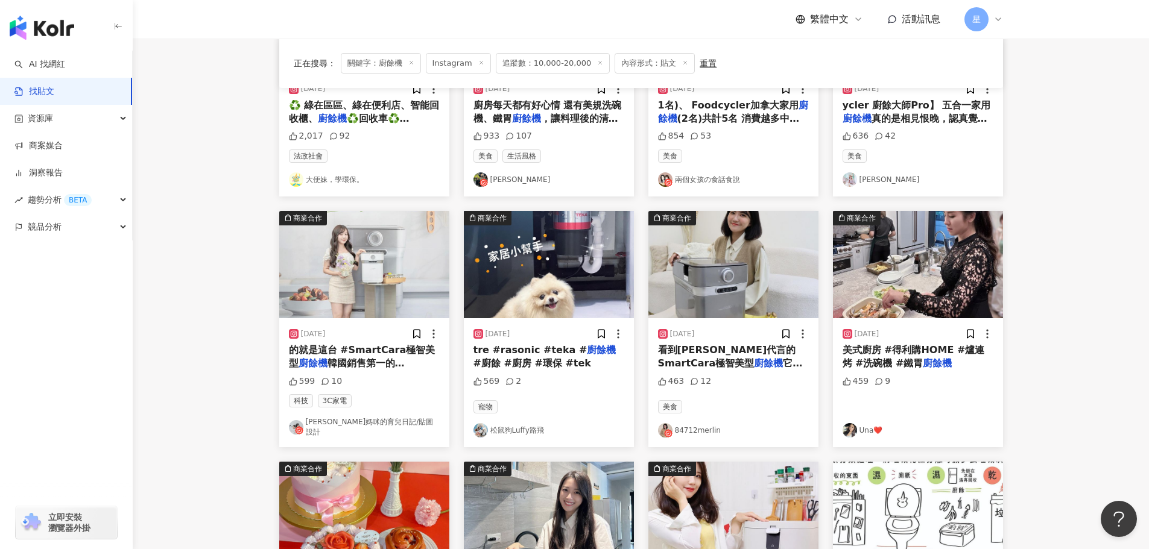
click at [379, 291] on img "button" at bounding box center [364, 264] width 170 height 107
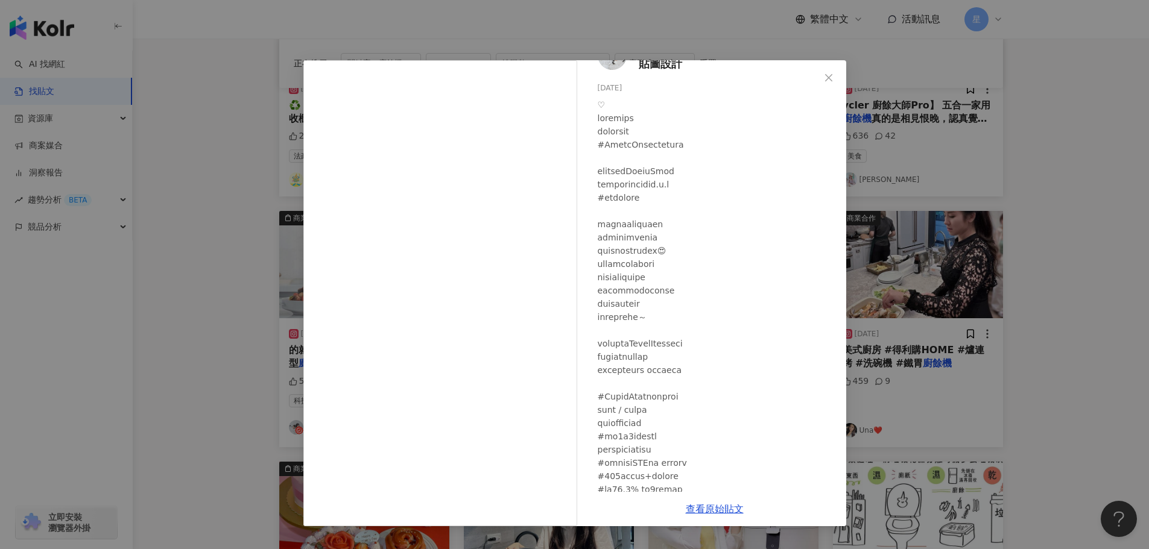
scroll to position [60, 0]
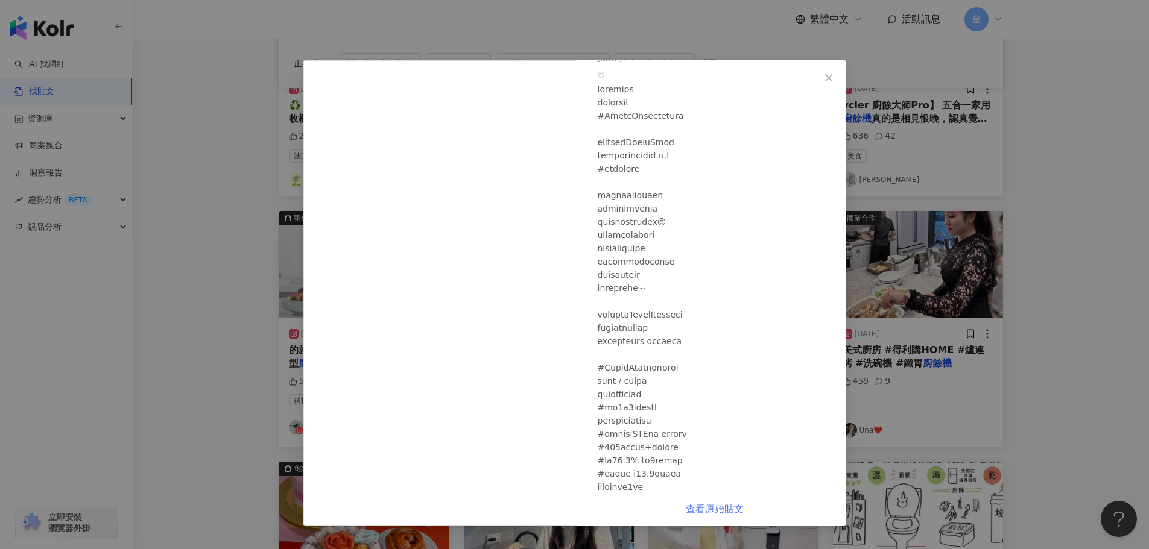
click at [712, 506] on link "查看原始貼文" at bounding box center [715, 509] width 58 height 11
click at [1015, 277] on div "喬喬媽咪的育兒日記/貼圖設計 2023/10/21 599 10 查看原始貼文" at bounding box center [574, 274] width 1149 height 549
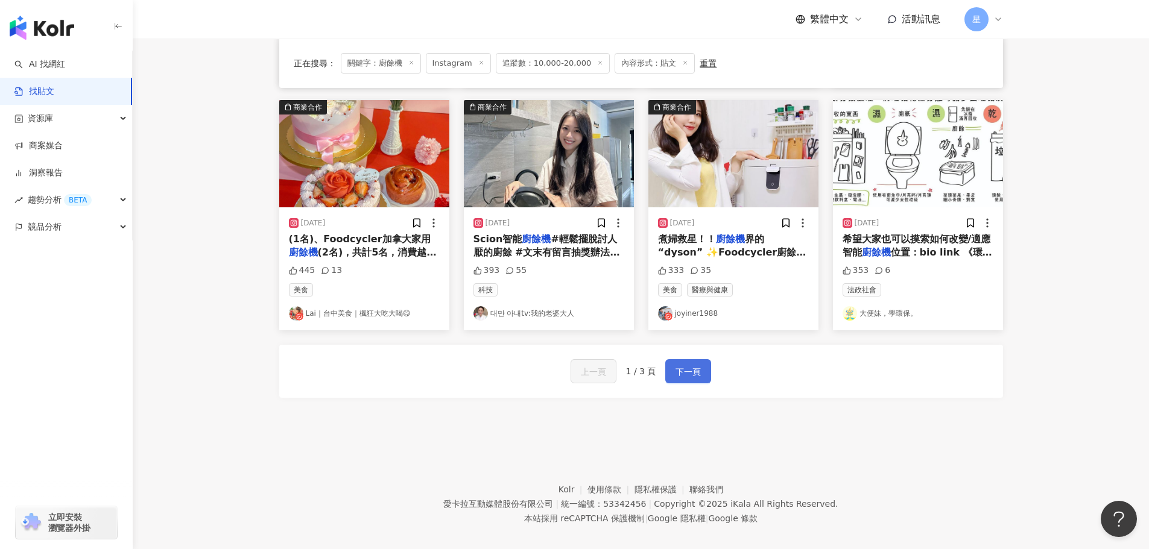
click at [675, 365] on span "下一頁" at bounding box center [687, 372] width 25 height 14
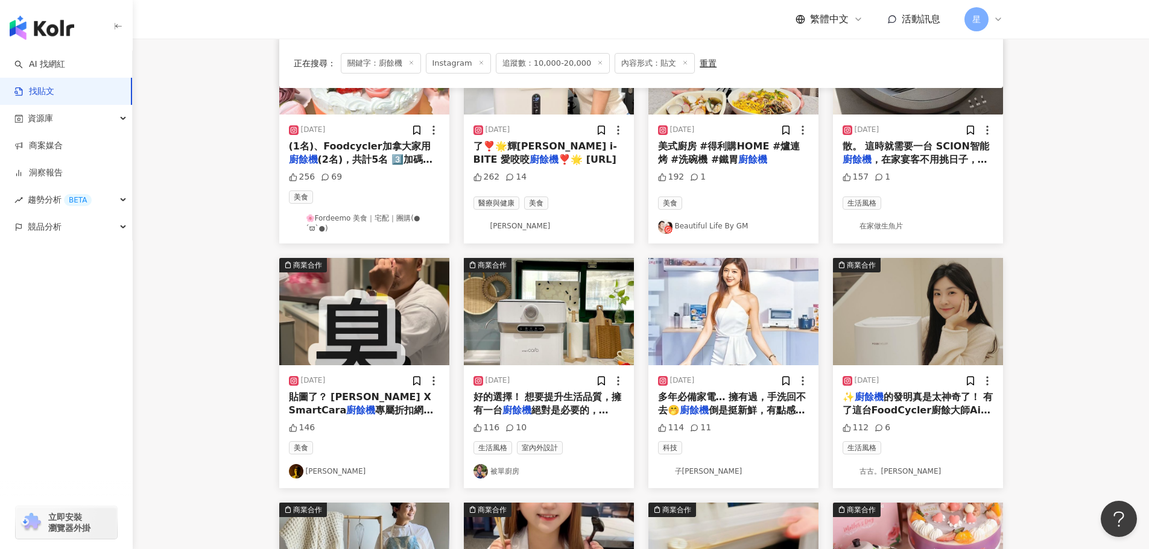
scroll to position [186, 0]
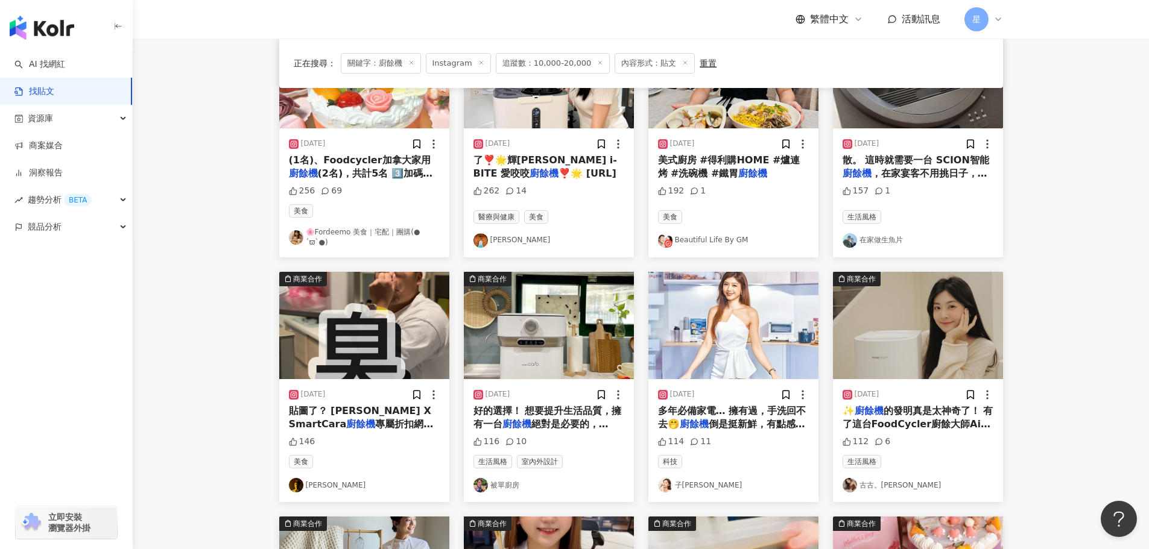
click at [923, 306] on img "button" at bounding box center [918, 325] width 170 height 107
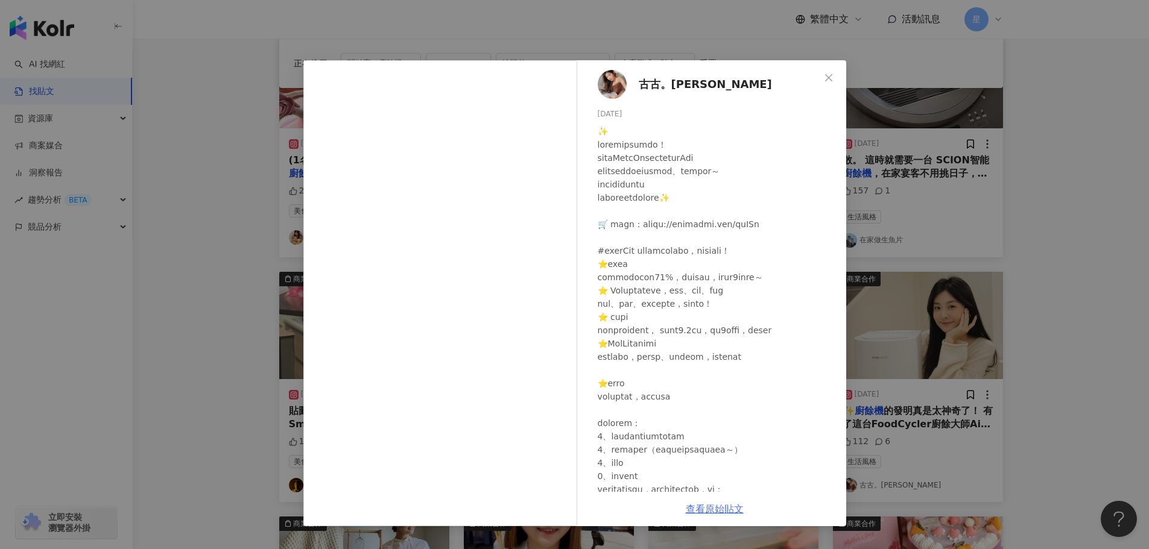
click at [735, 505] on link "查看原始貼文" at bounding box center [715, 509] width 58 height 11
click at [498, 39] on div "古古。Ariel 2024/2/27 112 6 查看原始貼文" at bounding box center [574, 274] width 1149 height 549
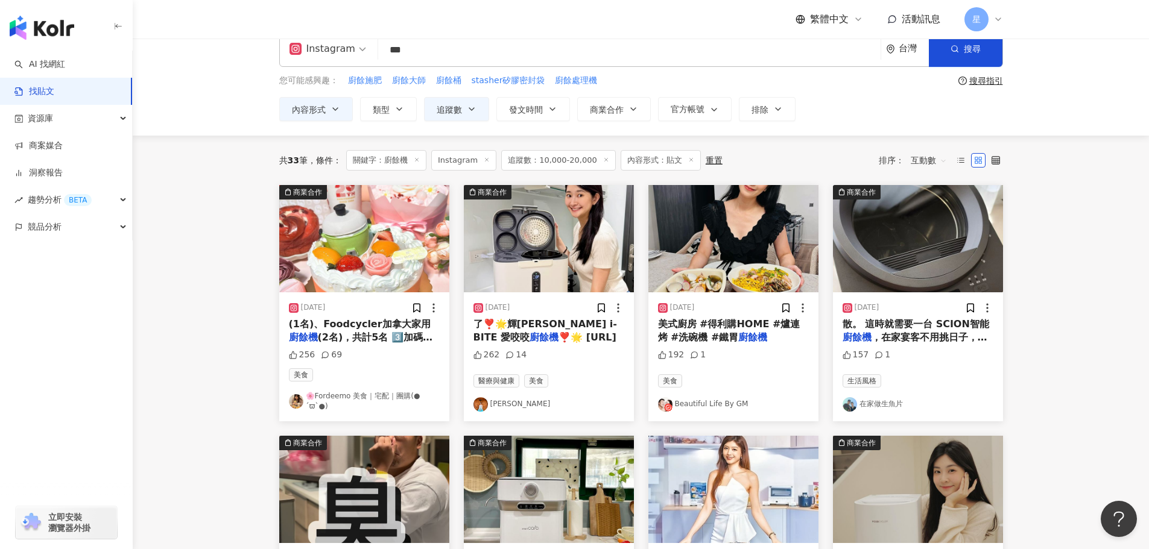
scroll to position [5, 0]
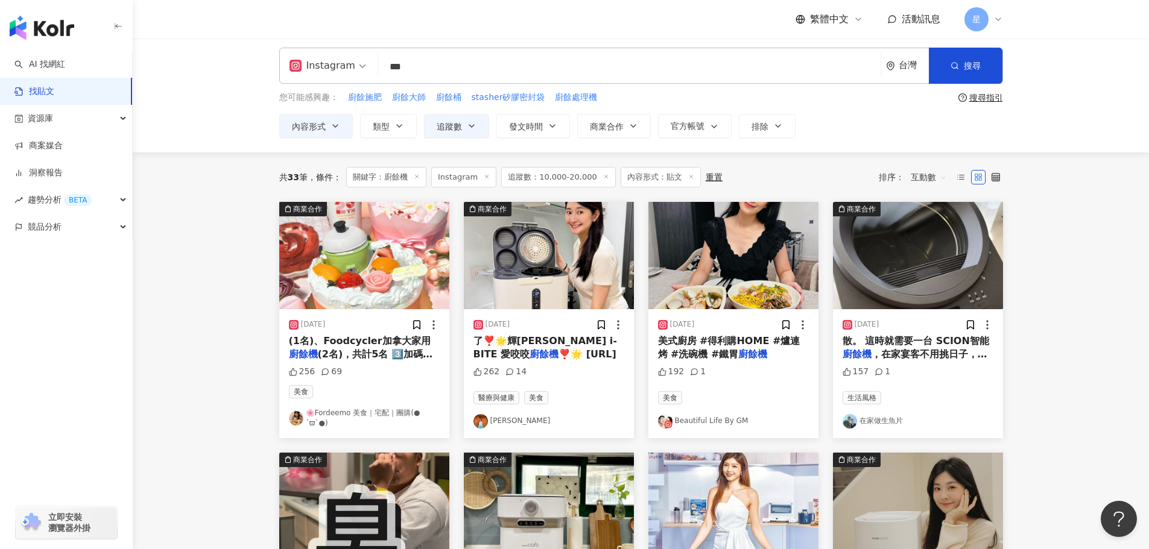
drag, startPoint x: 437, startPoint y: 73, endPoint x: 193, endPoint y: 4, distance: 253.3
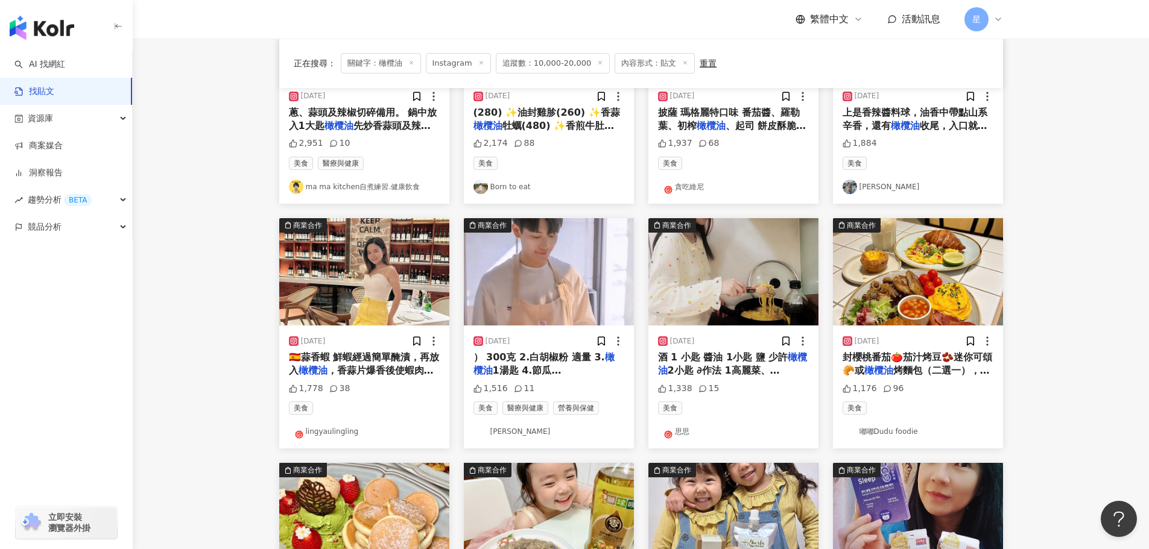
scroll to position [241, 0]
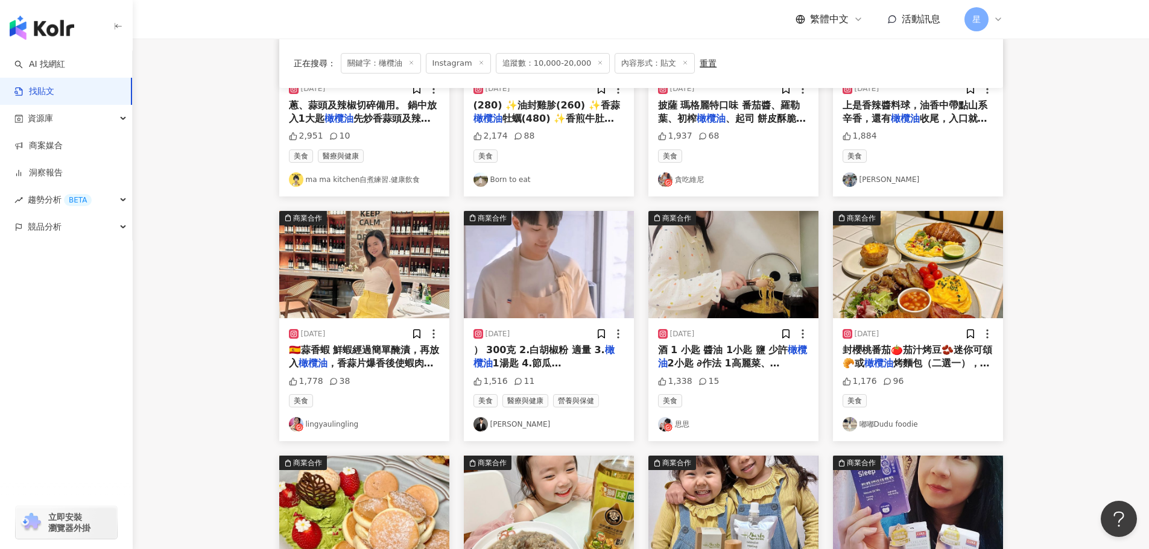
click at [546, 261] on img "button" at bounding box center [549, 264] width 170 height 107
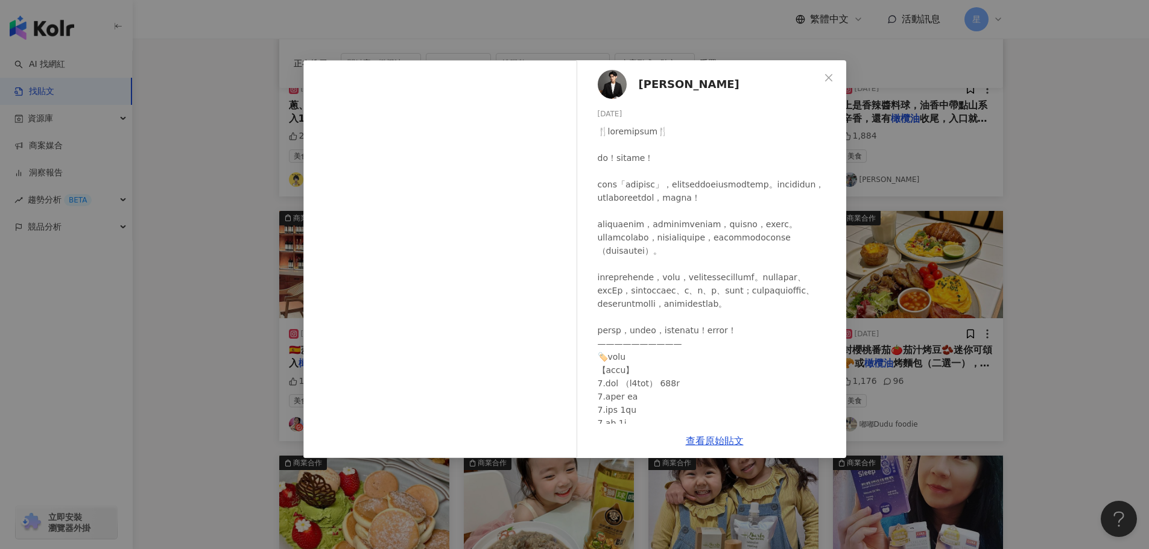
click at [1093, 255] on div "歐家瑋 2024/9/5 1,516 11 查看原始貼文" at bounding box center [574, 274] width 1149 height 549
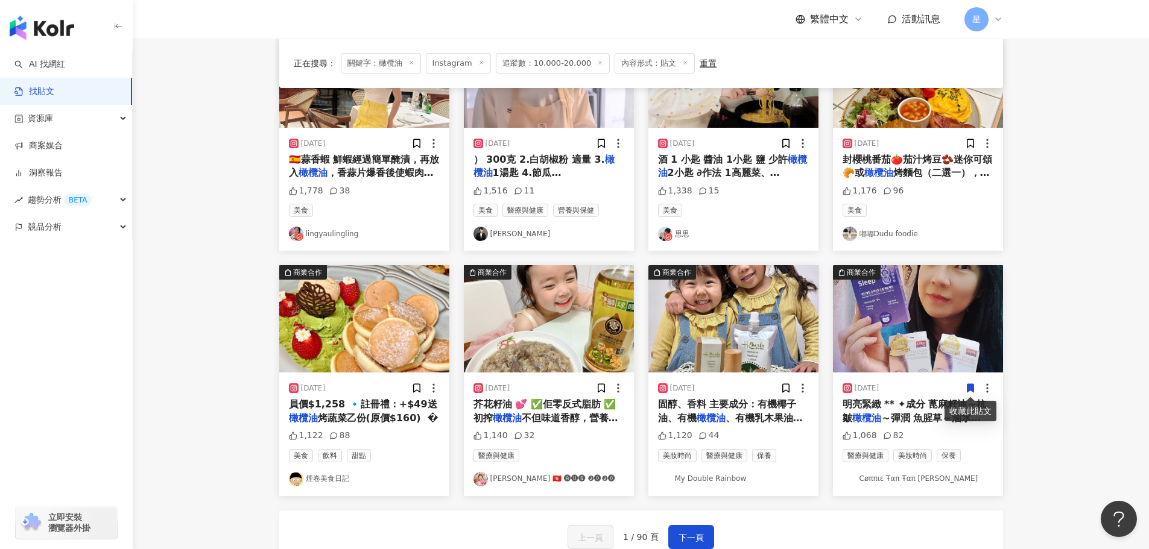
scroll to position [610, 0]
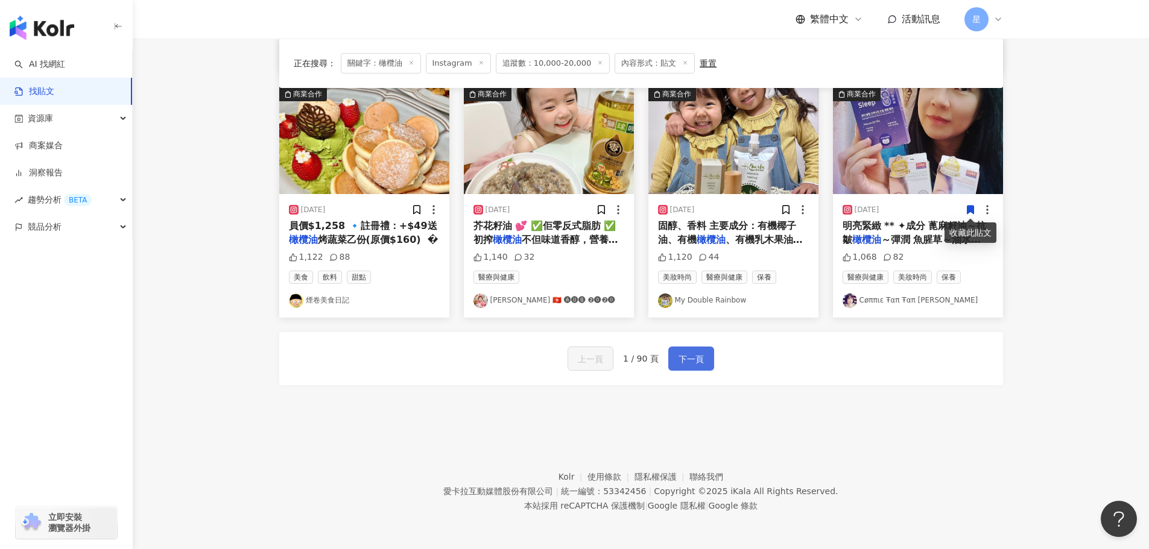
click at [694, 350] on button "下一頁" at bounding box center [691, 359] width 46 height 24
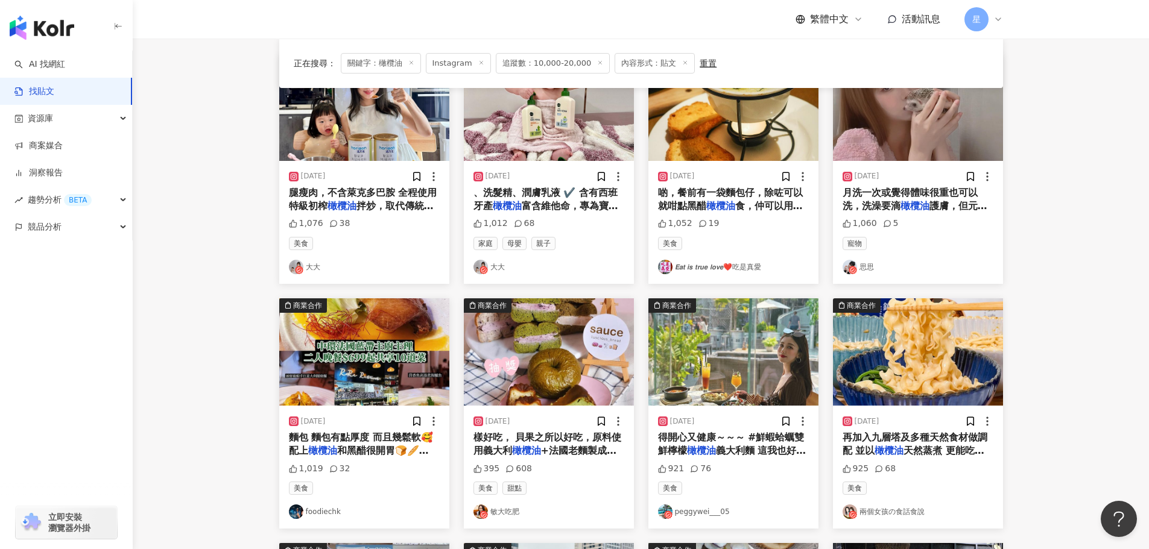
scroll to position [7, 0]
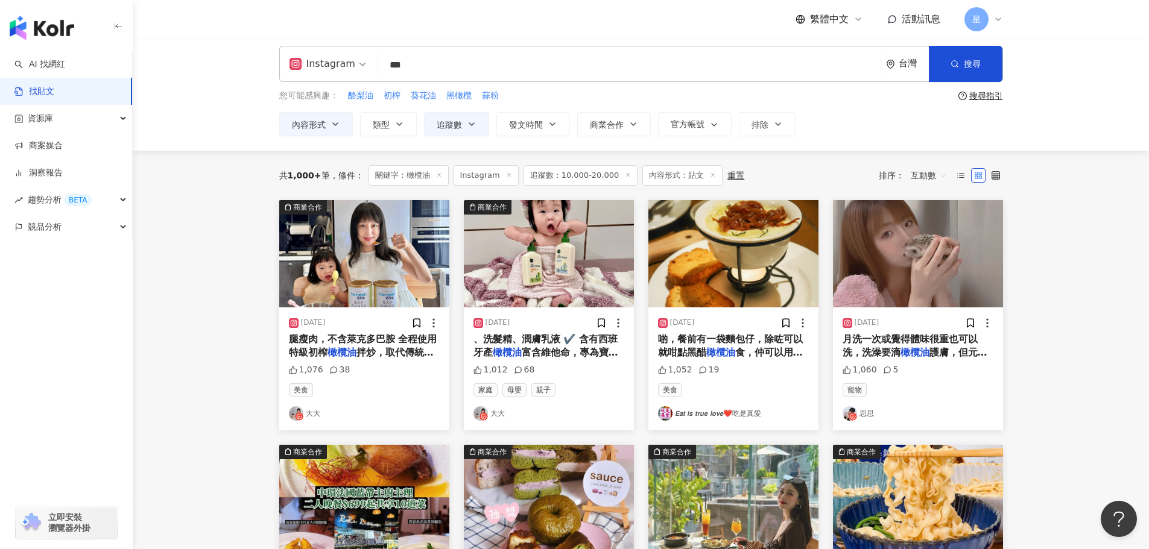
drag, startPoint x: 456, startPoint y: 53, endPoint x: 71, endPoint y: 2, distance: 388.2
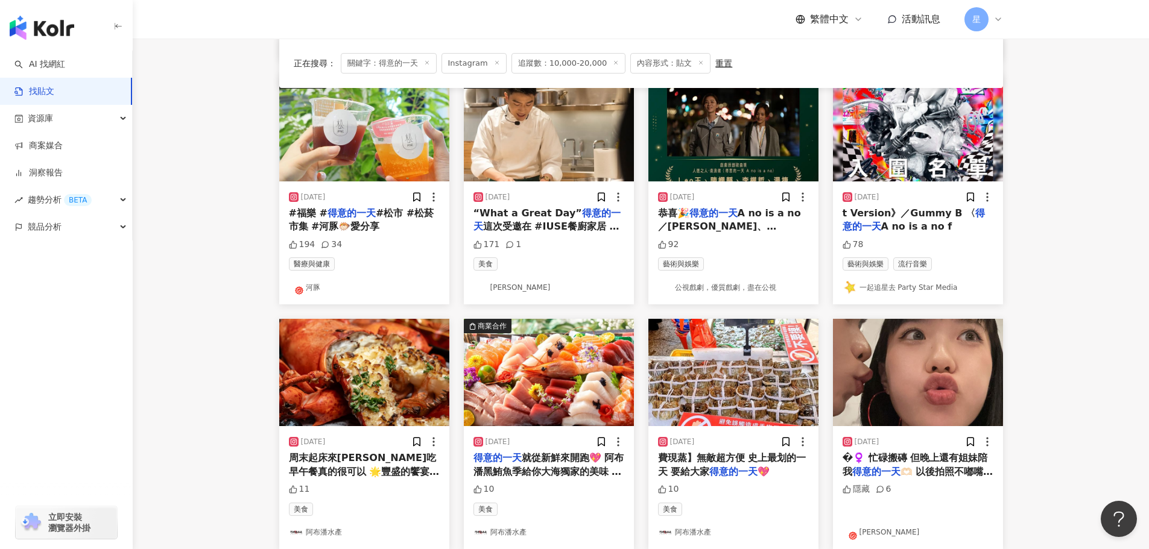
scroll to position [610, 0]
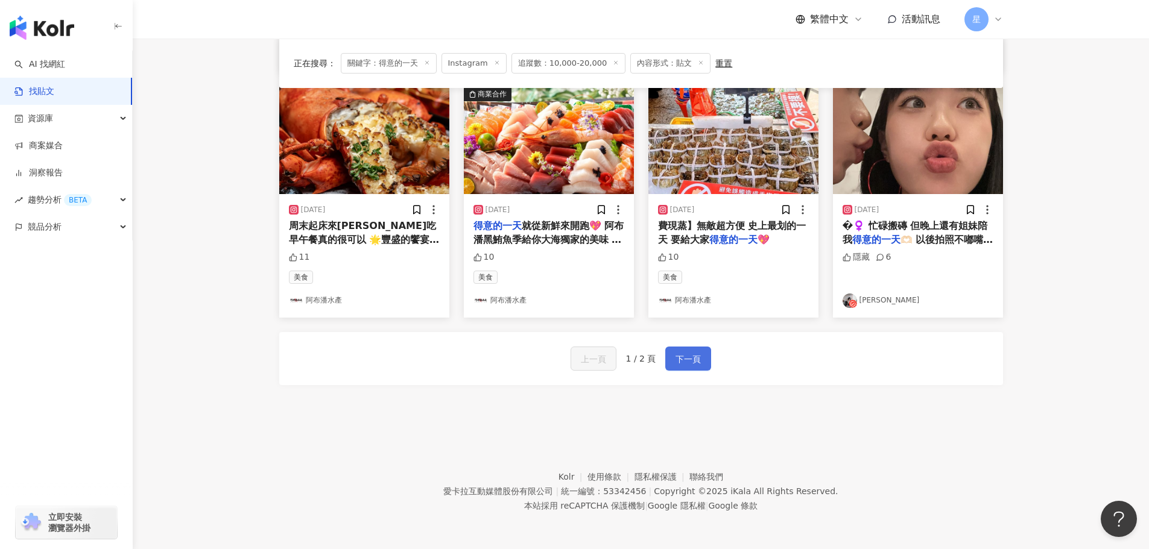
click at [688, 359] on span "下一頁" at bounding box center [687, 359] width 25 height 14
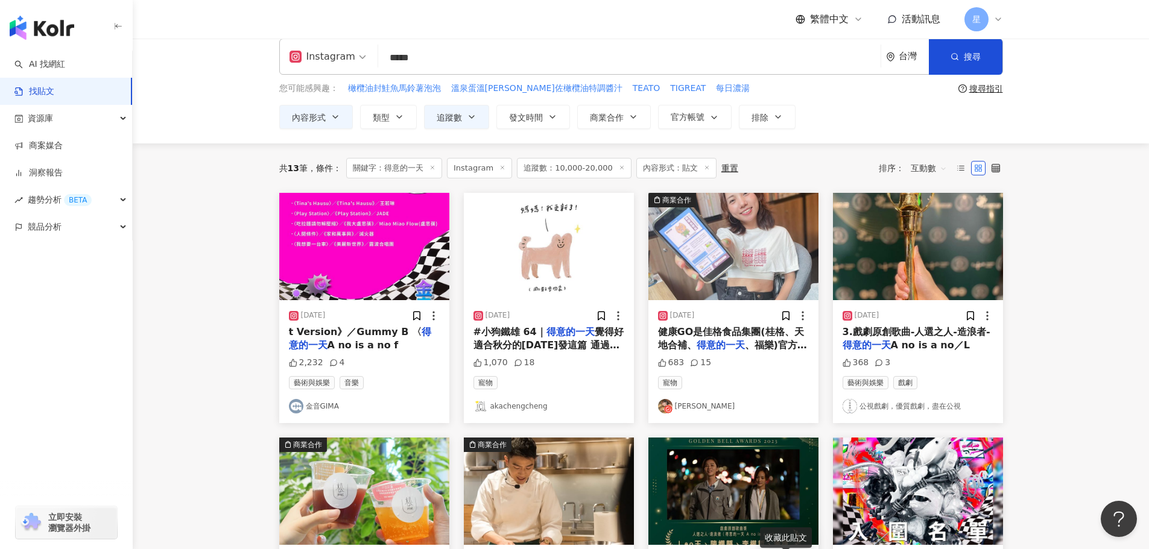
scroll to position [0, 0]
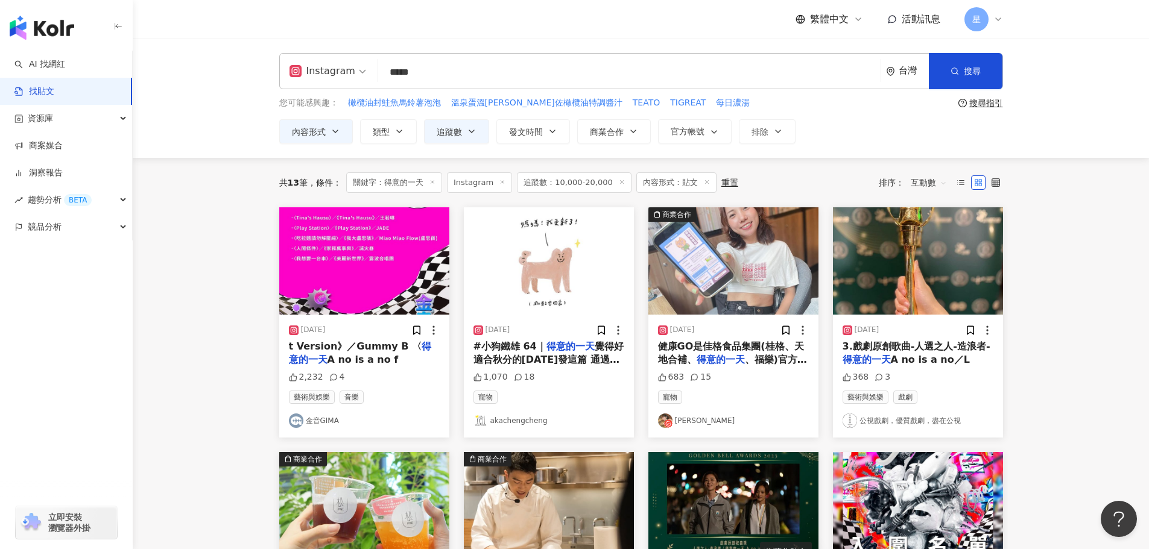
drag, startPoint x: 443, startPoint y: 71, endPoint x: 200, endPoint y: 2, distance: 252.0
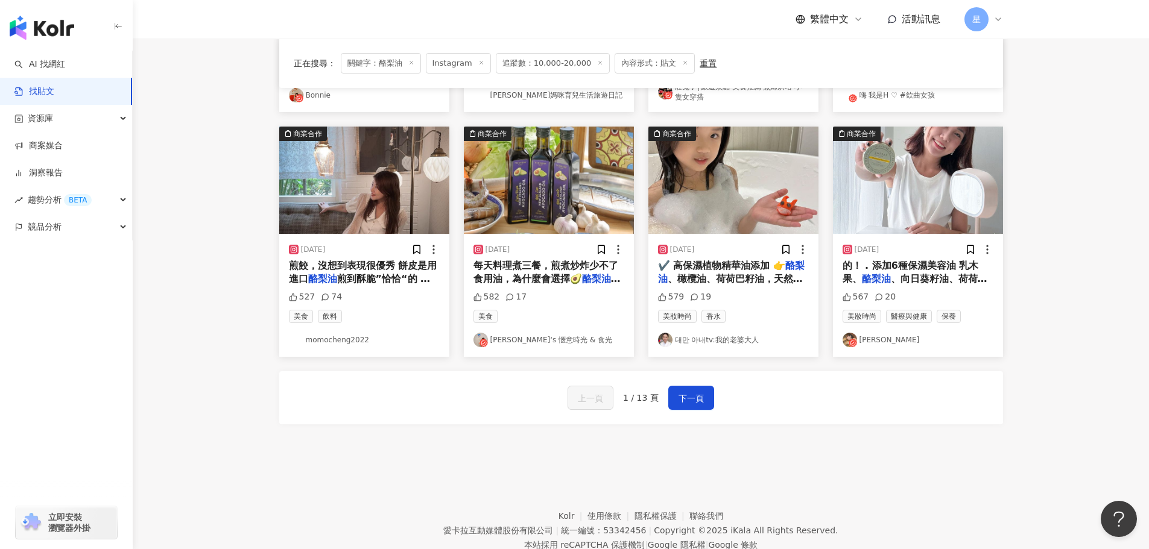
scroll to position [616, 0]
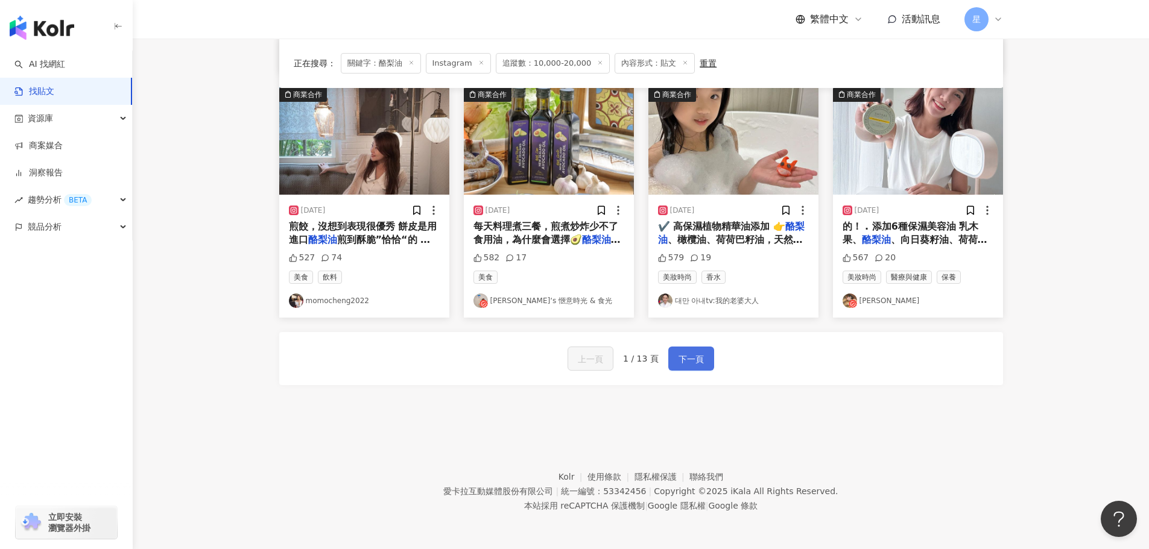
click at [669, 361] on button "下一頁" at bounding box center [691, 359] width 46 height 24
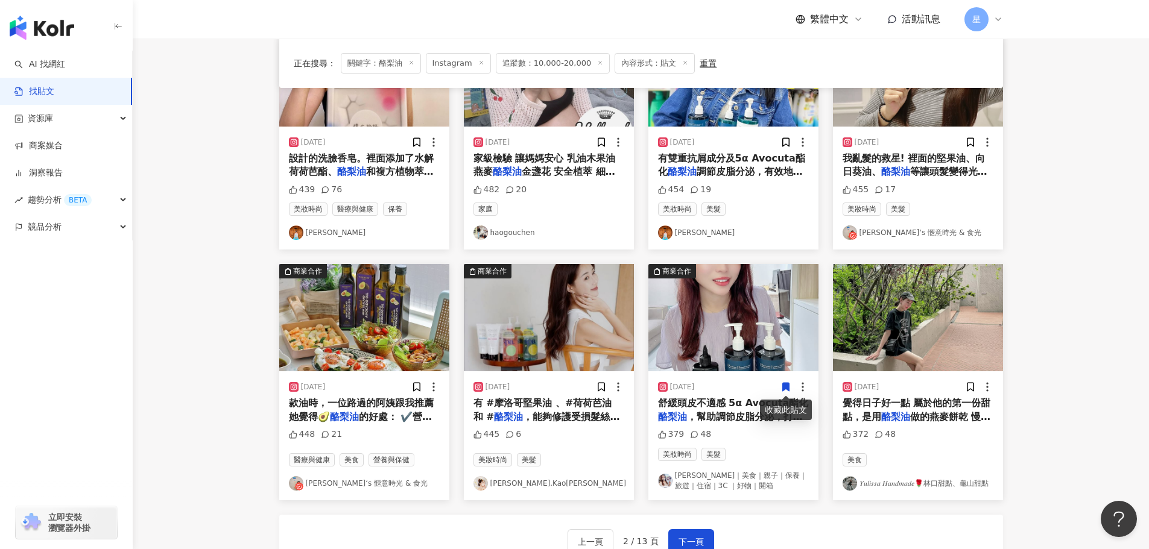
scroll to position [495, 0]
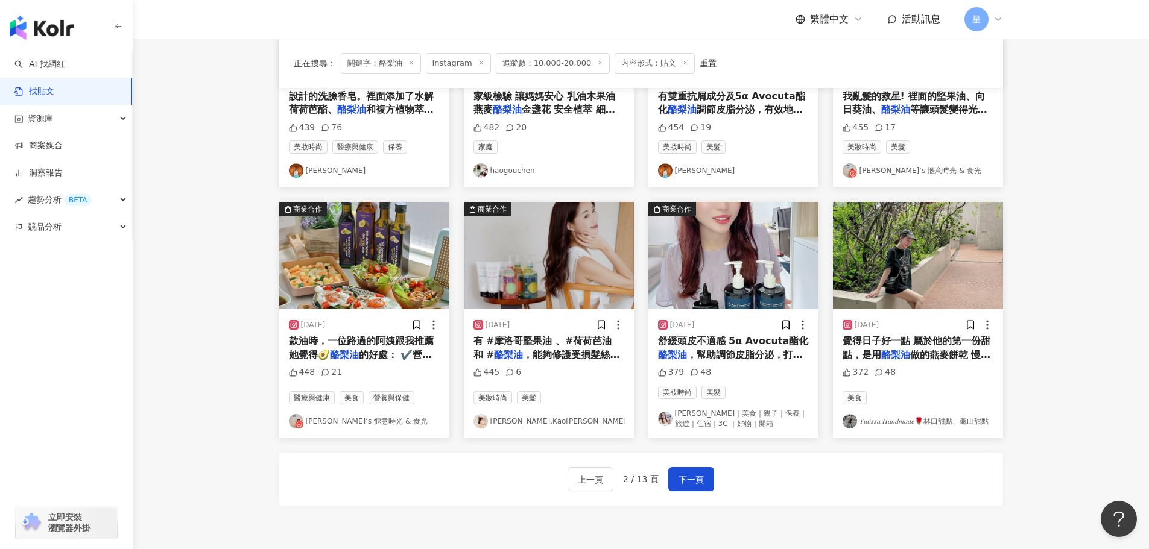
click at [385, 259] on img "button" at bounding box center [364, 255] width 170 height 107
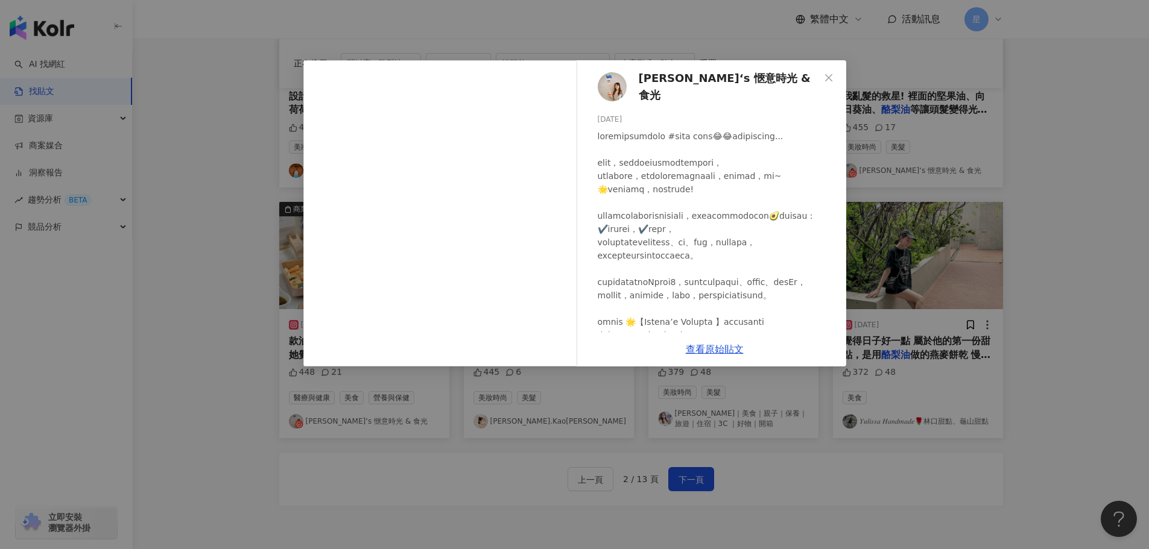
click at [1078, 256] on div "Sunny‘s 愜意時光 & 食光 2024/10/25 448 21 查看原始貼文" at bounding box center [574, 274] width 1149 height 549
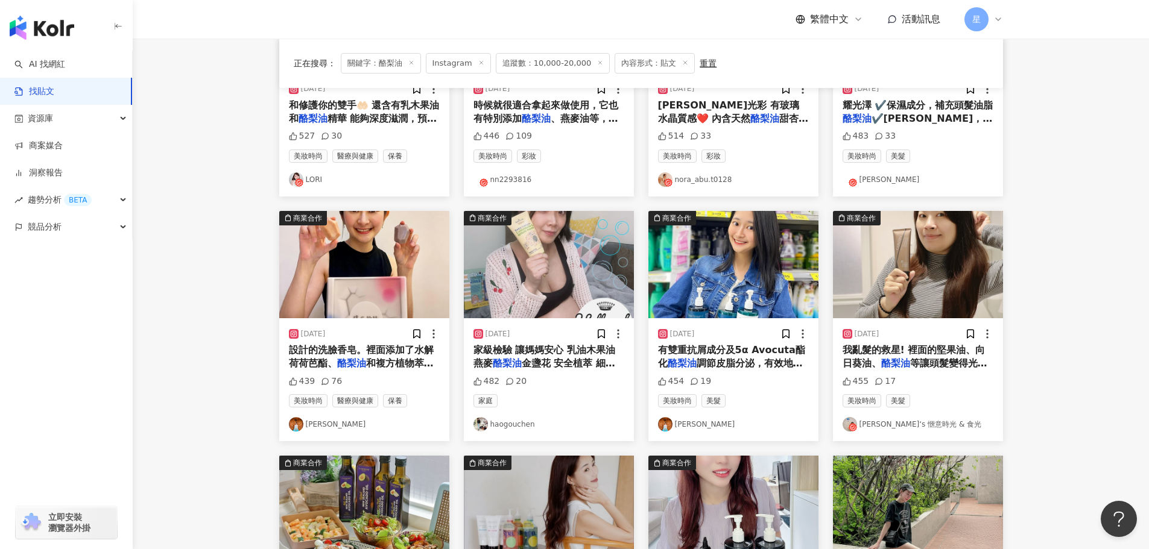
scroll to position [603, 0]
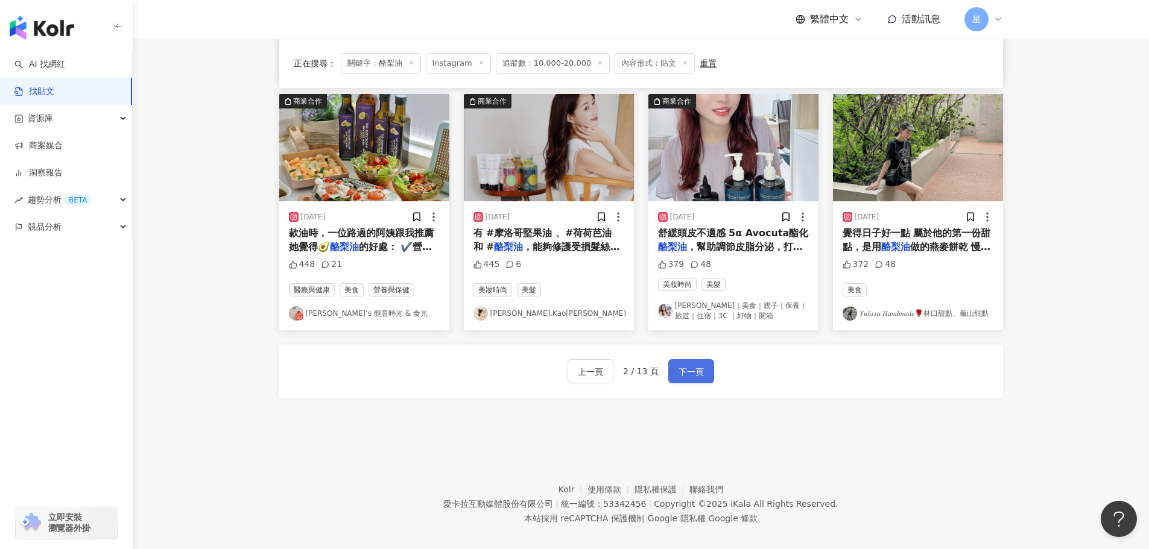
click at [686, 378] on span "下一頁" at bounding box center [690, 372] width 25 height 14
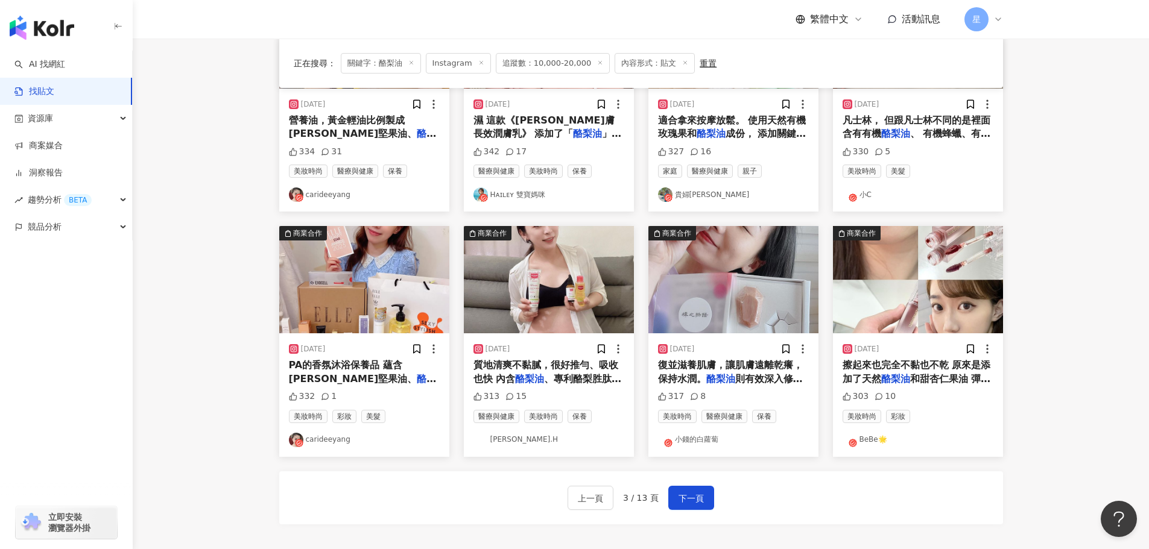
scroll to position [610, 0]
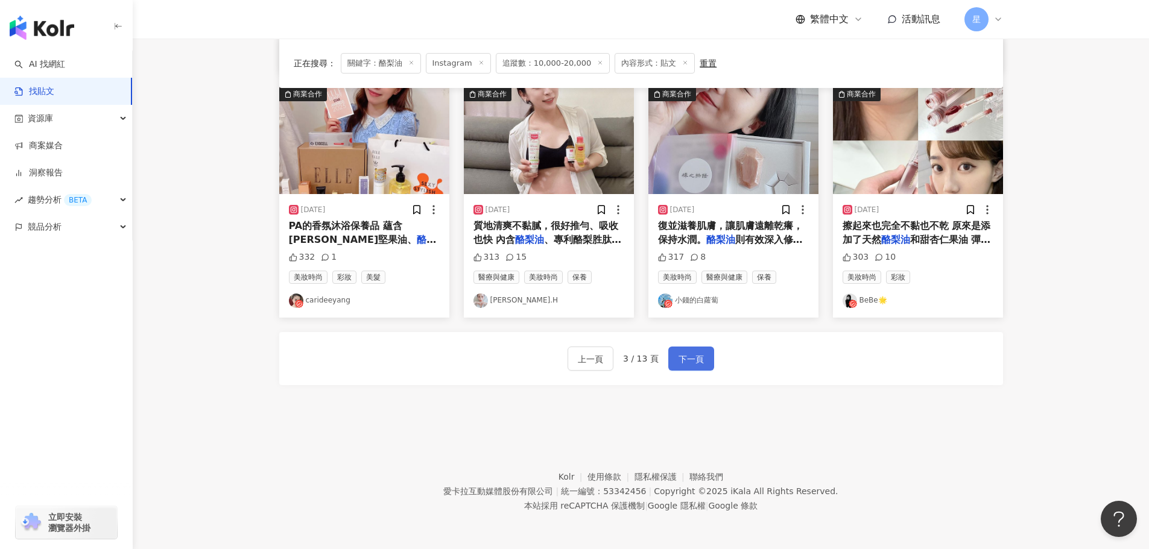
click at [678, 355] on span "下一頁" at bounding box center [690, 359] width 25 height 14
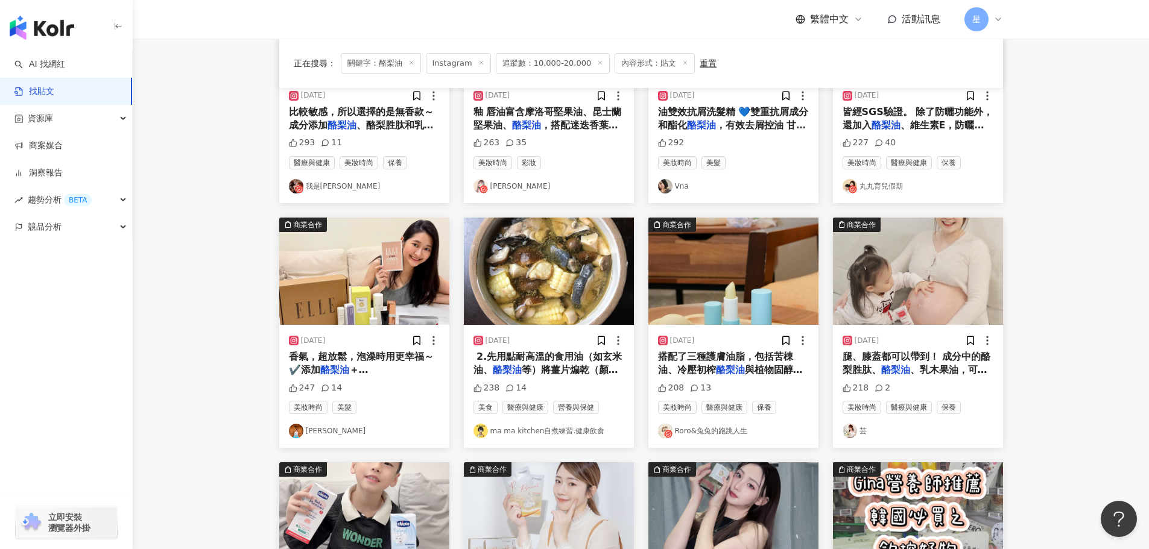
scroll to position [188, 0]
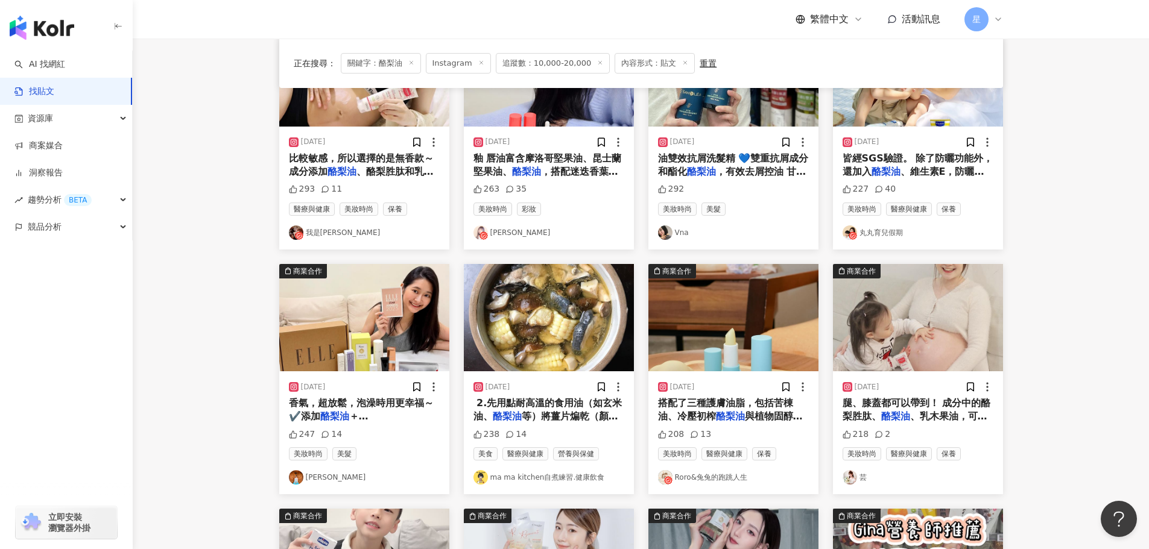
click at [565, 320] on img "button" at bounding box center [549, 317] width 170 height 107
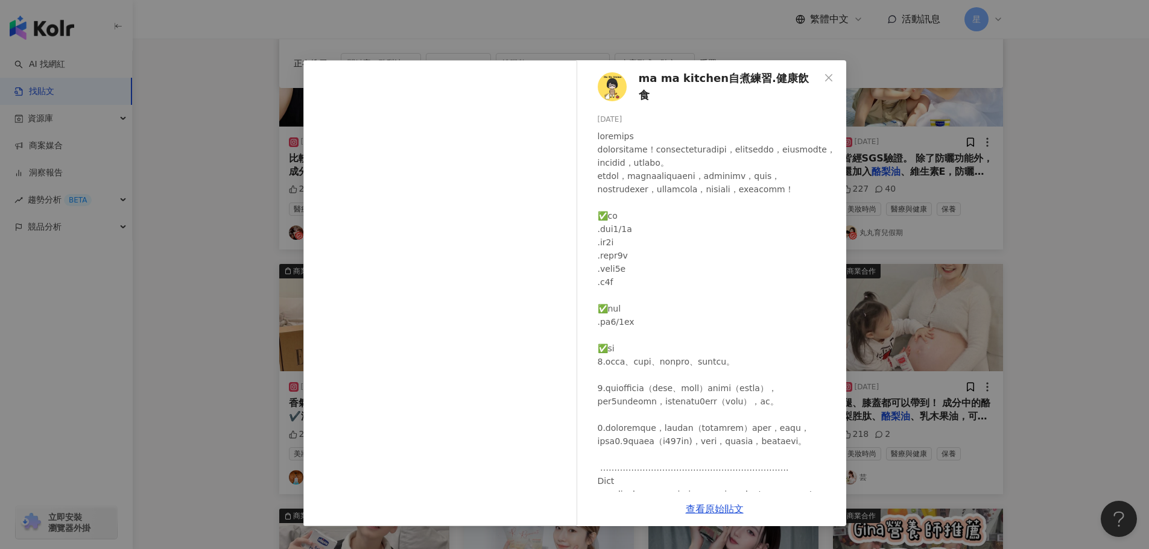
click at [1111, 294] on div "ma ma kitchen自煮練習.健康飲食 2023/11/13 238 14 查看原始貼文" at bounding box center [574, 274] width 1149 height 549
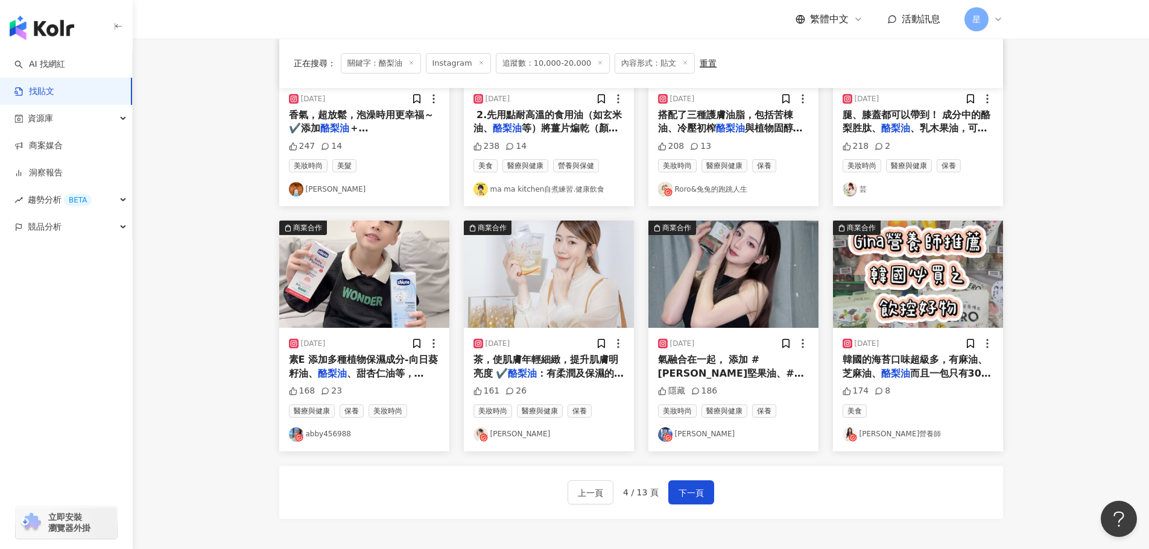
scroll to position [603, 0]
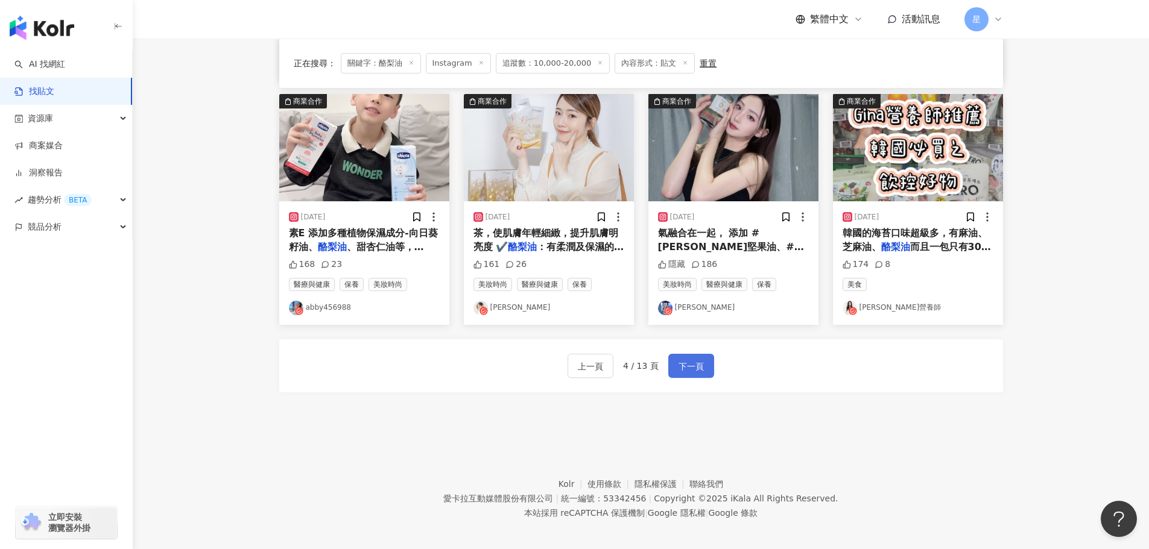
click at [692, 362] on span "下一頁" at bounding box center [690, 366] width 25 height 14
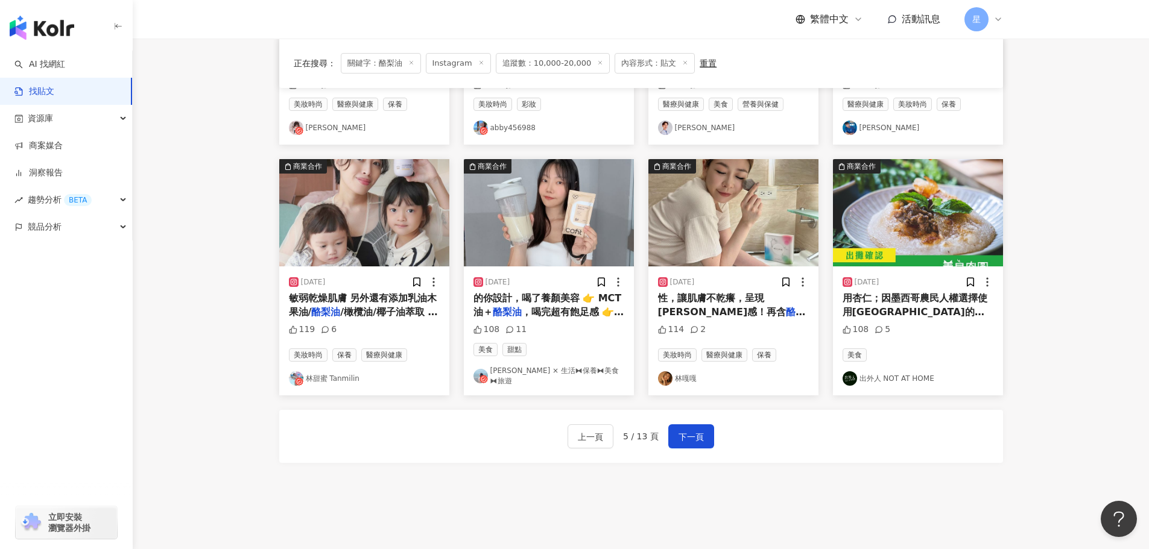
scroll to position [610, 0]
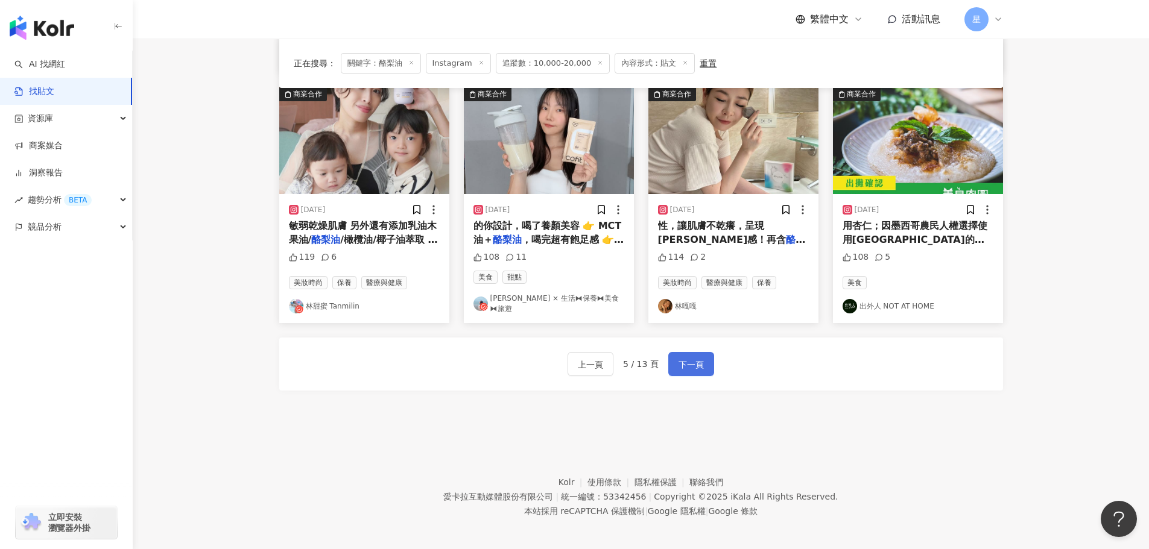
click at [701, 352] on button "下一頁" at bounding box center [691, 364] width 46 height 24
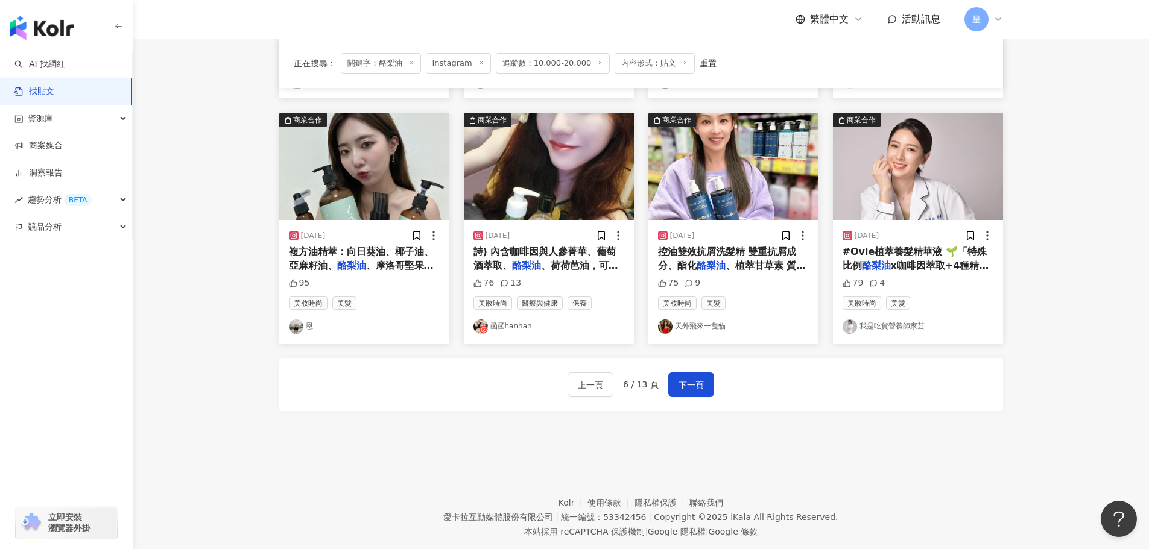
scroll to position [626, 0]
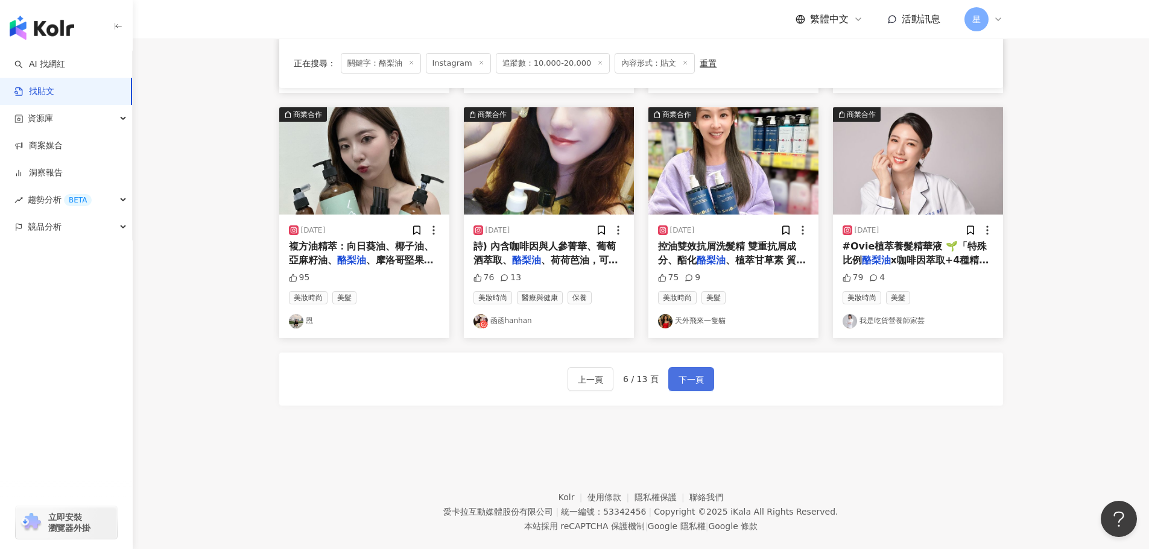
click at [686, 373] on span "下一頁" at bounding box center [690, 380] width 25 height 14
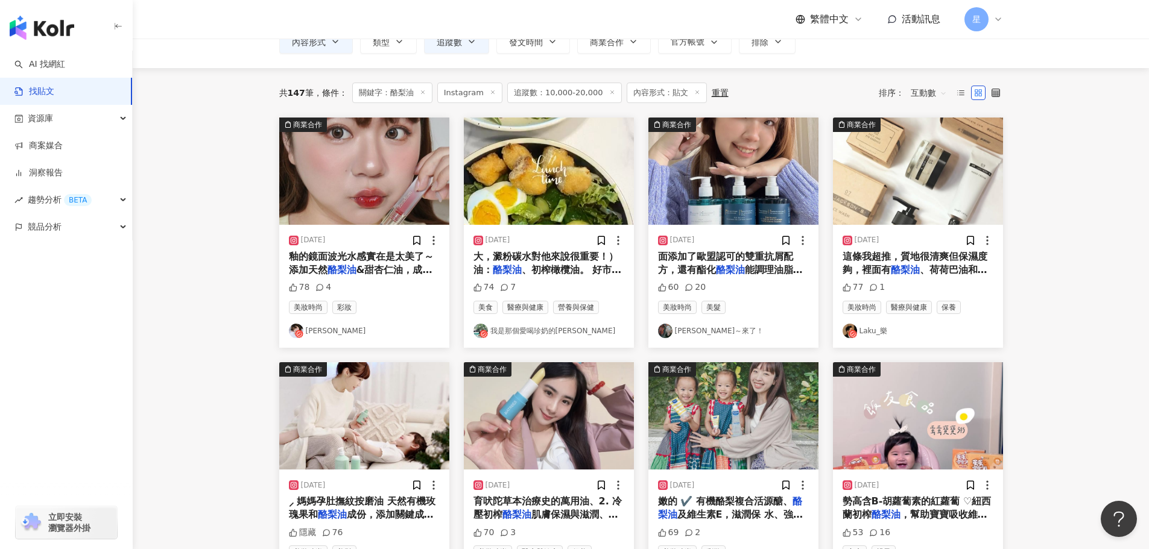
scroll to position [128, 0]
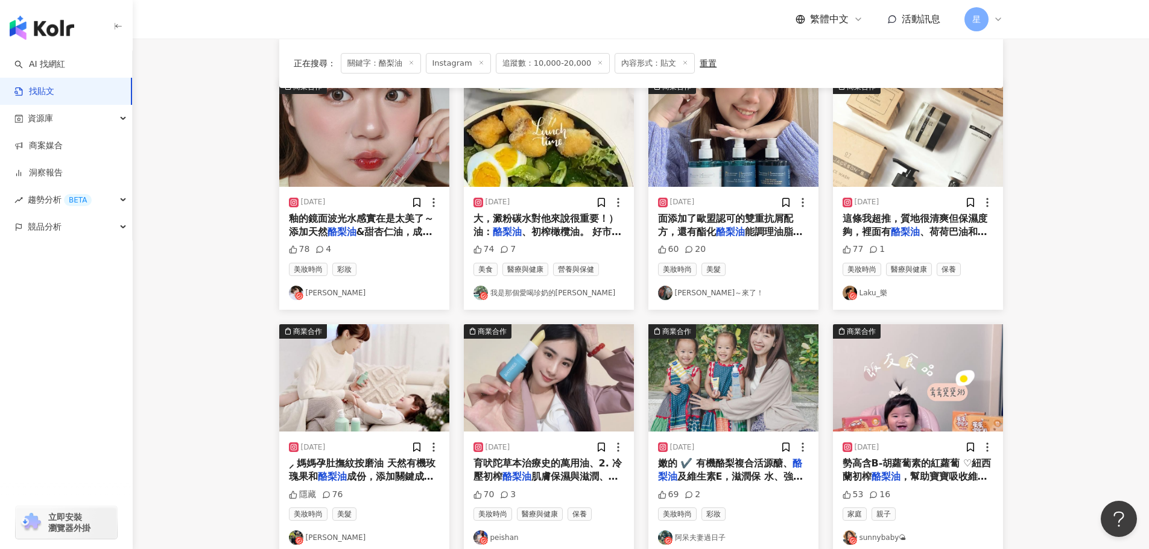
click at [526, 147] on img "button" at bounding box center [549, 133] width 170 height 107
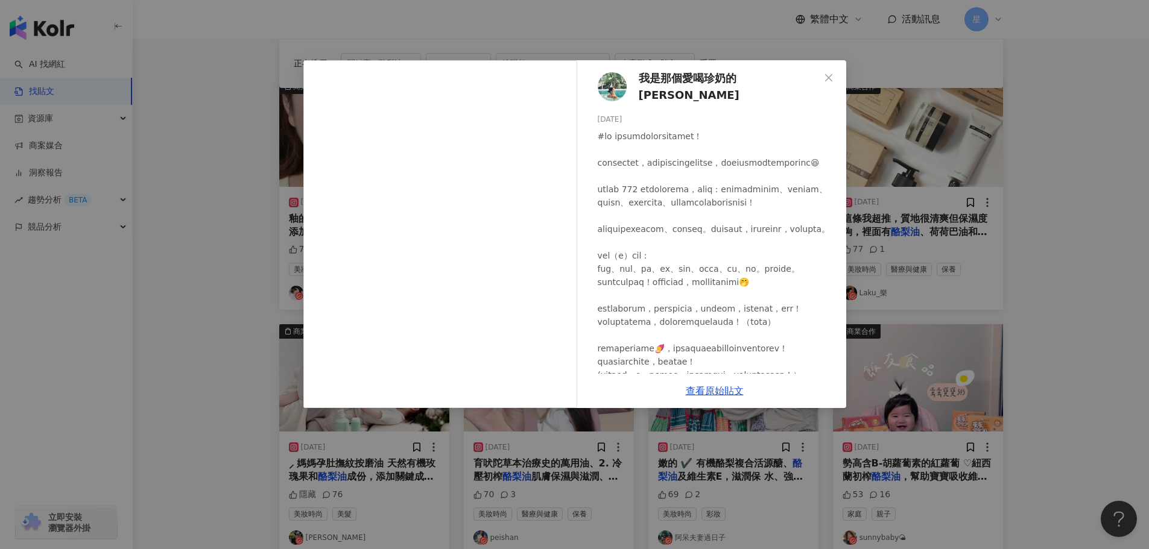
click at [1061, 129] on div "我是那個愛喝珍奶的Amy 2024/2/28 74 7 查看原始貼文" at bounding box center [574, 274] width 1149 height 549
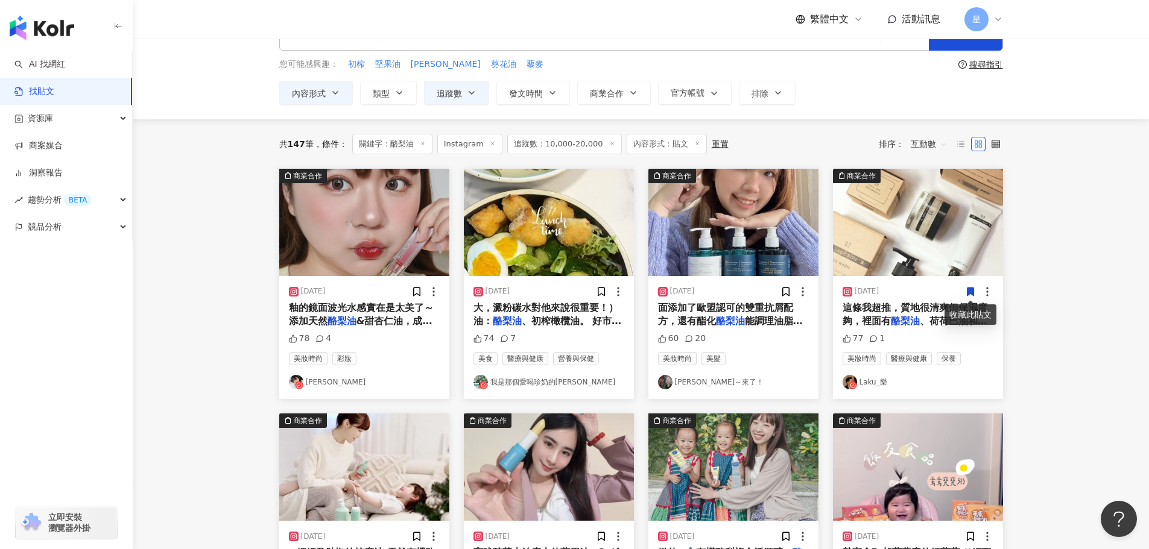
scroll to position [0, 0]
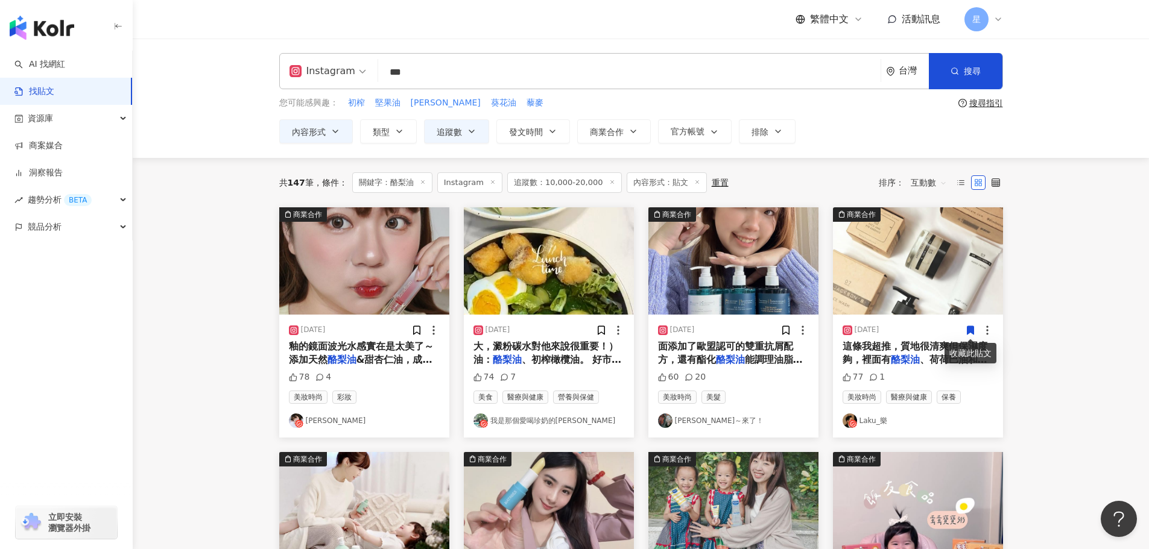
drag, startPoint x: 426, startPoint y: 69, endPoint x: 57, endPoint y: 1, distance: 374.7
click at [251, 58] on div "Instagram *** 台灣 搜尋 您可能感興趣： 初榨 堅果油 亞麻仁 葵花油 藜麥 搜尋指引 內容形式 類型 追蹤數 發文時間 商業合作 官方帳號 排除" at bounding box center [641, 98] width 1016 height 119
type input "**"
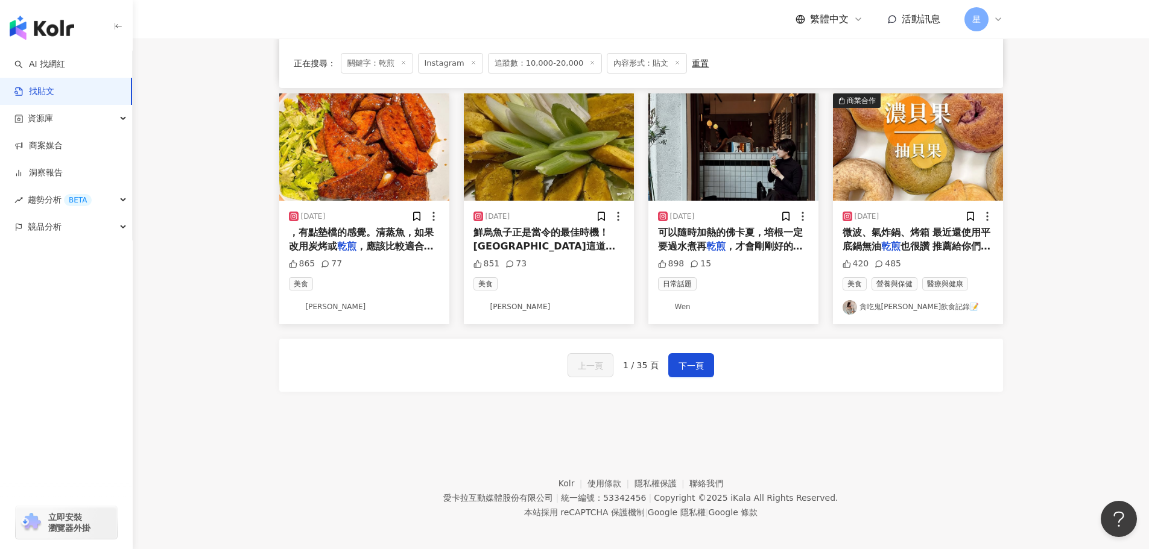
scroll to position [610, 0]
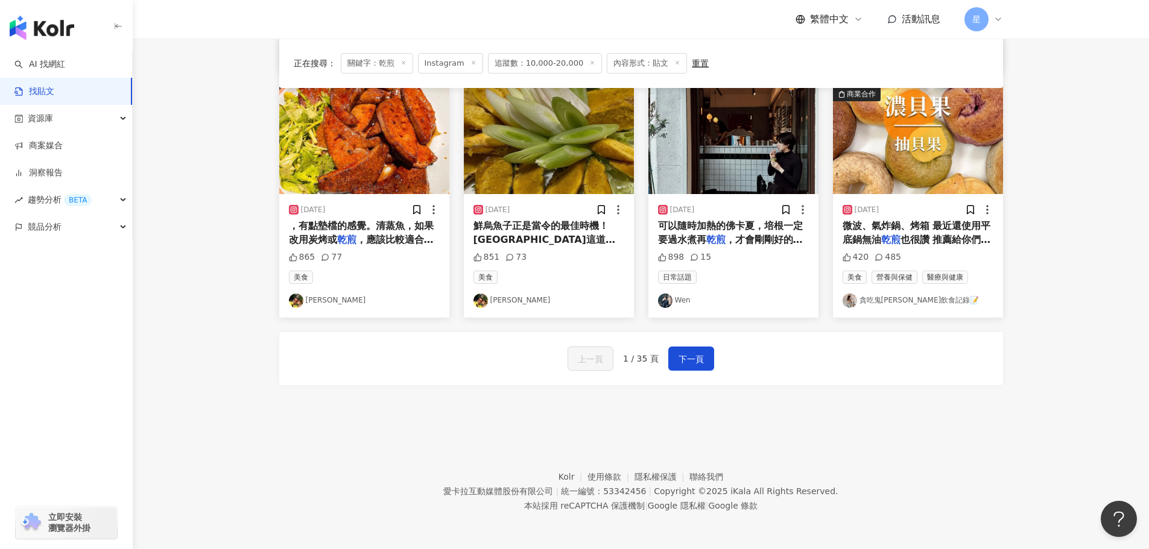
click at [732, 185] on img "button" at bounding box center [733, 140] width 170 height 107
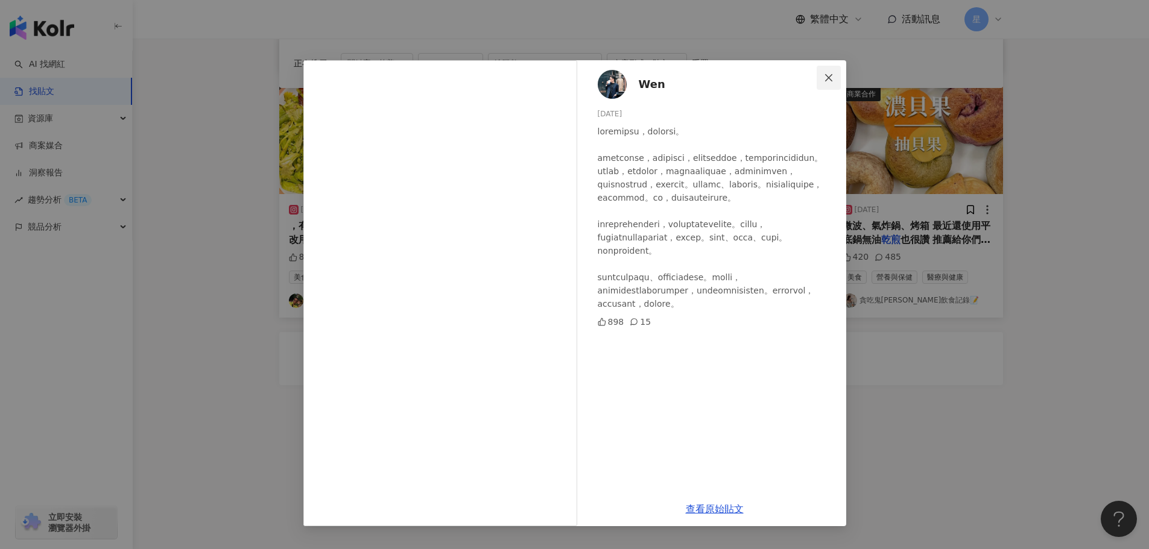
click at [828, 73] on icon "close" at bounding box center [829, 78] width 10 height 10
